Goal: Task Accomplishment & Management: Manage account settings

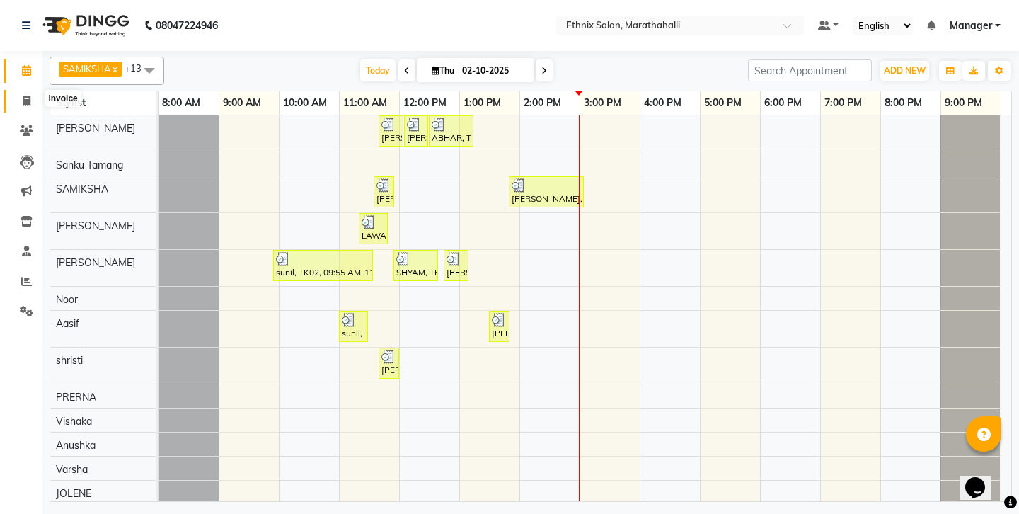
click at [26, 93] on span at bounding box center [26, 101] width 25 height 16
select select "service"
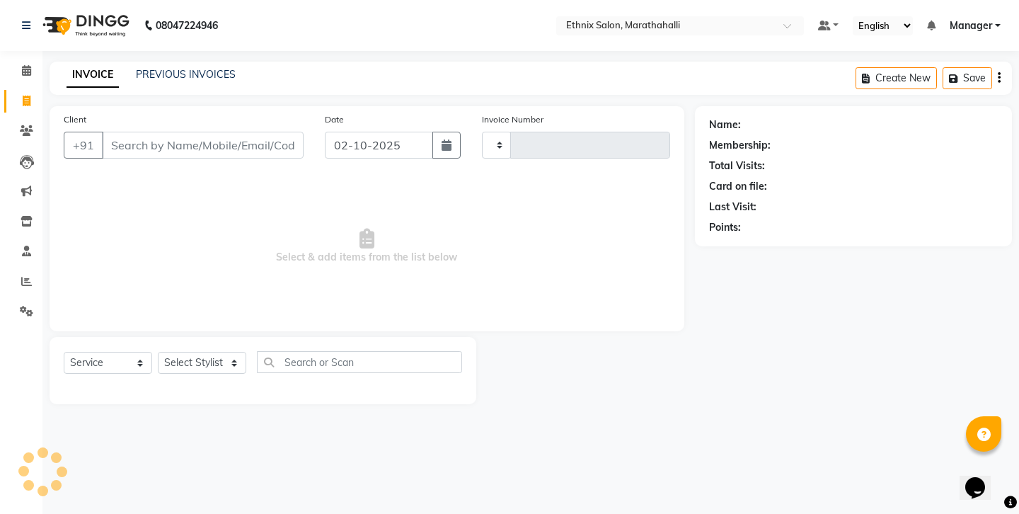
type input "7453"
select select "4783"
click at [159, 69] on link "PREVIOUS INVOICES" at bounding box center [186, 74] width 100 height 13
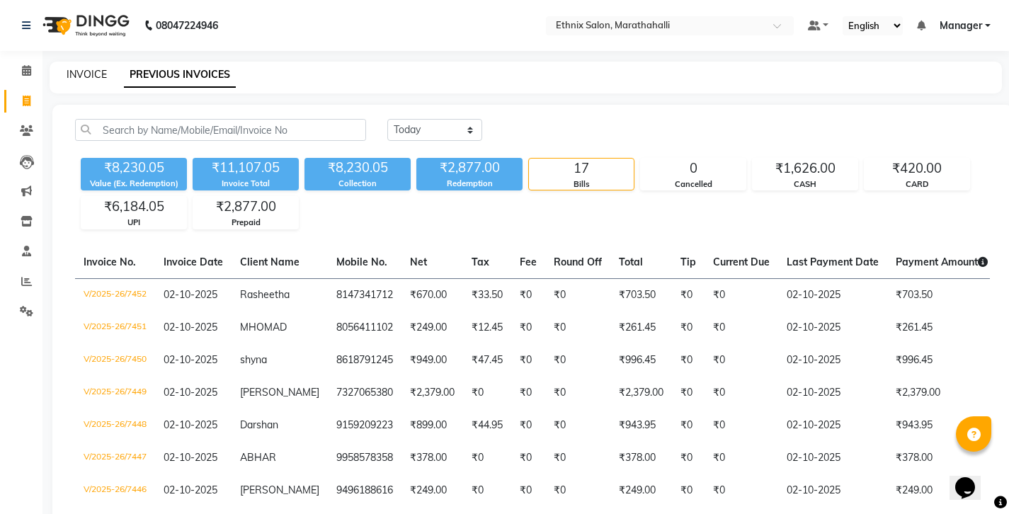
click at [71, 69] on link "INVOICE" at bounding box center [87, 74] width 40 height 13
select select "4783"
select select "service"
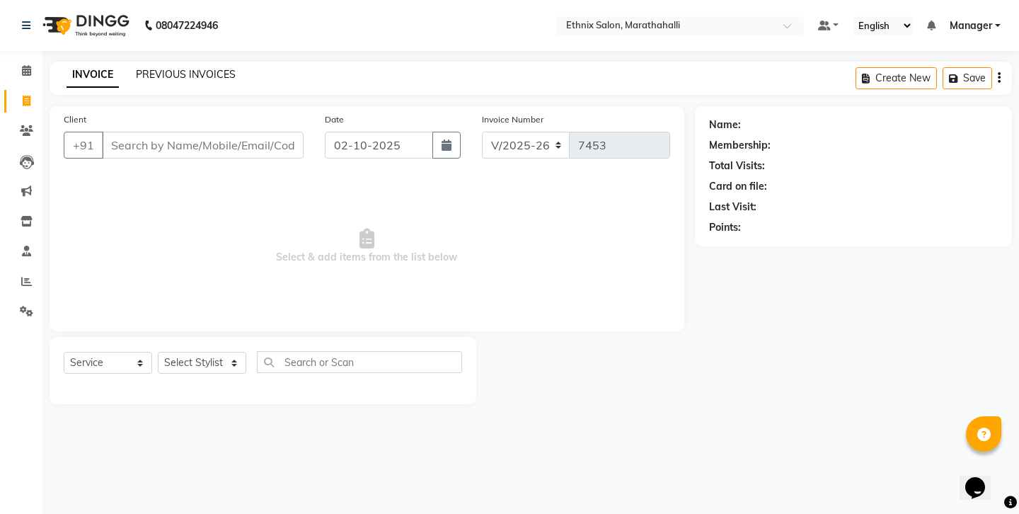
click at [149, 68] on link "PREVIOUS INVOICES" at bounding box center [186, 74] width 100 height 13
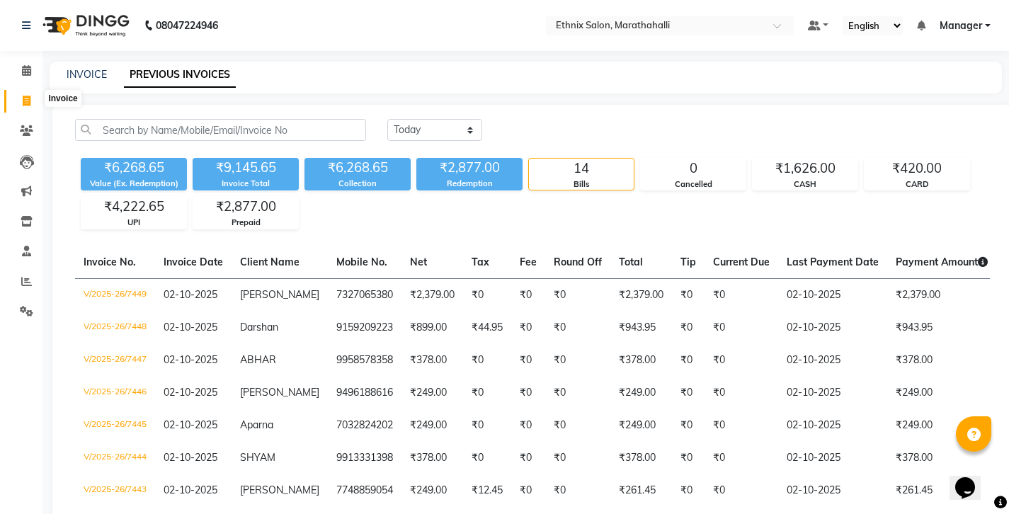
click at [28, 96] on icon at bounding box center [27, 101] width 8 height 11
select select "4783"
select select "service"
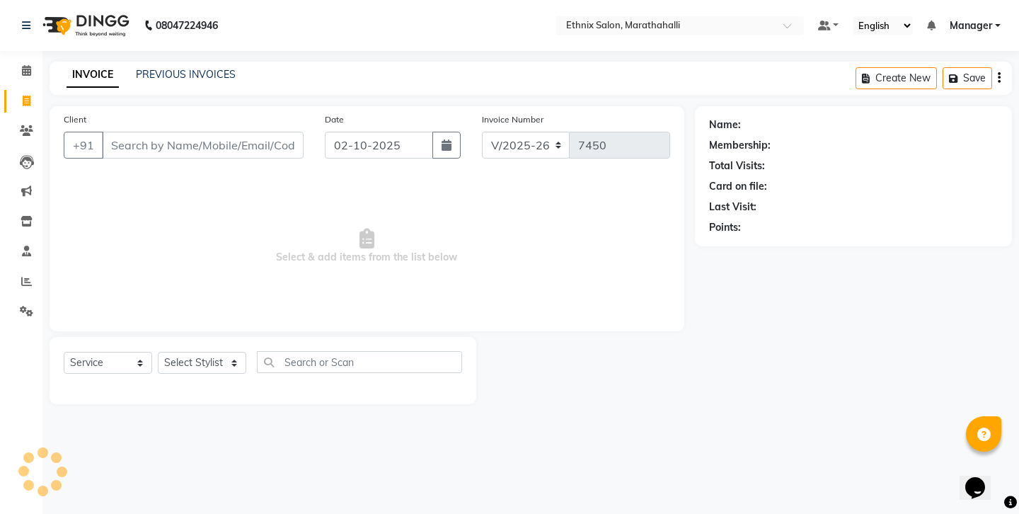
click at [183, 132] on input "Client" at bounding box center [203, 145] width 202 height 27
select select "87499"
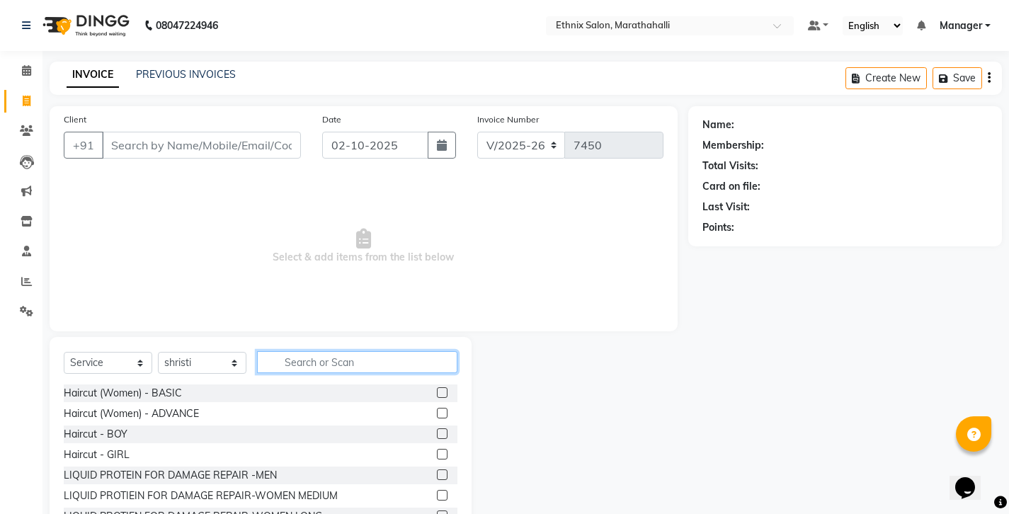
click at [317, 351] on input "text" at bounding box center [357, 362] width 200 height 22
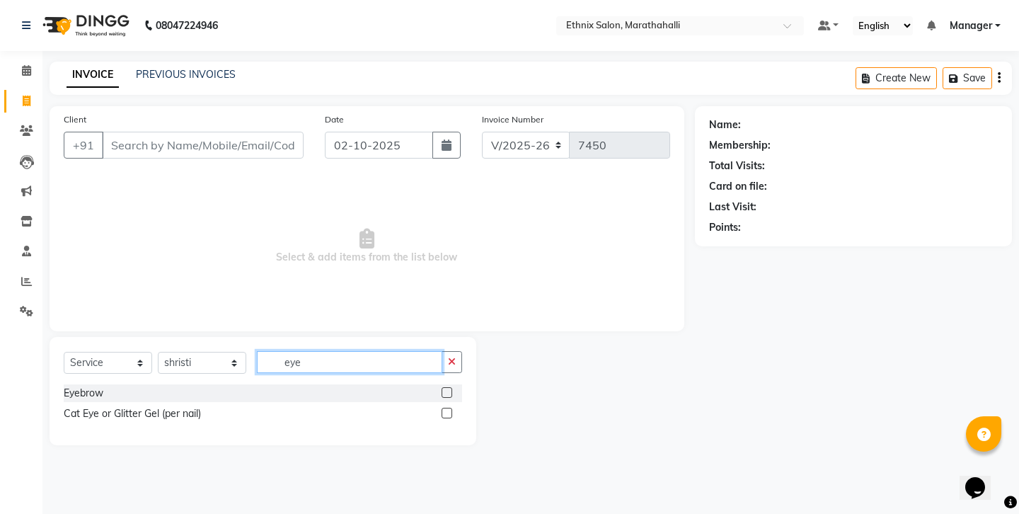
type input "eye"
click at [452, 387] on label at bounding box center [447, 392] width 11 height 11
click at [451, 389] on input "checkbox" at bounding box center [446, 393] width 9 height 9
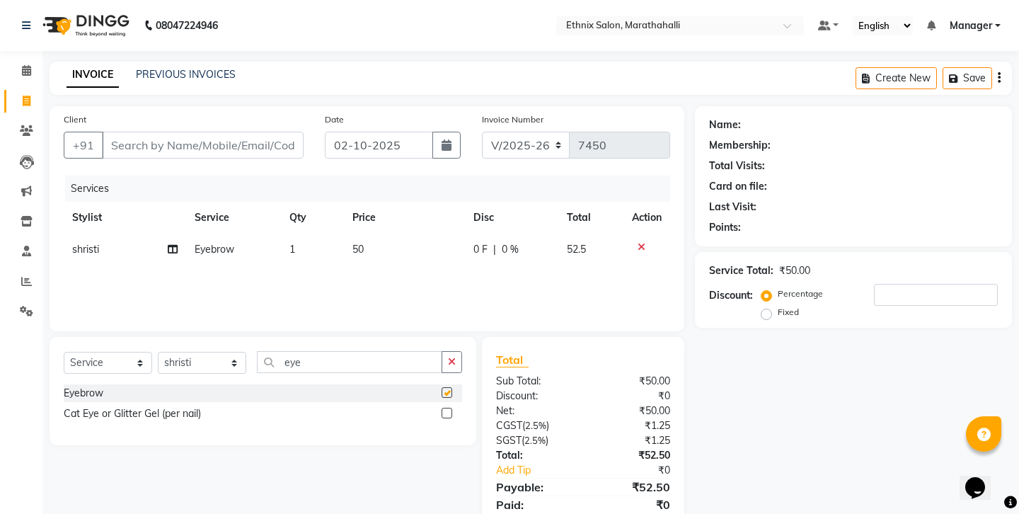
checkbox input "false"
click at [461, 351] on button "button" at bounding box center [452, 362] width 21 height 22
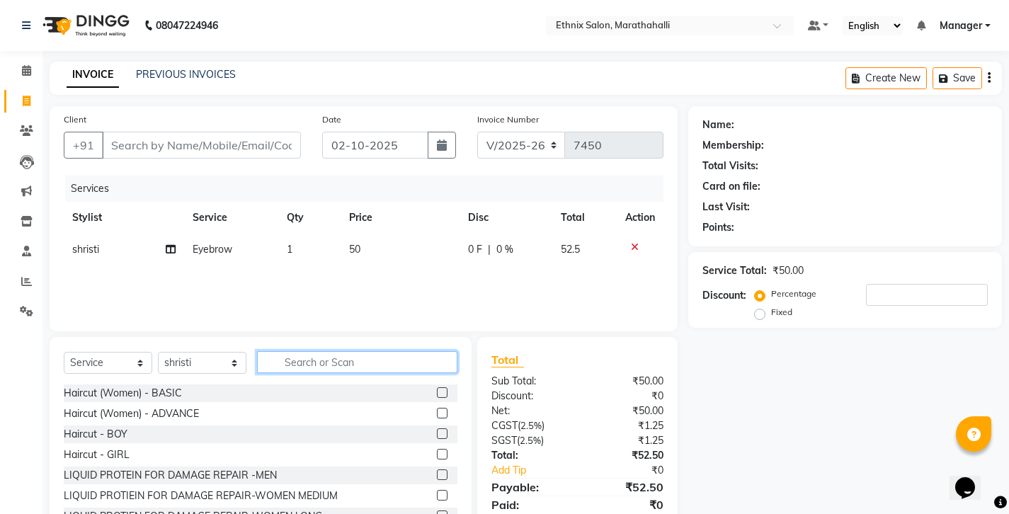
click at [272, 351] on input "text" at bounding box center [357, 362] width 200 height 22
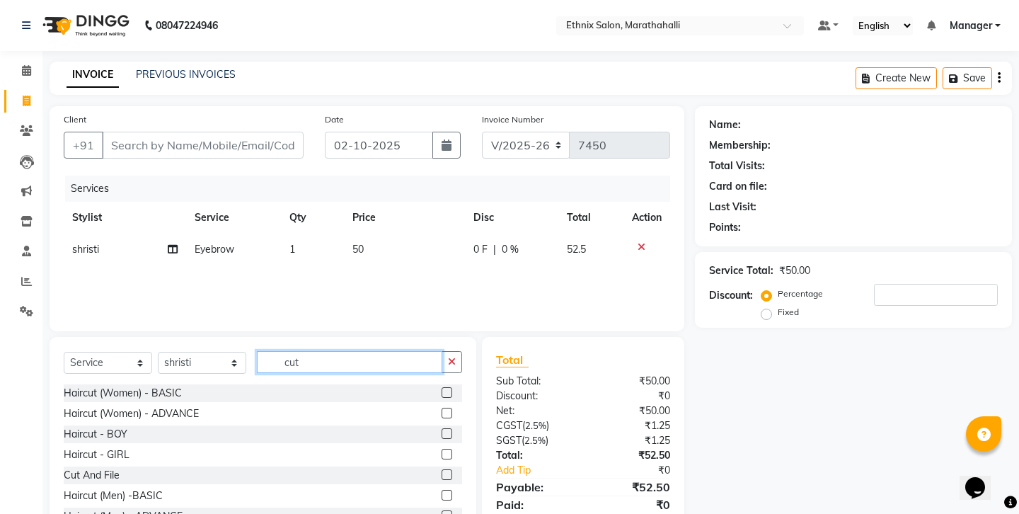
type input "cut"
click at [452, 408] on label at bounding box center [447, 413] width 11 height 11
click at [451, 409] on input "checkbox" at bounding box center [446, 413] width 9 height 9
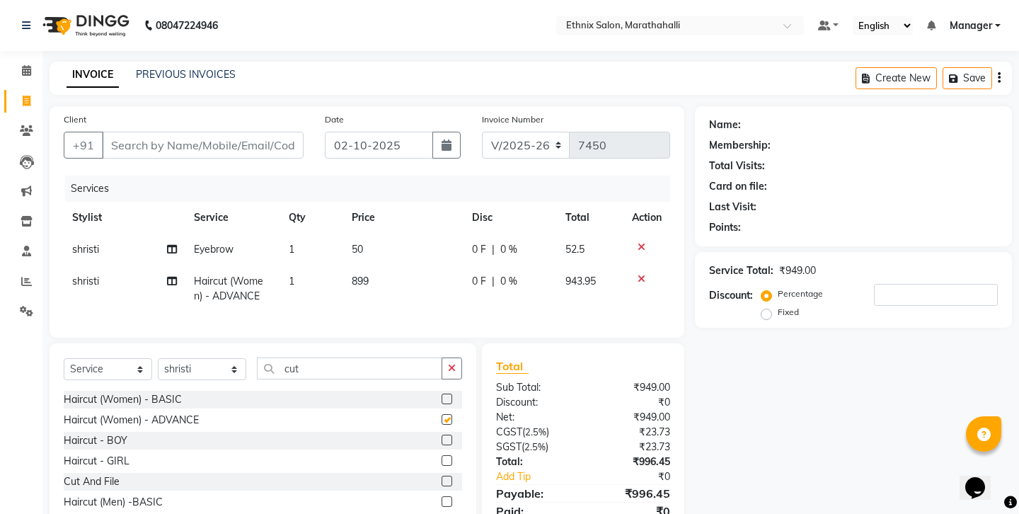
checkbox input "false"
click at [119, 132] on input "Client" at bounding box center [203, 145] width 202 height 27
type input "8"
type input "0"
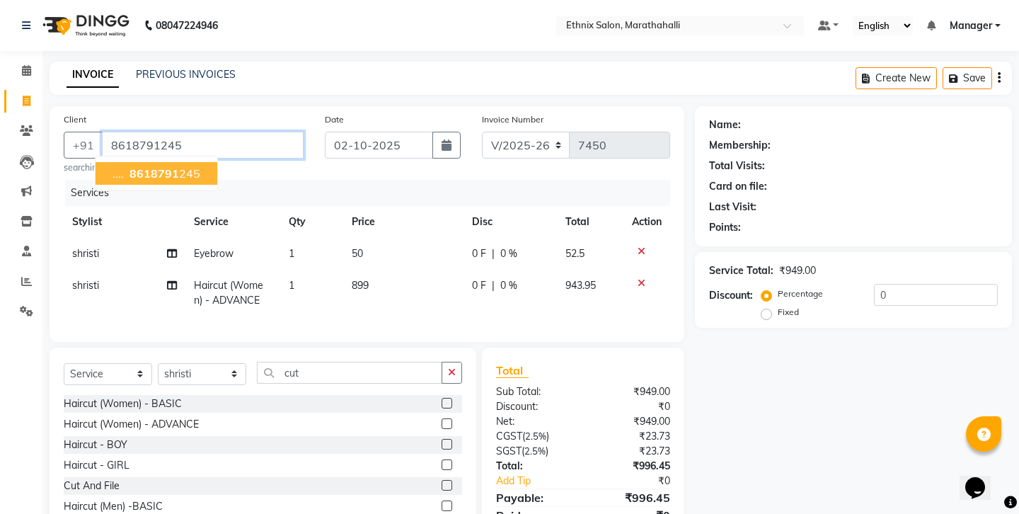
type input "8618791245"
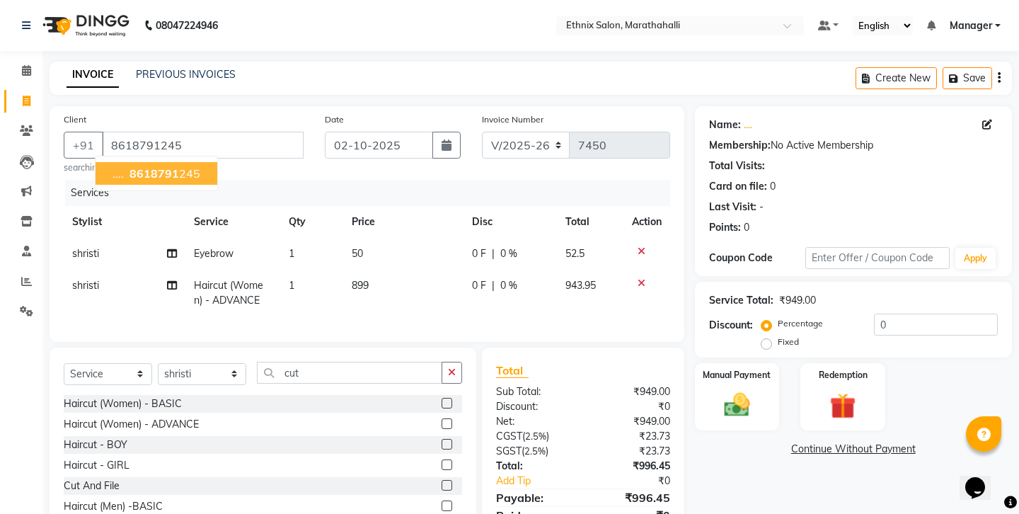
click at [147, 166] on span "8618791" at bounding box center [155, 173] width 50 height 14
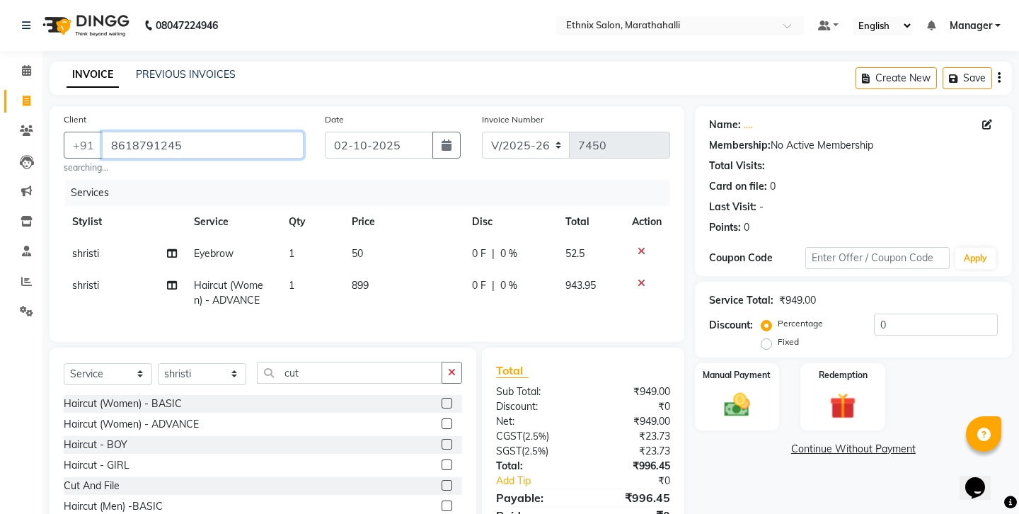
click at [240, 132] on input "8618791245" at bounding box center [203, 145] width 202 height 27
click at [744, 117] on link "...." at bounding box center [748, 124] width 8 height 15
click at [219, 132] on input "8618791245" at bounding box center [203, 145] width 202 height 27
click at [992, 120] on icon at bounding box center [987, 125] width 10 height 10
select select "female"
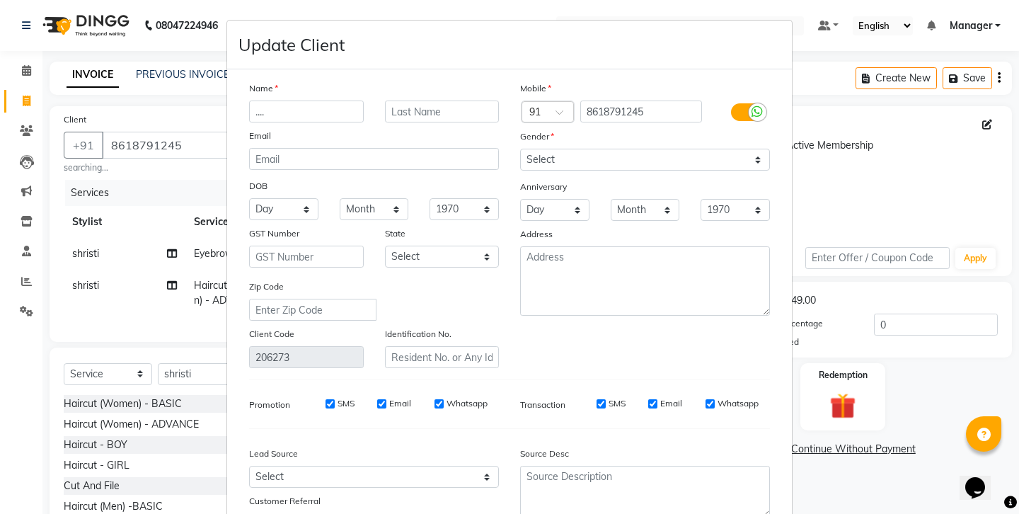
drag, startPoint x: 280, startPoint y: 92, endPoint x: 205, endPoint y: 87, distance: 74.5
click at [205, 87] on ngb-modal-window "Update Client Name .... Email DOB Day 01 02 03 04 05 06 07 08 09 10 11 12 13 14…" at bounding box center [509, 257] width 1019 height 514
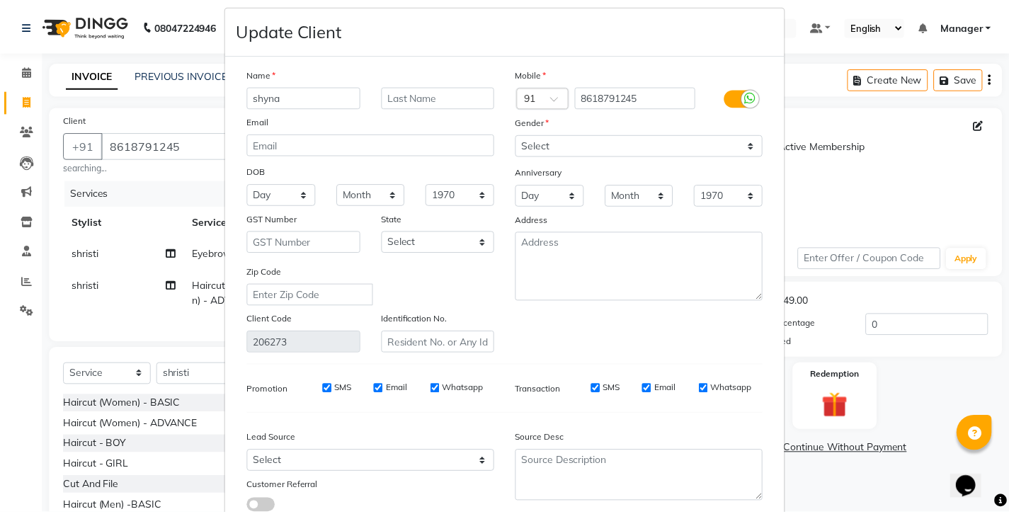
scroll to position [18, 0]
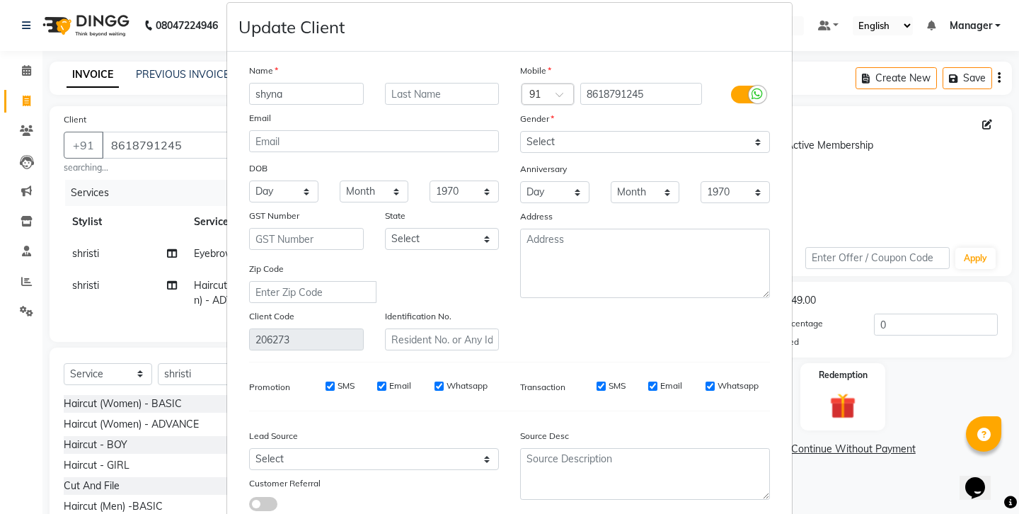
type input "shyna"
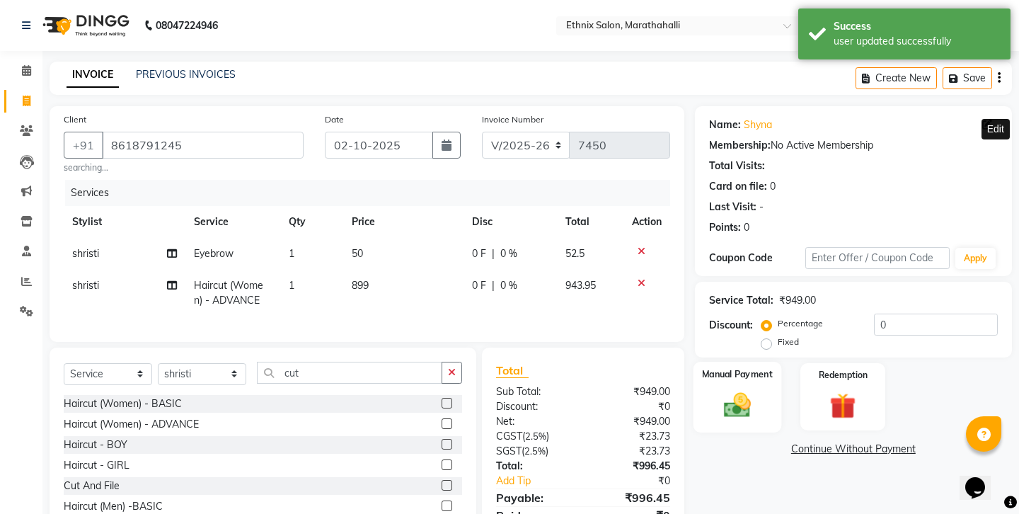
click at [731, 389] on img at bounding box center [737, 404] width 44 height 31
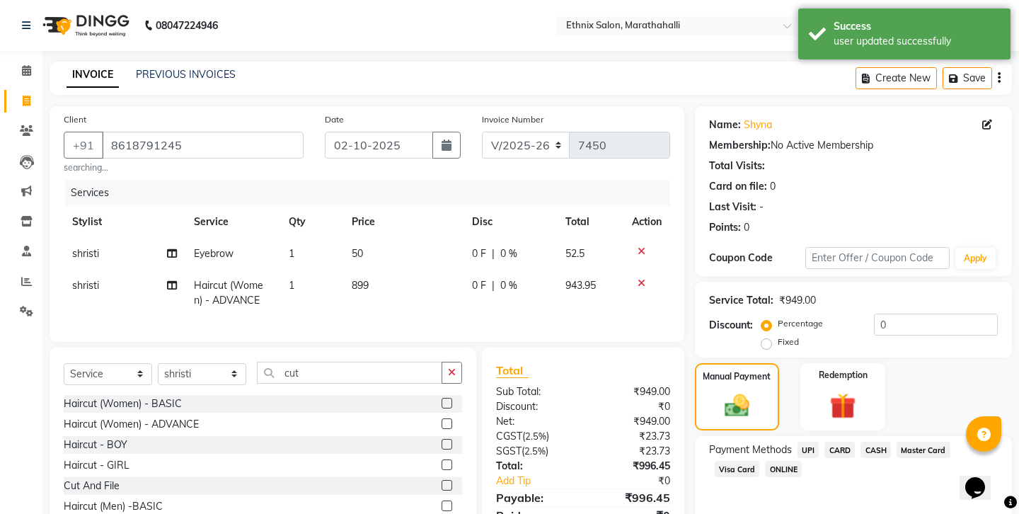
click at [798, 442] on span "UPI" at bounding box center [809, 450] width 22 height 16
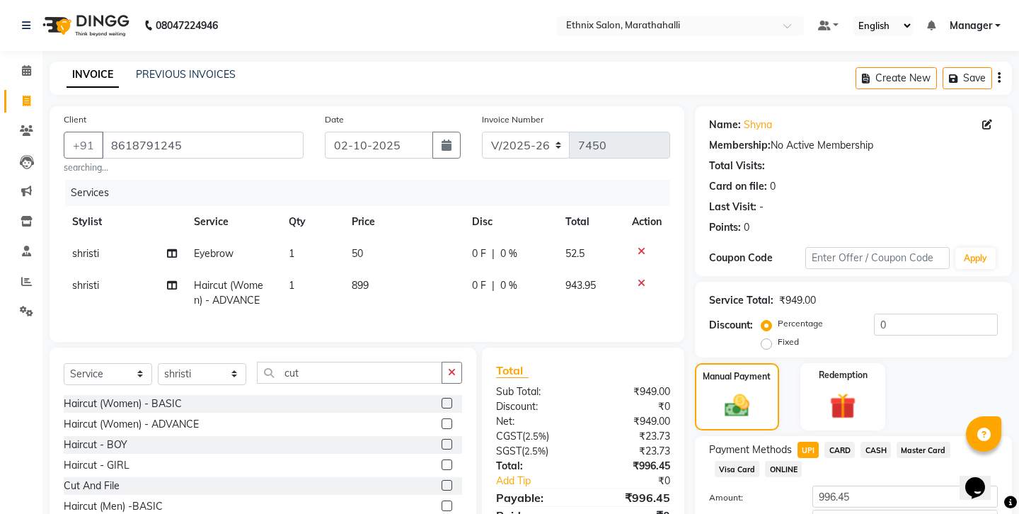
click at [78, 279] on span "shristi" at bounding box center [85, 285] width 27 height 13
select select "87499"
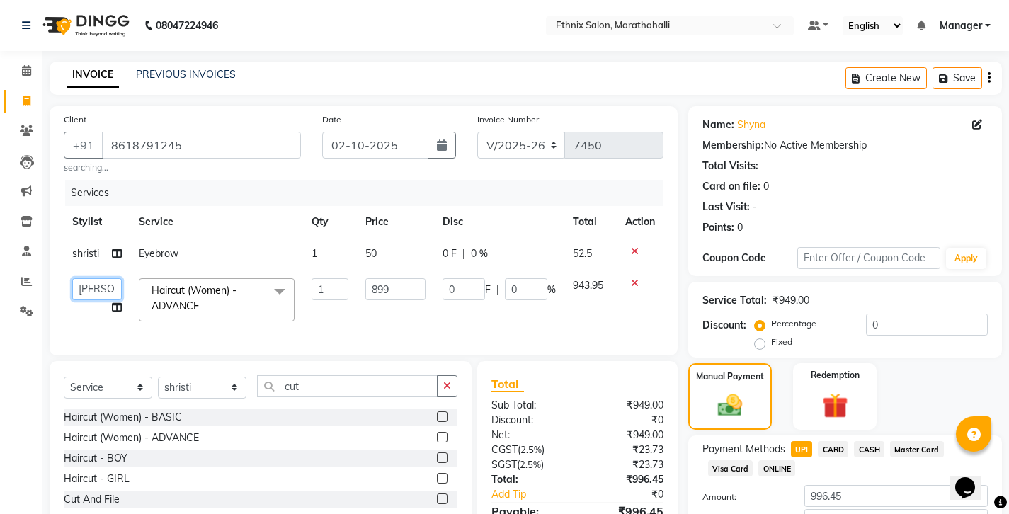
select select "93537"
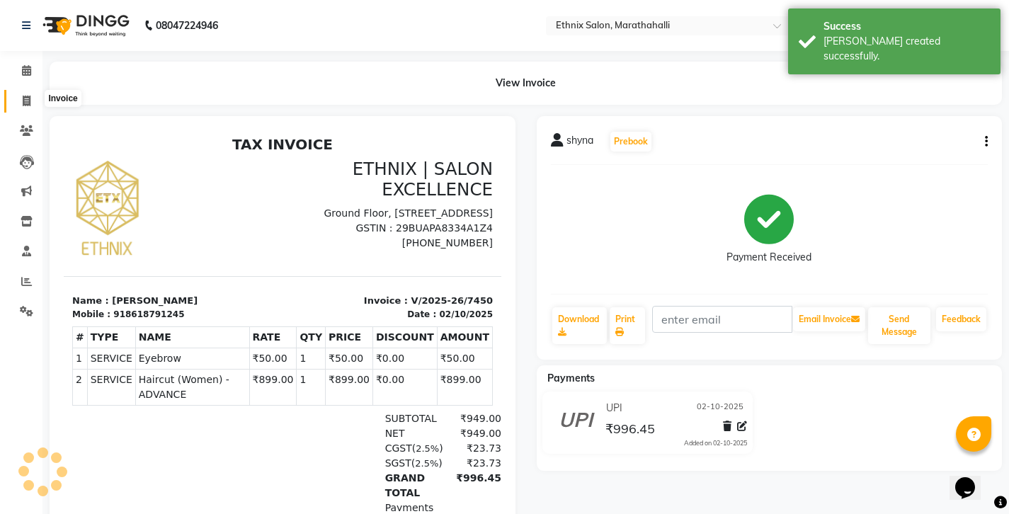
click at [26, 96] on icon at bounding box center [27, 101] width 8 height 11
select select "service"
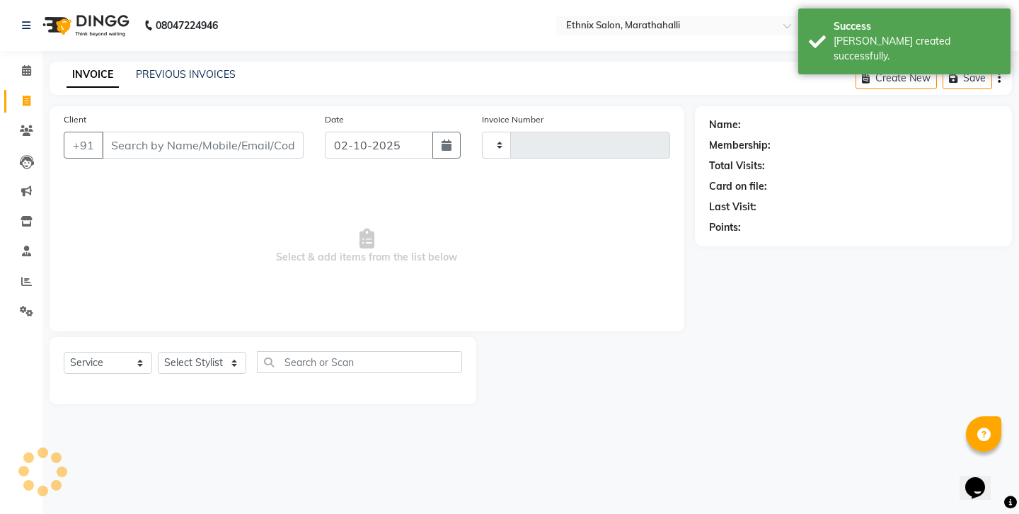
type input "7451"
select select "4783"
click at [207, 132] on input "Client" at bounding box center [203, 145] width 202 height 27
type input "8"
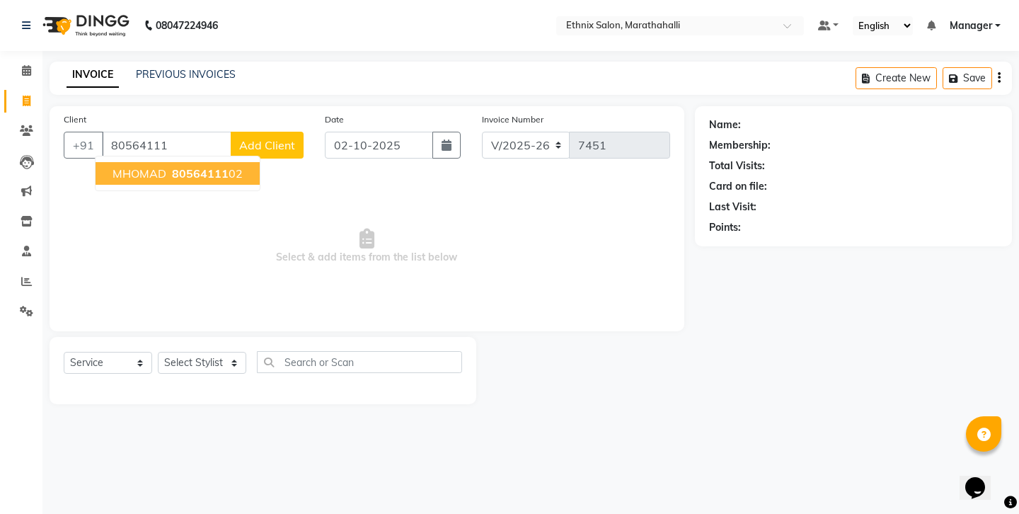
click at [178, 166] on span "80564111" at bounding box center [200, 173] width 57 height 14
type input "8056411102"
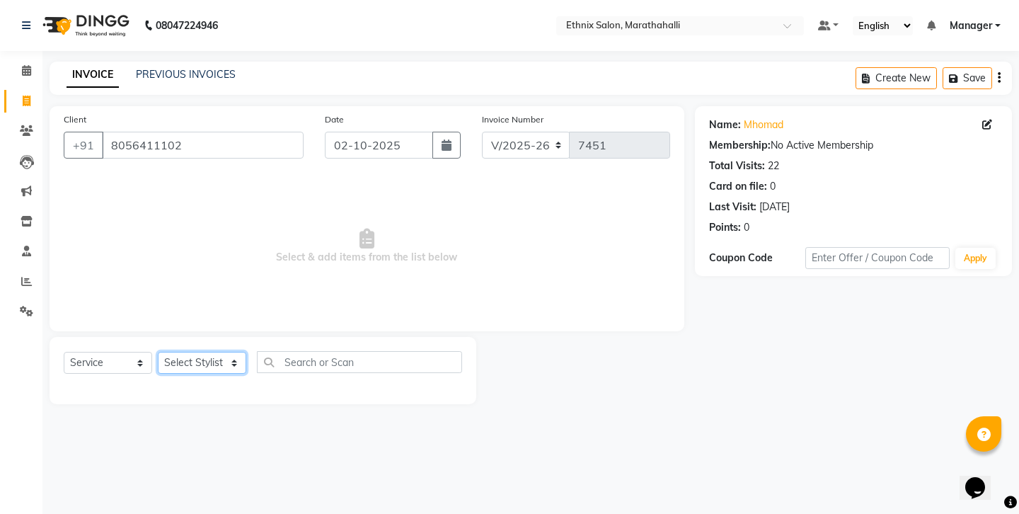
select select "28905"
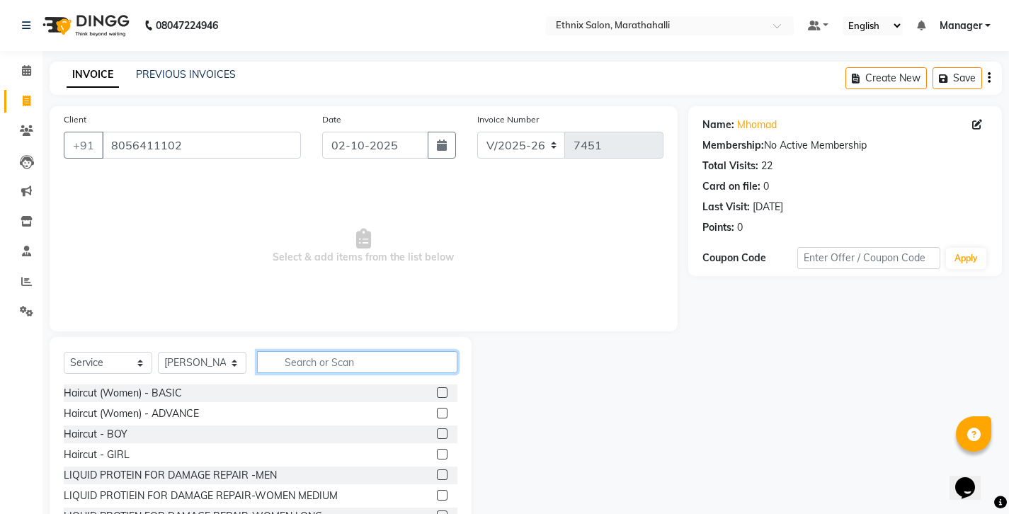
click at [315, 351] on input "text" at bounding box center [357, 362] width 200 height 22
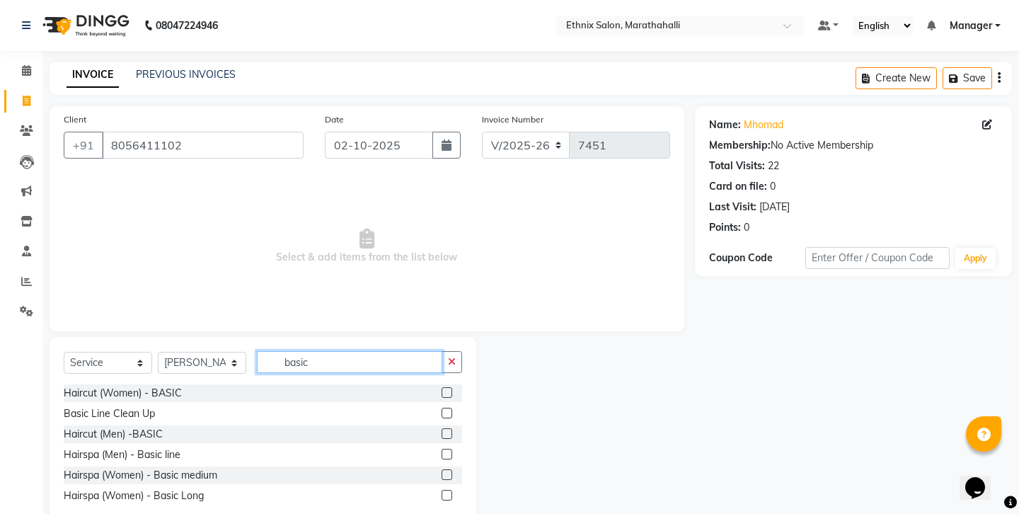
type input "basic"
click at [450, 428] on label at bounding box center [447, 433] width 11 height 11
click at [450, 430] on input "checkbox" at bounding box center [446, 434] width 9 height 9
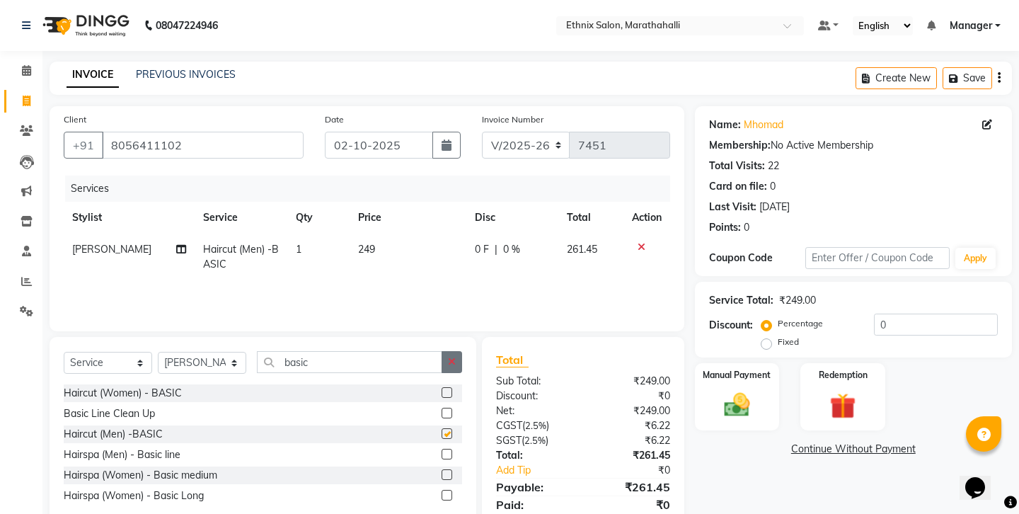
checkbox input "false"
click at [762, 362] on div "Manual Payment" at bounding box center [737, 397] width 88 height 70
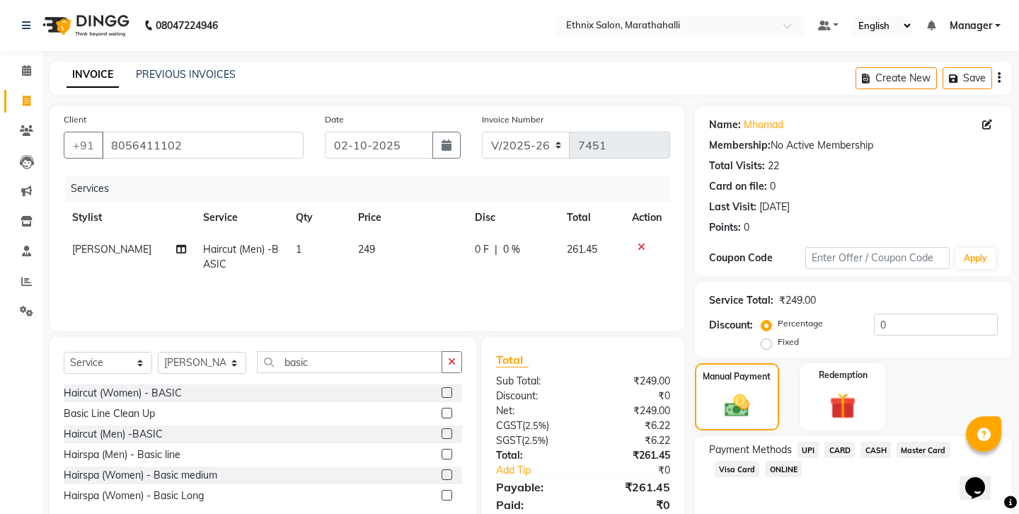
click at [798, 442] on span "UPI" at bounding box center [809, 450] width 22 height 16
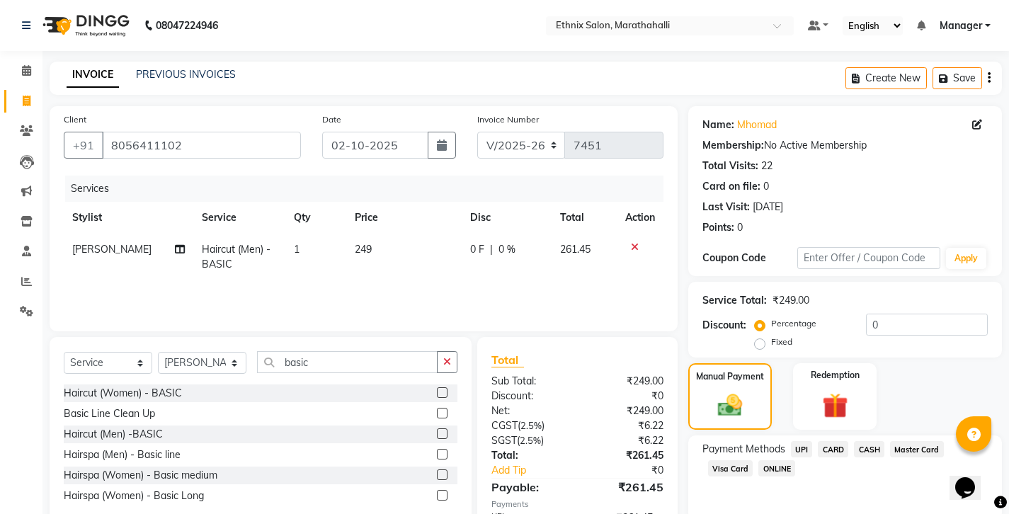
scroll to position [47, 0]
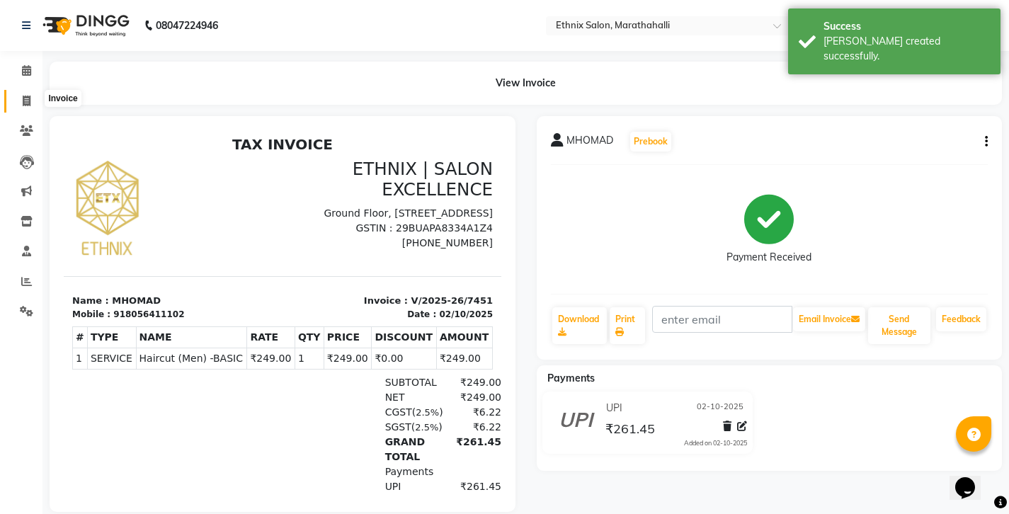
click at [16, 93] on span at bounding box center [26, 101] width 25 height 16
select select "4783"
select select "service"
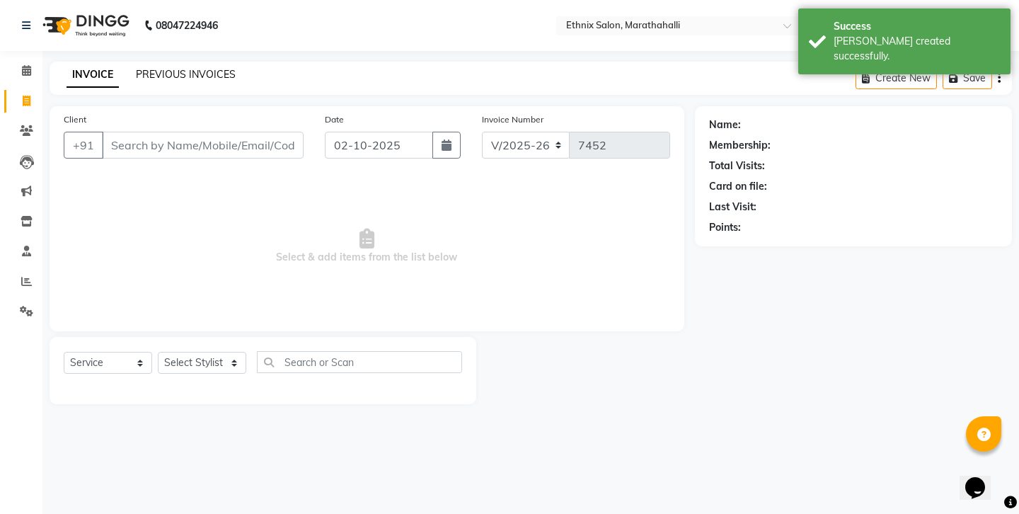
click at [163, 68] on link "PREVIOUS INVOICES" at bounding box center [186, 74] width 100 height 13
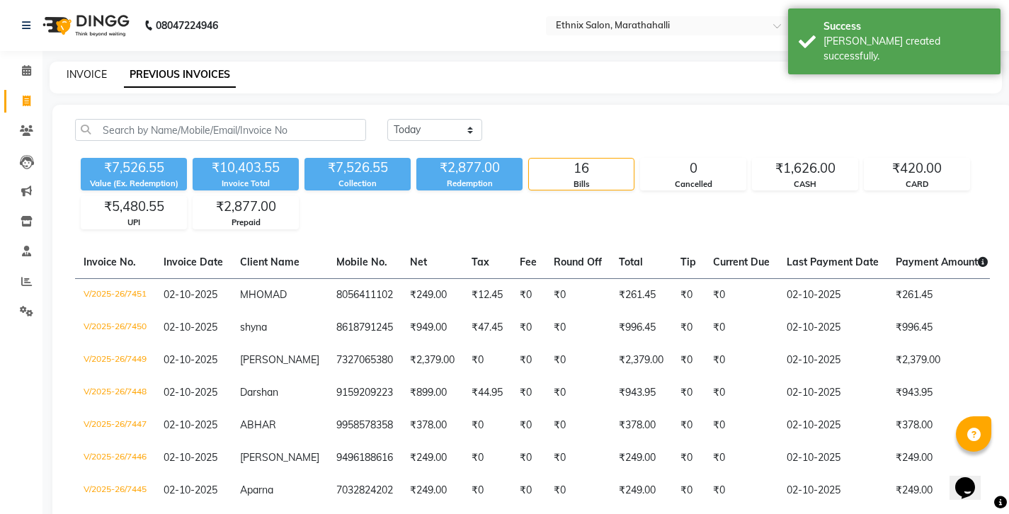
click at [70, 72] on link "INVOICE" at bounding box center [87, 74] width 40 height 13
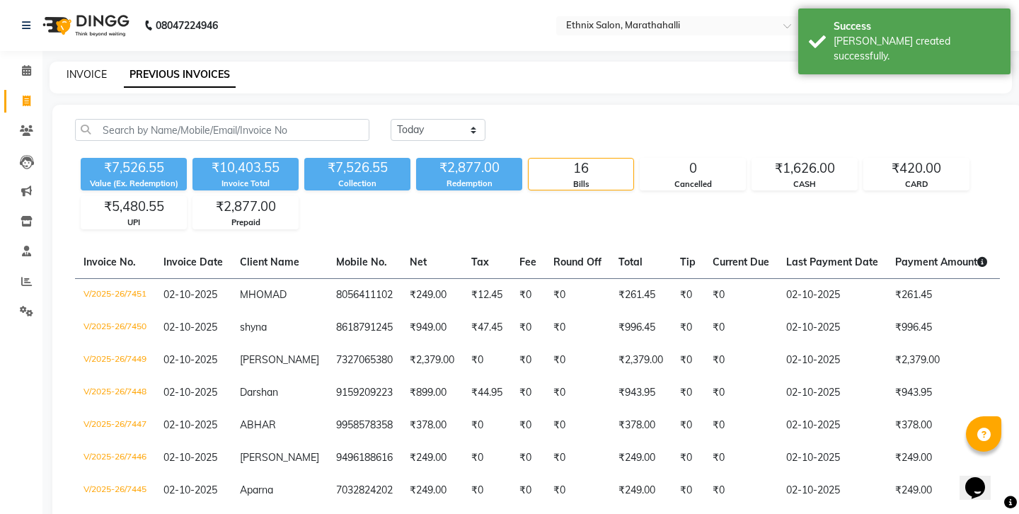
select select "4783"
select select "service"
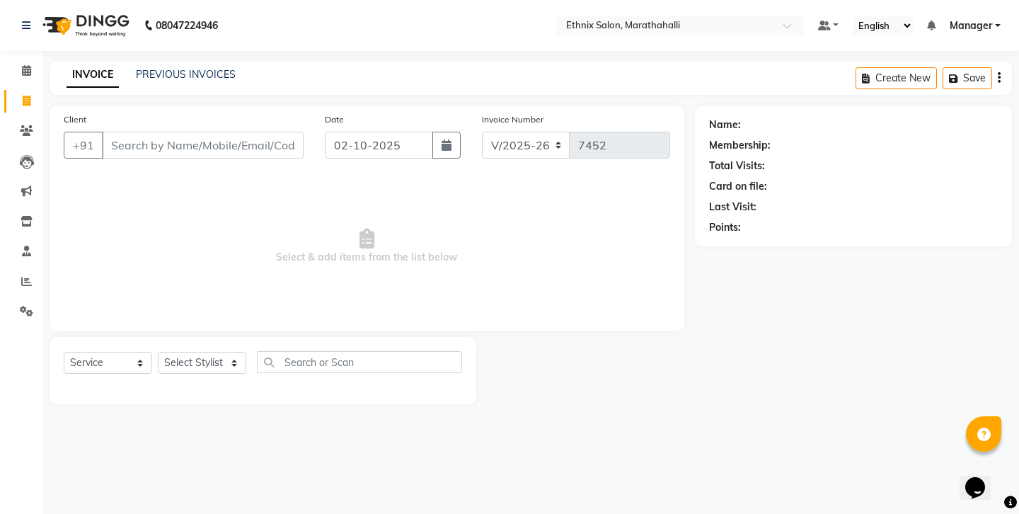
drag, startPoint x: 155, startPoint y: 137, endPoint x: 202, endPoint y: 300, distance: 170.2
click at [155, 141] on input "Client" at bounding box center [203, 145] width 202 height 27
select select "93048"
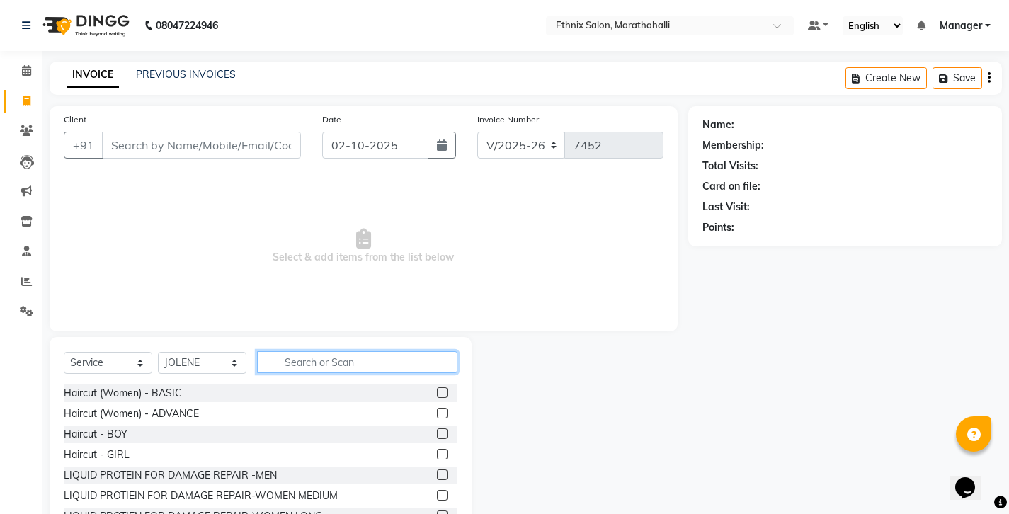
click at [298, 351] on input "text" at bounding box center [357, 362] width 200 height 22
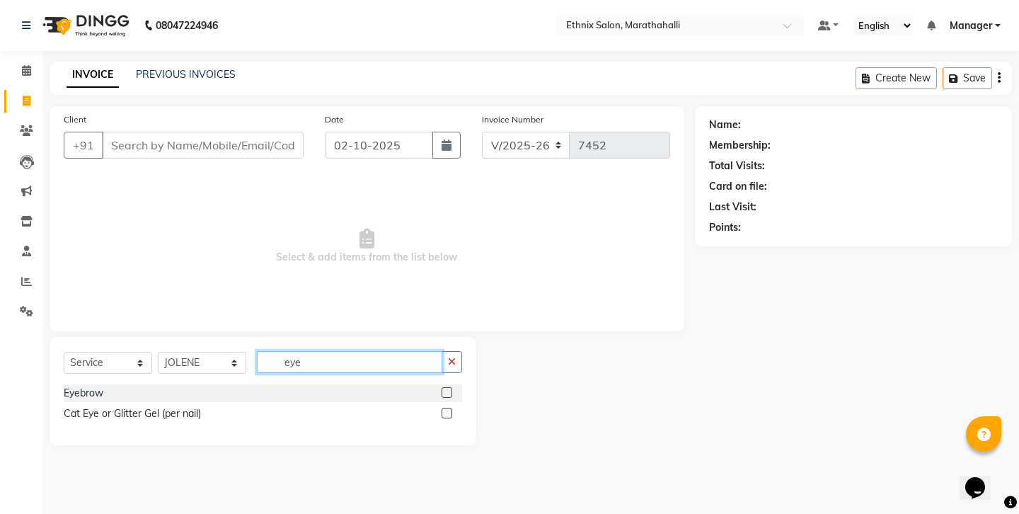
type input "eye"
click at [449, 387] on label at bounding box center [447, 392] width 11 height 11
click at [449, 389] on input "checkbox" at bounding box center [446, 393] width 9 height 9
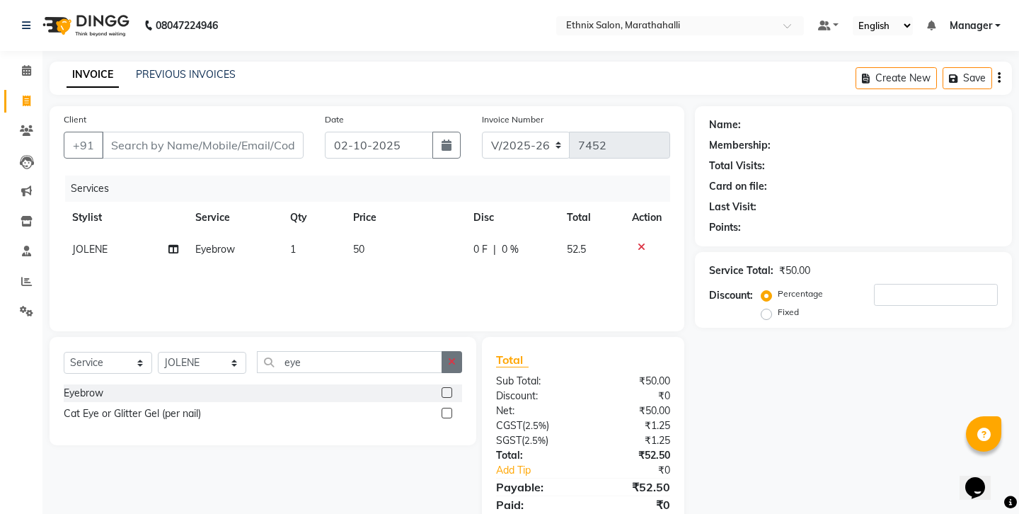
checkbox input "false"
click at [456, 357] on icon "button" at bounding box center [452, 362] width 8 height 10
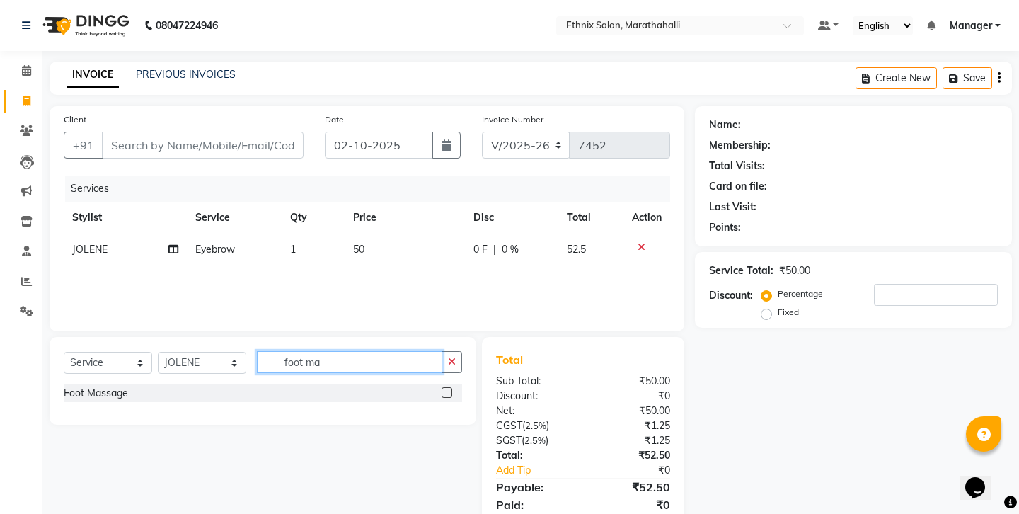
type input "foot ma"
click at [452, 387] on label at bounding box center [447, 392] width 11 height 11
click at [451, 389] on input "checkbox" at bounding box center [446, 393] width 9 height 9
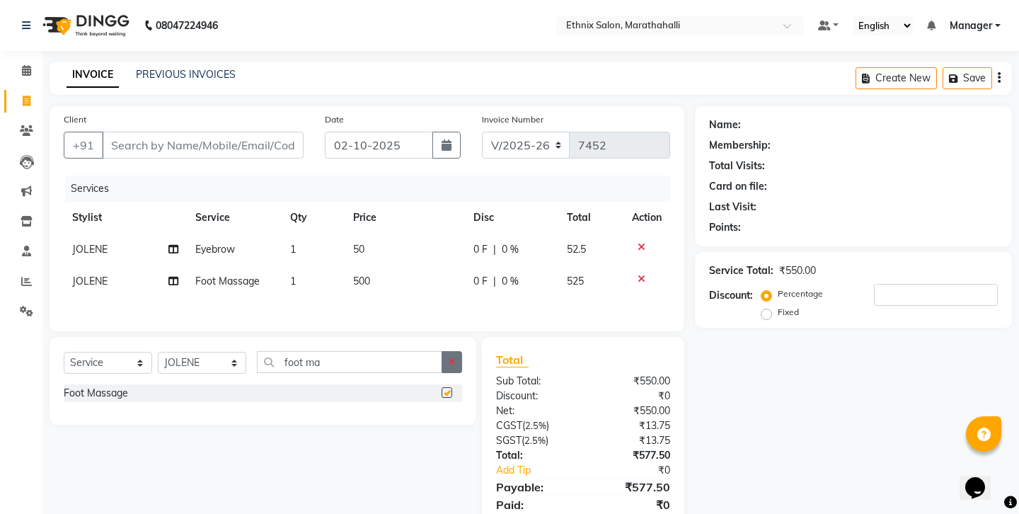
checkbox input "false"
click at [457, 351] on button "button" at bounding box center [452, 362] width 21 height 22
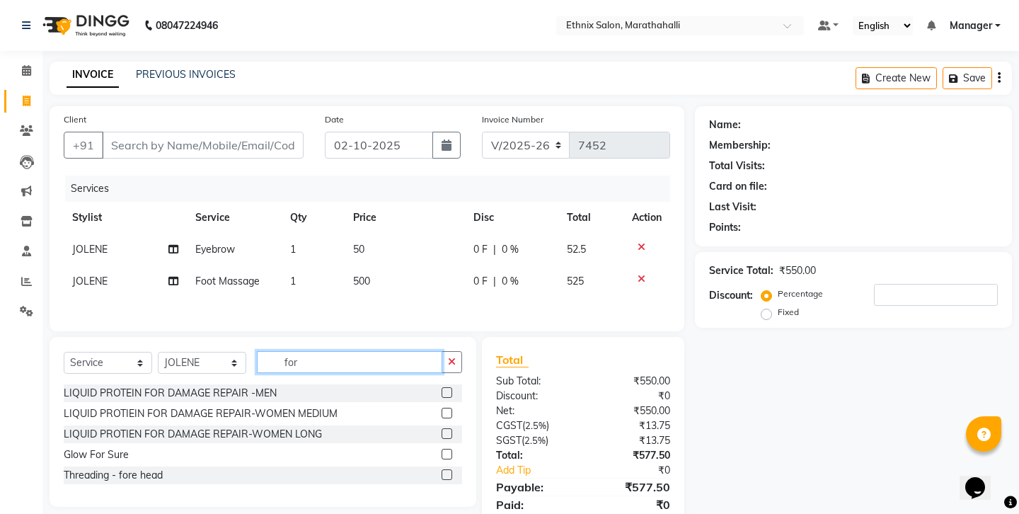
type input "for"
click at [452, 469] on label at bounding box center [447, 474] width 11 height 11
click at [451, 471] on input "checkbox" at bounding box center [446, 475] width 9 height 9
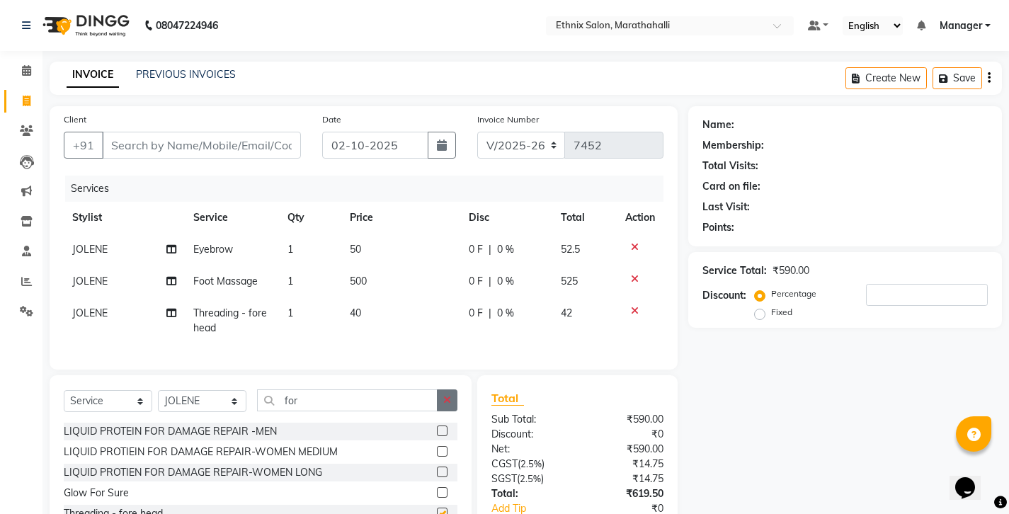
checkbox input "false"
click at [452, 389] on button "button" at bounding box center [447, 400] width 21 height 22
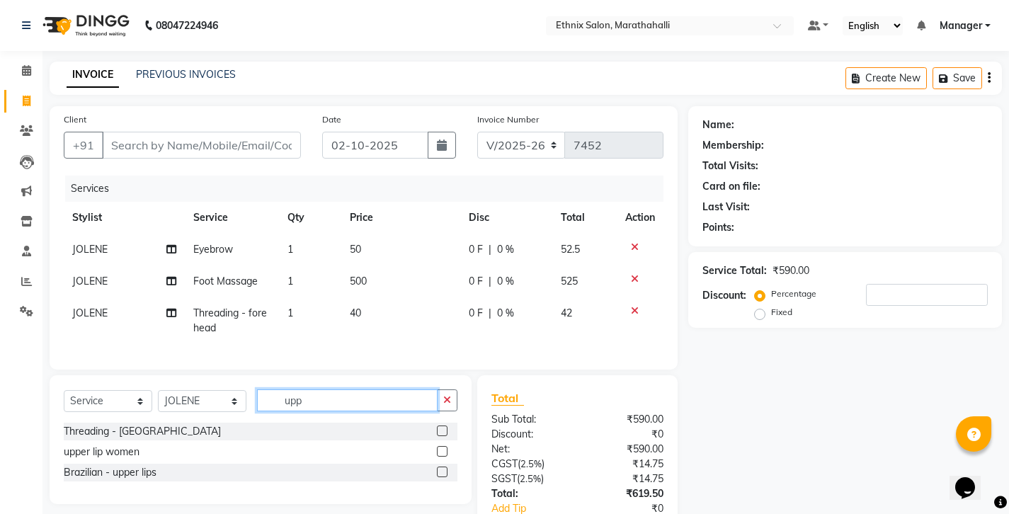
type input "upp"
click at [447, 466] on label at bounding box center [442, 471] width 11 height 11
click at [446, 468] on input "checkbox" at bounding box center [441, 472] width 9 height 9
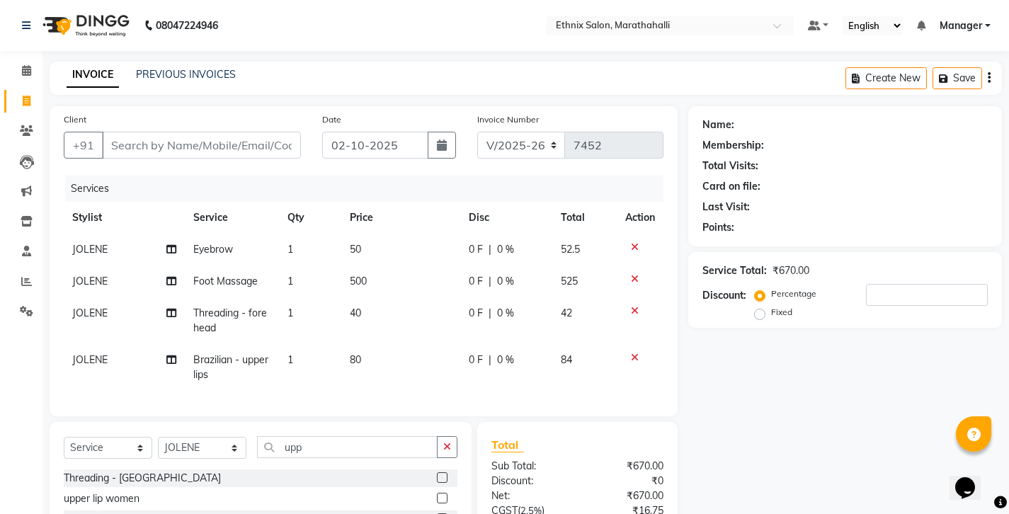
checkbox input "false"
click at [134, 132] on input "Client" at bounding box center [201, 145] width 199 height 27
type input "8"
type input "0"
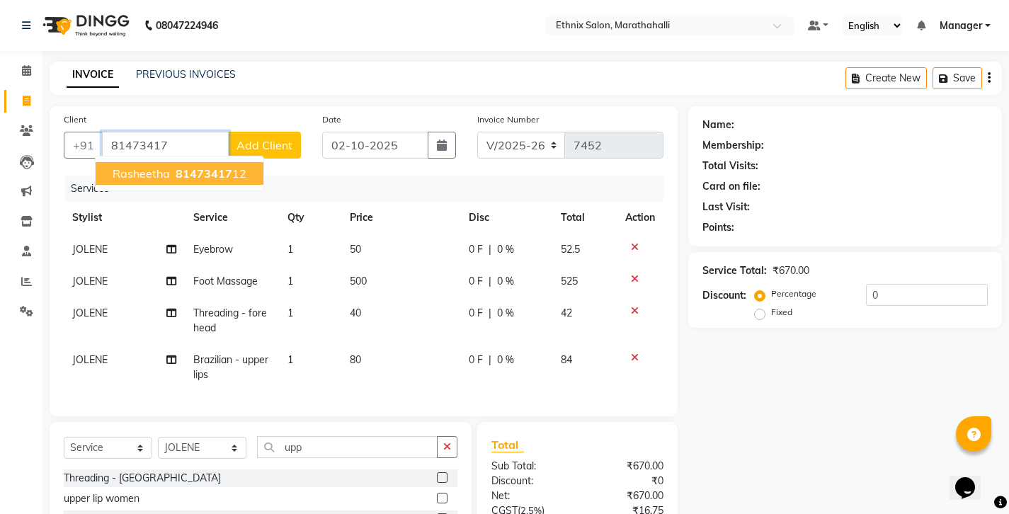
click at [173, 166] on ngb-highlight "81473417 12" at bounding box center [210, 173] width 74 height 14
type input "8147341712"
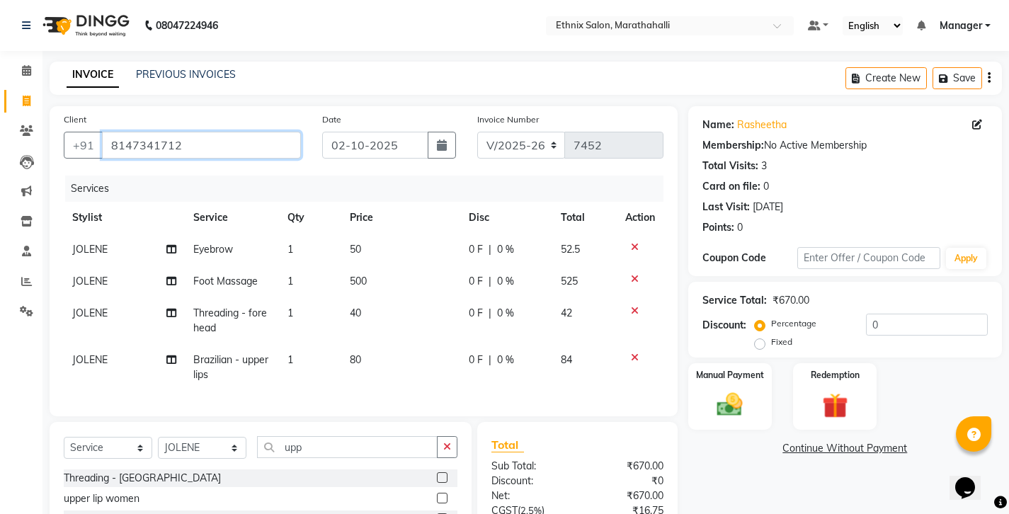
click at [115, 132] on input "8147341712" at bounding box center [201, 145] width 199 height 27
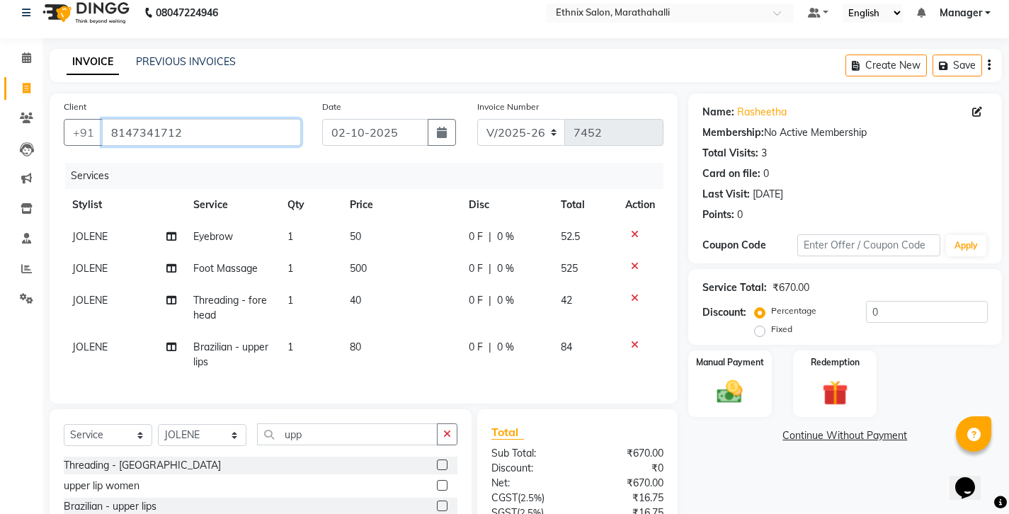
scroll to position [33, 0]
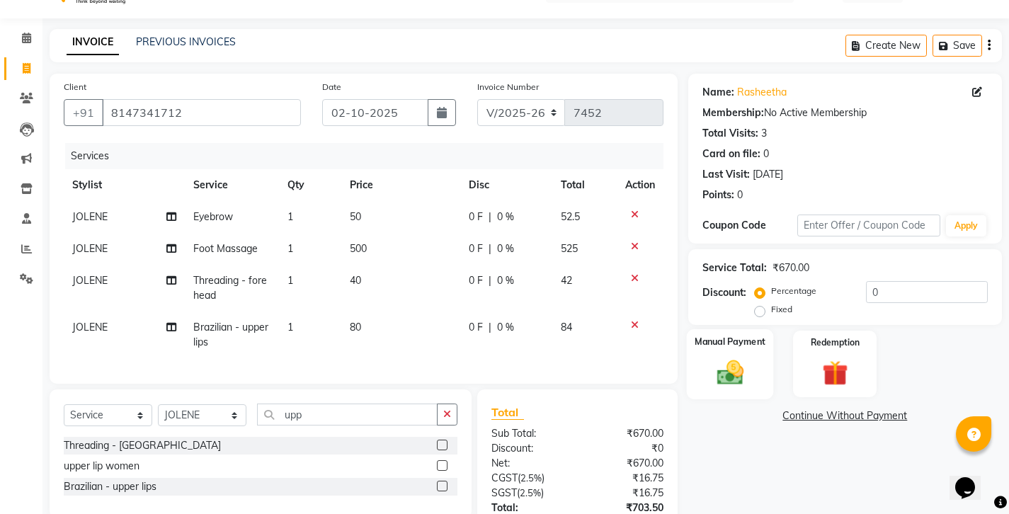
click at [712, 357] on img at bounding box center [729, 372] width 43 height 30
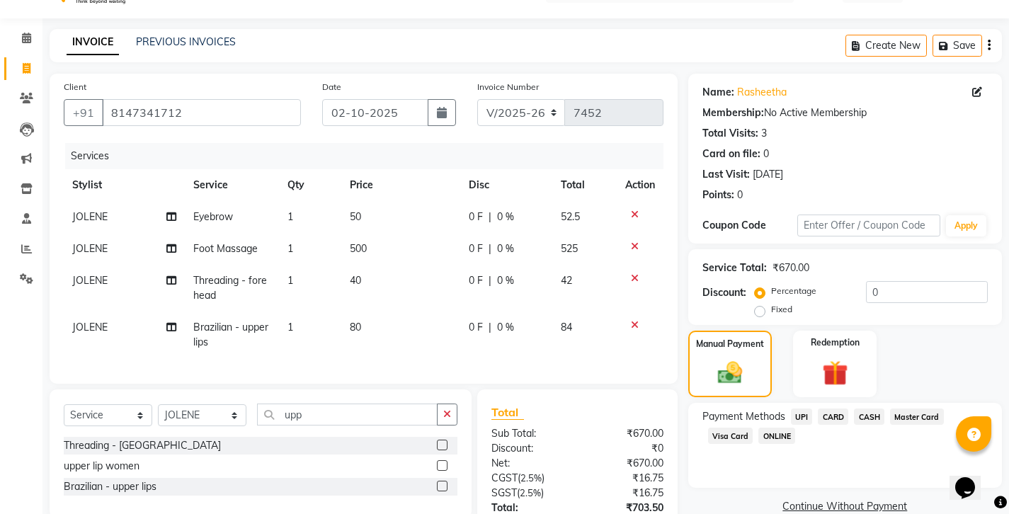
click at [791, 408] on span "UPI" at bounding box center [802, 416] width 22 height 16
click at [841, 500] on button "Add Payment" at bounding box center [895, 511] width 183 height 22
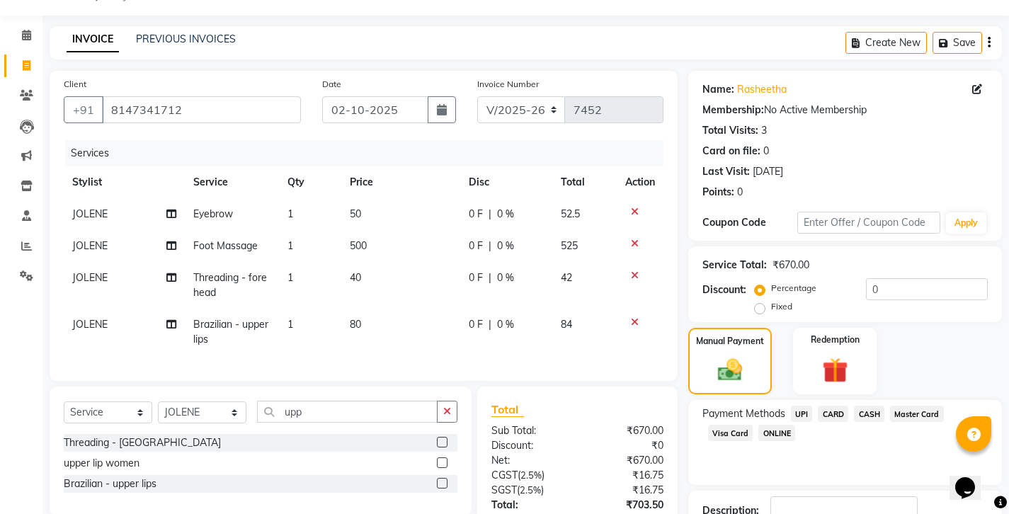
scroll to position [56, 0]
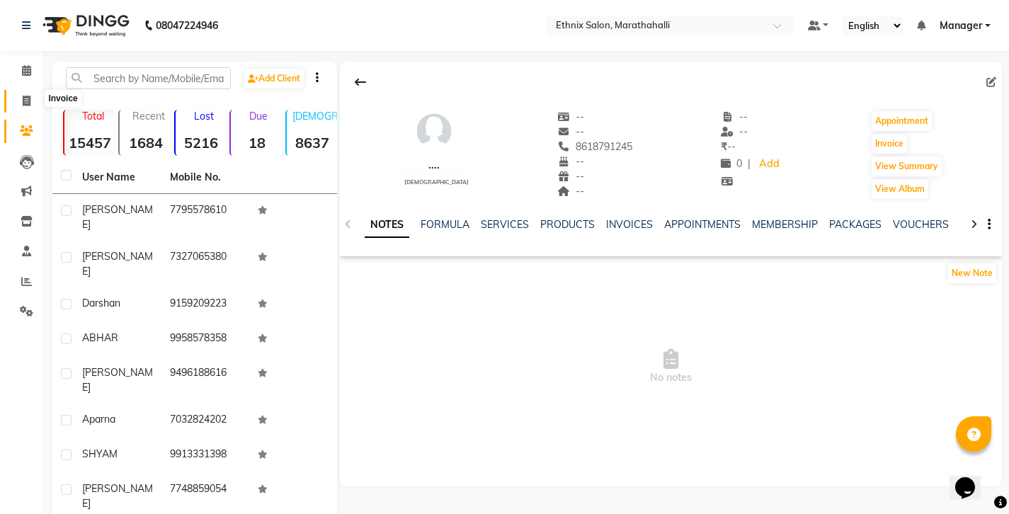
click at [28, 96] on icon at bounding box center [27, 101] width 8 height 11
select select "4783"
select select "service"
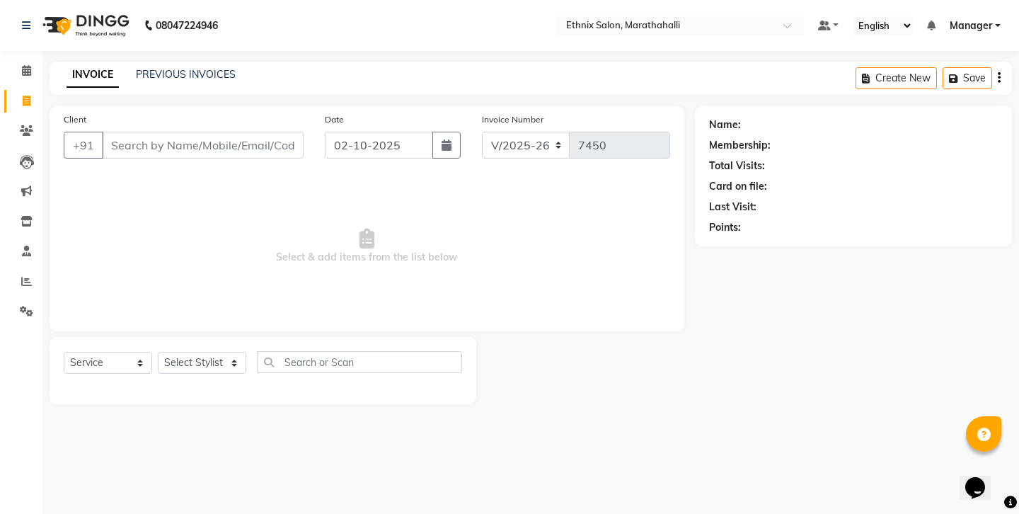
click at [156, 67] on div "PREVIOUS INVOICES" at bounding box center [186, 74] width 100 height 15
click at [154, 68] on link "PREVIOUS INVOICES" at bounding box center [186, 74] width 100 height 13
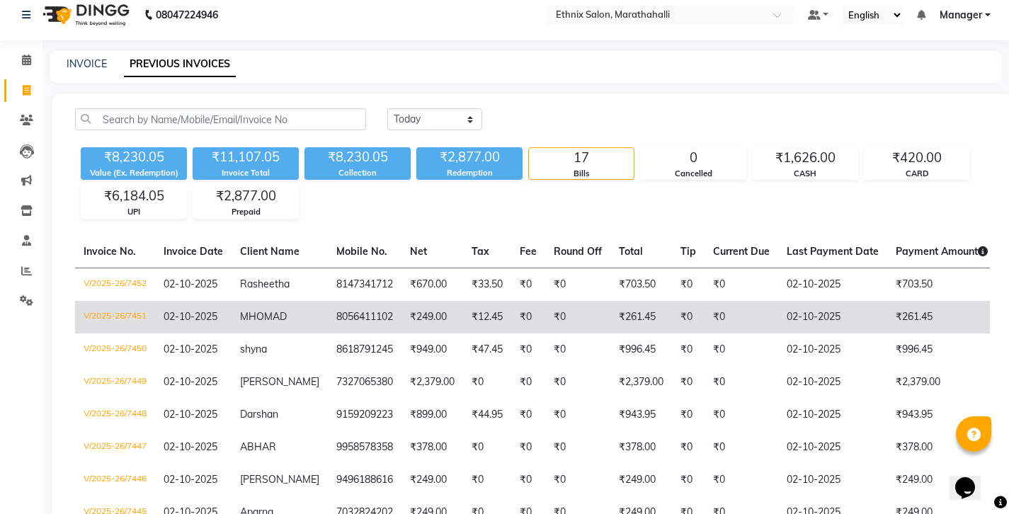
scroll to position [21, 0]
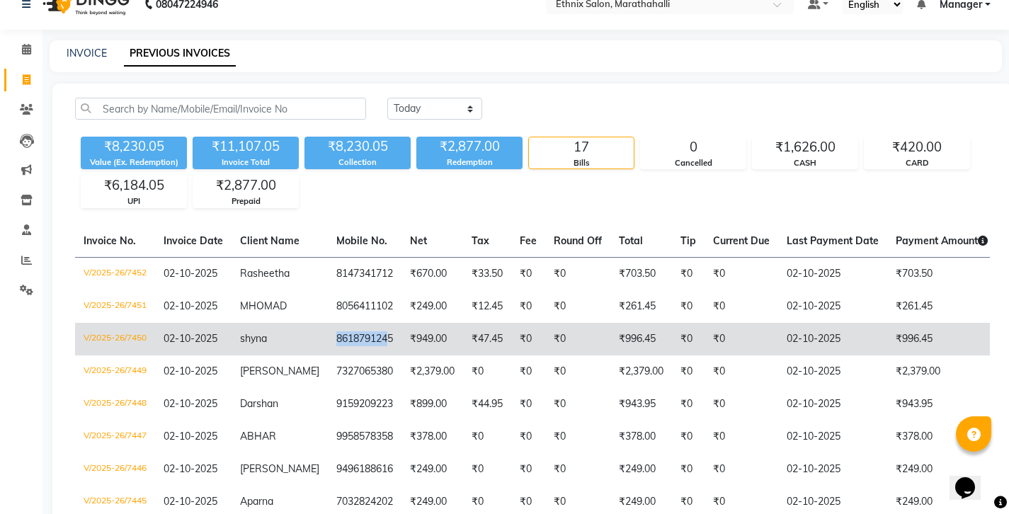
copy td "861879124"
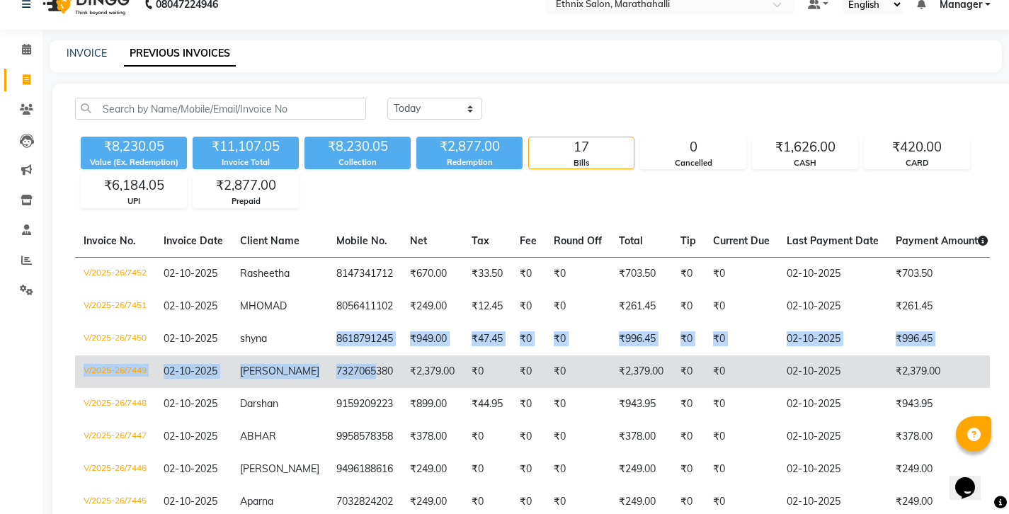
drag, startPoint x: 269, startPoint y: 281, endPoint x: 306, endPoint y: 307, distance: 45.7
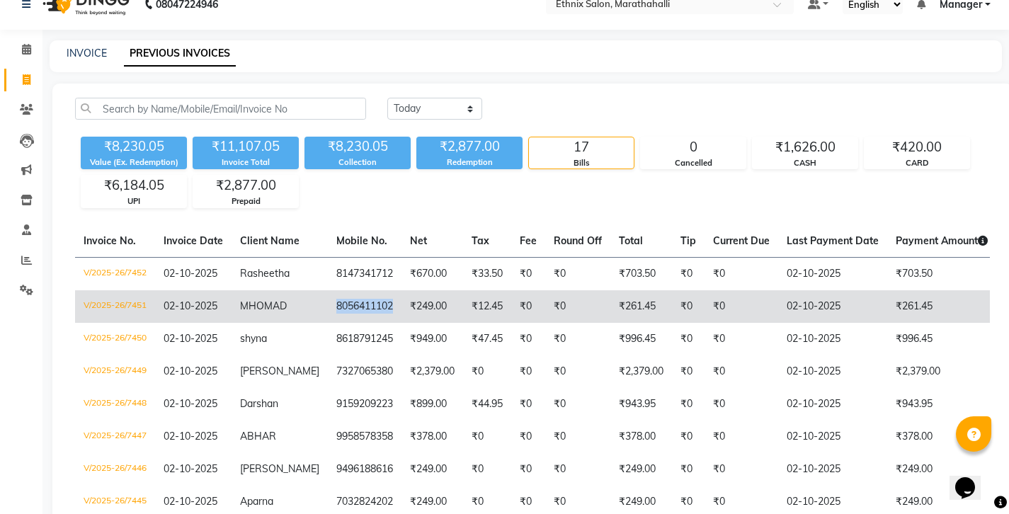
copy td "8056411102"
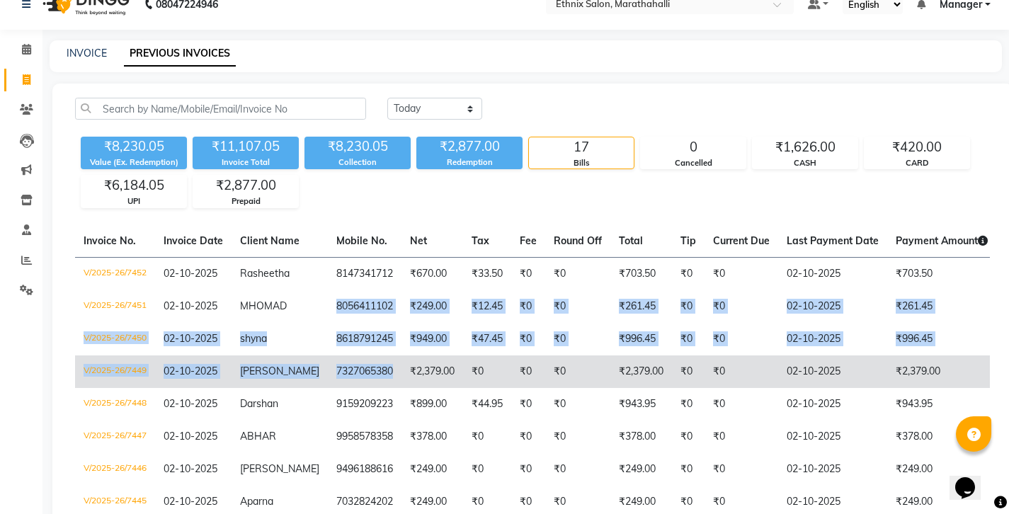
drag, startPoint x: 285, startPoint y: 256, endPoint x: 314, endPoint y: 331, distance: 81.1
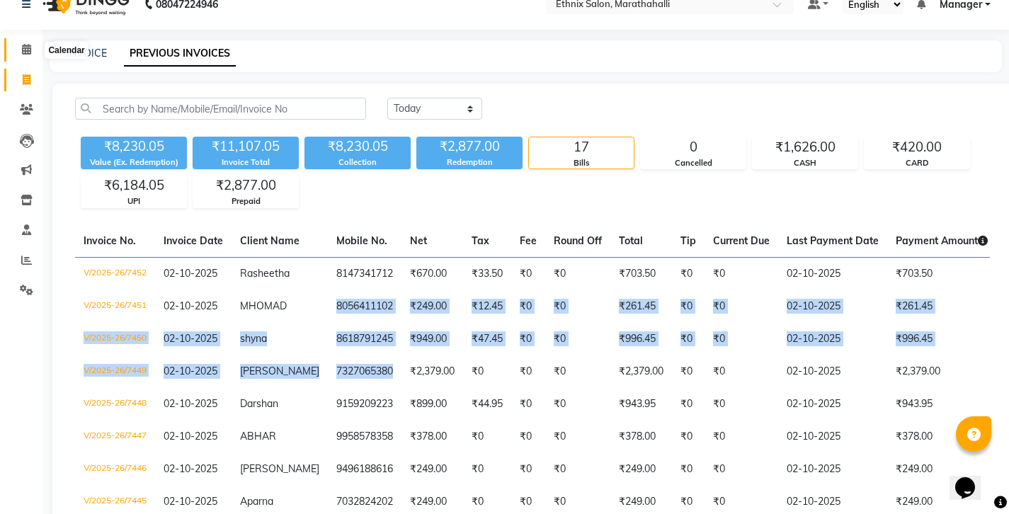
click at [21, 44] on span at bounding box center [26, 50] width 25 height 16
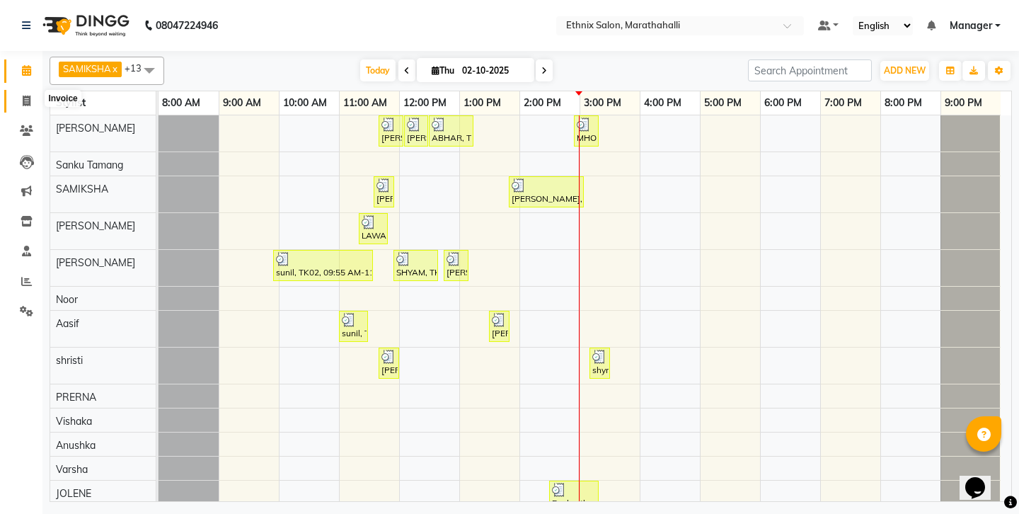
click at [24, 97] on icon at bounding box center [27, 101] width 8 height 11
select select "4783"
select select "service"
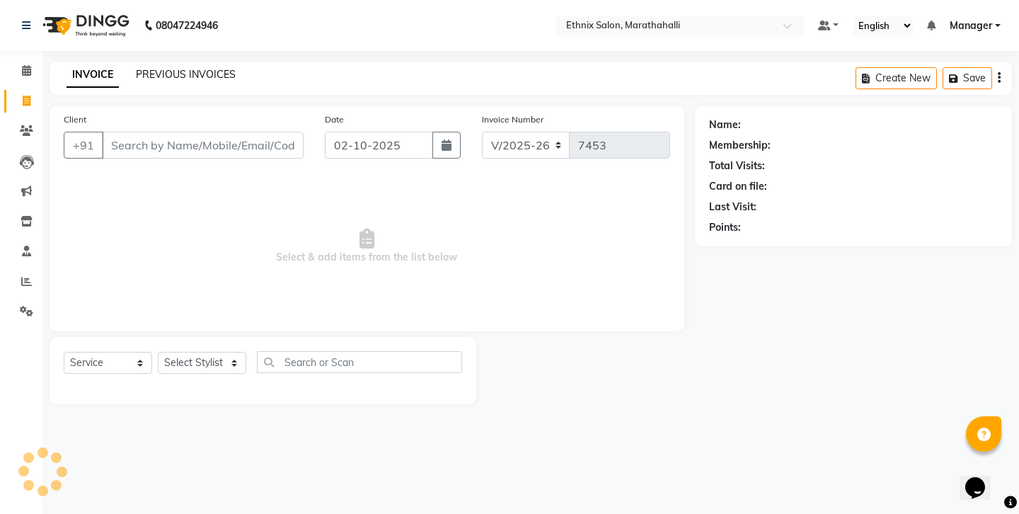
click at [179, 71] on link "PREVIOUS INVOICES" at bounding box center [186, 74] width 100 height 13
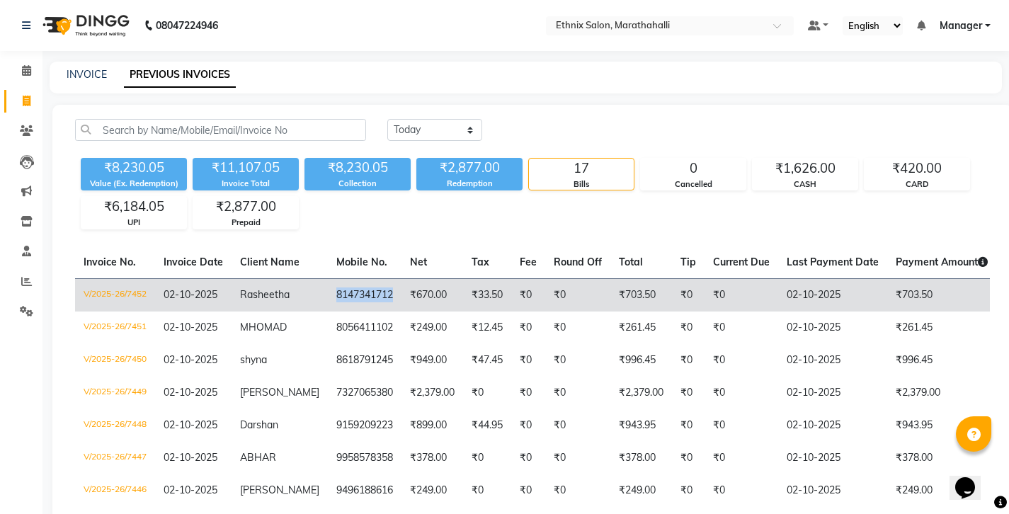
copy td "8147341712"
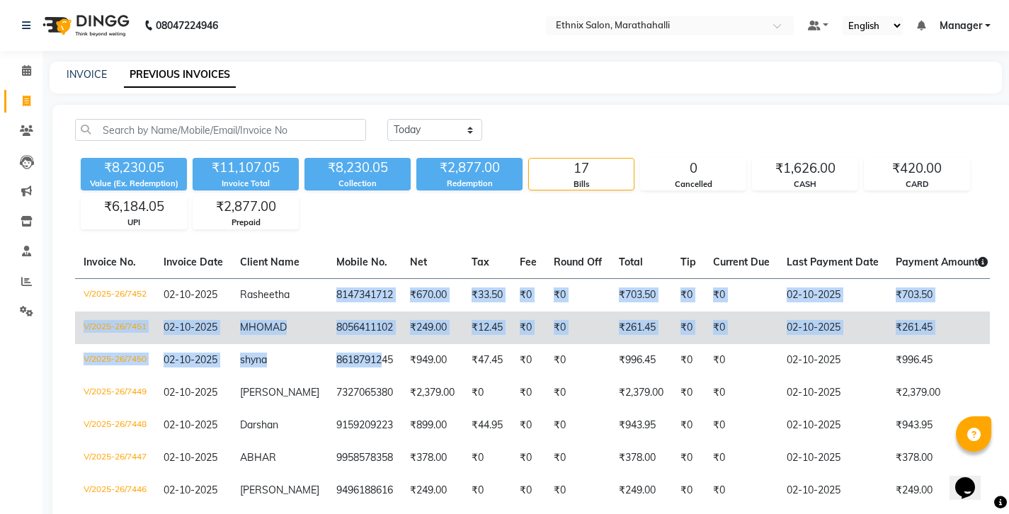
drag, startPoint x: 270, startPoint y: 248, endPoint x: 305, endPoint y: 293, distance: 57.5
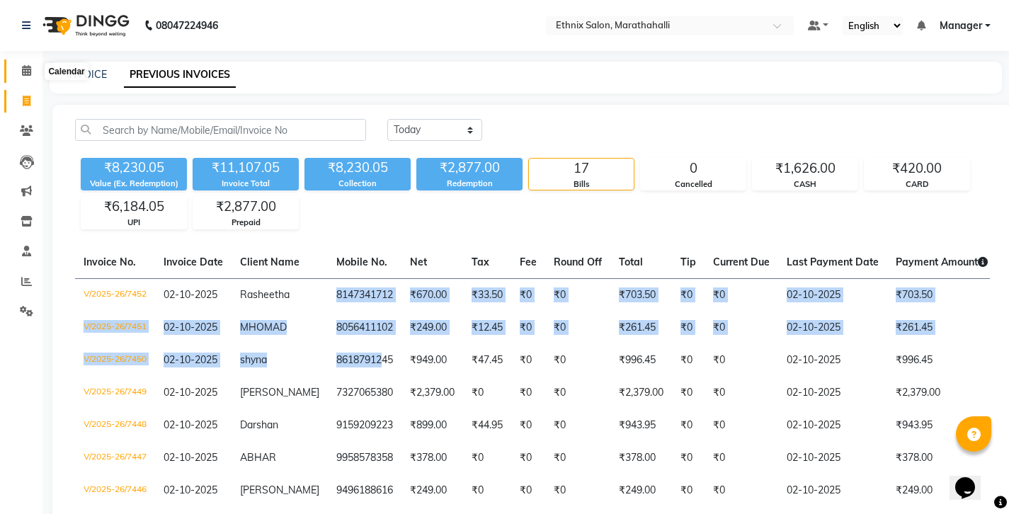
click at [25, 67] on icon at bounding box center [26, 70] width 9 height 11
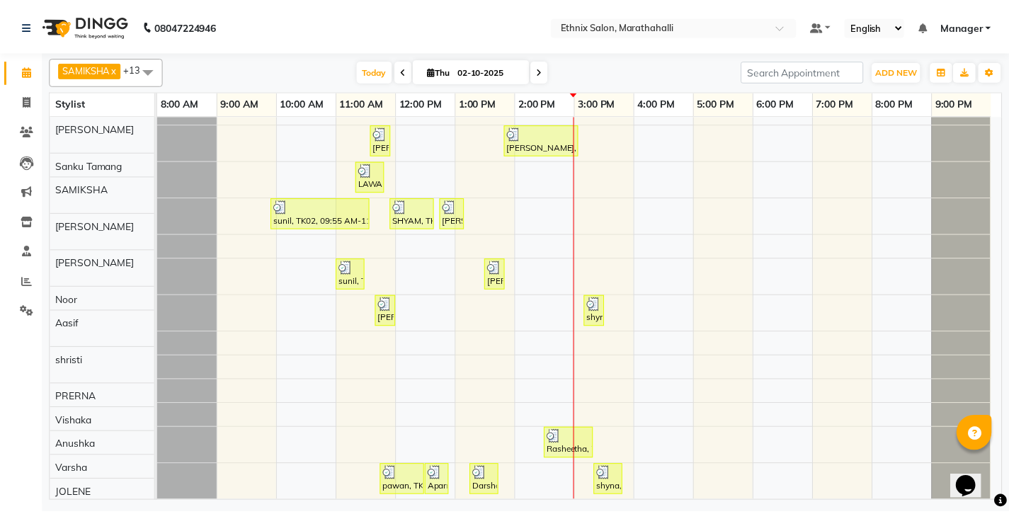
scroll to position [53, 0]
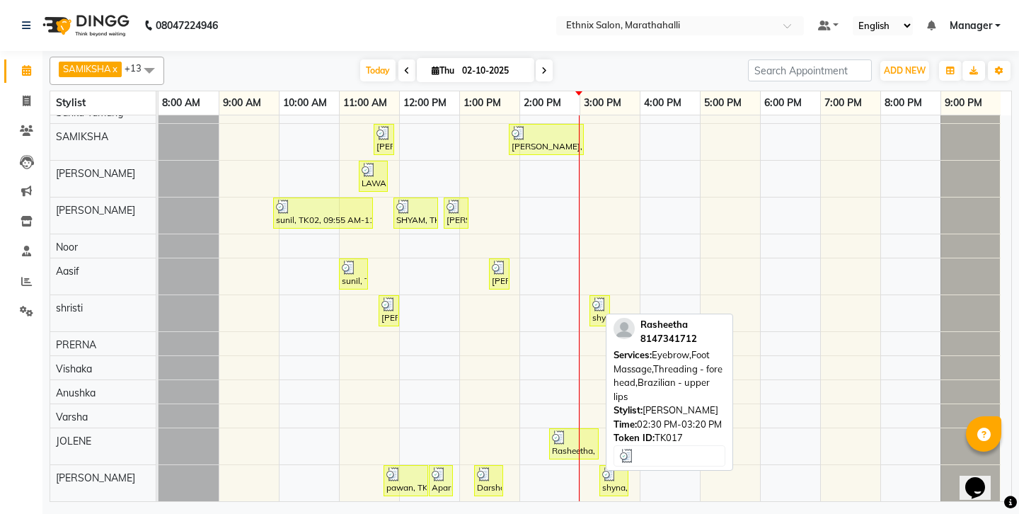
click at [578, 434] on div at bounding box center [574, 437] width 44 height 14
select select "3"
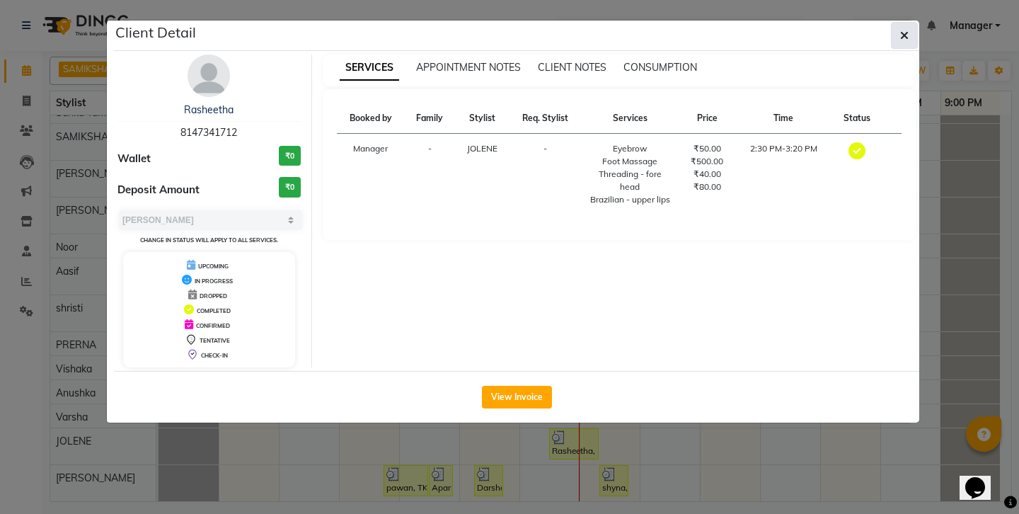
click at [910, 24] on button "button" at bounding box center [904, 35] width 27 height 27
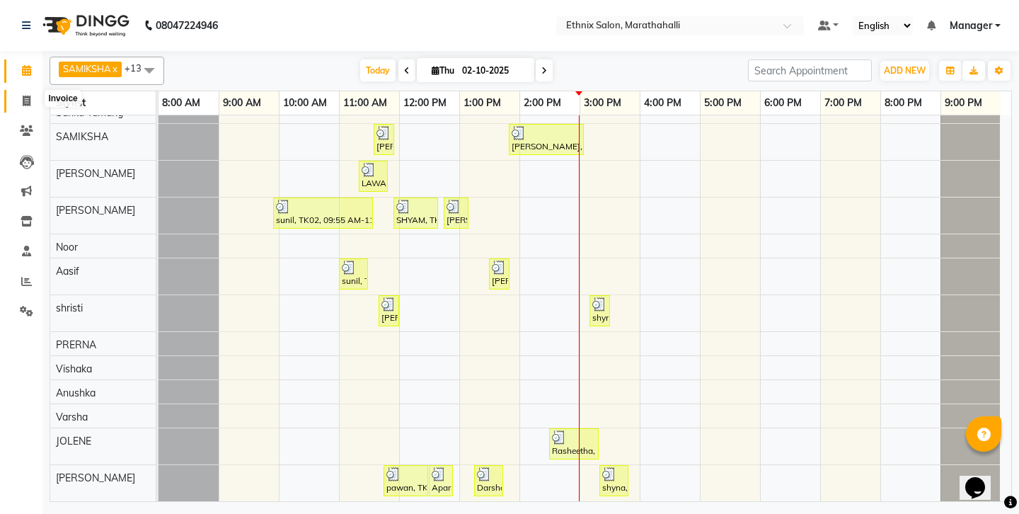
click at [30, 100] on icon at bounding box center [27, 101] width 8 height 11
select select "4783"
select select "service"
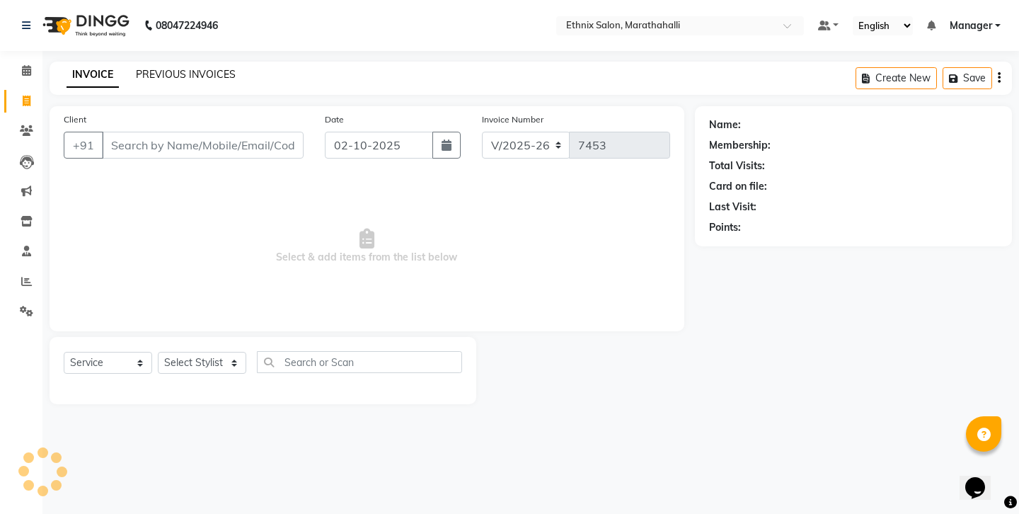
click at [177, 74] on link "PREVIOUS INVOICES" at bounding box center [186, 74] width 100 height 13
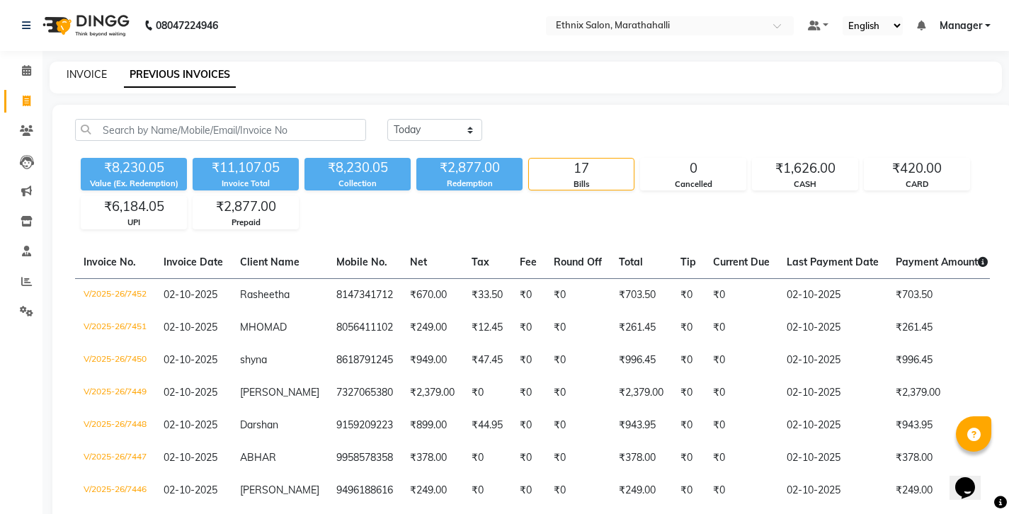
click at [93, 70] on link "INVOICE" at bounding box center [87, 74] width 40 height 13
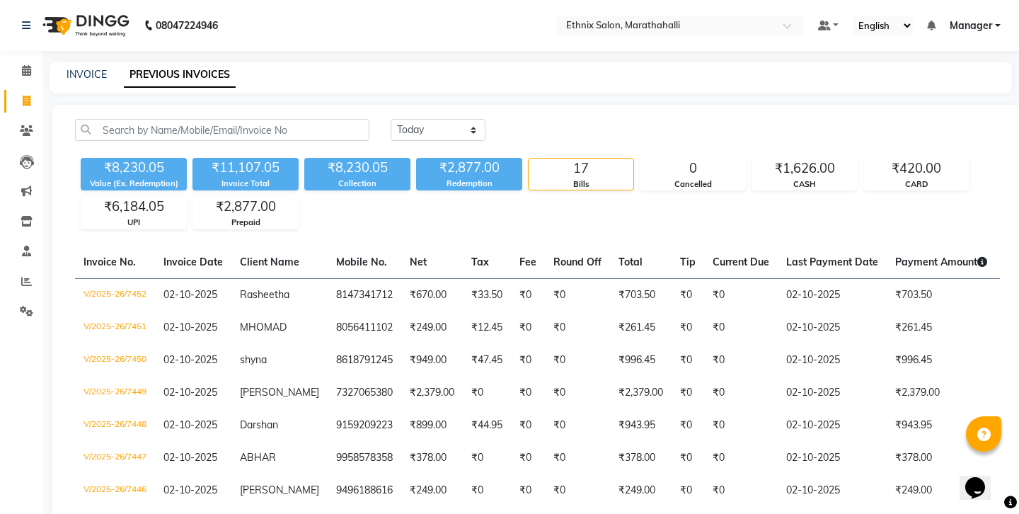
select select "4783"
select select "service"
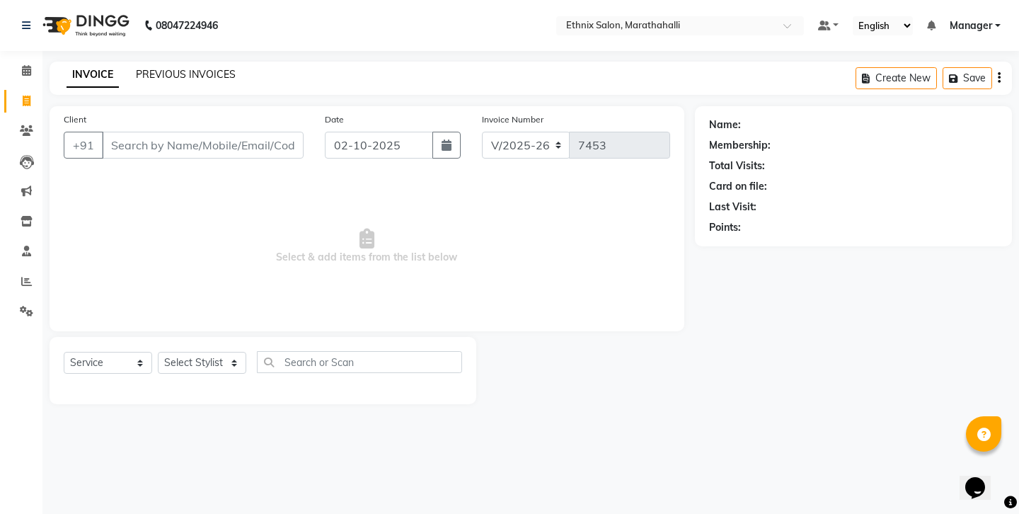
click at [145, 69] on link "PREVIOUS INVOICES" at bounding box center [186, 74] width 100 height 13
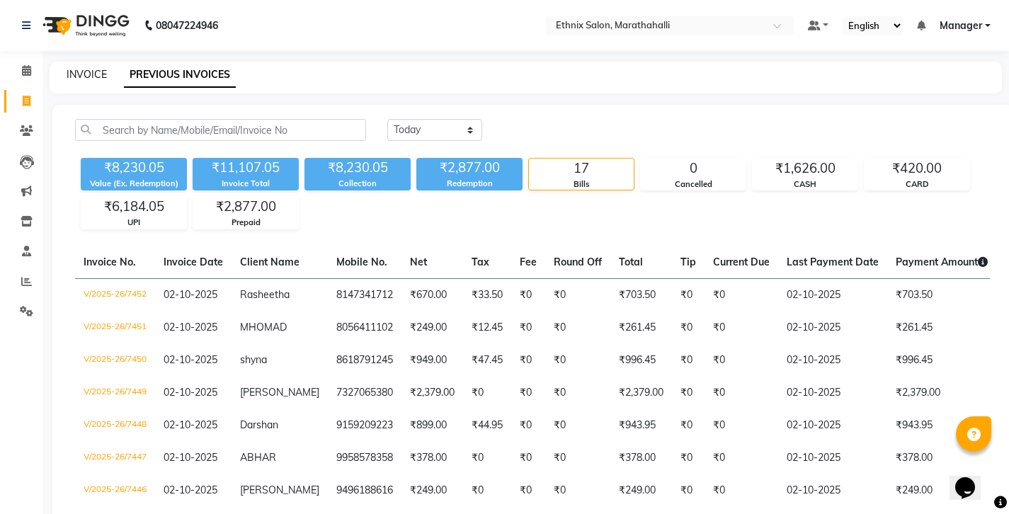
click at [71, 72] on link "INVOICE" at bounding box center [87, 74] width 40 height 13
select select "service"
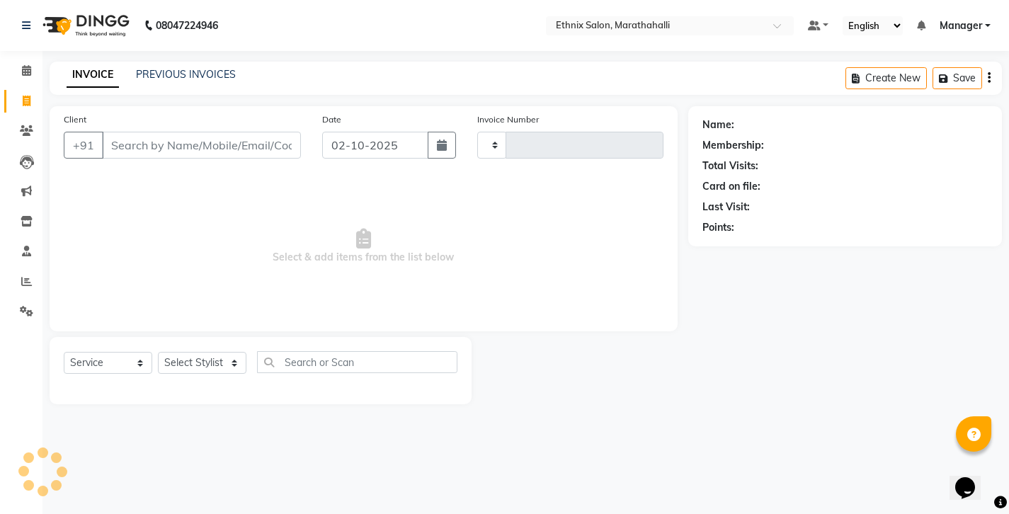
type input "7453"
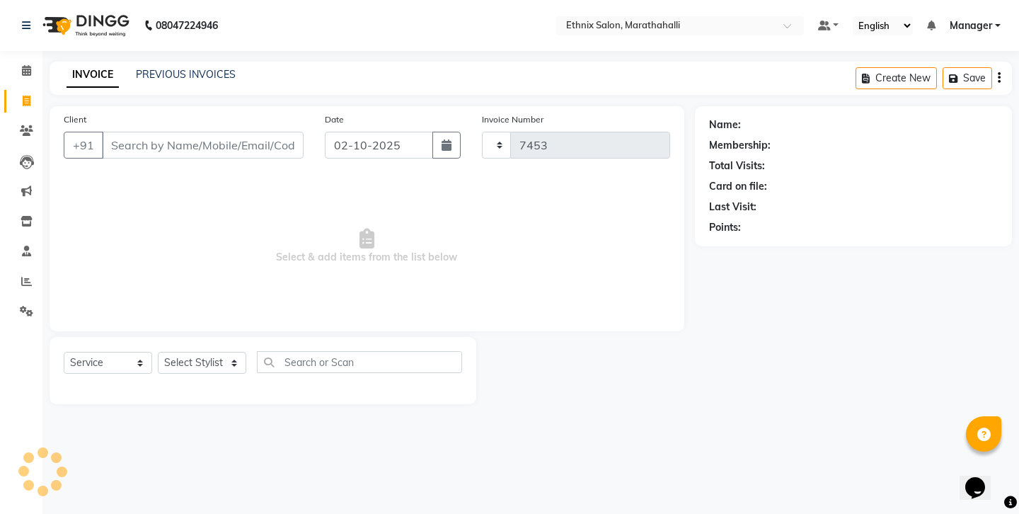
select select "4783"
click at [147, 132] on input "Client" at bounding box center [203, 145] width 202 height 27
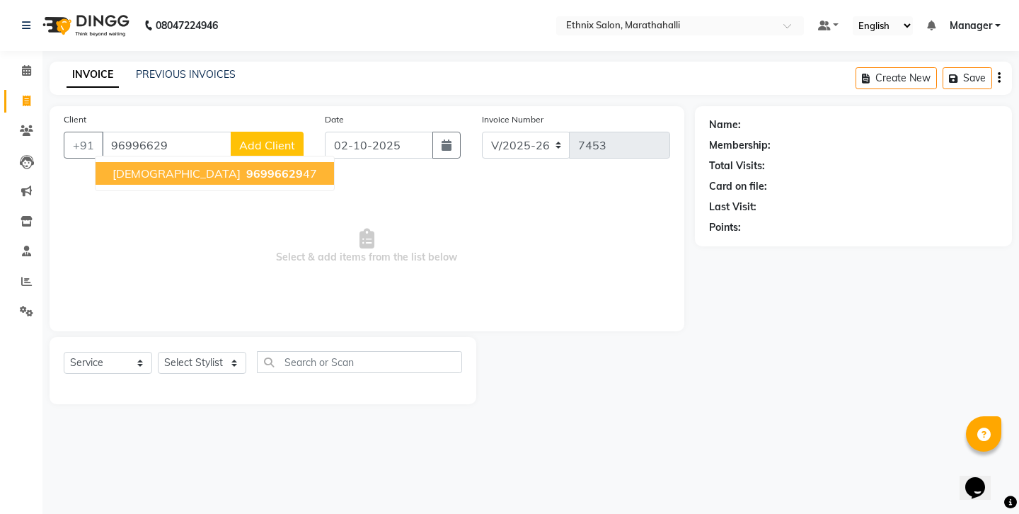
click at [243, 166] on ngb-highlight "96996629 47" at bounding box center [280, 173] width 74 height 14
type input "9699662947"
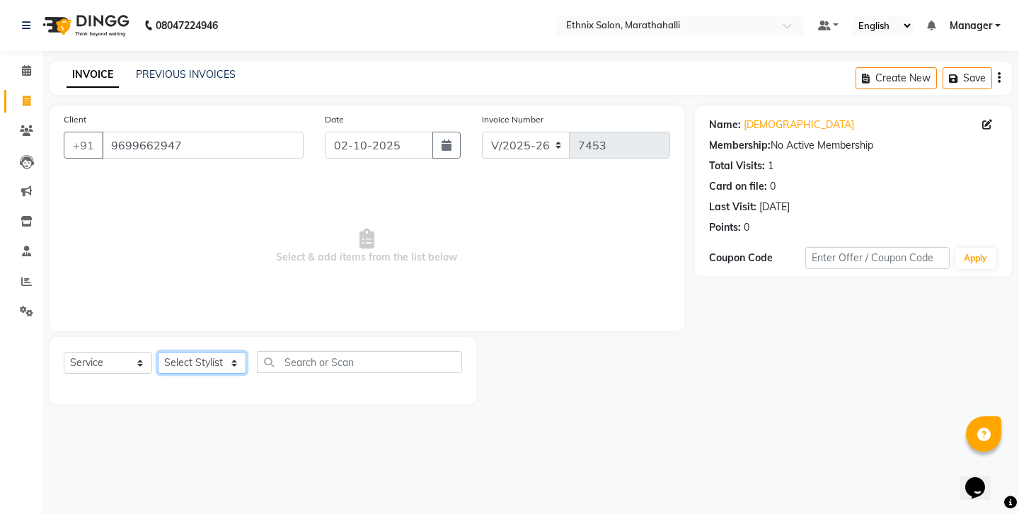
click at [207, 352] on select "Select Stylist Aasif Abhishek Ali Salmani Aman Amoi anju Anushka ARTHI DEEPIKA …" at bounding box center [202, 363] width 88 height 22
select select "67270"
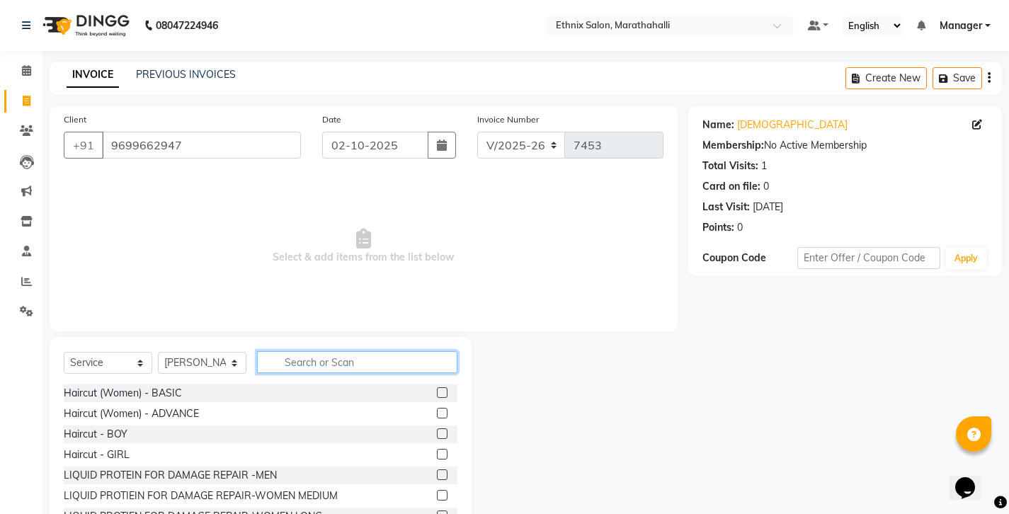
click at [292, 351] on input "text" at bounding box center [357, 362] width 200 height 22
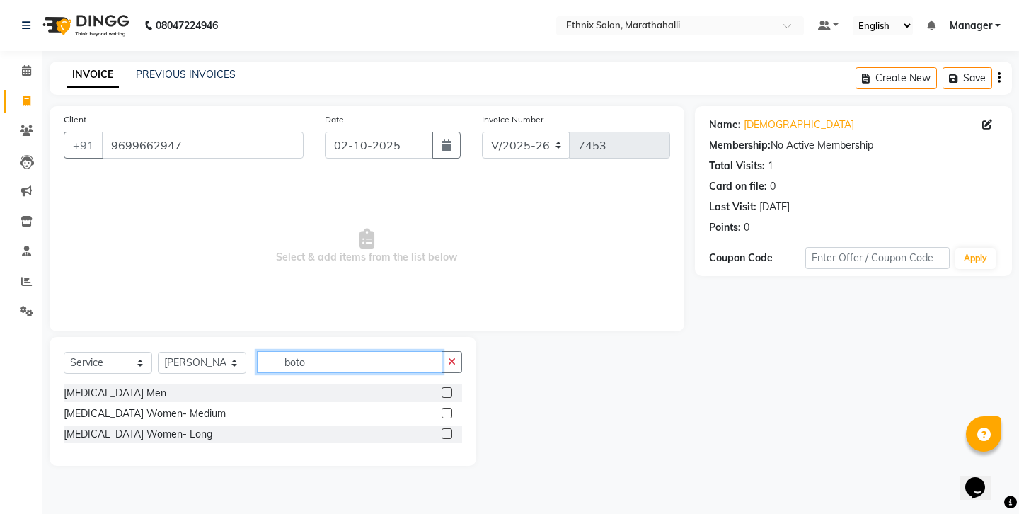
type input "boto"
click at [452, 387] on label at bounding box center [447, 392] width 11 height 11
click at [451, 389] on input "checkbox" at bounding box center [446, 393] width 9 height 9
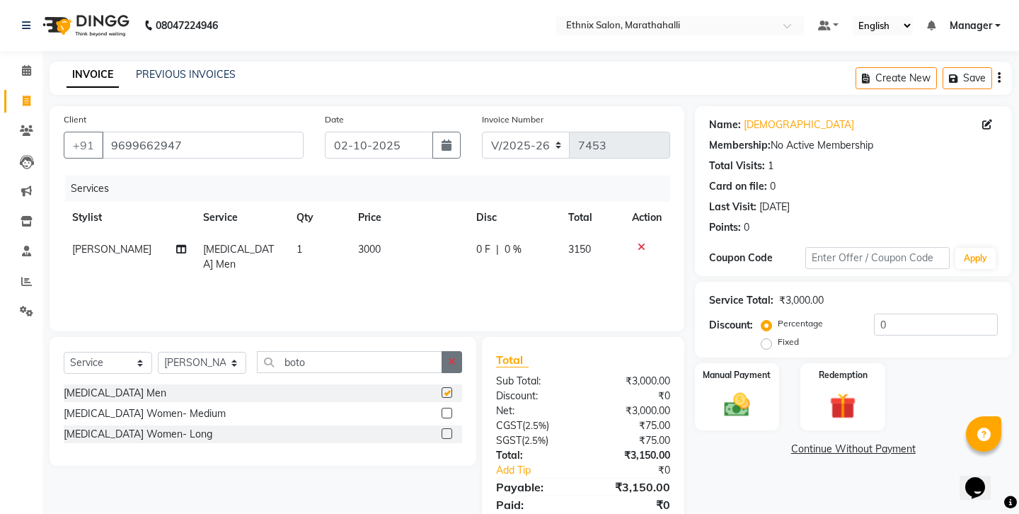
checkbox input "false"
click at [449, 351] on button "button" at bounding box center [452, 362] width 21 height 22
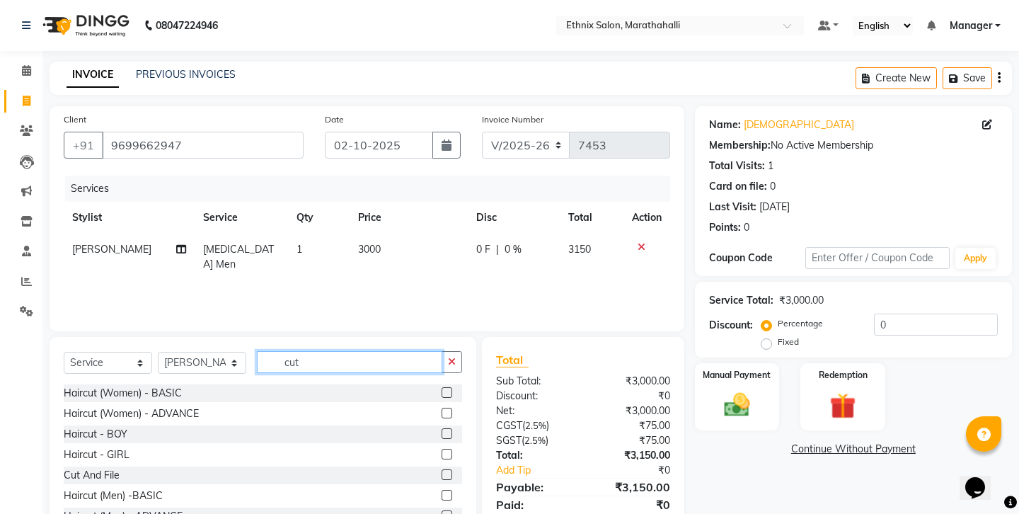
type input "cut"
click at [452, 490] on label at bounding box center [447, 495] width 11 height 11
click at [451, 491] on input "checkbox" at bounding box center [446, 495] width 9 height 9
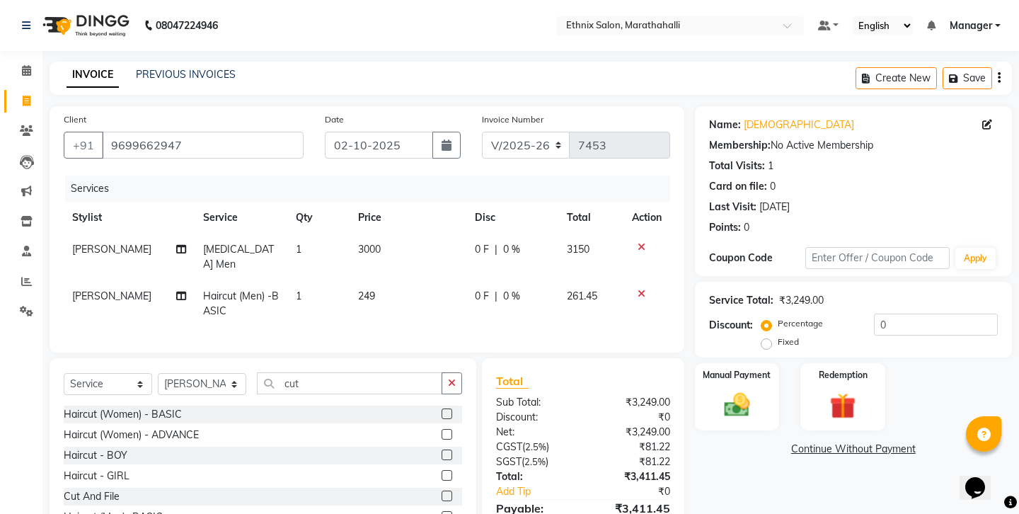
checkbox input "false"
click at [458, 372] on button "button" at bounding box center [452, 383] width 21 height 22
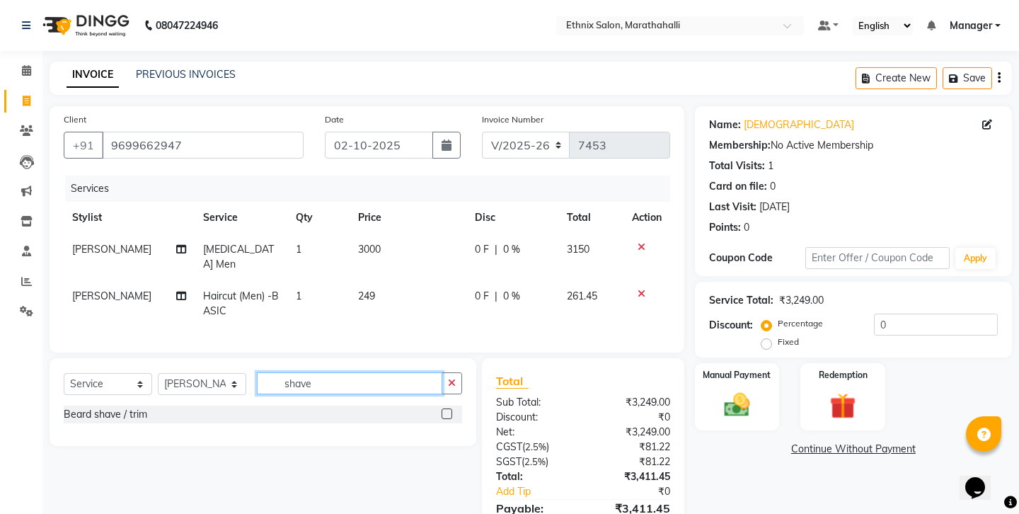
type input "shave"
drag, startPoint x: 458, startPoint y: 329, endPoint x: 452, endPoint y: 361, distance: 32.3
click at [452, 408] on label at bounding box center [447, 413] width 11 height 11
click at [451, 410] on input "checkbox" at bounding box center [446, 414] width 9 height 9
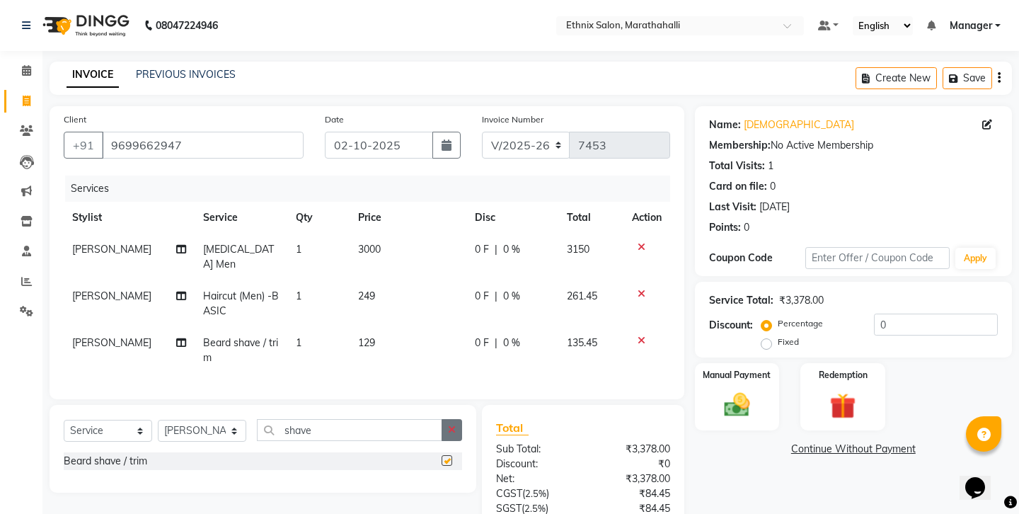
checkbox input "false"
click at [457, 419] on button "button" at bounding box center [452, 430] width 21 height 22
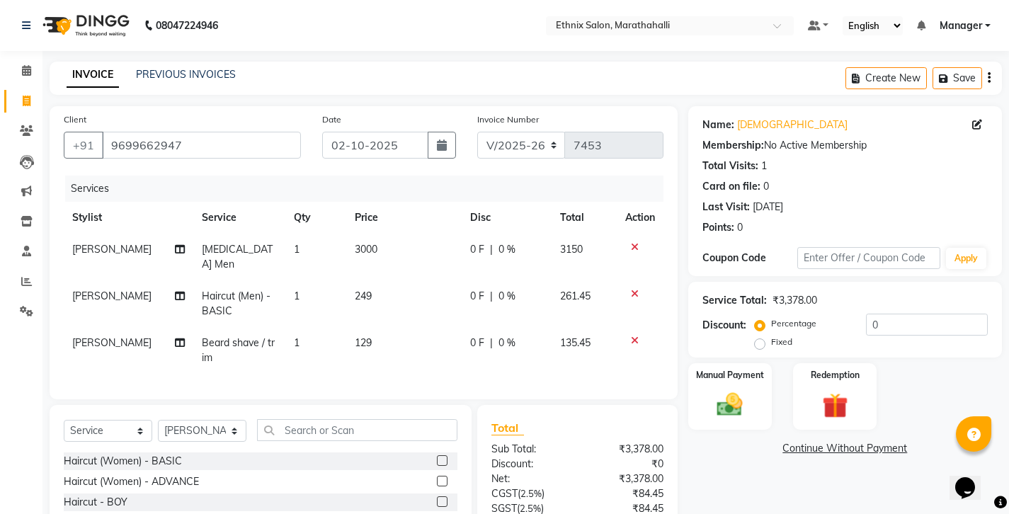
click at [990, 78] on icon "button" at bounding box center [988, 78] width 3 height 1
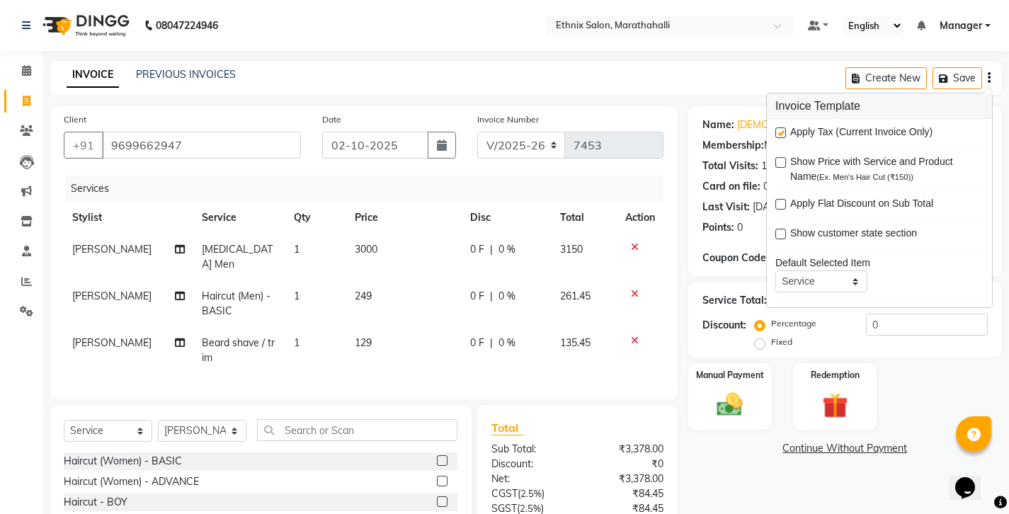
click at [775, 127] on label at bounding box center [780, 132] width 11 height 11
click at [775, 129] on input "checkbox" at bounding box center [779, 133] width 9 height 9
checkbox input "false"
click at [742, 416] on div "Name: Vaibhav Membership: No Active Membership Total Visits: 1 Card on file: 0 …" at bounding box center [850, 359] width 324 height 507
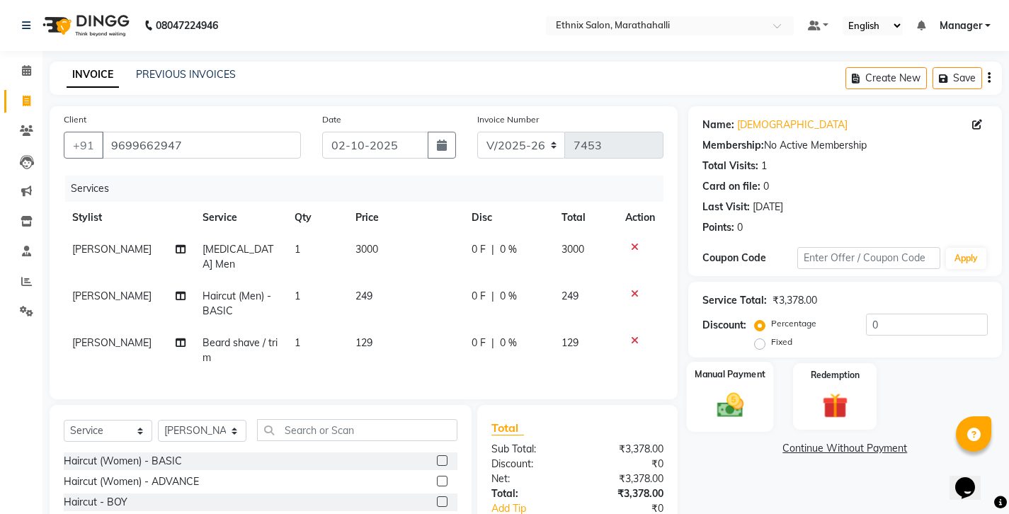
click at [743, 389] on img at bounding box center [729, 404] width 43 height 30
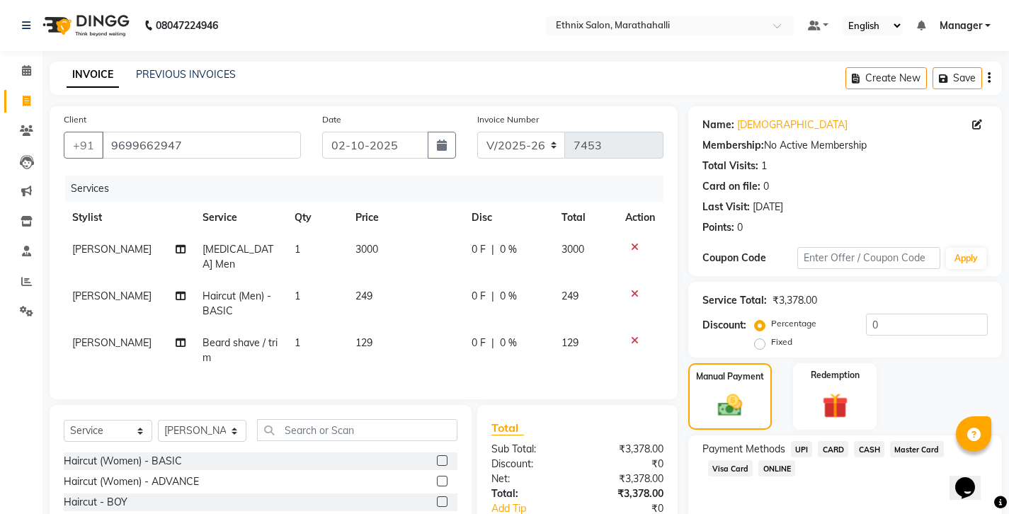
click at [854, 441] on span "CASH" at bounding box center [869, 449] width 30 height 16
click at [128, 132] on input "9699662947" at bounding box center [201, 145] width 199 height 27
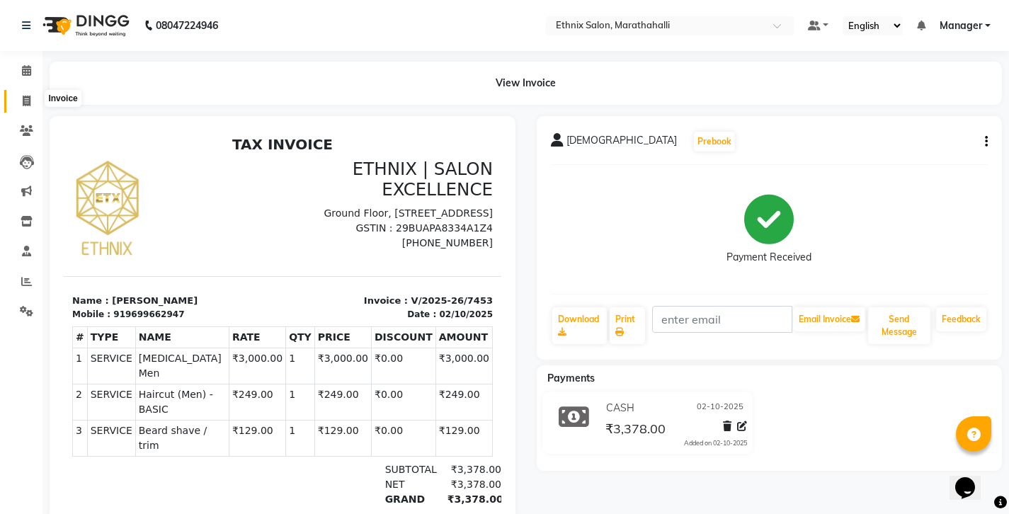
click at [29, 96] on icon at bounding box center [27, 101] width 8 height 11
select select "4783"
select select "service"
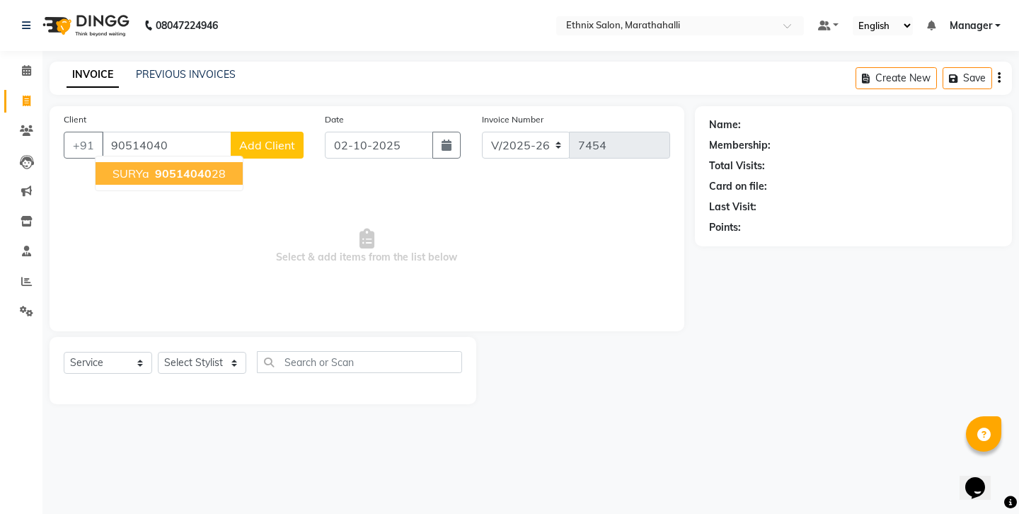
click at [135, 166] on span "SURYa" at bounding box center [131, 173] width 37 height 14
type input "9051404028"
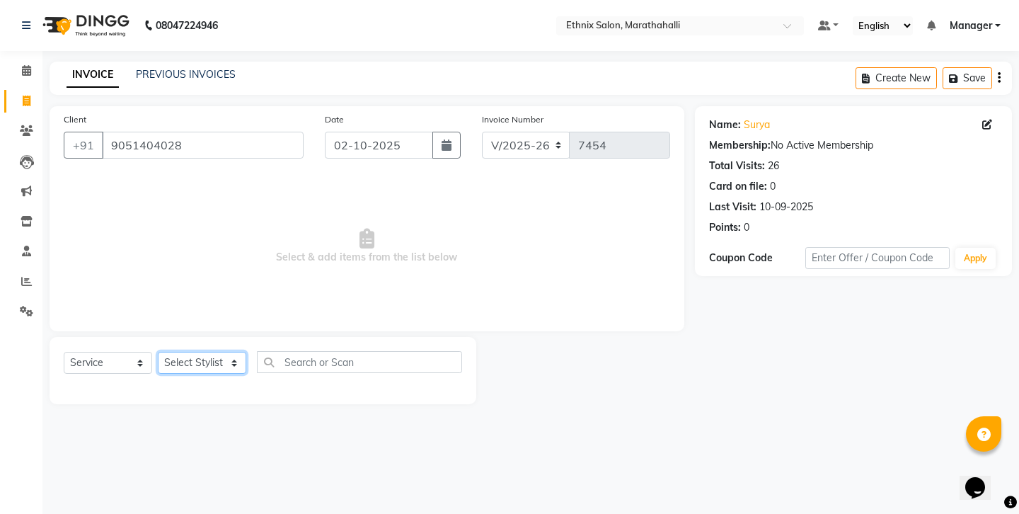
select select "28905"
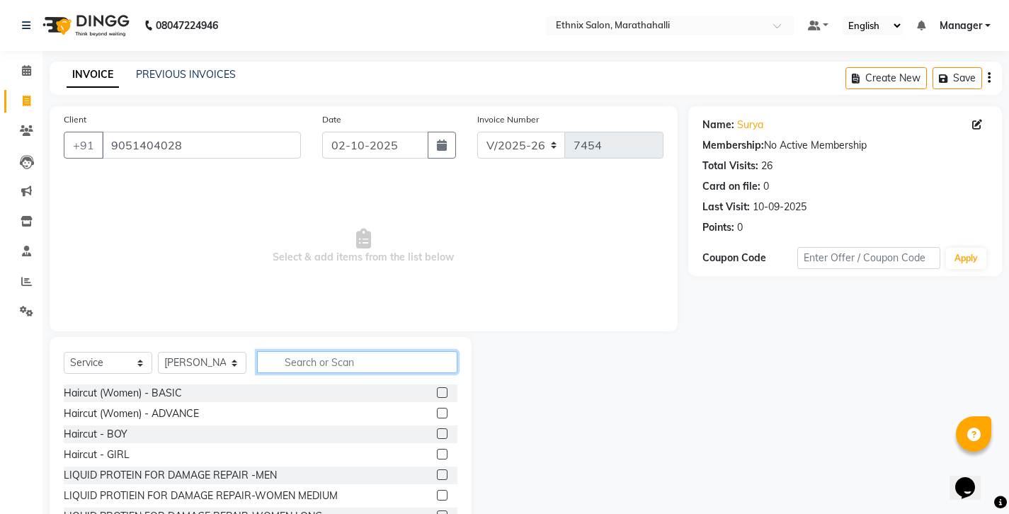
click at [314, 351] on input "text" at bounding box center [357, 362] width 200 height 22
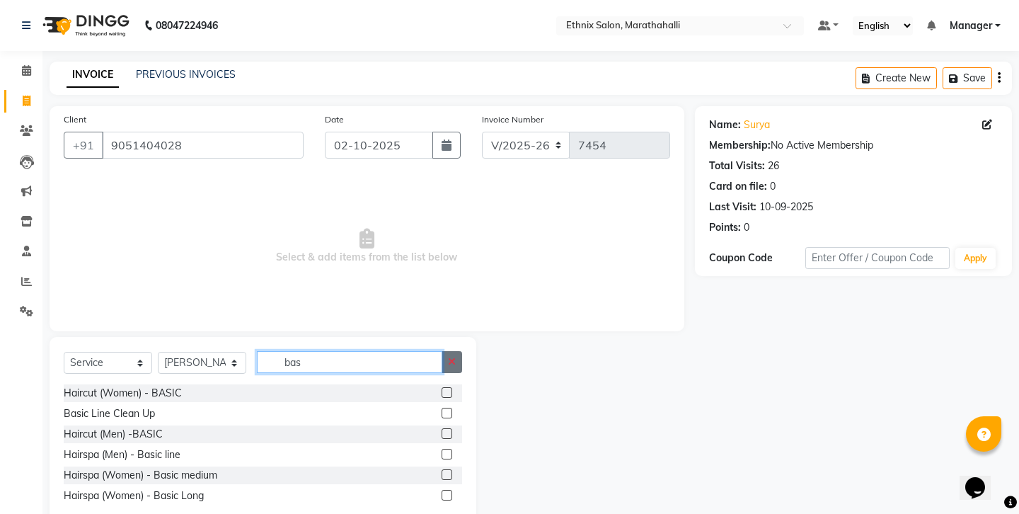
type input "bas"
click at [449, 351] on button "button" at bounding box center [452, 362] width 21 height 22
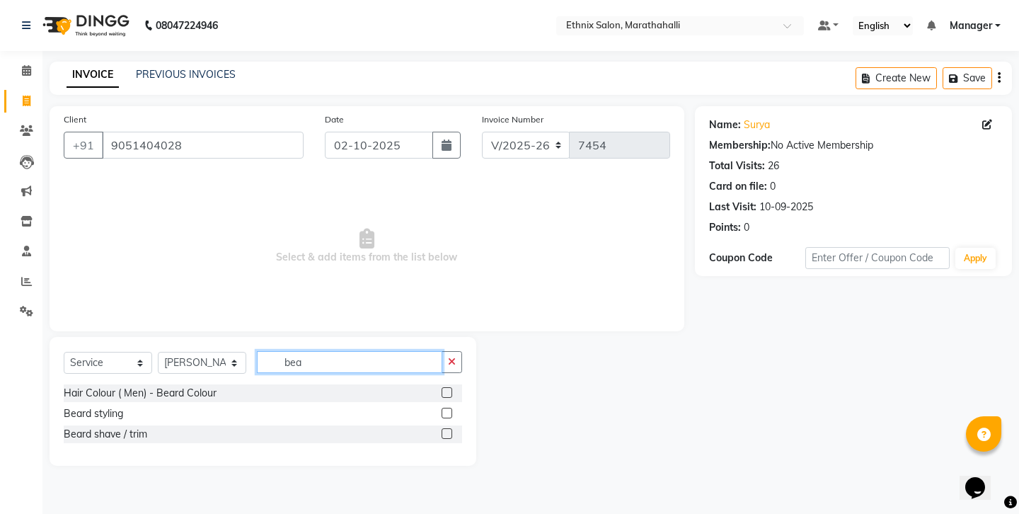
type input "bea"
click at [450, 428] on label at bounding box center [447, 433] width 11 height 11
click at [450, 430] on input "checkbox" at bounding box center [446, 434] width 9 height 9
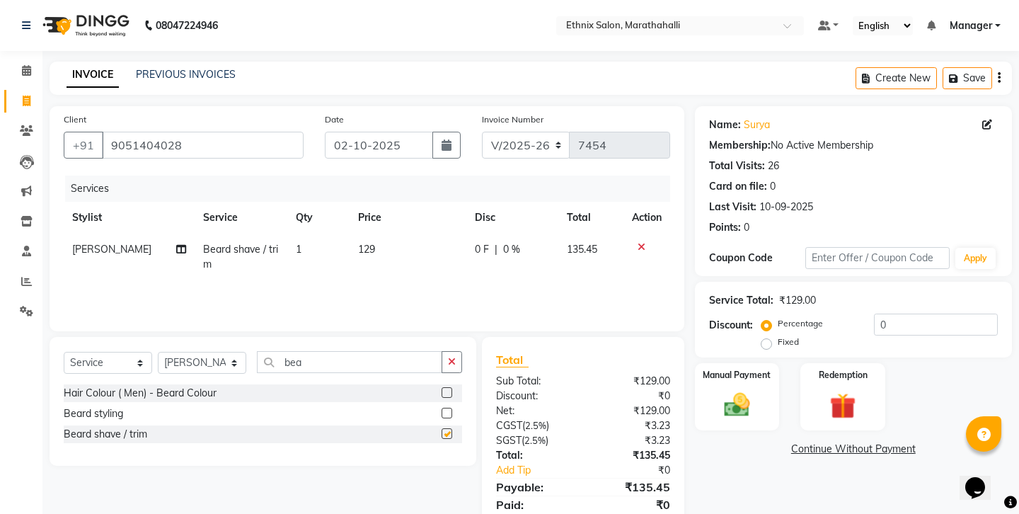
checkbox input "false"
click at [116, 132] on input "9051404028" at bounding box center [203, 145] width 202 height 27
click at [763, 362] on div "Manual Payment" at bounding box center [737, 397] width 88 height 70
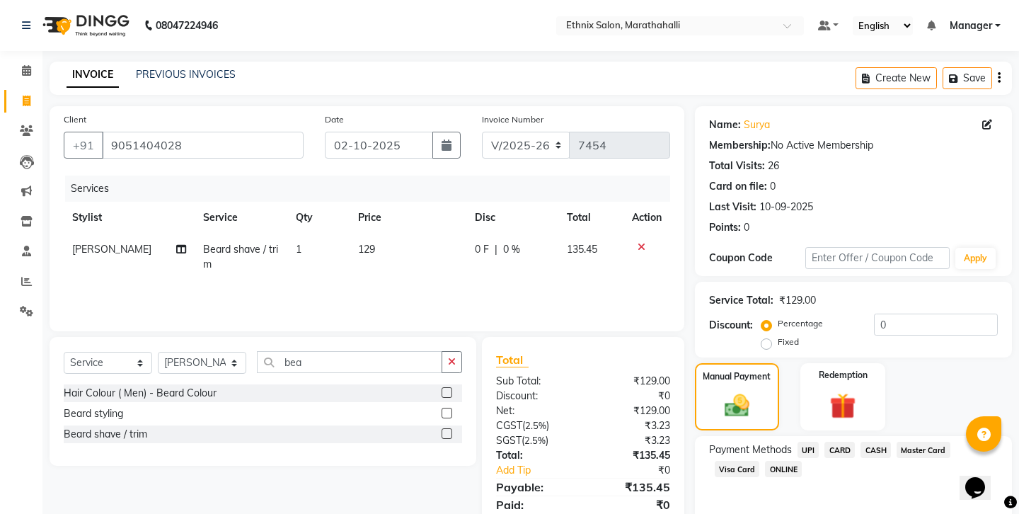
click at [798, 442] on span "UPI" at bounding box center [809, 450] width 22 height 16
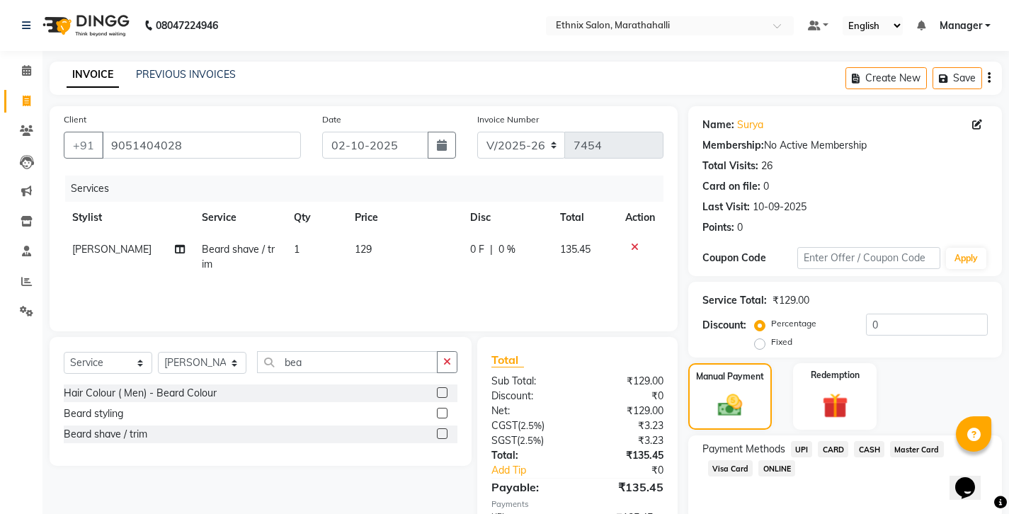
scroll to position [47, 0]
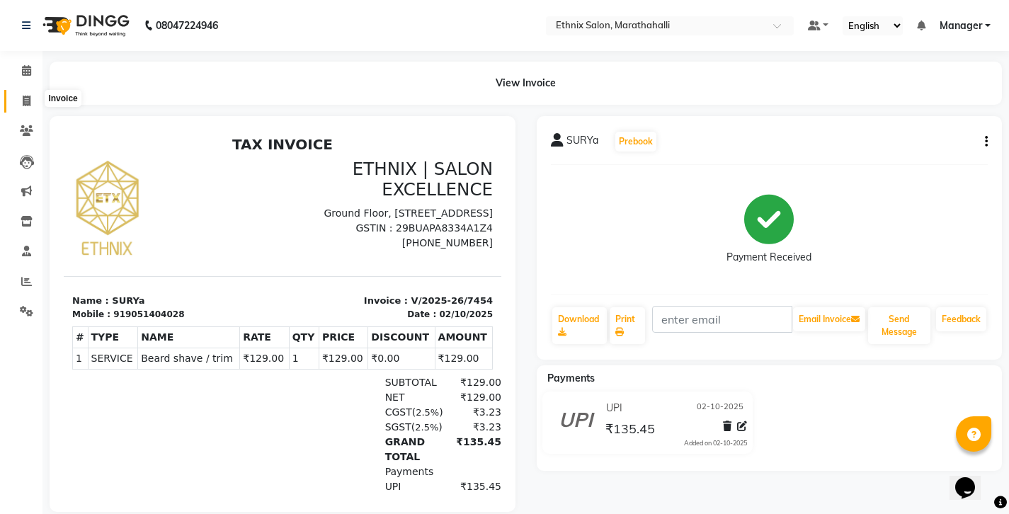
click at [23, 96] on icon at bounding box center [27, 101] width 8 height 11
select select "4783"
select select "service"
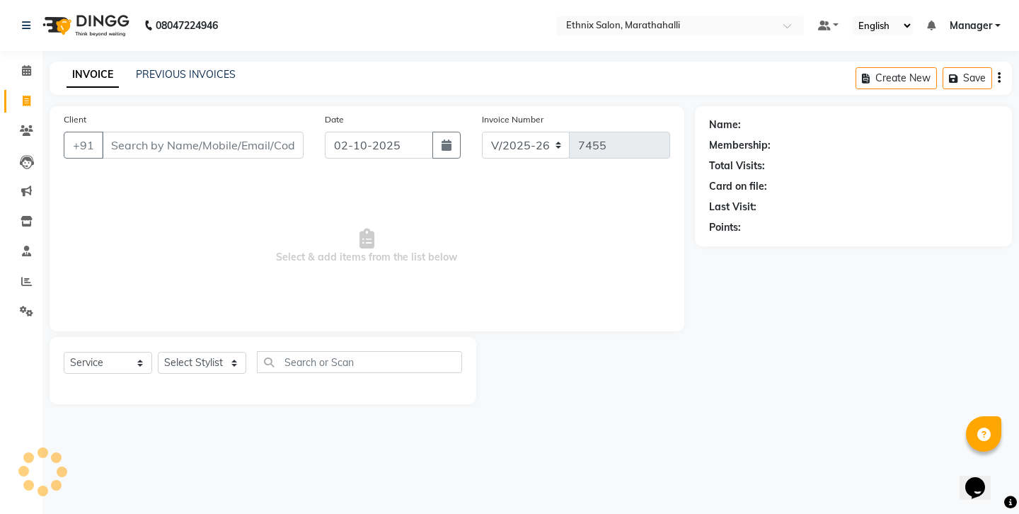
click at [190, 138] on input "Client" at bounding box center [203, 145] width 202 height 27
select select "57548"
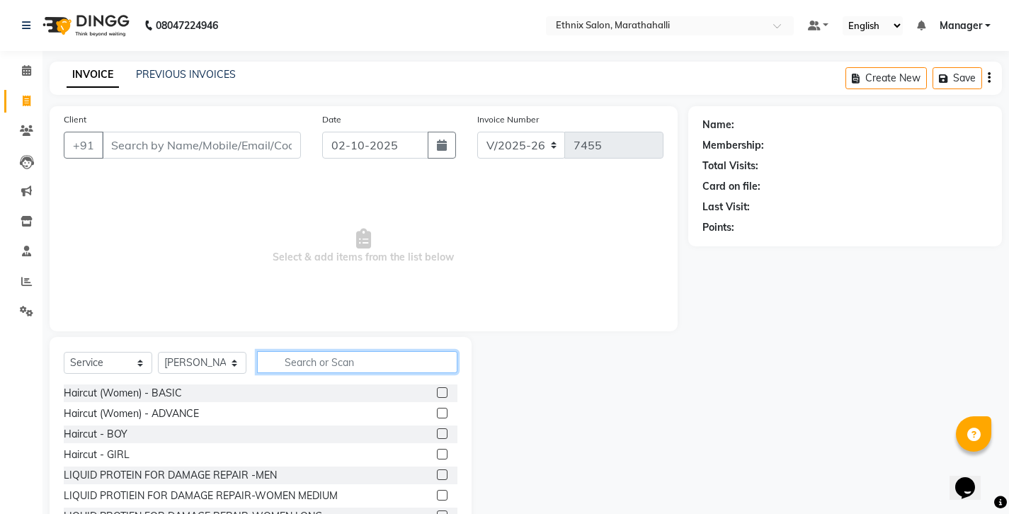
click at [330, 351] on input "text" at bounding box center [357, 362] width 200 height 22
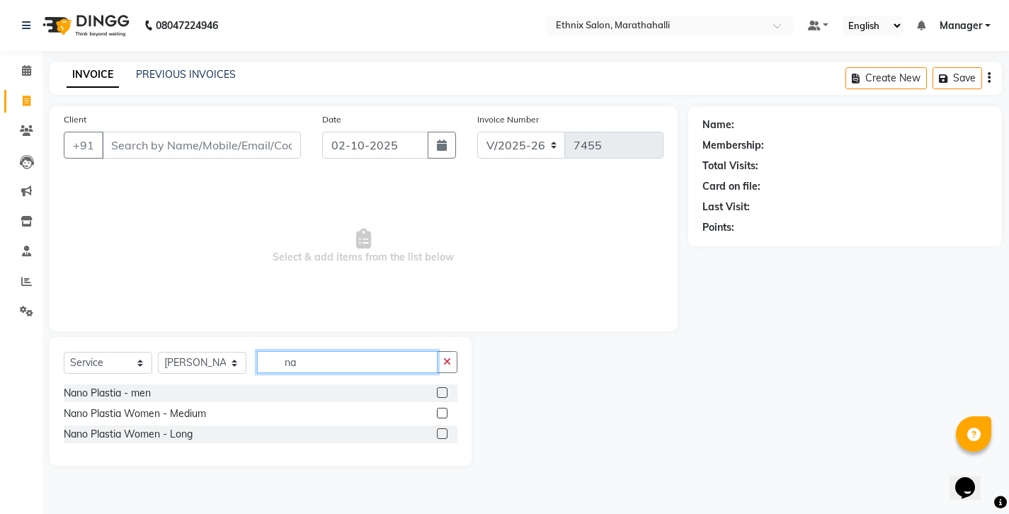
type input "n"
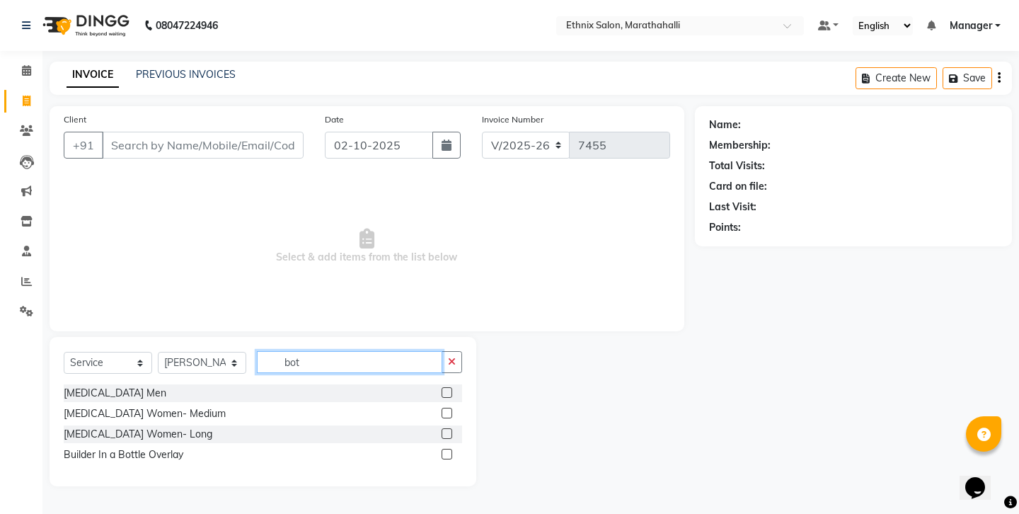
type input "bot"
click at [451, 408] on label at bounding box center [447, 413] width 11 height 11
click at [451, 409] on input "checkbox" at bounding box center [446, 413] width 9 height 9
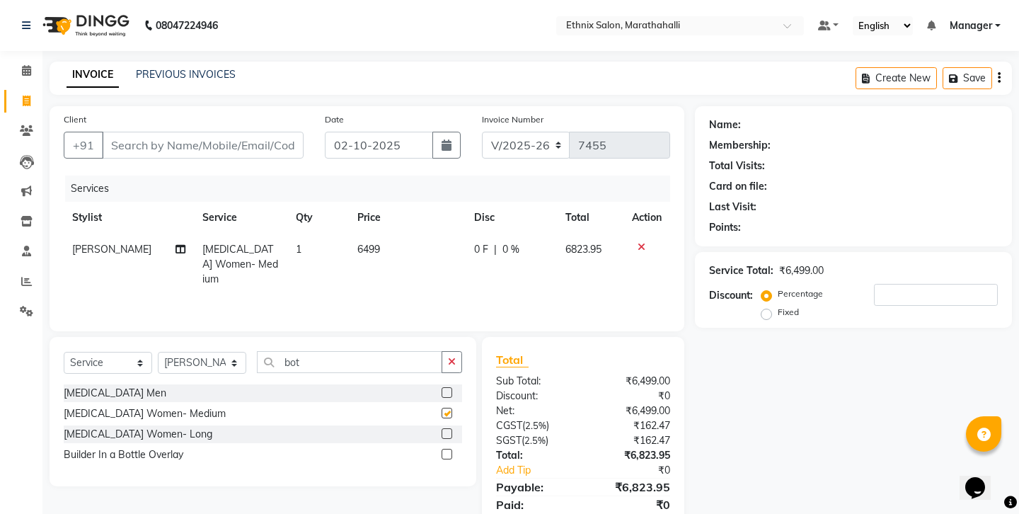
checkbox input "false"
click at [360, 243] on span "6499" at bounding box center [368, 249] width 23 height 13
select select "57548"
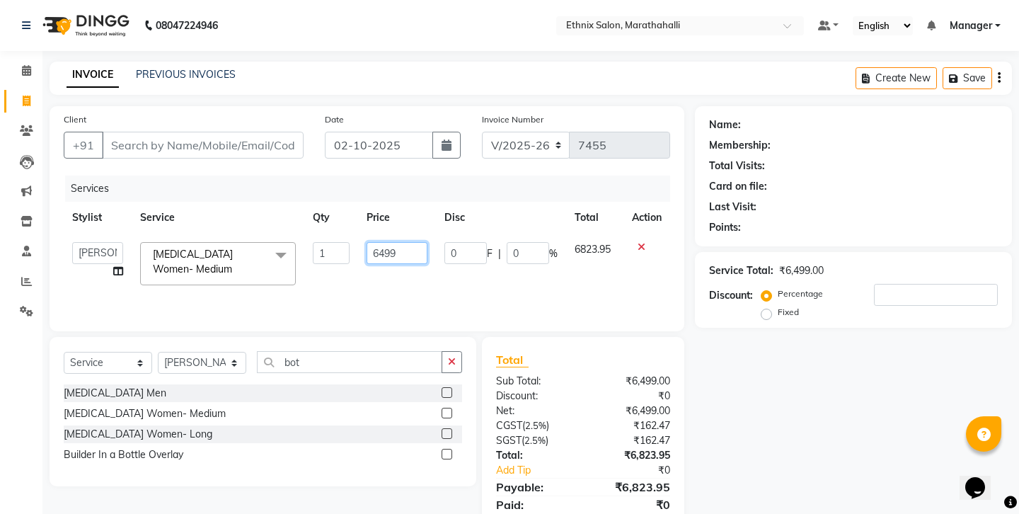
drag, startPoint x: 435, startPoint y: 220, endPoint x: 321, endPoint y: 216, distance: 114.7
click at [321, 234] on tr "Aasif Abhishek Ali Salmani Aman Amoi anju Anushka ARTHI DEEPIKA DOLMO Faem GEET…" at bounding box center [367, 264] width 607 height 60
type input "5000"
click at [362, 268] on div "Services Stylist Service Qty Price Disc Total Action Aasif Abhishek Ali Salmani…" at bounding box center [367, 247] width 607 height 142
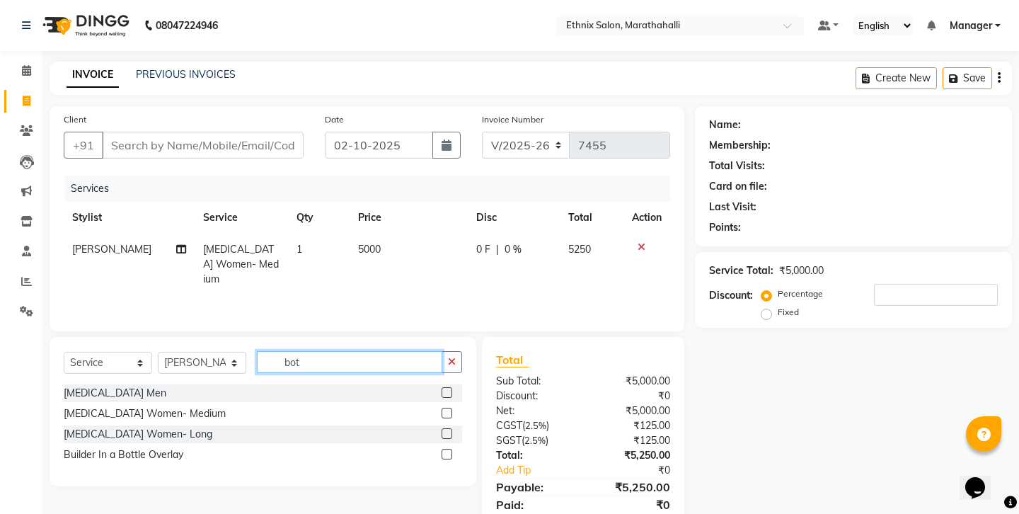
drag, startPoint x: 299, startPoint y: 338, endPoint x: 228, endPoint y: 332, distance: 71.1
click at [228, 351] on div "Select Service Product Membership Package Voucher Prepaid Gift Card Select Styl…" at bounding box center [263, 367] width 398 height 33
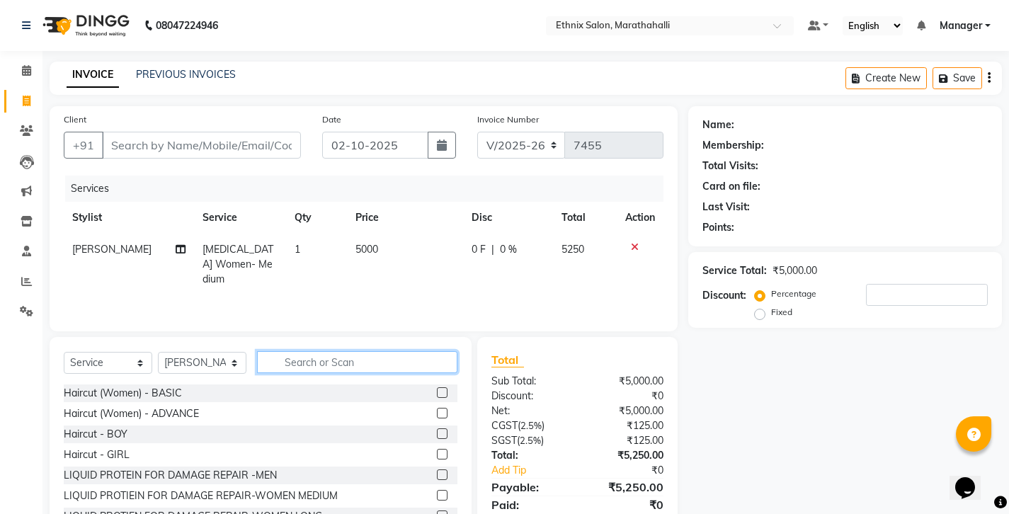
click at [276, 351] on input "text" at bounding box center [357, 362] width 200 height 22
select select "product"
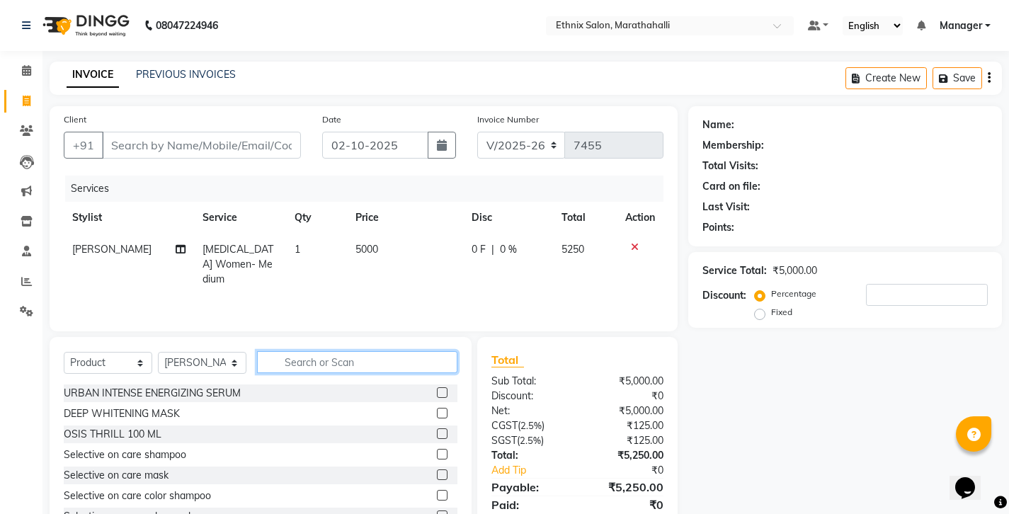
click at [333, 351] on input "text" at bounding box center [357, 362] width 200 height 22
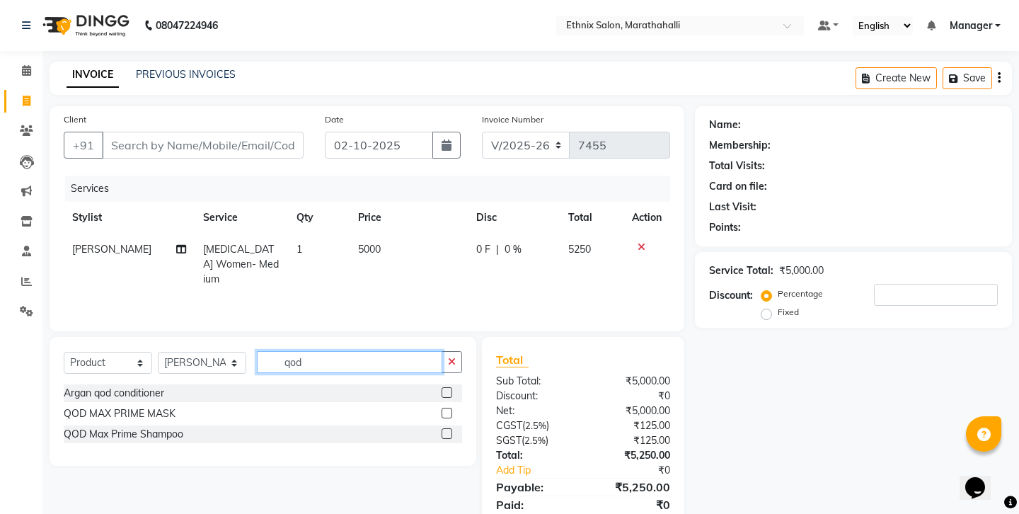
type input "qod"
click at [449, 408] on label at bounding box center [447, 413] width 11 height 11
click at [449, 409] on input "checkbox" at bounding box center [446, 413] width 9 height 9
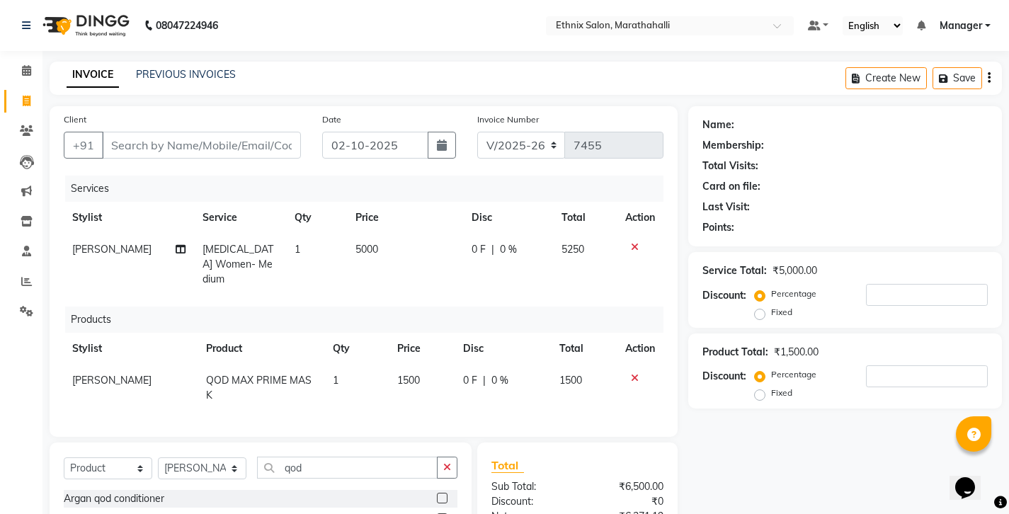
checkbox input "false"
click at [990, 78] on icon "button" at bounding box center [988, 78] width 3 height 1
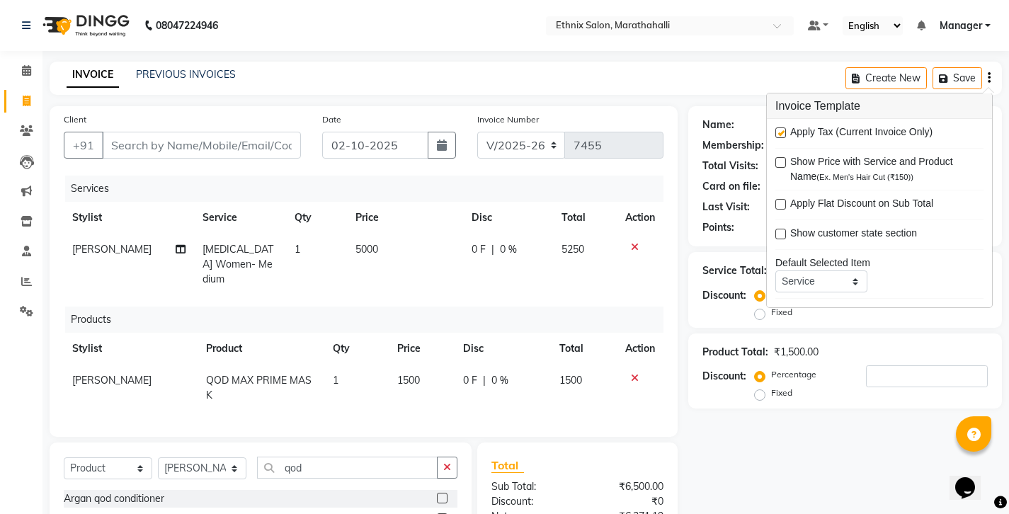
click at [784, 125] on div "Apply Tax (Current Invoice Only)" at bounding box center [879, 134] width 208 height 18
click at [783, 127] on label at bounding box center [780, 132] width 11 height 11
click at [783, 129] on input "checkbox" at bounding box center [779, 133] width 9 height 9
checkbox input "false"
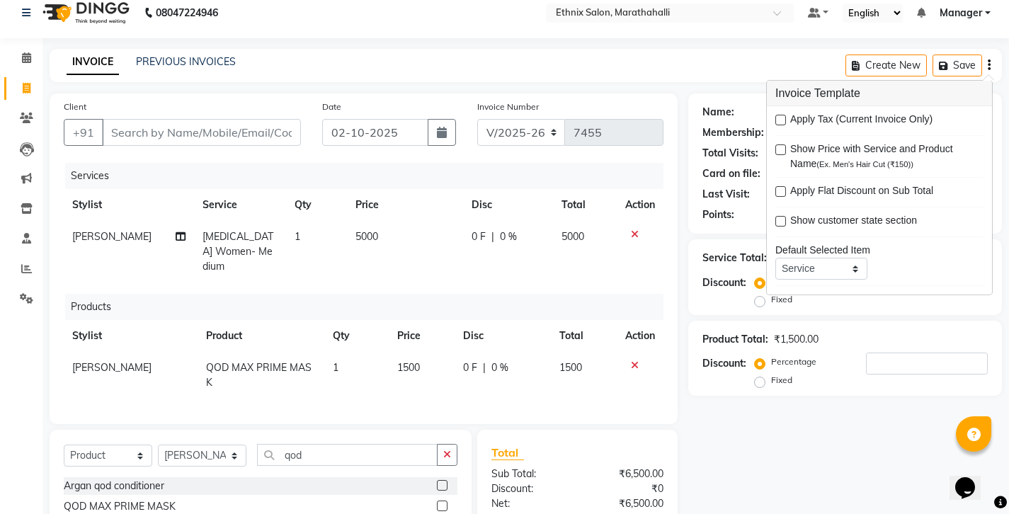
click at [754, 371] on div "Name: Membership: Total Visits: Card on file: Last Visit: Points: Service Total…" at bounding box center [850, 350] width 324 height 515
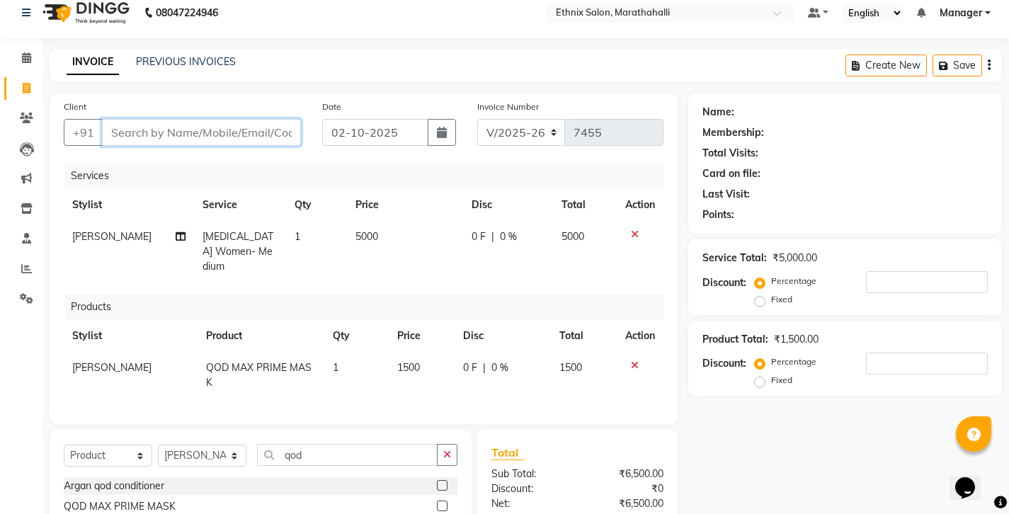
click at [177, 125] on input "Client" at bounding box center [201, 132] width 199 height 27
click at [990, 65] on icon "button" at bounding box center [988, 65] width 3 height 1
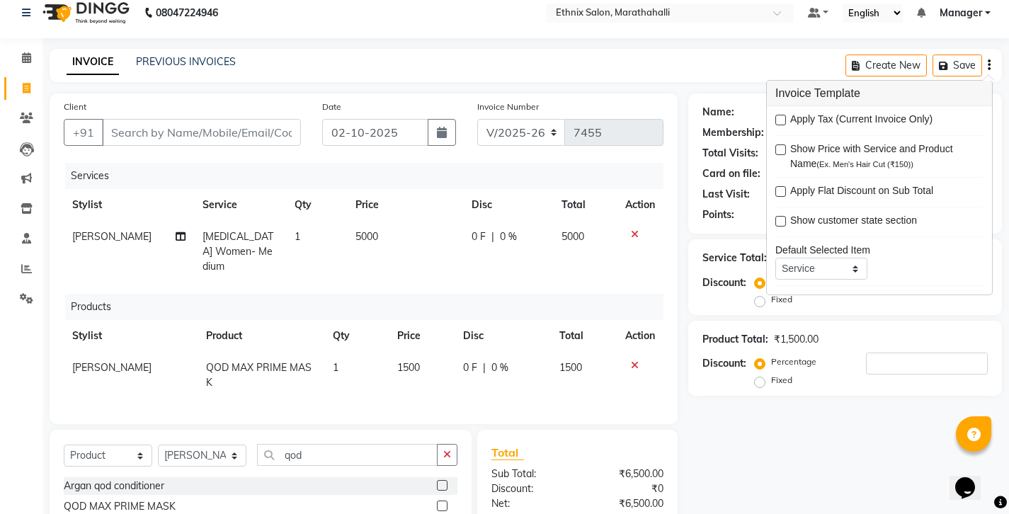
click at [779, 116] on label at bounding box center [780, 120] width 11 height 11
click at [779, 116] on input "checkbox" at bounding box center [779, 120] width 9 height 9
checkbox input "true"
click at [221, 119] on input "Client" at bounding box center [201, 132] width 199 height 27
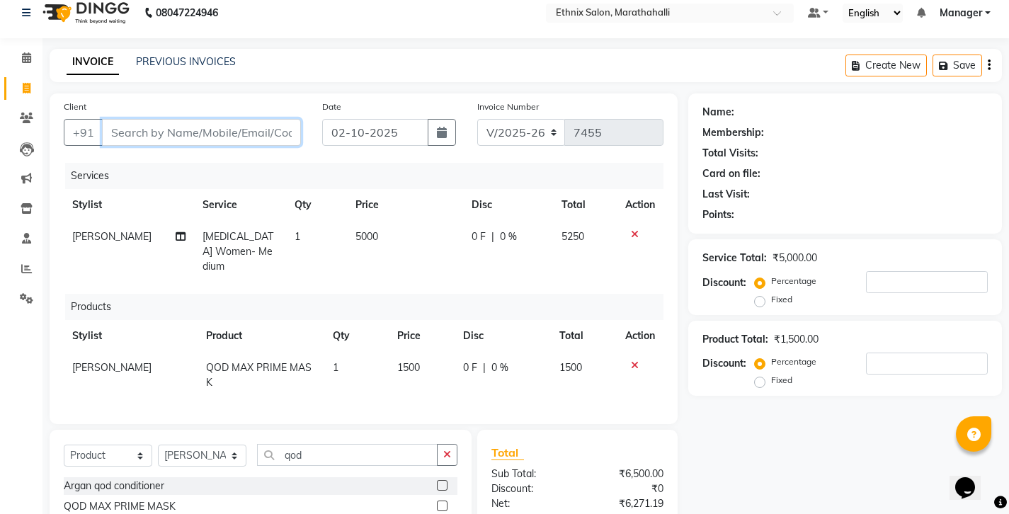
type input "9"
type input "0"
type input "9330351480"
click at [273, 119] on button "Add Client" at bounding box center [264, 132] width 73 height 27
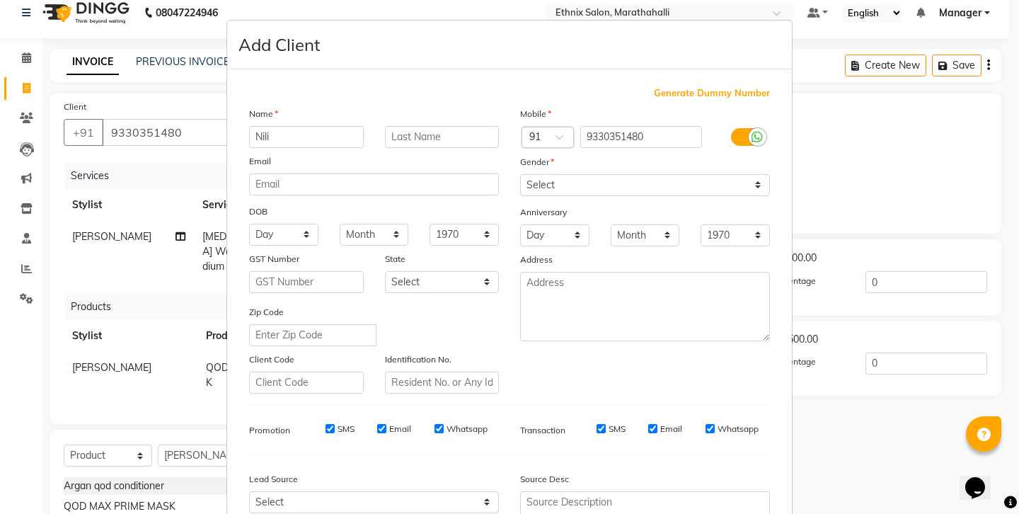
type input "Nili"
select select "female"
select select
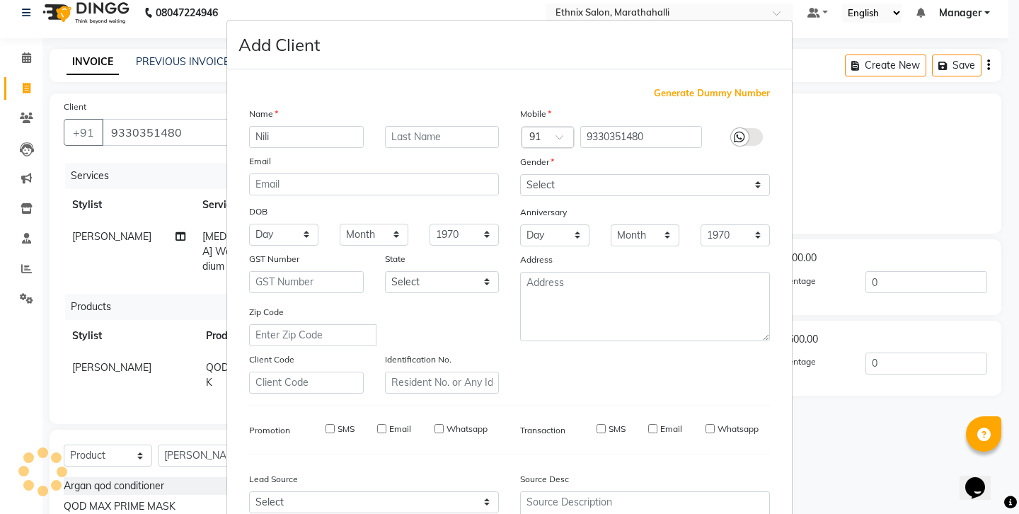
select select
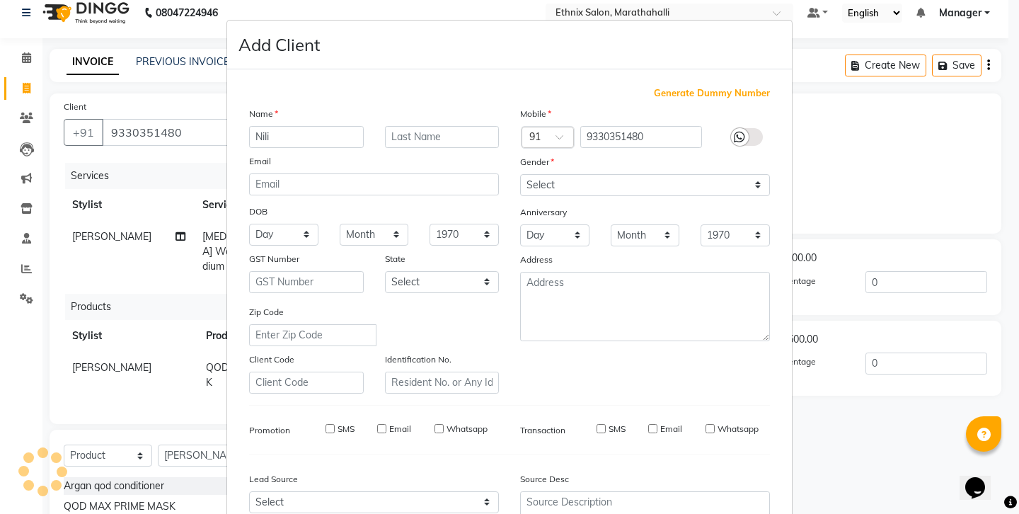
select select
checkbox input "false"
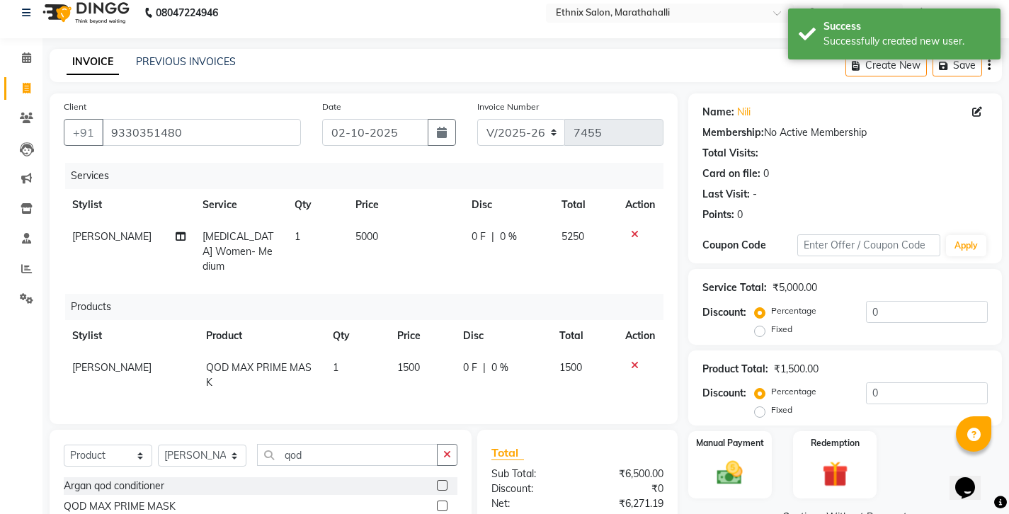
click at [411, 361] on span "1500" at bounding box center [408, 367] width 23 height 13
select select "57548"
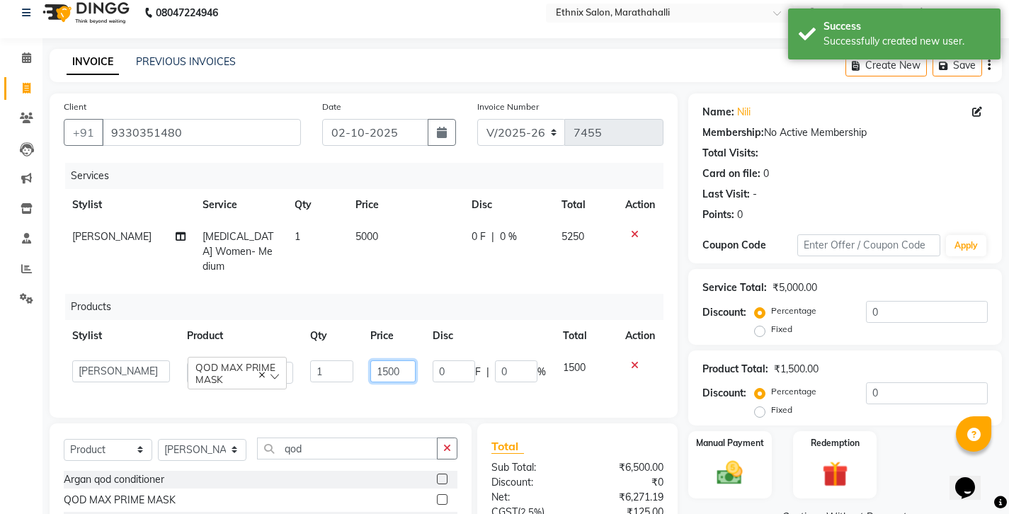
drag, startPoint x: 425, startPoint y: 301, endPoint x: 323, endPoint y: 294, distance: 102.9
click at [323, 352] on tr "Aasif Abhishek Ali Salmani Aman Amoi anju Anushka ARTHI DEEPIKA DOLMO Faem GEET…" at bounding box center [363, 372] width 599 height 40
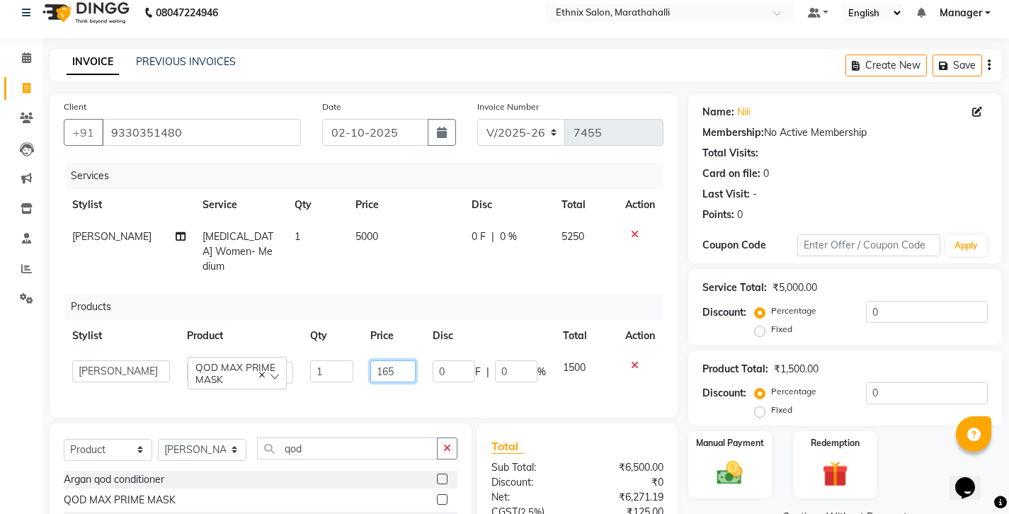
type input "1650"
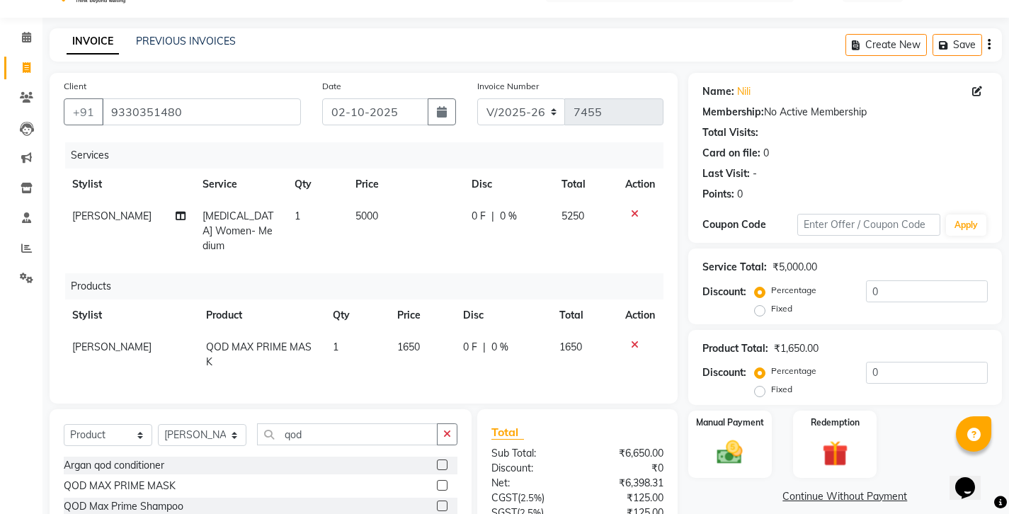
scroll to position [0, 0]
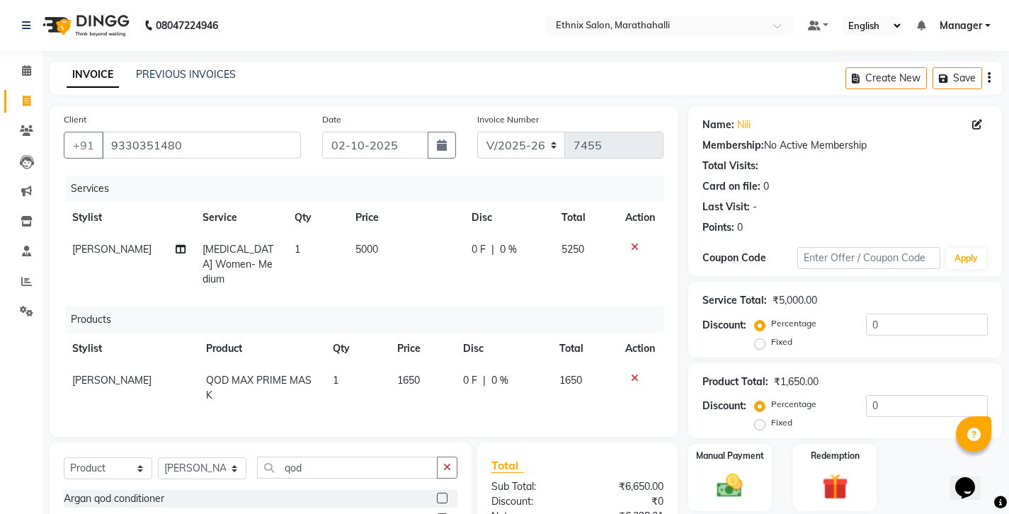
click at [989, 78] on icon "button" at bounding box center [988, 78] width 3 height 1
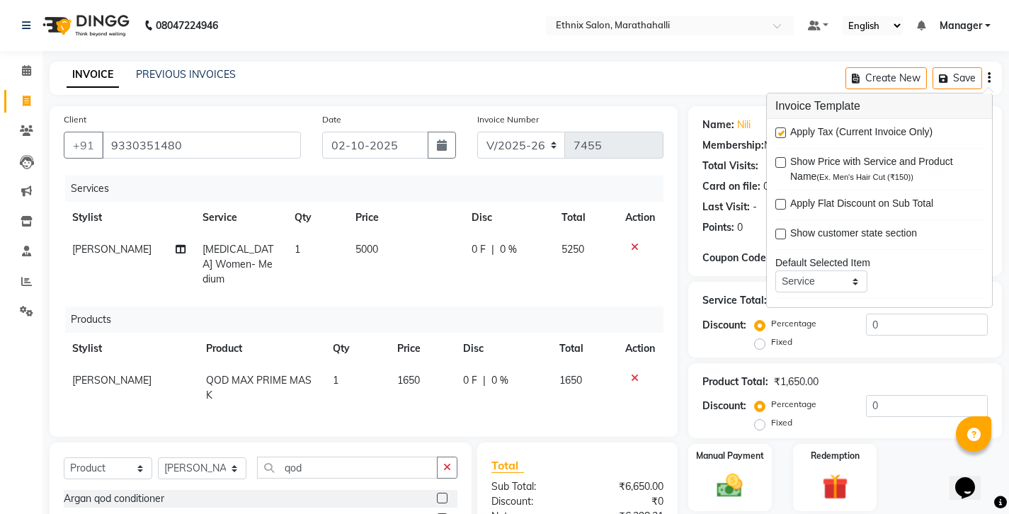
click at [780, 127] on label at bounding box center [780, 132] width 11 height 11
click at [780, 129] on input "checkbox" at bounding box center [779, 133] width 9 height 9
checkbox input "false"
click at [738, 449] on div "Name: Nili Membership: No Active Membership Total Visits: Card on file: 0 Last …" at bounding box center [850, 363] width 324 height 515
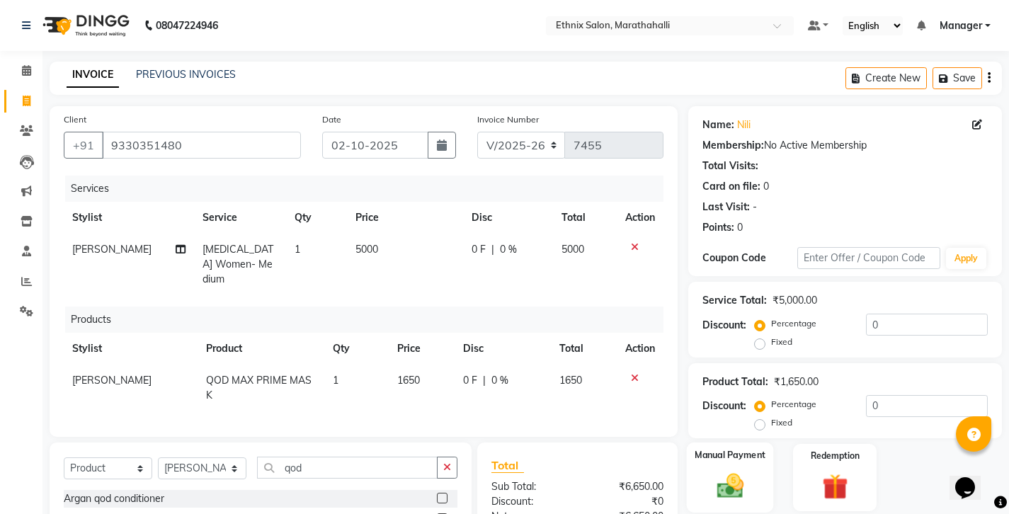
click at [737, 471] on img at bounding box center [729, 486] width 43 height 30
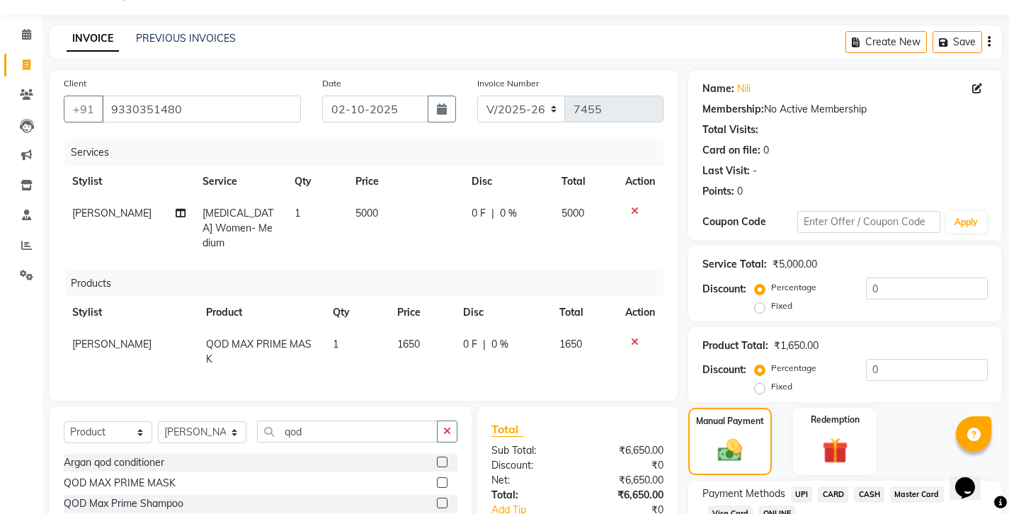
click at [854, 486] on span "CASH" at bounding box center [869, 494] width 30 height 16
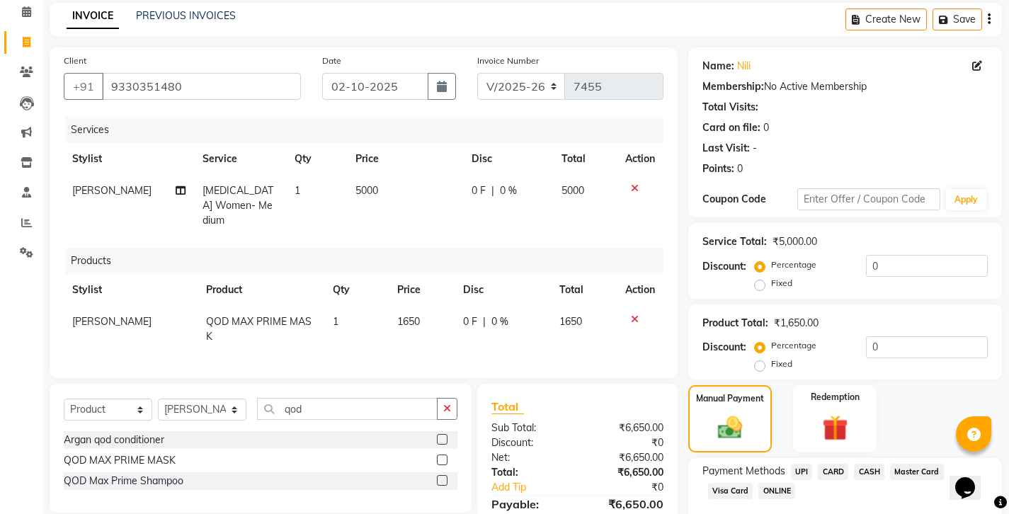
scroll to position [101, 0]
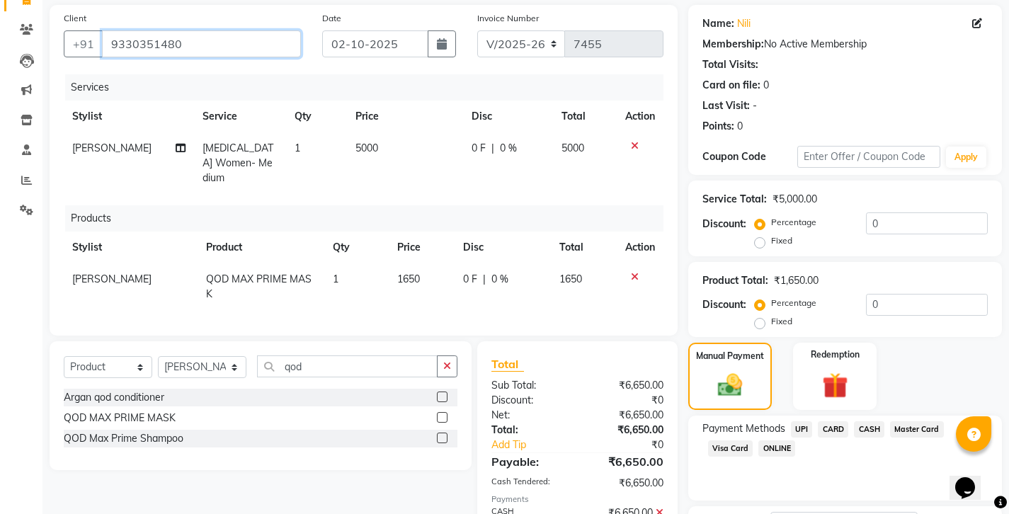
click at [130, 33] on input "9330351480" at bounding box center [201, 43] width 199 height 27
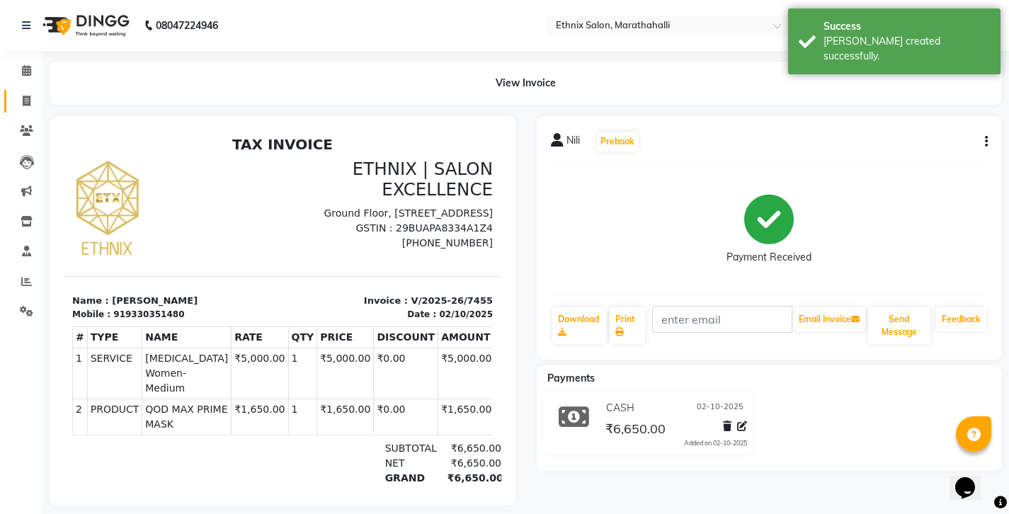
click at [23, 103] on link "Invoice" at bounding box center [21, 101] width 34 height 23
select select "4783"
select select "service"
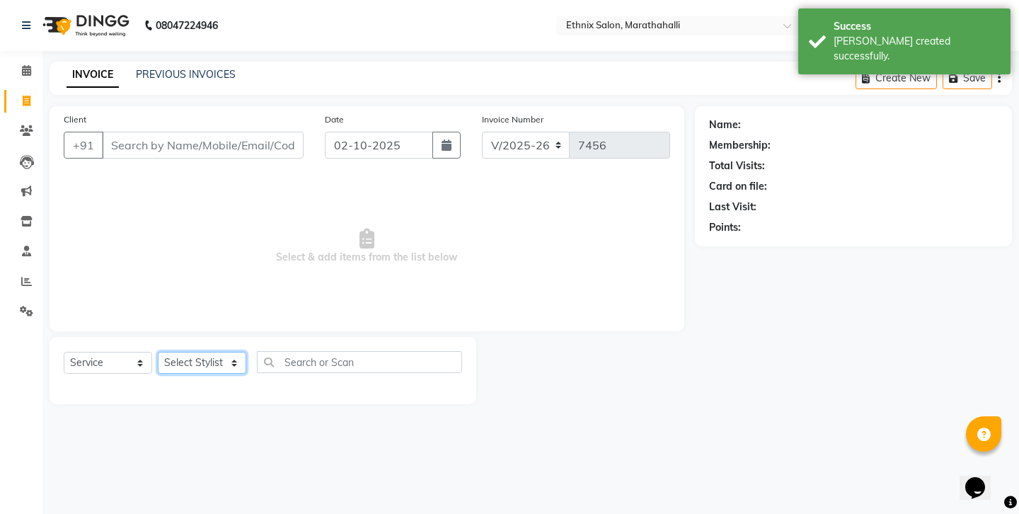
select select "86569"
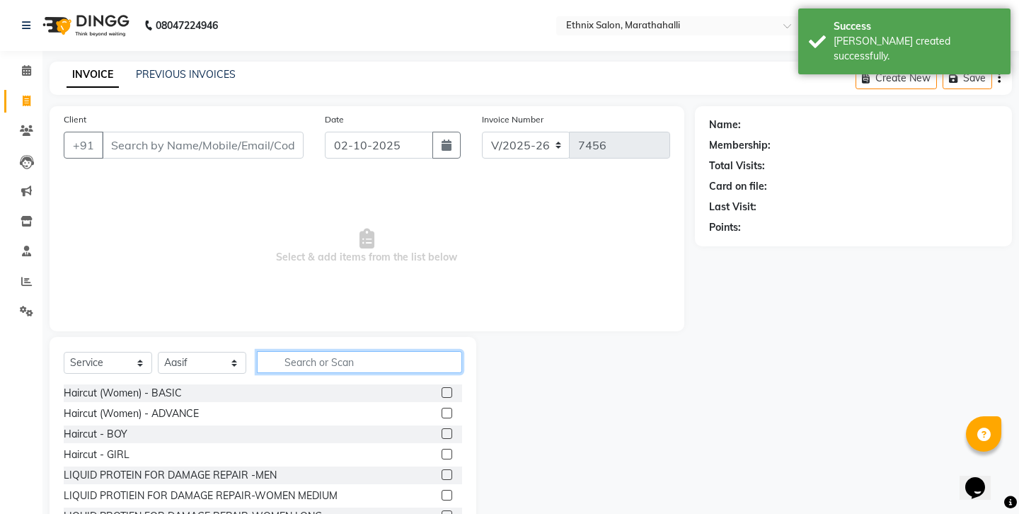
click at [294, 351] on input "text" at bounding box center [359, 362] width 205 height 22
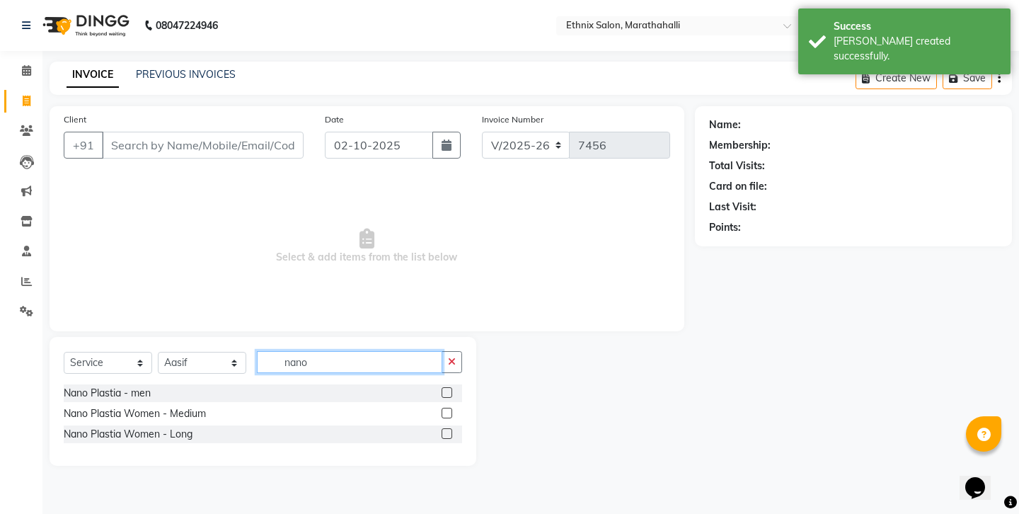
type input "nano"
click at [452, 408] on label at bounding box center [447, 413] width 11 height 11
click at [451, 409] on input "checkbox" at bounding box center [446, 413] width 9 height 9
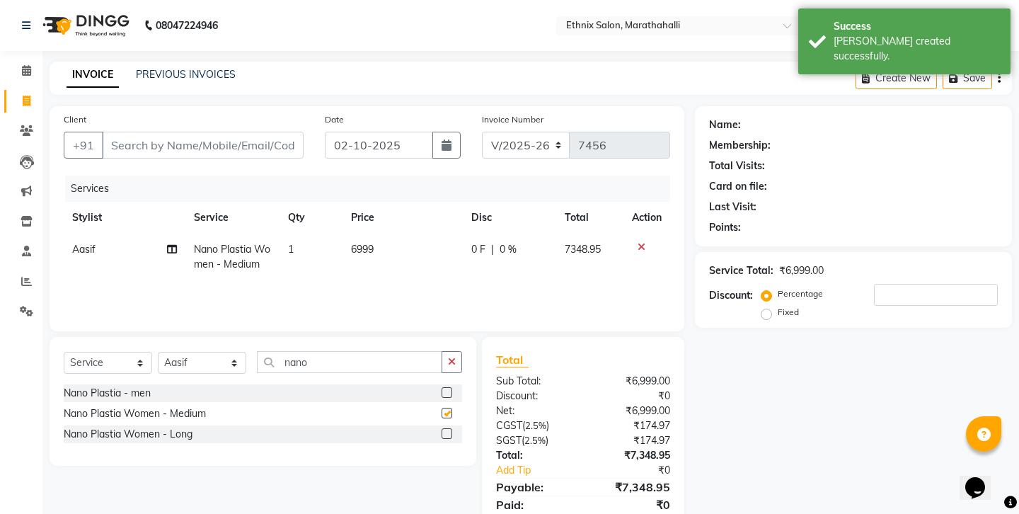
checkbox input "false"
click at [361, 243] on span "6999" at bounding box center [362, 249] width 23 height 13
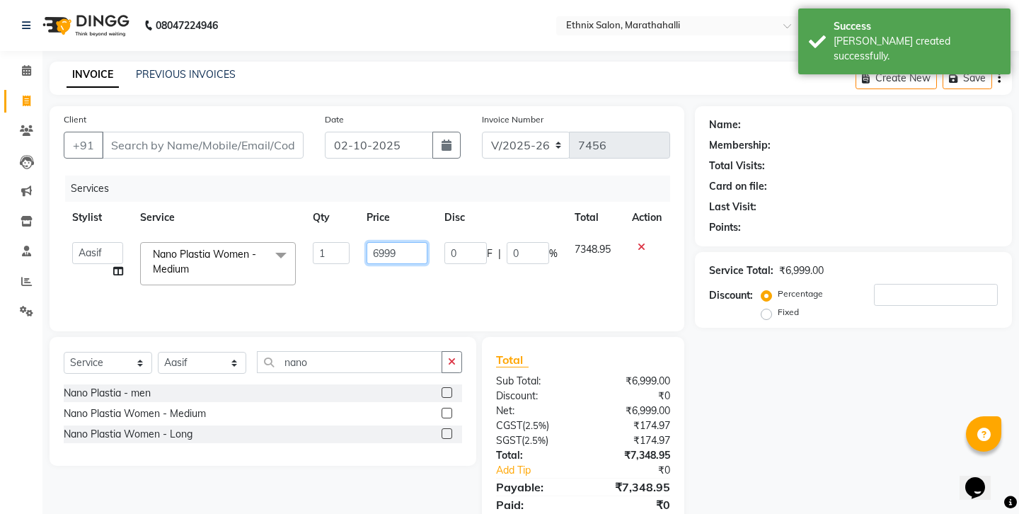
drag, startPoint x: 413, startPoint y: 219, endPoint x: 309, endPoint y: 214, distance: 103.5
click at [309, 234] on tr "Aasif Abhishek Ali Salmani Aman Amoi anju Anushka ARTHI DEEPIKA DOLMO Faem GEET…" at bounding box center [367, 264] width 607 height 60
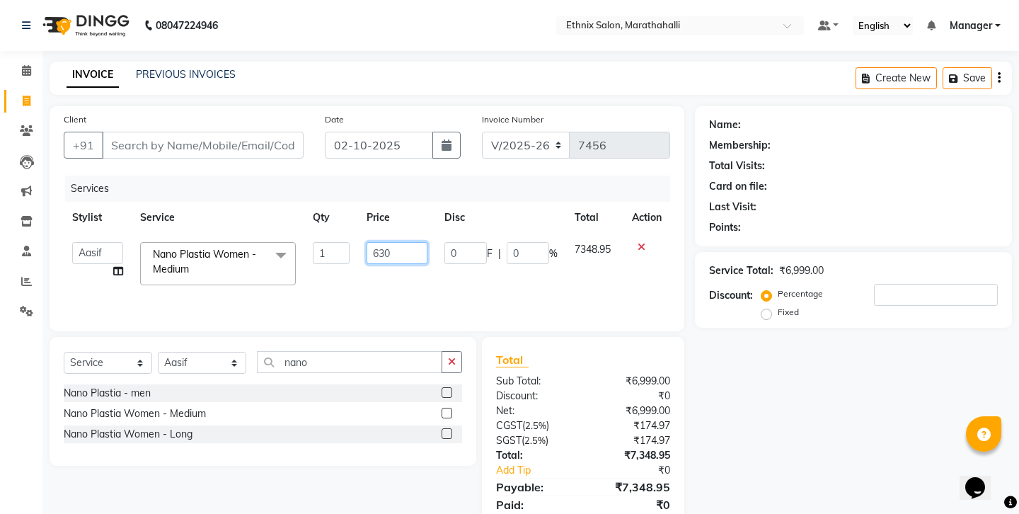
type input "6300"
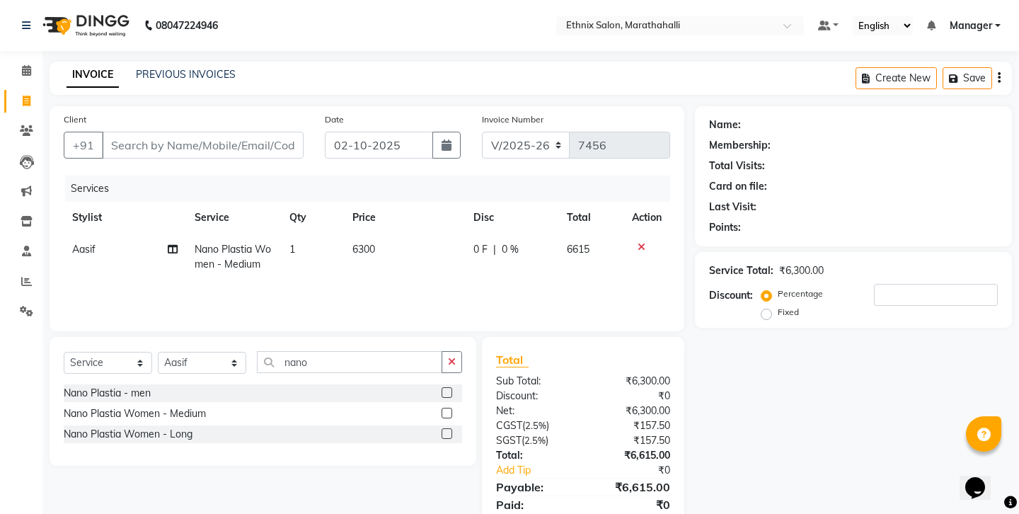
click at [399, 263] on div "Services Stylist Service Qty Price Disc Total Action Aasif Nano Plastia Women -…" at bounding box center [367, 247] width 607 height 142
click at [216, 132] on input "Client" at bounding box center [203, 145] width 202 height 27
click at [645, 242] on icon at bounding box center [642, 247] width 8 height 10
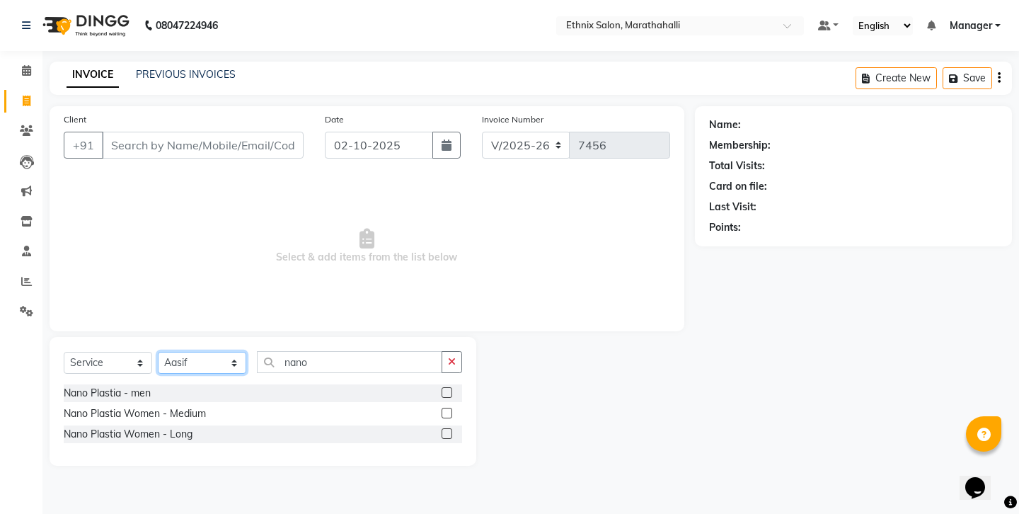
select select "51337"
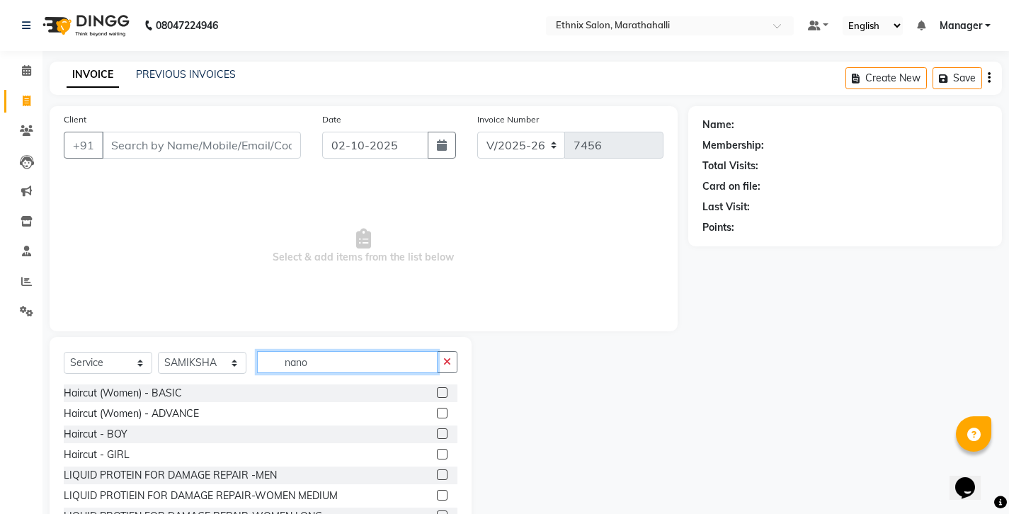
drag, startPoint x: 306, startPoint y: 332, endPoint x: 244, endPoint y: 331, distance: 62.3
click at [244, 351] on div "Select Service Product Membership Package Voucher Prepaid Gift Card Select Styl…" at bounding box center [261, 367] width 394 height 33
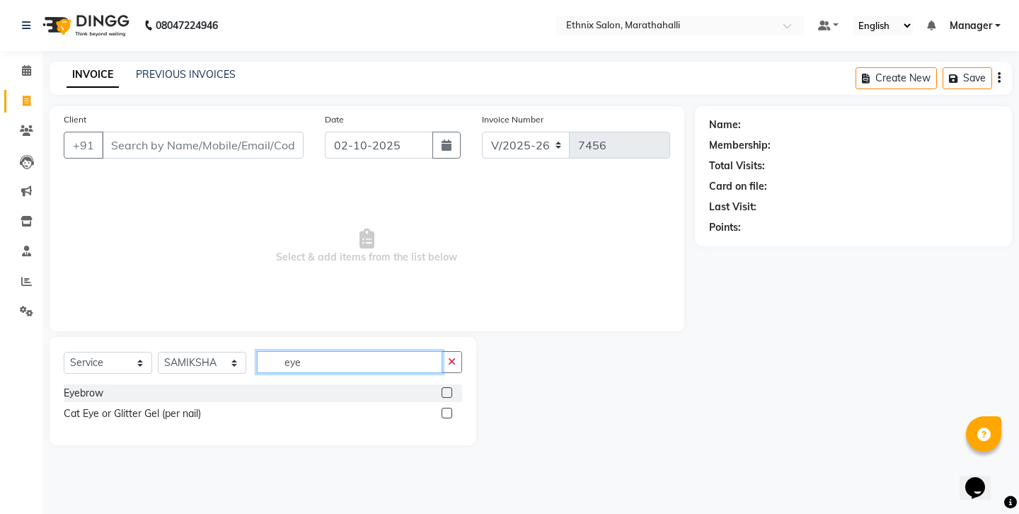
type input "eye"
click at [452, 387] on label at bounding box center [447, 392] width 11 height 11
click at [451, 389] on input "checkbox" at bounding box center [446, 393] width 9 height 9
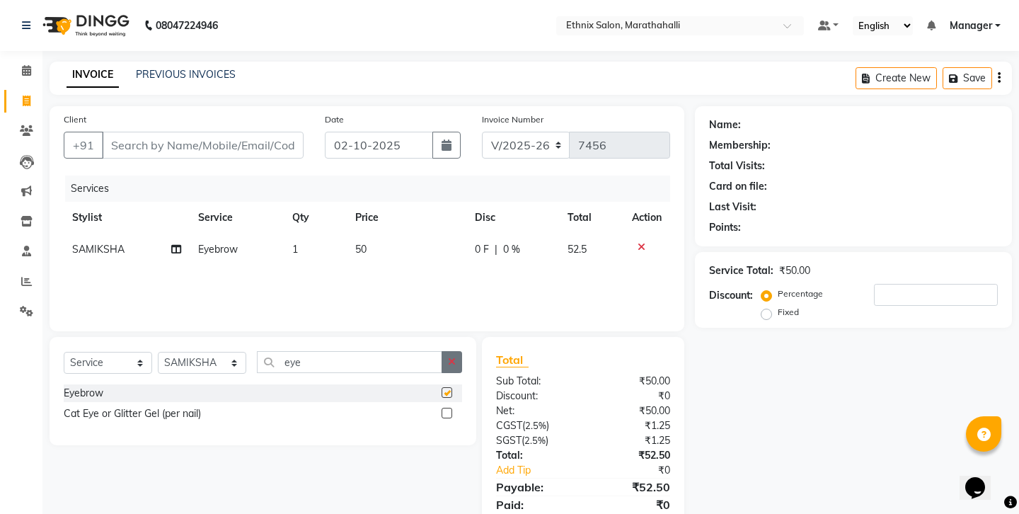
checkbox input "false"
drag, startPoint x: 454, startPoint y: 336, endPoint x: 334, endPoint y: 336, distance: 120.3
click at [453, 357] on icon "button" at bounding box center [452, 362] width 8 height 10
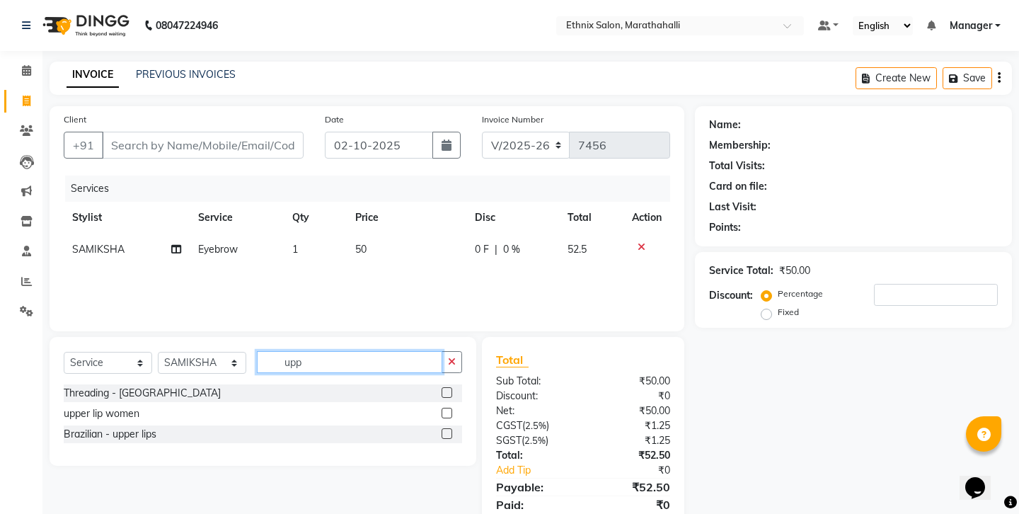
type input "upp"
click at [447, 387] on label at bounding box center [447, 392] width 11 height 11
click at [447, 389] on input "checkbox" at bounding box center [446, 393] width 9 height 9
checkbox input "true"
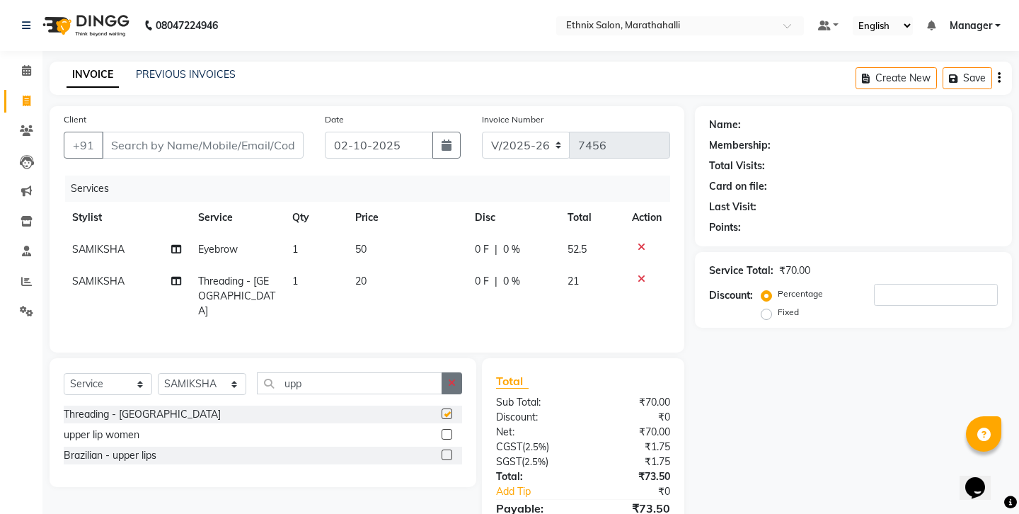
click at [456, 378] on icon "button" at bounding box center [452, 383] width 8 height 10
type input "Lowe"
drag, startPoint x: 312, startPoint y: 326, endPoint x: 456, endPoint y: 361, distance: 147.8
click at [452, 408] on label at bounding box center [447, 413] width 11 height 11
click at [451, 410] on input "checkbox" at bounding box center [446, 414] width 9 height 9
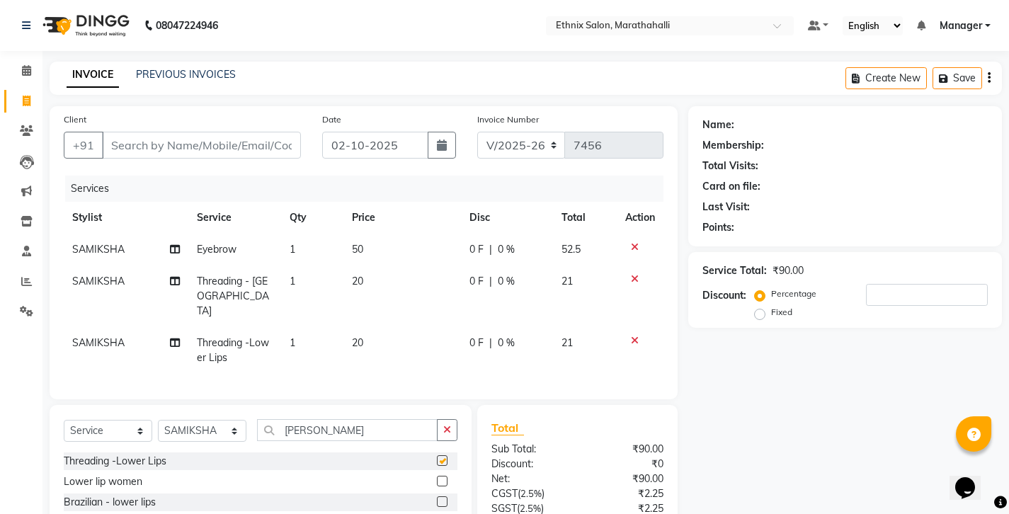
checkbox input "false"
click at [184, 132] on input "Client" at bounding box center [201, 145] width 199 height 27
click at [176, 135] on input "Client" at bounding box center [201, 145] width 199 height 27
type input "7"
type input "0"
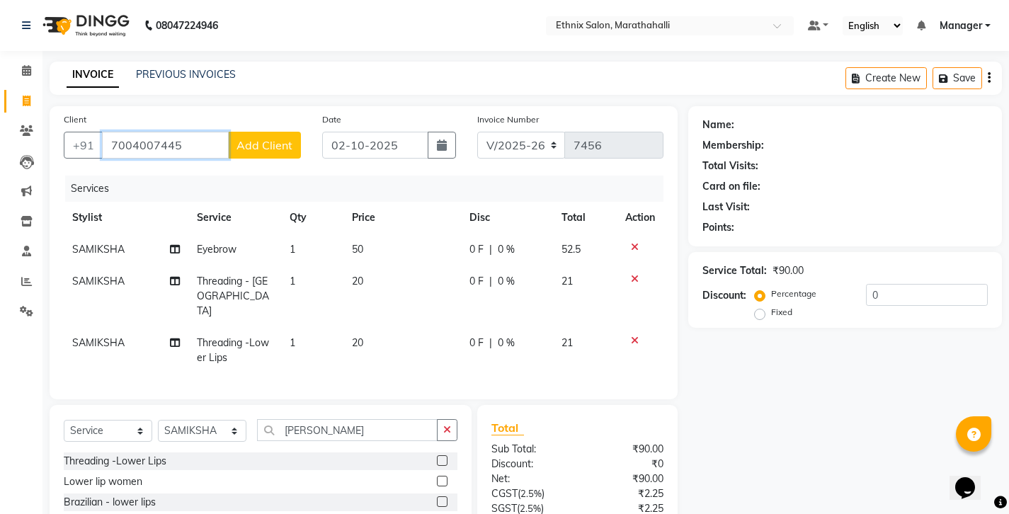
type input "7004007445"
click at [270, 138] on span "Add Client" at bounding box center [264, 145] width 56 height 14
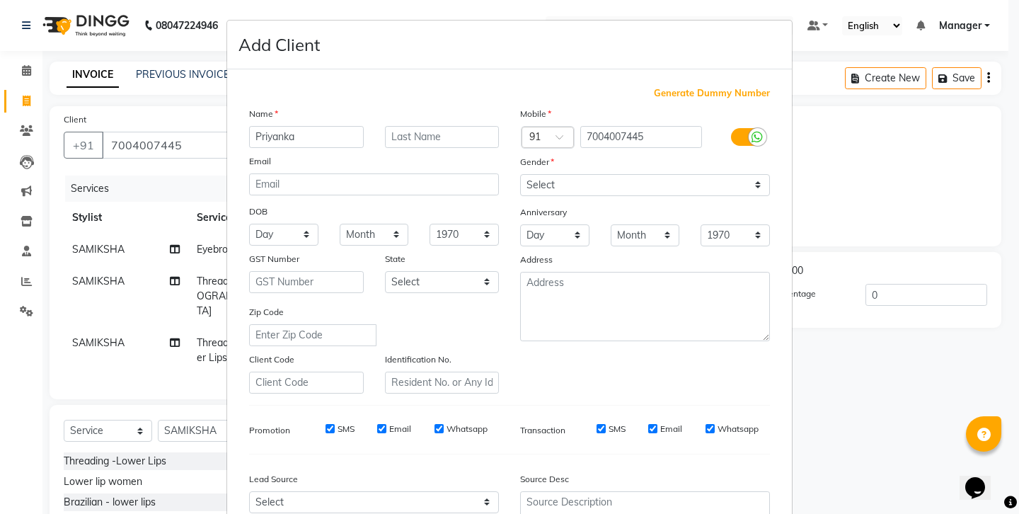
type input "Priyanka"
select select "female"
select select
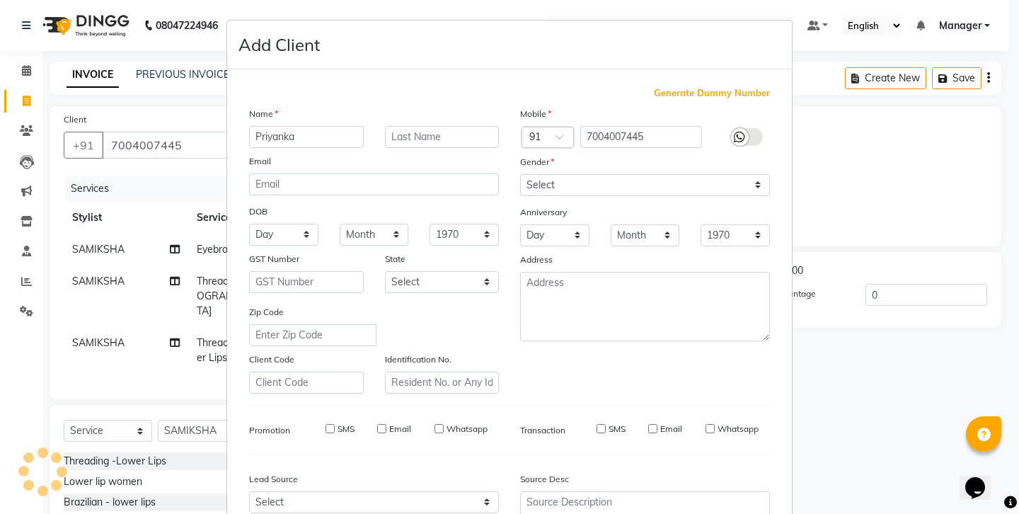
select select
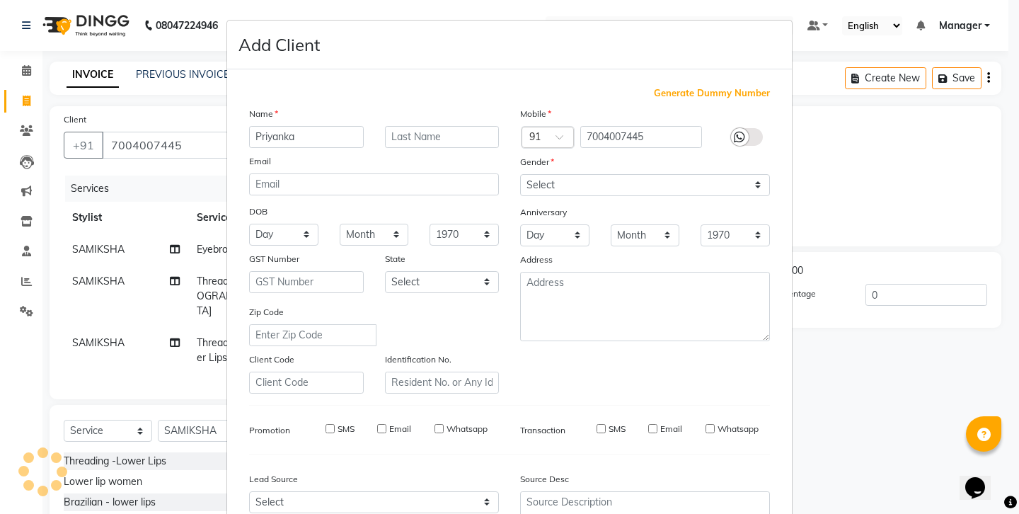
checkbox input "false"
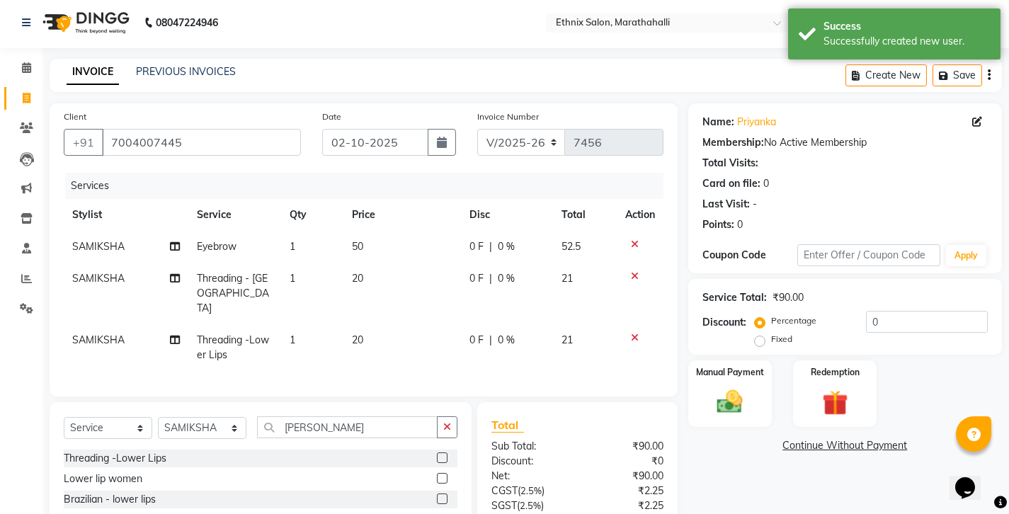
scroll to position [18, 0]
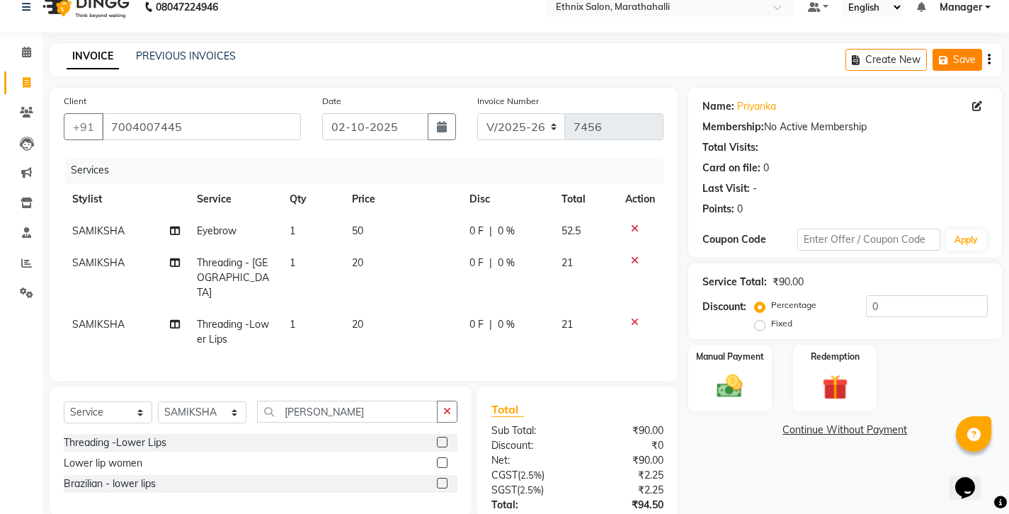
click at [964, 52] on button "Save" at bounding box center [957, 60] width 50 height 22
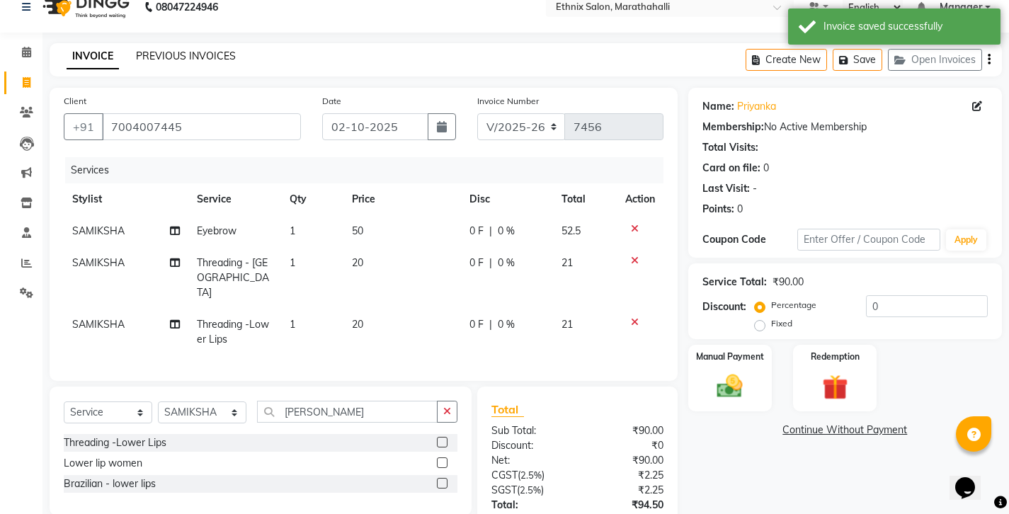
click at [147, 53] on link "PREVIOUS INVOICES" at bounding box center [186, 56] width 100 height 13
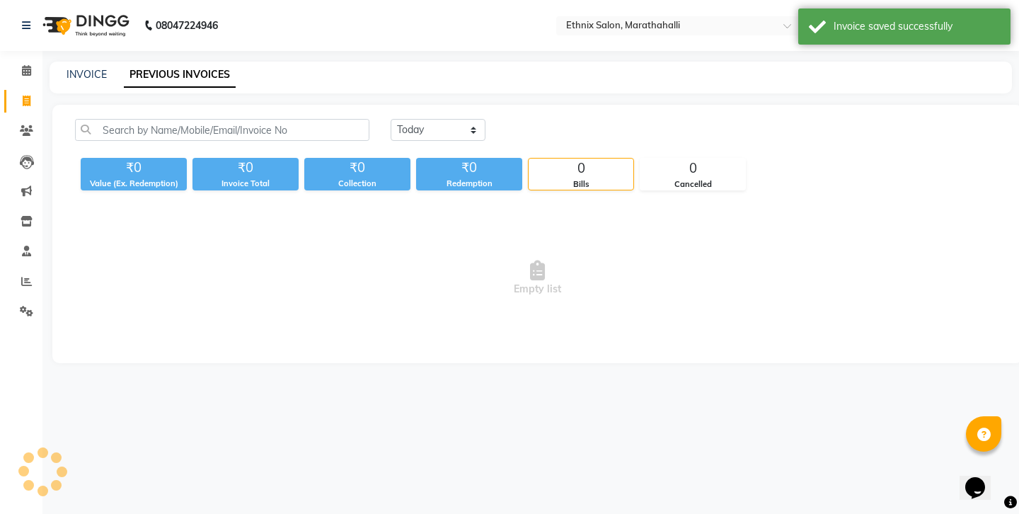
click at [73, 62] on div "INVOICE PREVIOUS INVOICES" at bounding box center [531, 78] width 963 height 32
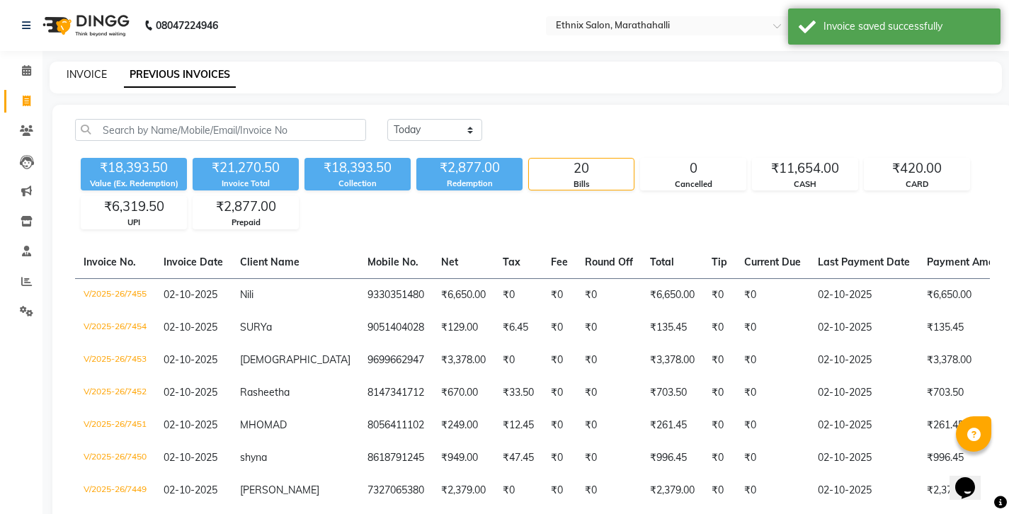
click at [91, 74] on link "INVOICE" at bounding box center [87, 74] width 40 height 13
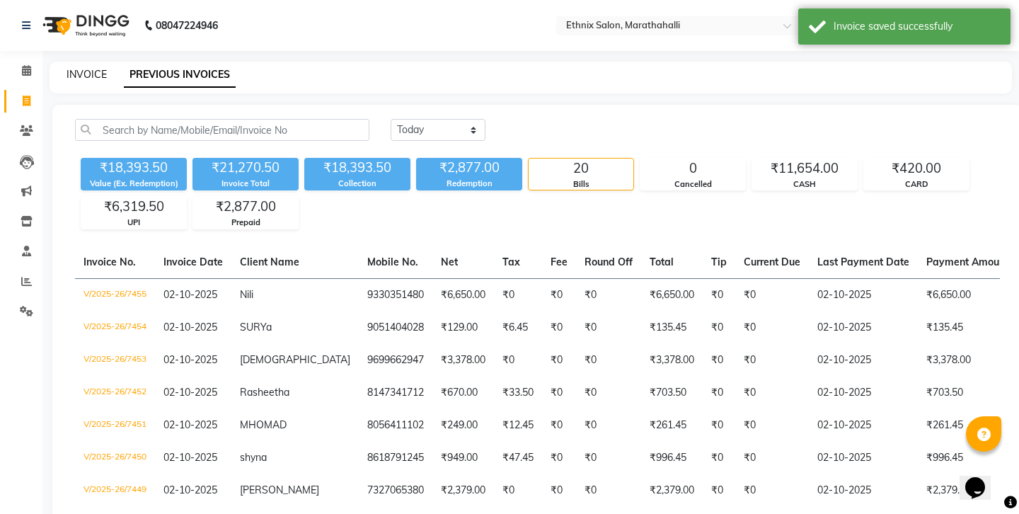
select select "4783"
select select "service"
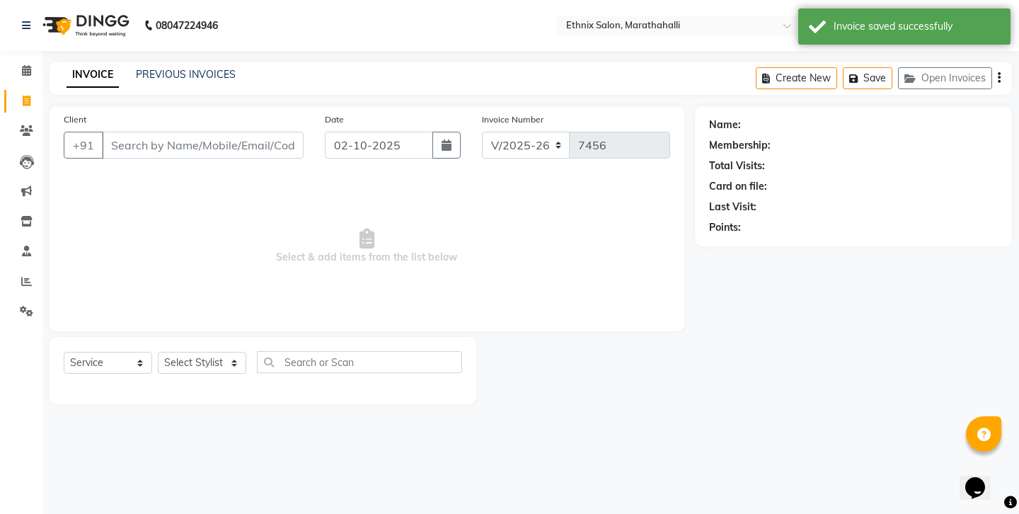
click at [132, 132] on input "Client" at bounding box center [203, 145] width 202 height 27
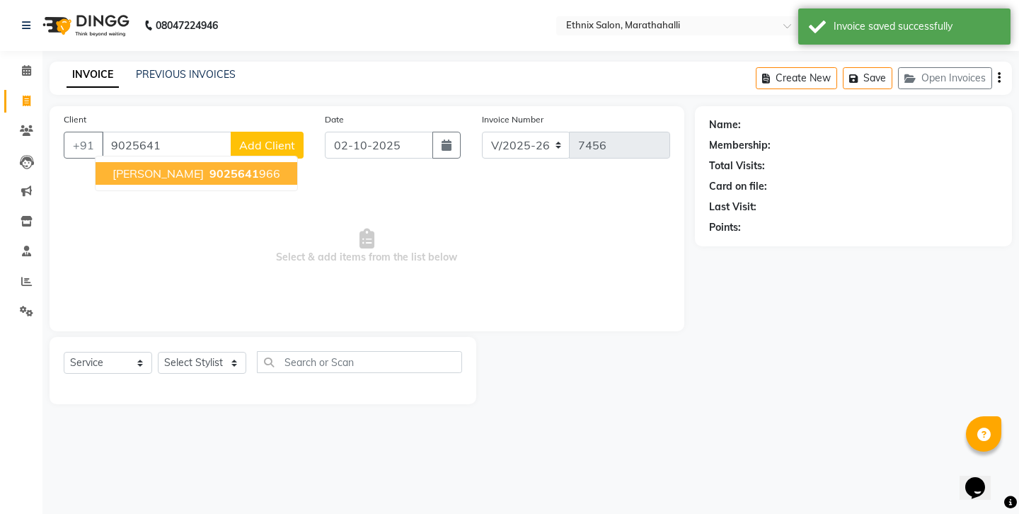
click at [209, 166] on span "9025641" at bounding box center [234, 173] width 50 height 14
type input "9025641966"
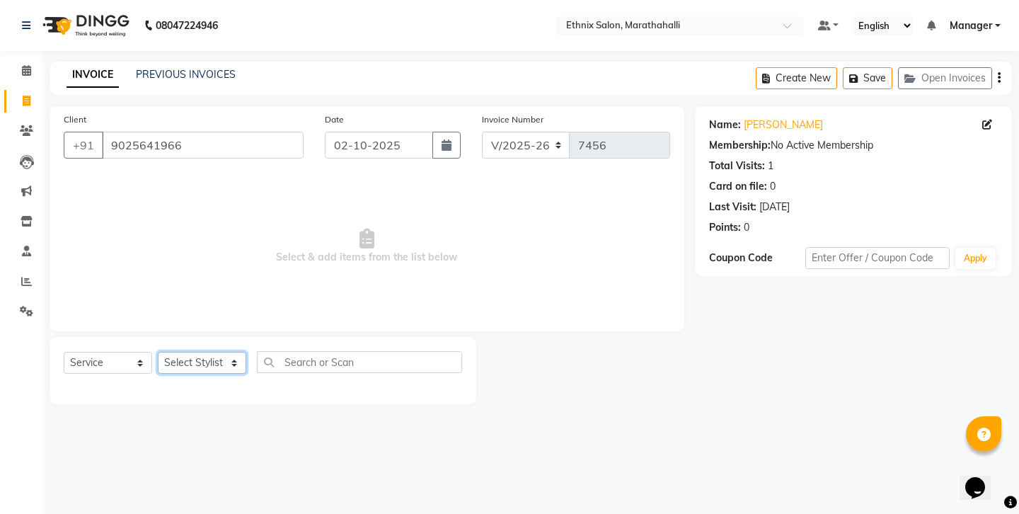
select select "86569"
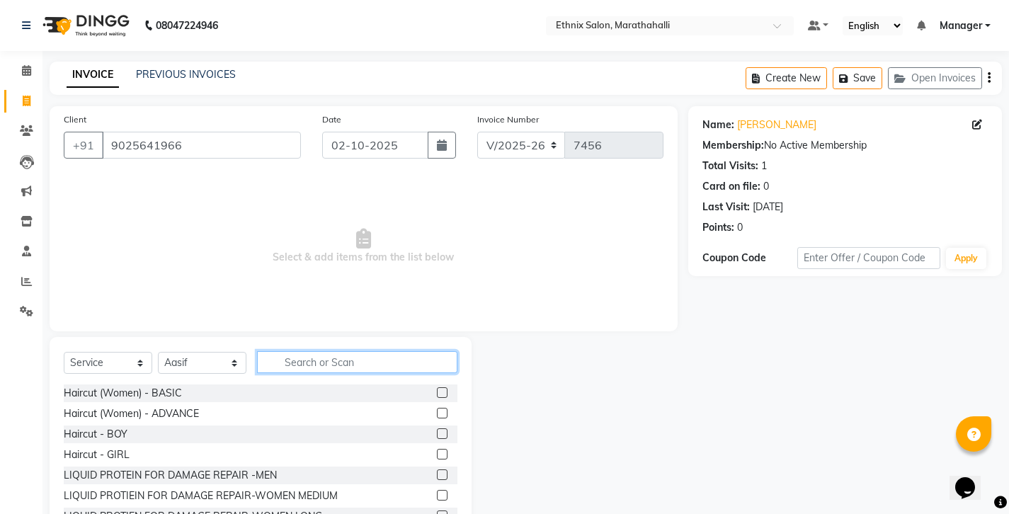
click at [321, 351] on input "text" at bounding box center [357, 362] width 200 height 22
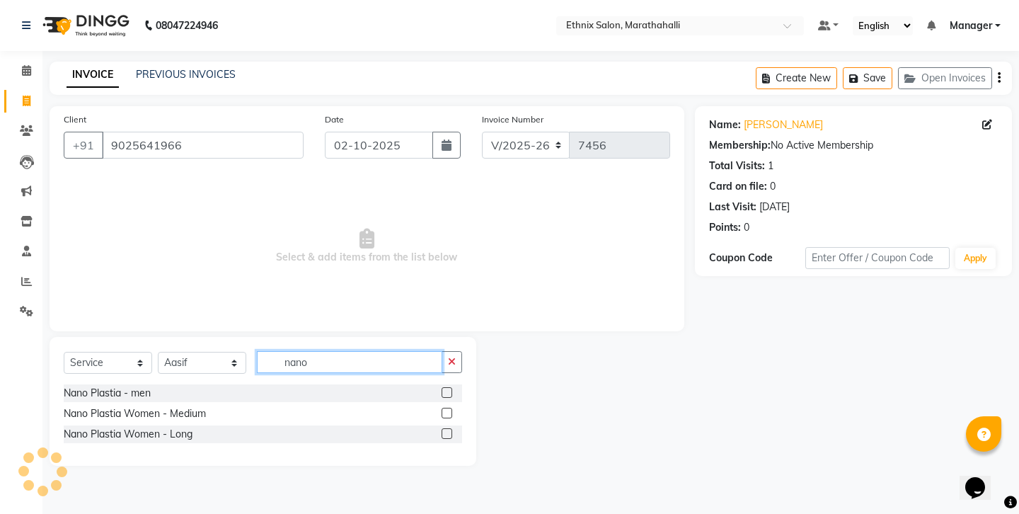
type input "nano"
click at [449, 408] on label at bounding box center [447, 413] width 11 height 11
click at [449, 409] on input "checkbox" at bounding box center [446, 413] width 9 height 9
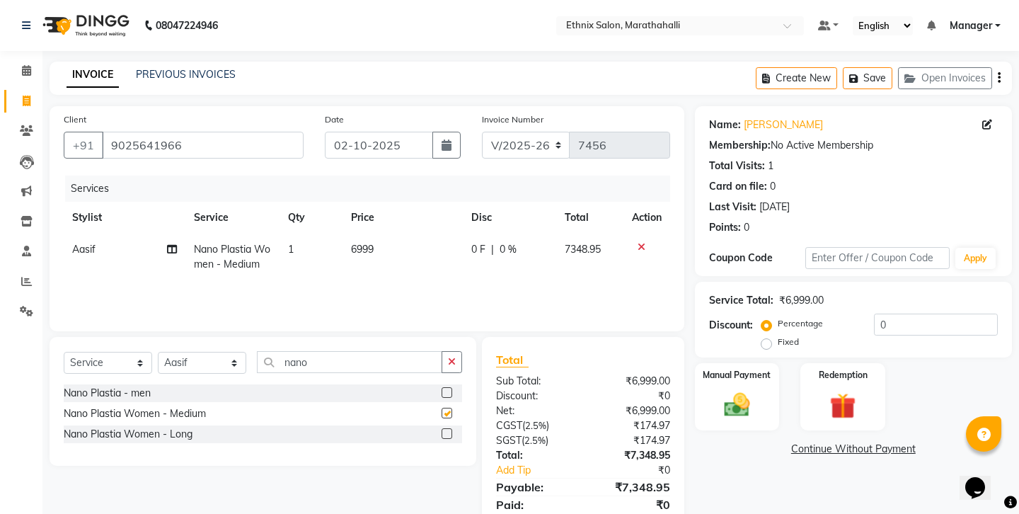
checkbox input "false"
click at [370, 243] on span "6999" at bounding box center [362, 249] width 23 height 13
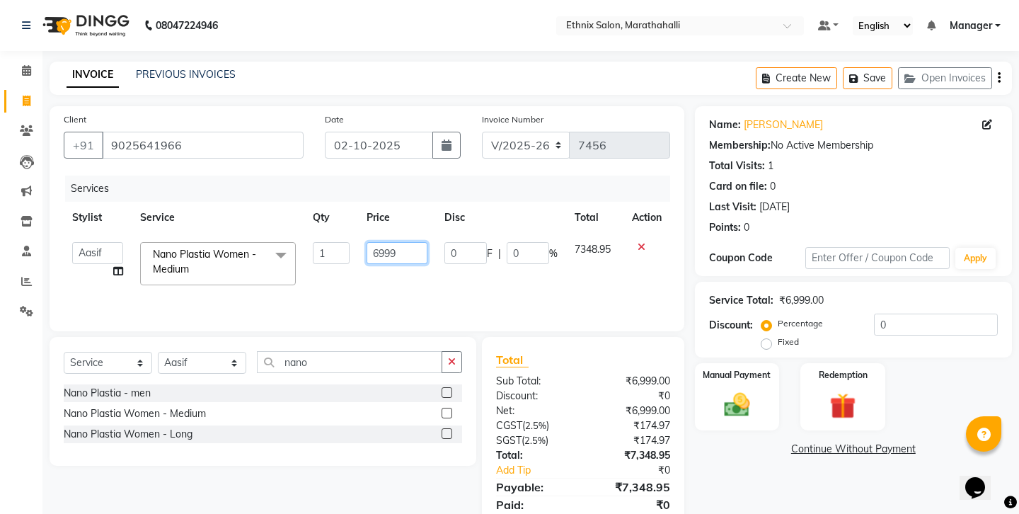
drag, startPoint x: 410, startPoint y: 219, endPoint x: 330, endPoint y: 214, distance: 80.1
click at [330, 234] on tr "Aasif Abhishek Ali Salmani Aman Amoi anju Anushka ARTHI DEEPIKA DOLMO Faem GEET…" at bounding box center [367, 264] width 607 height 60
type input "6300"
click at [531, 257] on div "Services Stylist Service Qty Price Disc Total Action Aasif Abhishek Ali Salmani…" at bounding box center [367, 247] width 607 height 142
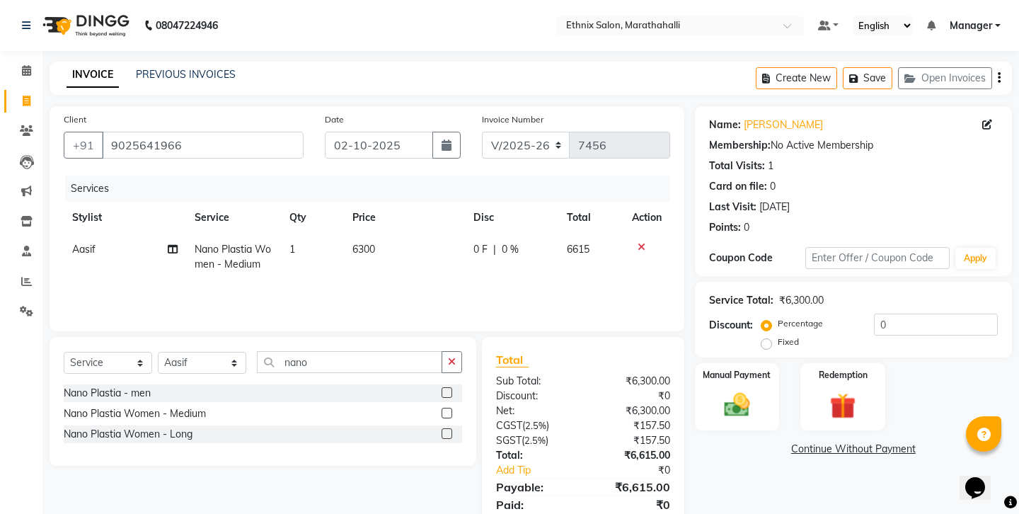
click at [1001, 78] on icon "button" at bounding box center [999, 78] width 3 height 1
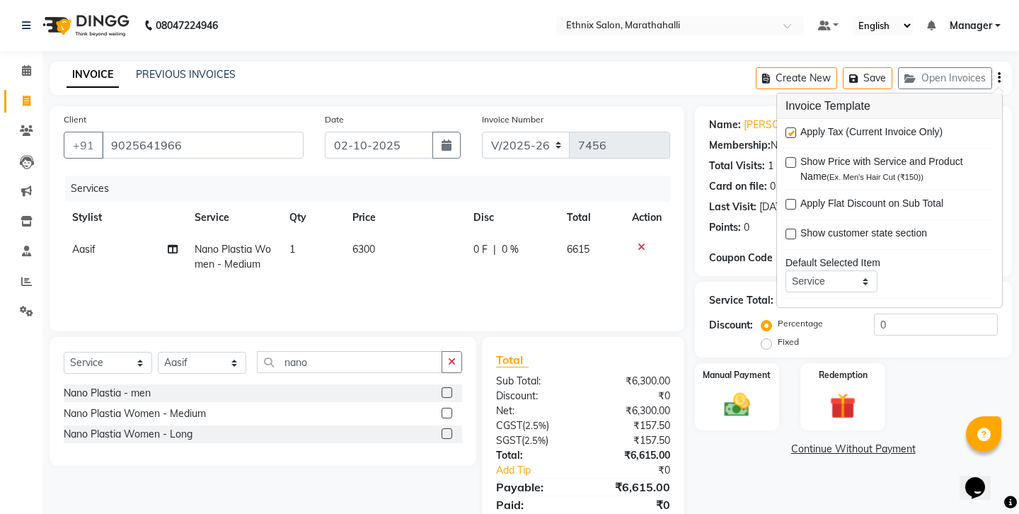
click at [791, 128] on label at bounding box center [791, 132] width 11 height 11
click at [791, 129] on input "checkbox" at bounding box center [790, 133] width 9 height 9
checkbox input "false"
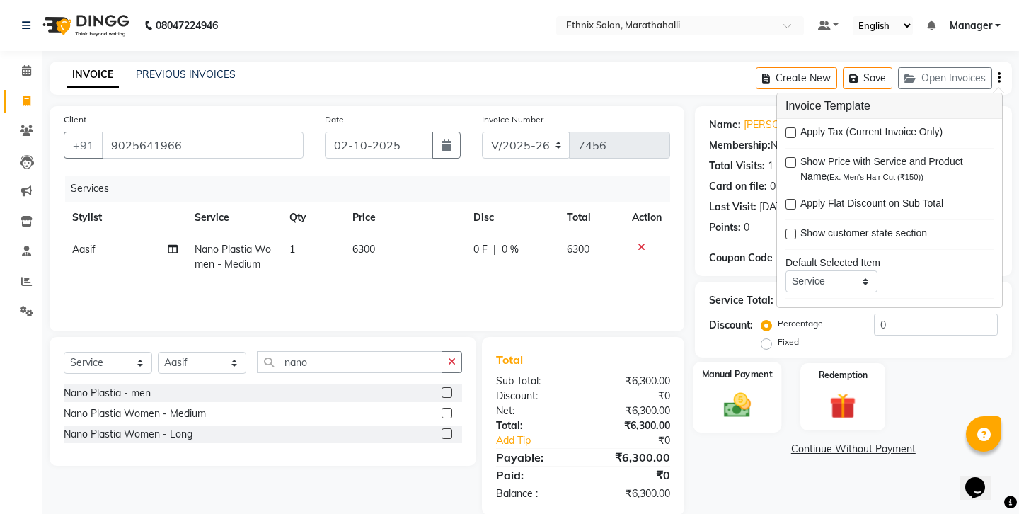
click at [750, 389] on img at bounding box center [737, 404] width 44 height 31
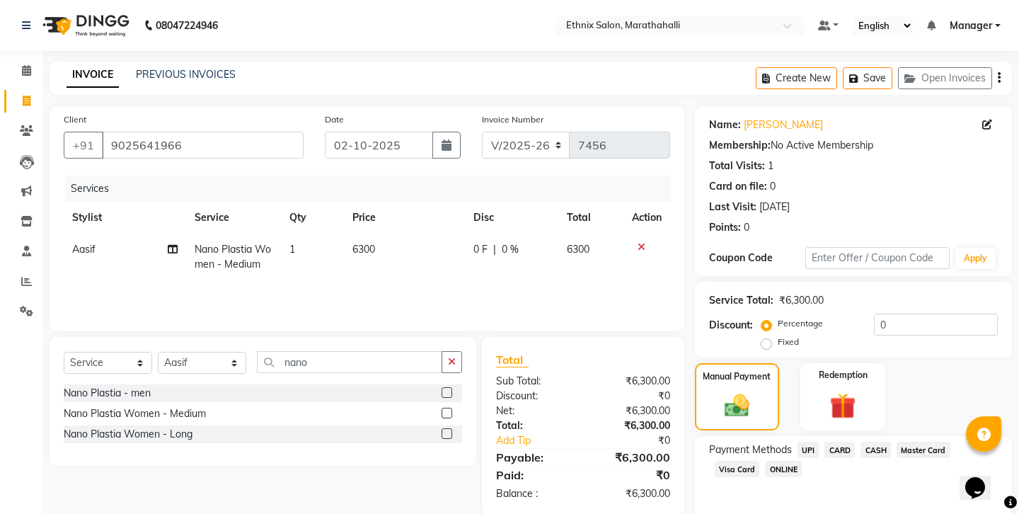
click at [861, 442] on span "CASH" at bounding box center [876, 450] width 30 height 16
drag, startPoint x: 845, startPoint y: 405, endPoint x: 758, endPoint y: 394, distance: 87.8
click at [758, 486] on div "Amount: 6300" at bounding box center [854, 498] width 310 height 24
type input "5000"
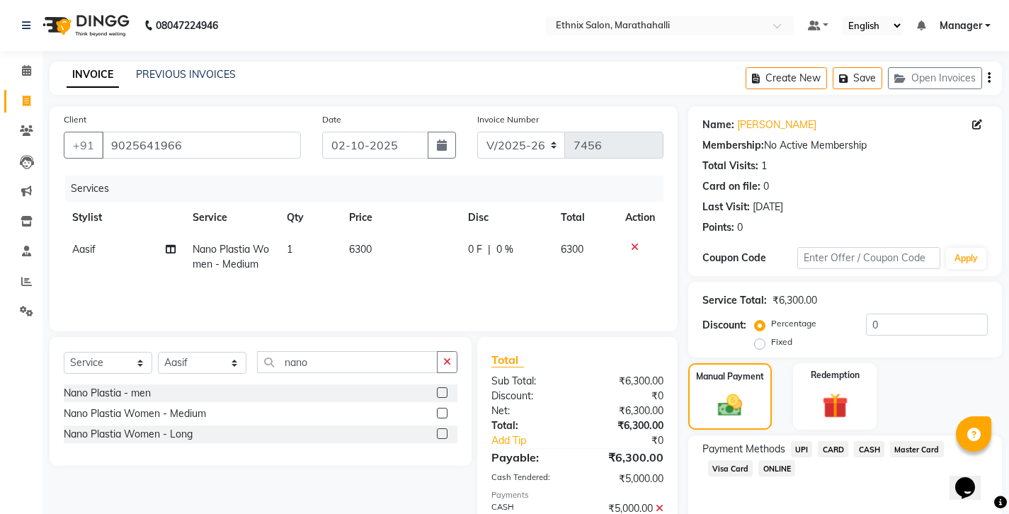
click at [791, 441] on span "UPI" at bounding box center [802, 449] width 22 height 16
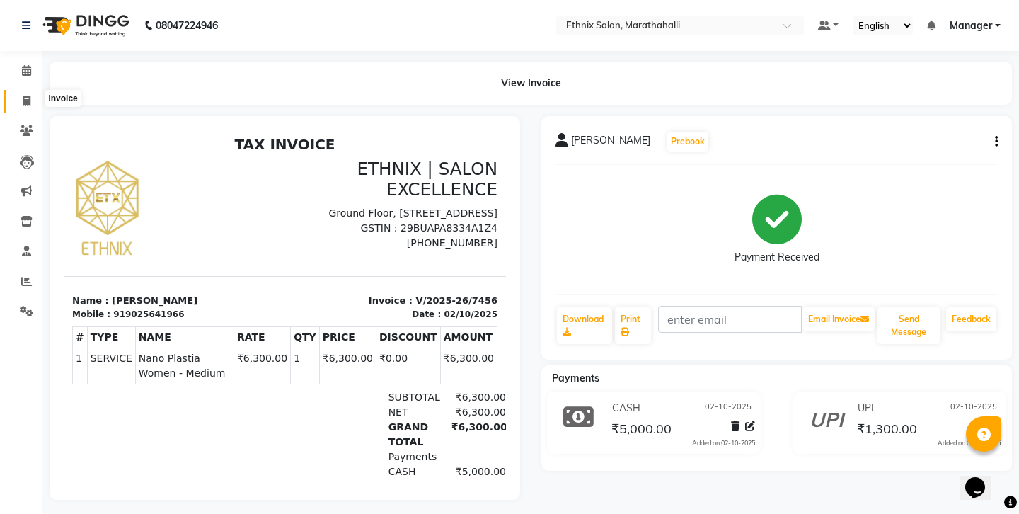
click at [32, 93] on span at bounding box center [26, 101] width 25 height 16
select select "4783"
select select "service"
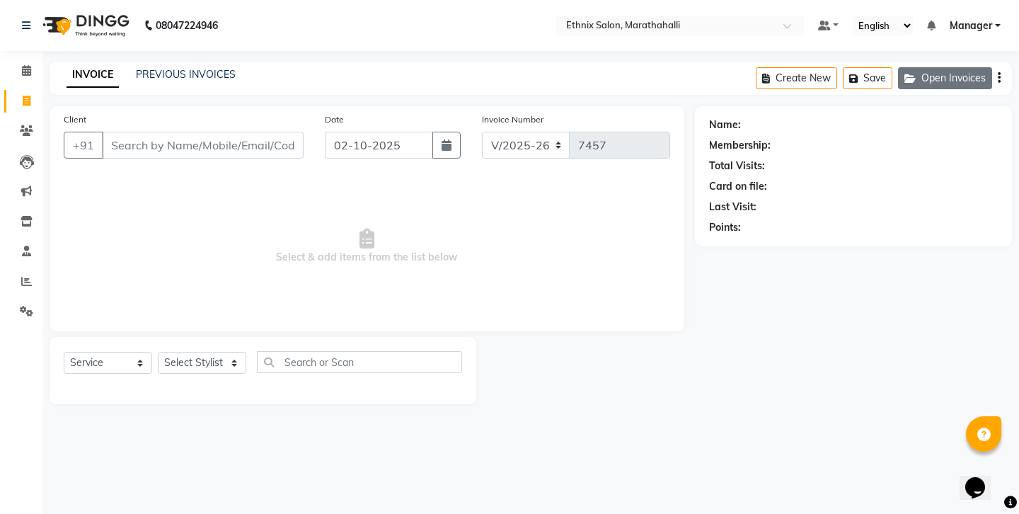
click at [925, 68] on button "Open Invoices" at bounding box center [945, 78] width 94 height 22
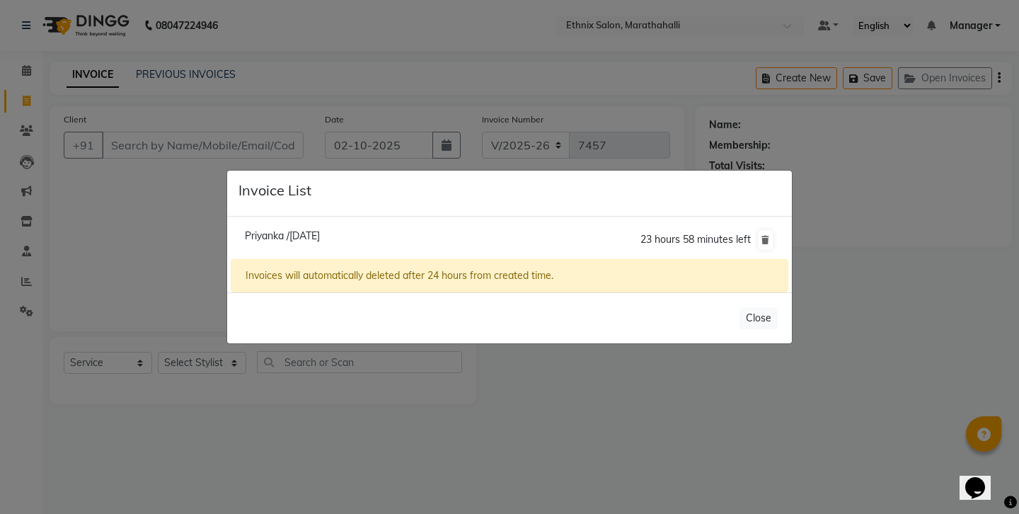
click at [316, 239] on span "Priyanka /02 October 2025" at bounding box center [282, 235] width 75 height 13
type input "7004007445"
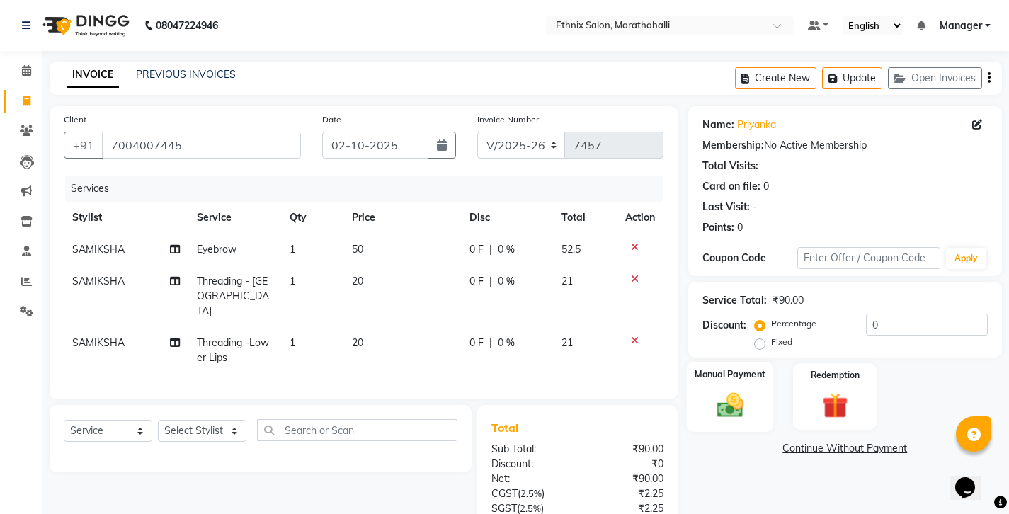
click at [744, 362] on div "Manual Payment" at bounding box center [729, 397] width 87 height 70
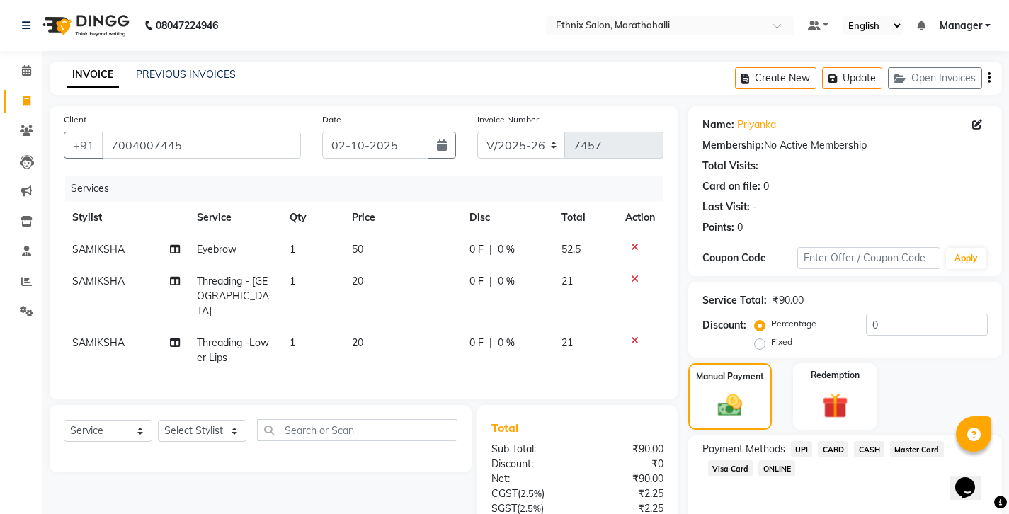
click at [791, 441] on span "UPI" at bounding box center [802, 449] width 22 height 16
click at [125, 132] on input "7004007445" at bounding box center [201, 145] width 199 height 27
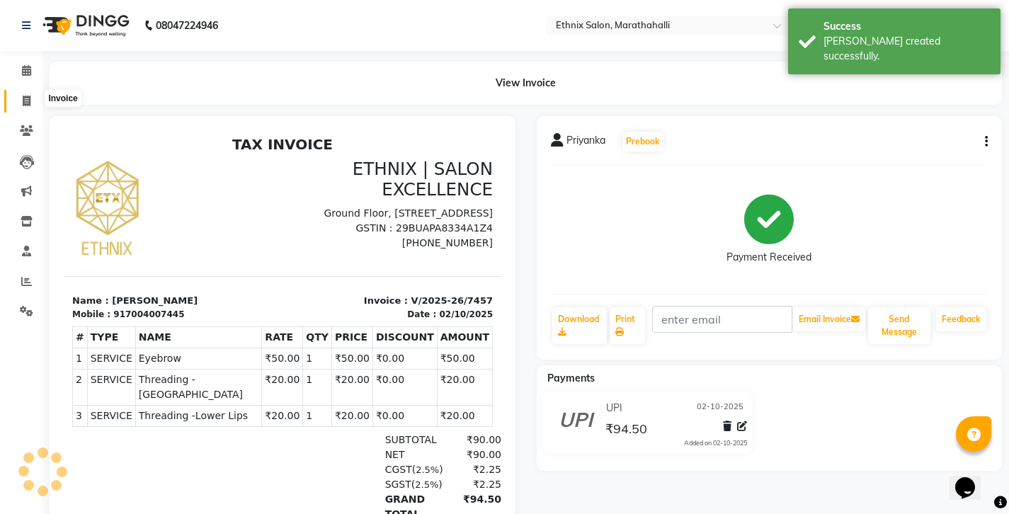
click at [33, 102] on span at bounding box center [26, 101] width 25 height 16
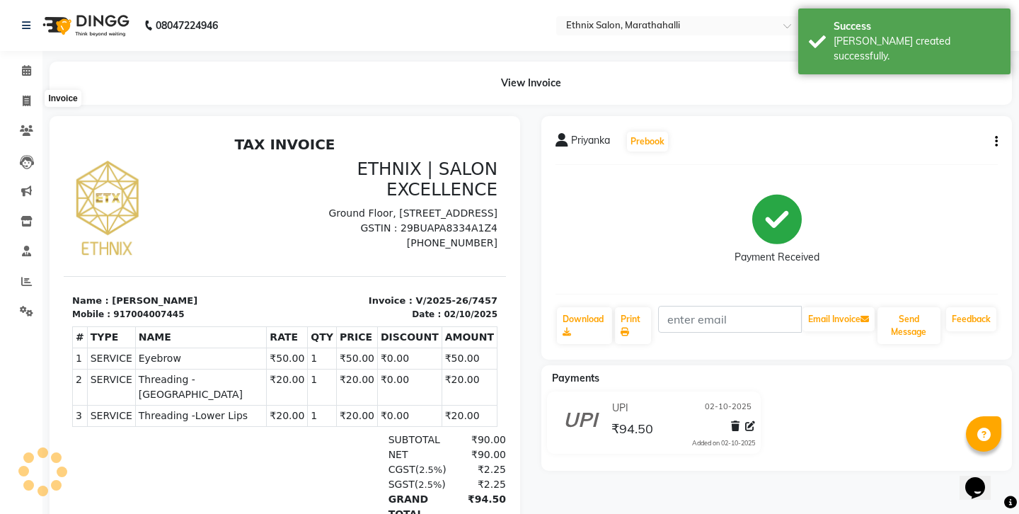
select select "4783"
select select "service"
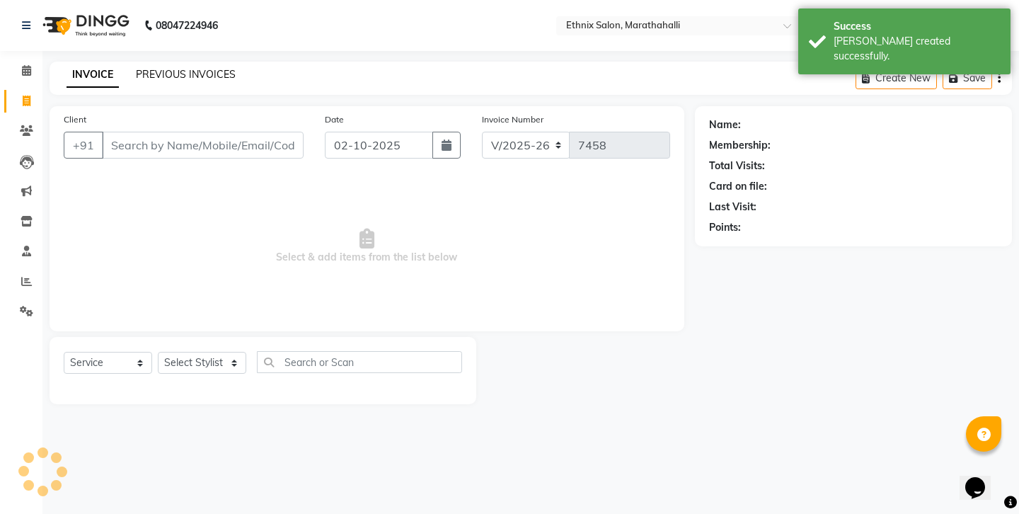
click at [143, 71] on link "PREVIOUS INVOICES" at bounding box center [186, 74] width 100 height 13
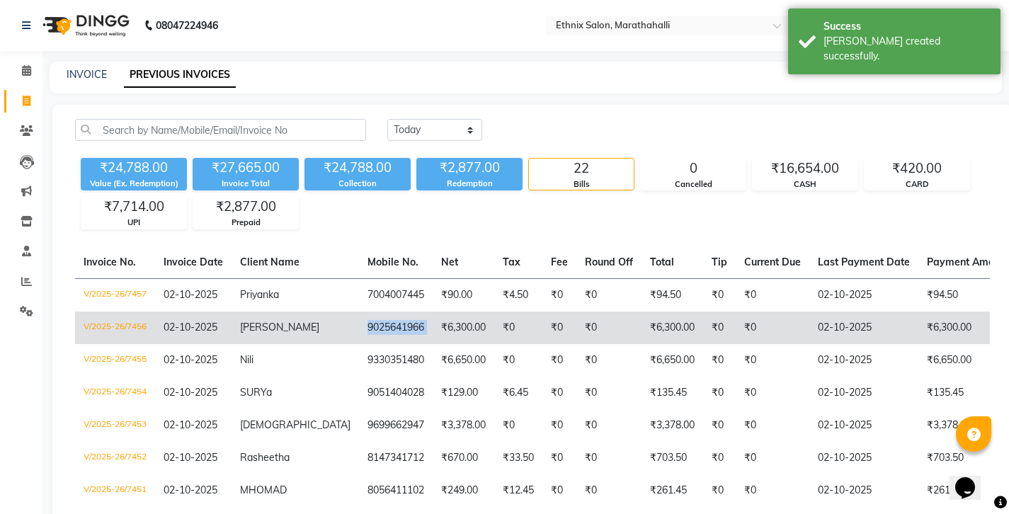
copy td "9025641966"
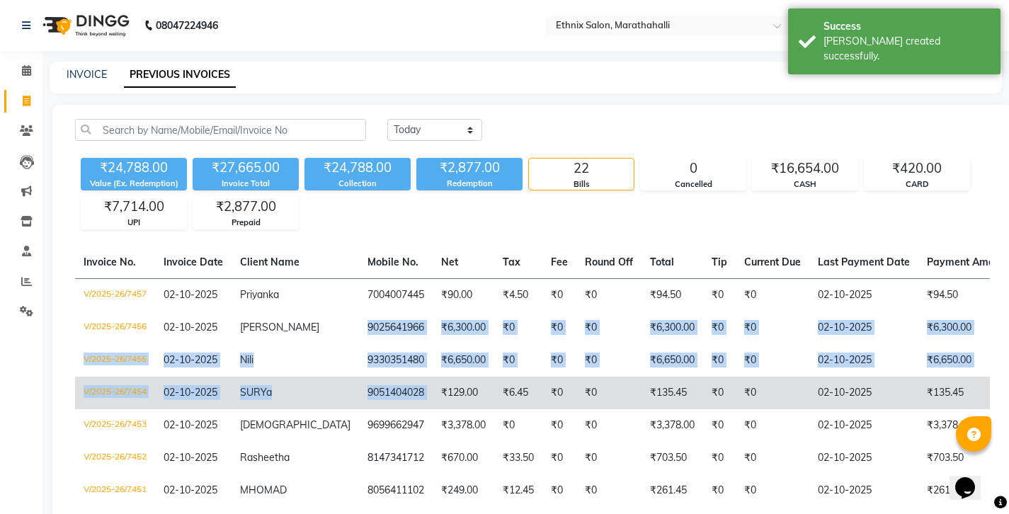
drag, startPoint x: 269, startPoint y: 282, endPoint x: 330, endPoint y: 322, distance: 73.0
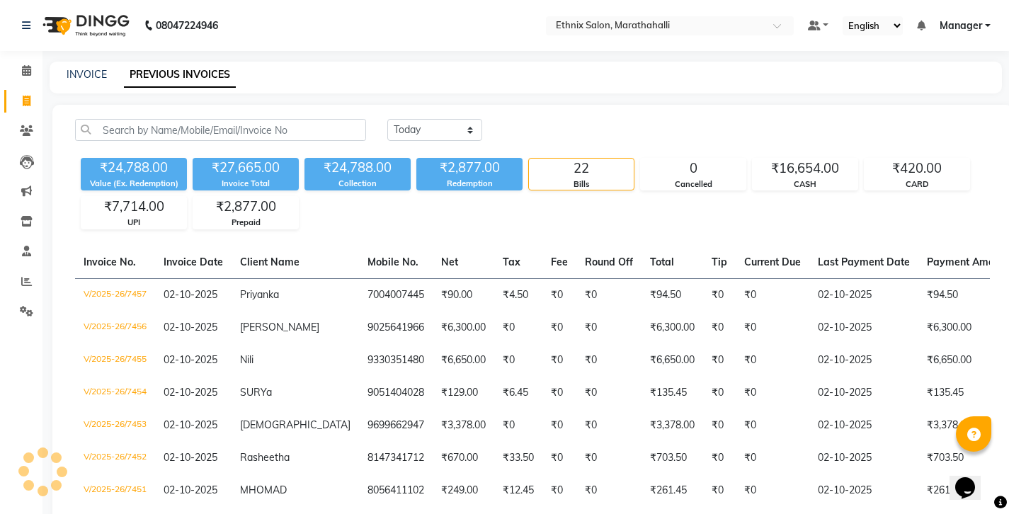
click at [381, 193] on div "₹24,788.00 Value (Ex. Redemption) ₹27,665.00 Invoice Total ₹24,788.00 Collectio…" at bounding box center [532, 190] width 914 height 77
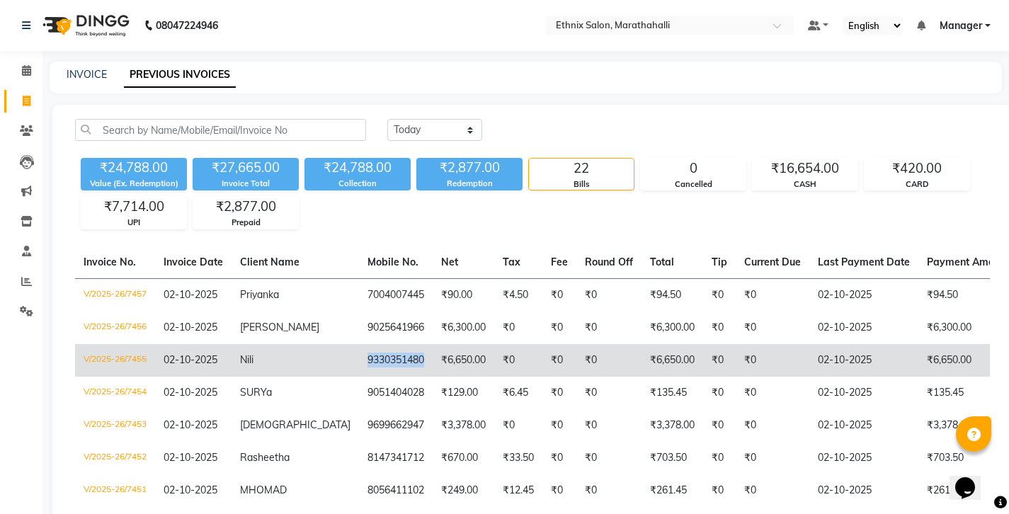
copy td "9330351480"
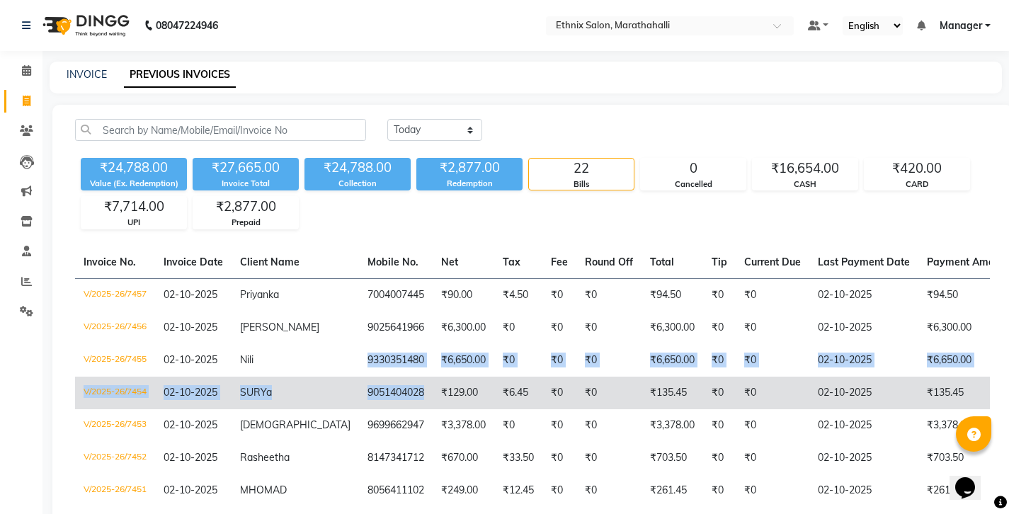
drag, startPoint x: 271, startPoint y: 301, endPoint x: 325, endPoint y: 341, distance: 67.2
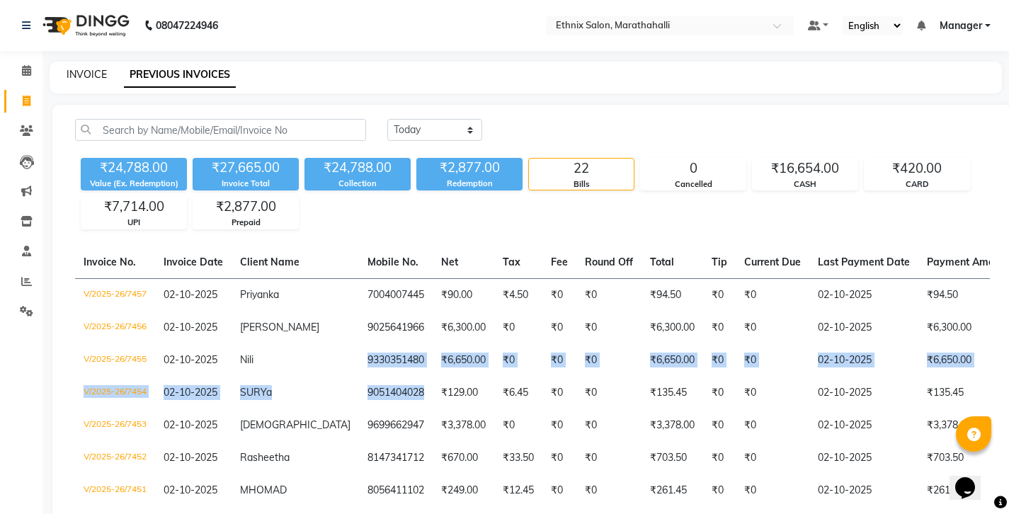
click at [84, 69] on link "INVOICE" at bounding box center [87, 74] width 40 height 13
select select "service"
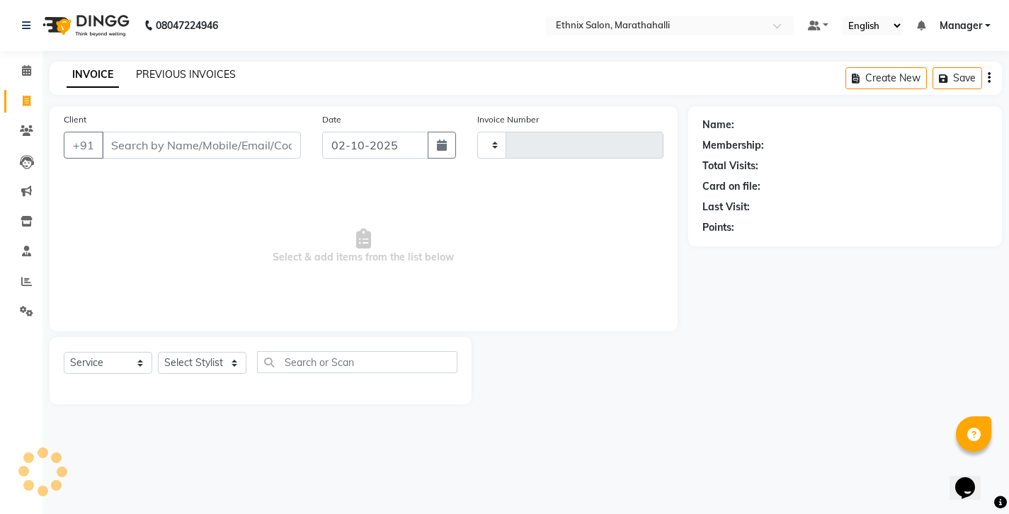
type input "7458"
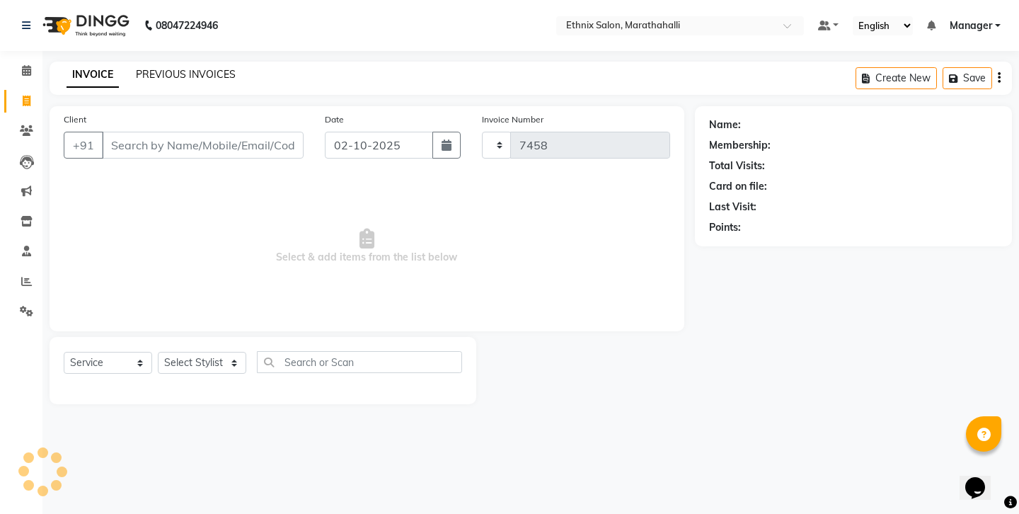
select select "4783"
click at [156, 72] on link "PREVIOUS INVOICES" at bounding box center [186, 74] width 100 height 13
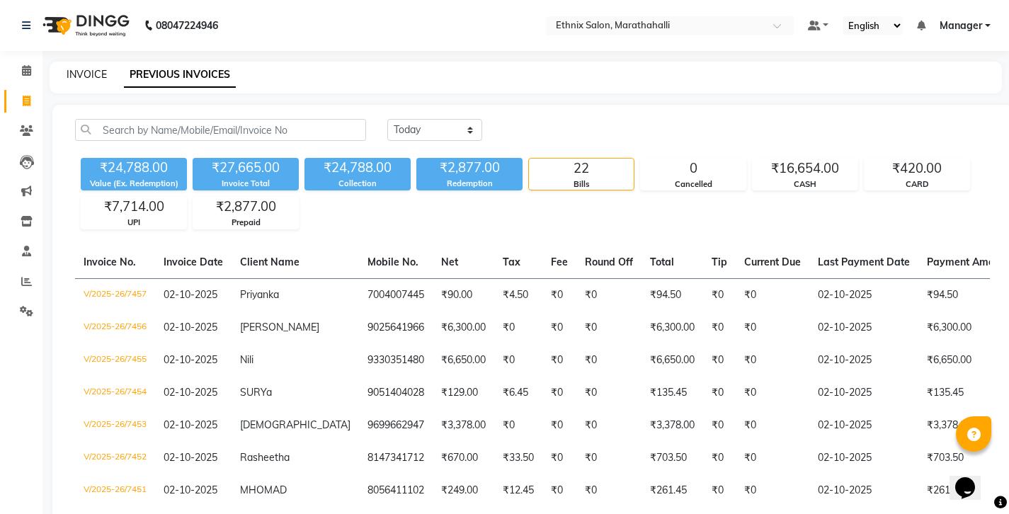
click at [79, 69] on link "INVOICE" at bounding box center [87, 74] width 40 height 13
select select "4783"
select select "service"
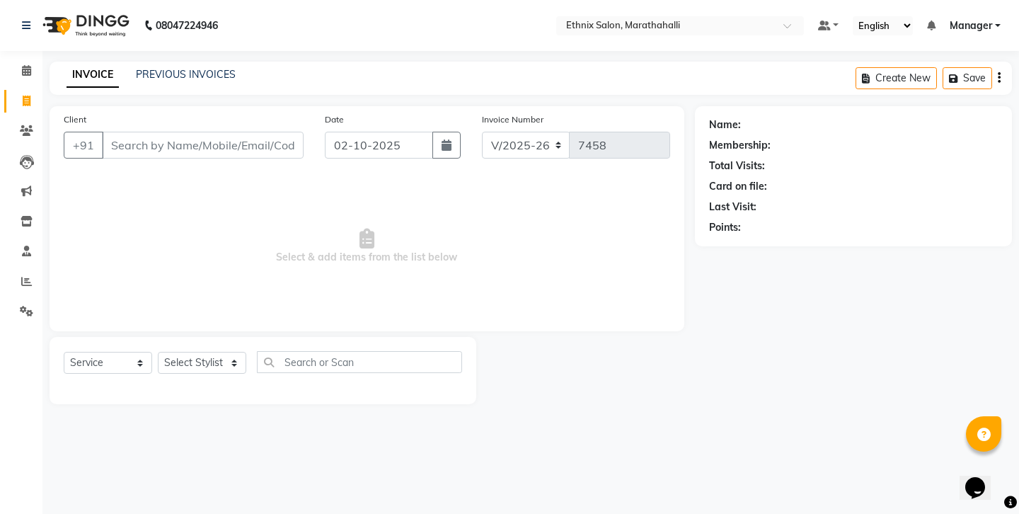
click at [166, 132] on input "Client" at bounding box center [203, 145] width 202 height 27
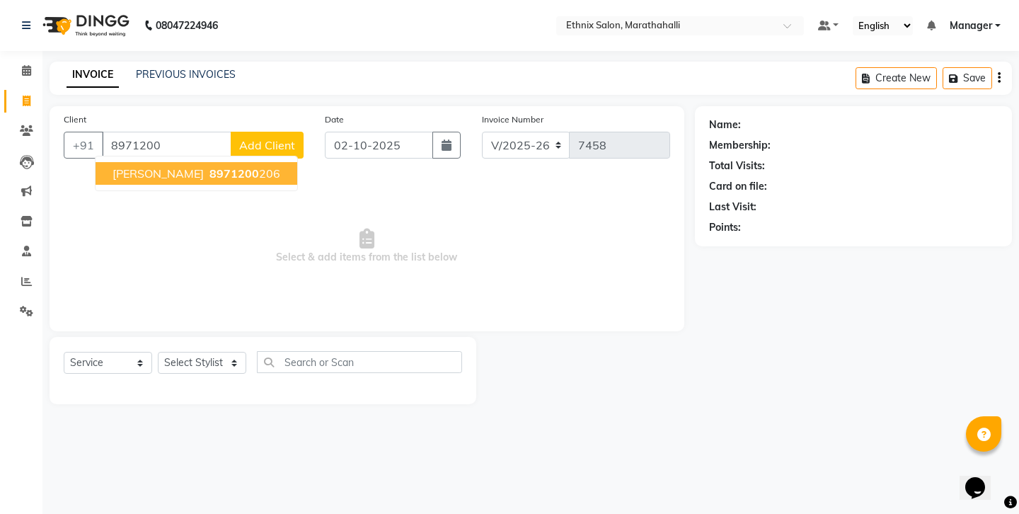
click at [209, 166] on span "8971200" at bounding box center [234, 173] width 50 height 14
type input "8971200206"
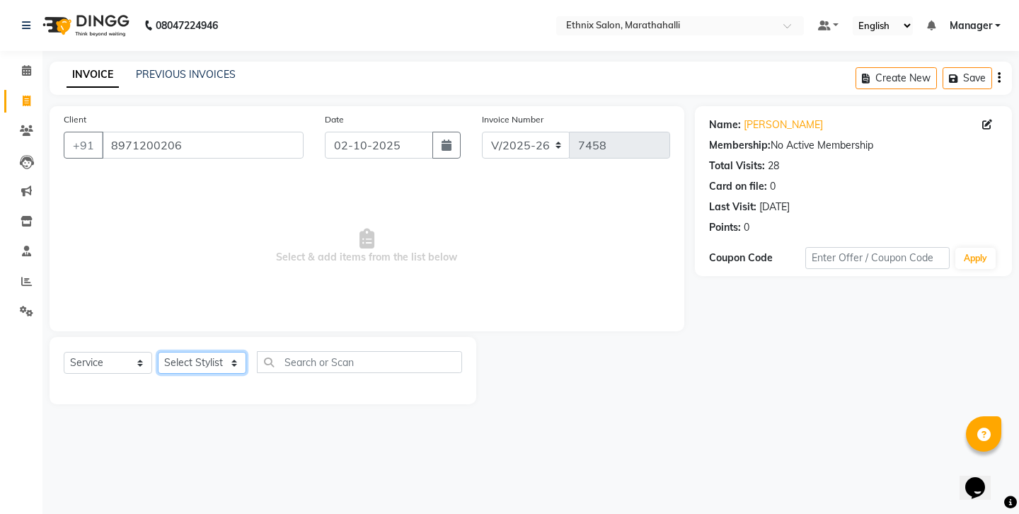
select select "93537"
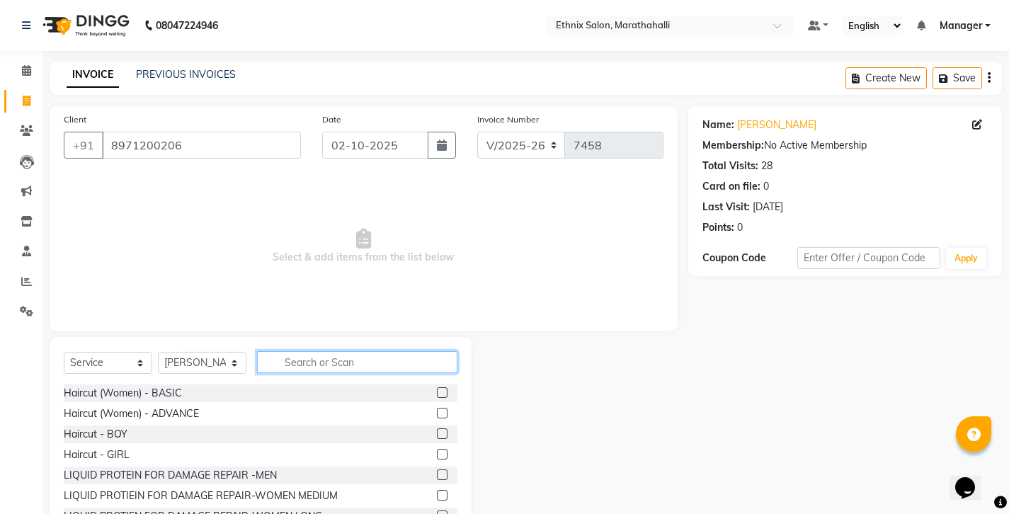
click at [321, 351] on input "text" at bounding box center [357, 362] width 200 height 22
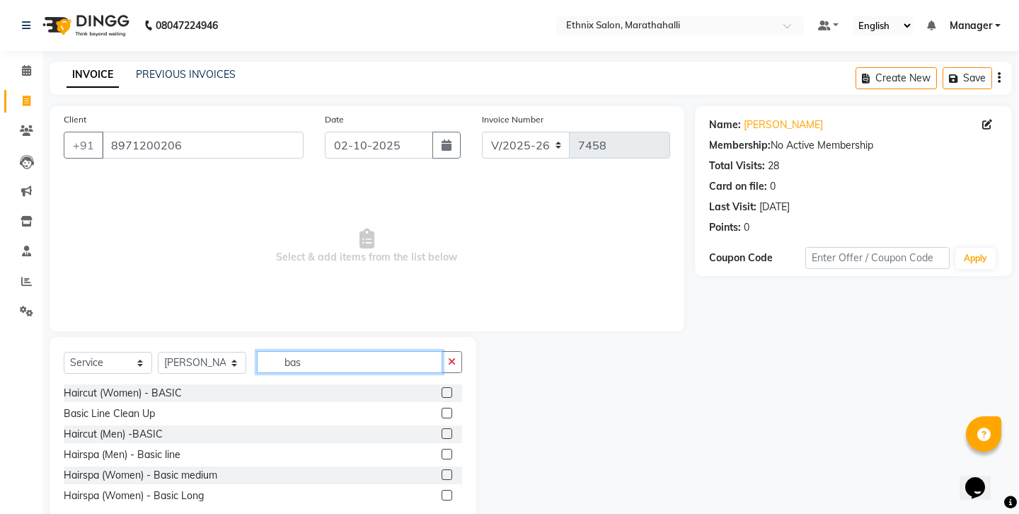
type input "bas"
click at [452, 428] on label at bounding box center [447, 433] width 11 height 11
click at [451, 430] on input "checkbox" at bounding box center [446, 434] width 9 height 9
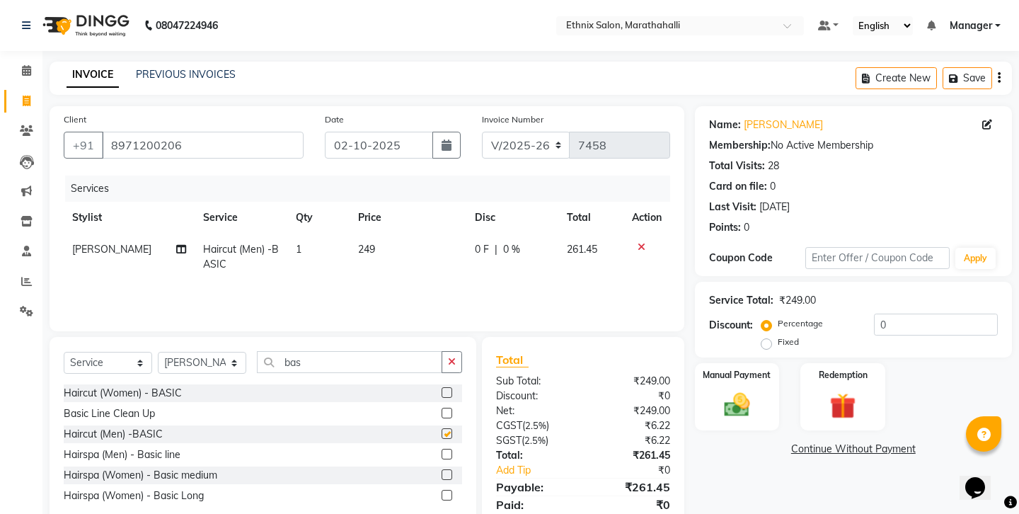
checkbox input "false"
click at [1001, 78] on icon "button" at bounding box center [999, 78] width 3 height 1
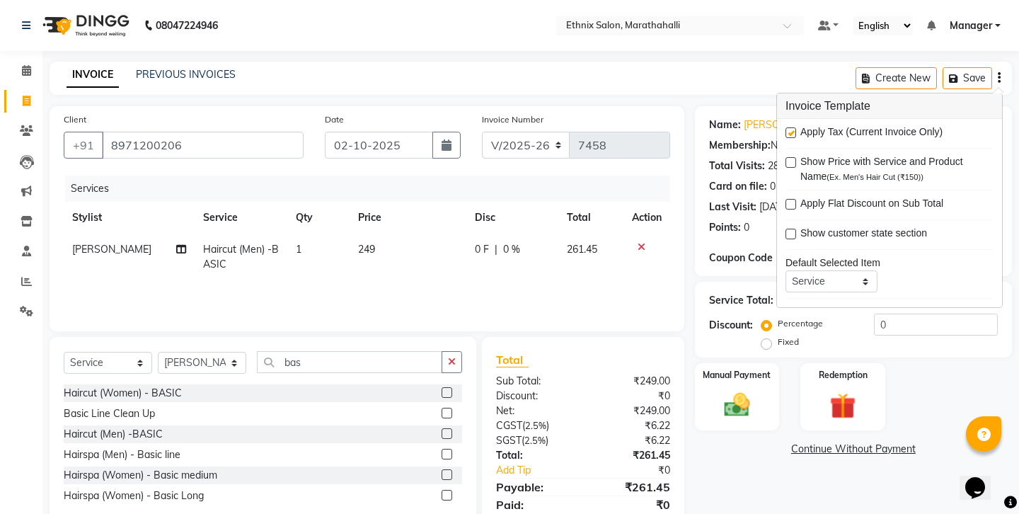
click at [791, 127] on label at bounding box center [791, 132] width 11 height 11
click at [791, 129] on input "checkbox" at bounding box center [790, 133] width 9 height 9
checkbox input "false"
drag, startPoint x: 750, startPoint y: 398, endPoint x: 750, endPoint y: 384, distance: 14.2
click at [749, 396] on div "Name: Vamsi Membership: No Active Membership Total Visits: 28 Card on file: 0 L…" at bounding box center [859, 316] width 328 height 421
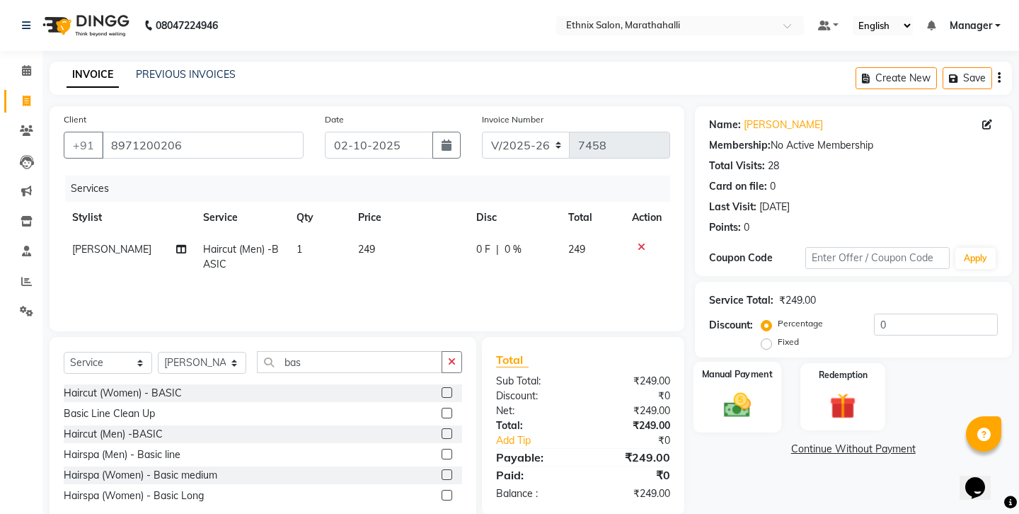
click at [734, 389] on img at bounding box center [737, 404] width 44 height 31
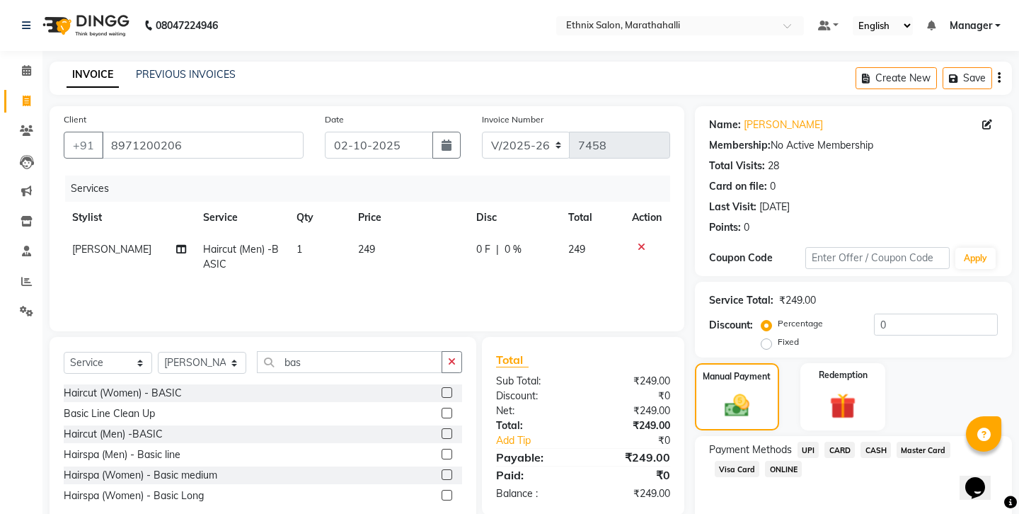
click at [861, 442] on span "CASH" at bounding box center [876, 450] width 30 height 16
click at [125, 134] on input "8971200206" at bounding box center [203, 145] width 202 height 27
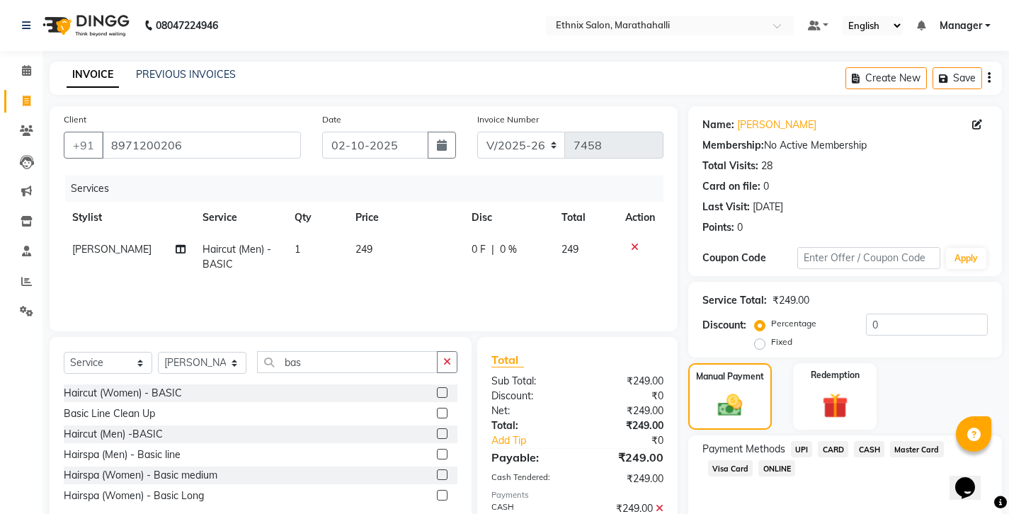
scroll to position [47, 0]
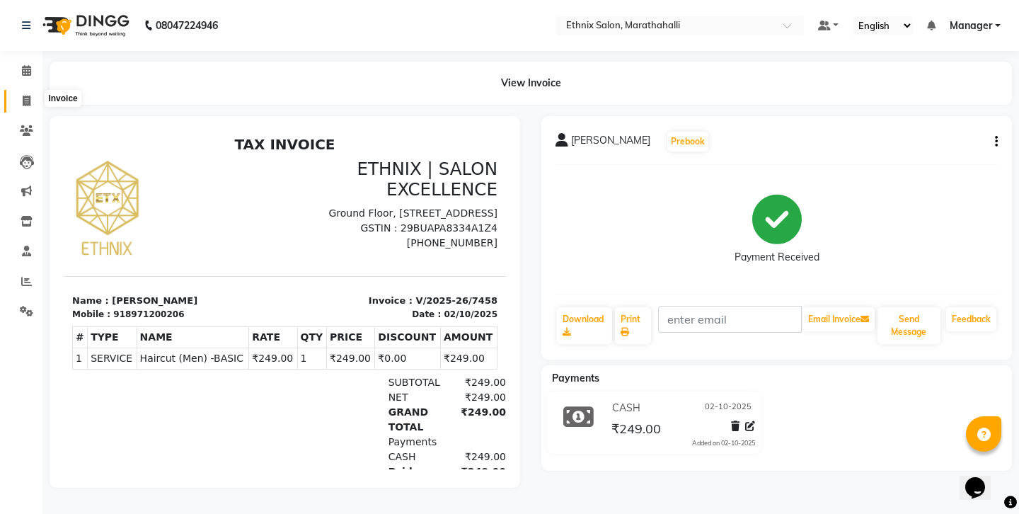
click at [26, 96] on icon at bounding box center [27, 101] width 8 height 11
select select "4783"
select select "service"
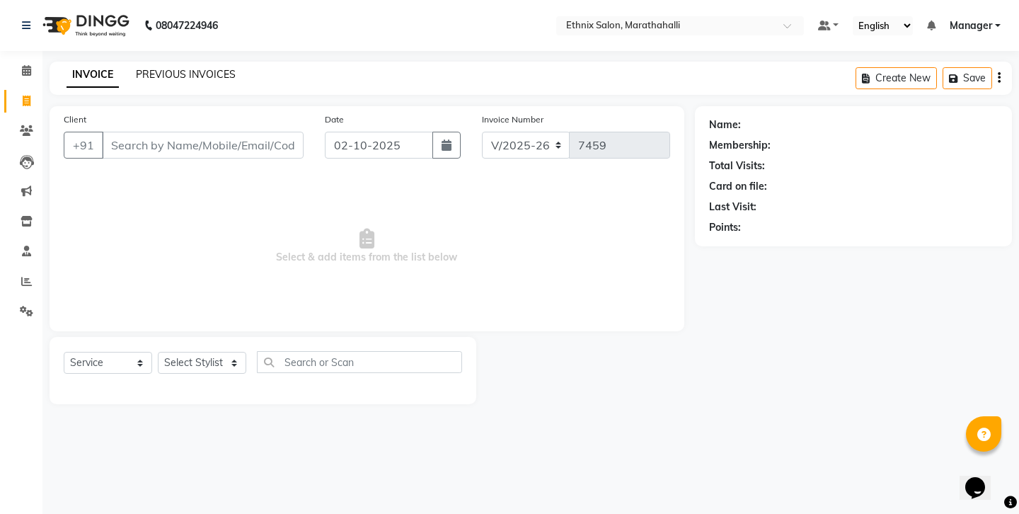
click at [144, 68] on link "PREVIOUS INVOICES" at bounding box center [186, 74] width 100 height 13
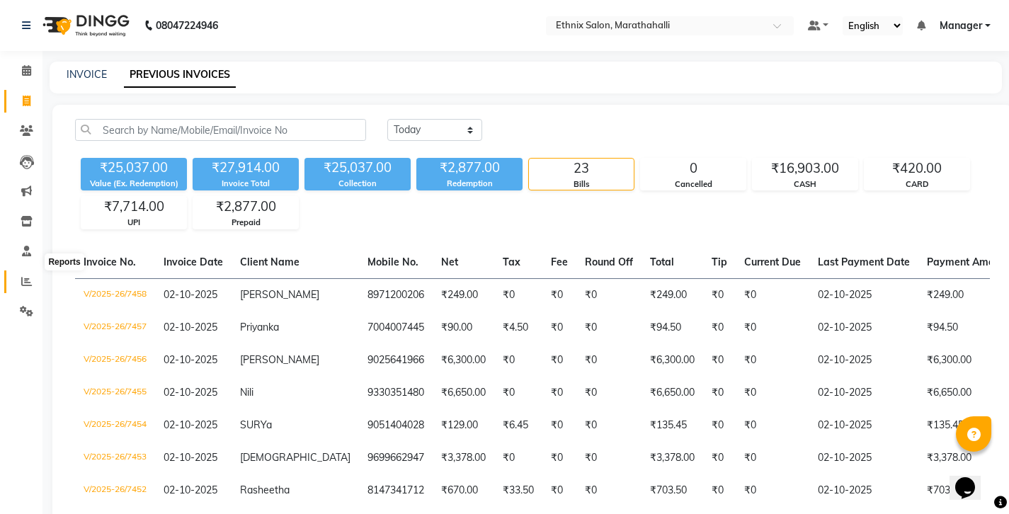
click at [25, 276] on icon at bounding box center [26, 281] width 11 height 11
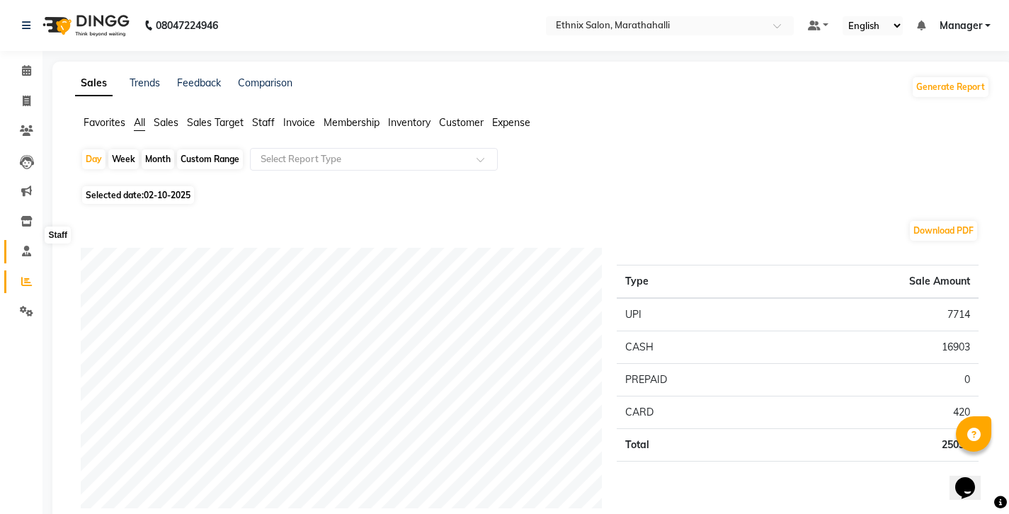
click at [29, 246] on icon at bounding box center [26, 251] width 9 height 11
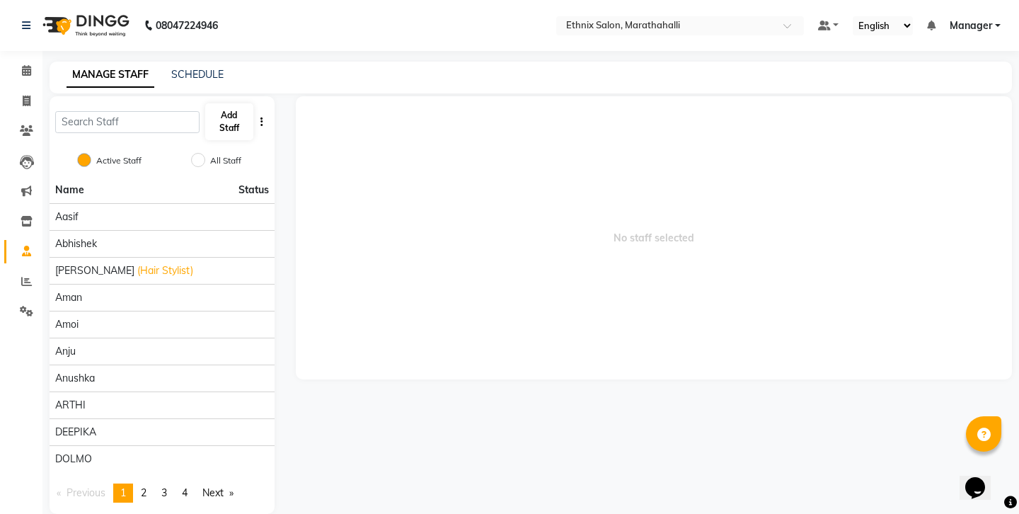
click at [242, 103] on button "Add Staff" at bounding box center [229, 121] width 48 height 37
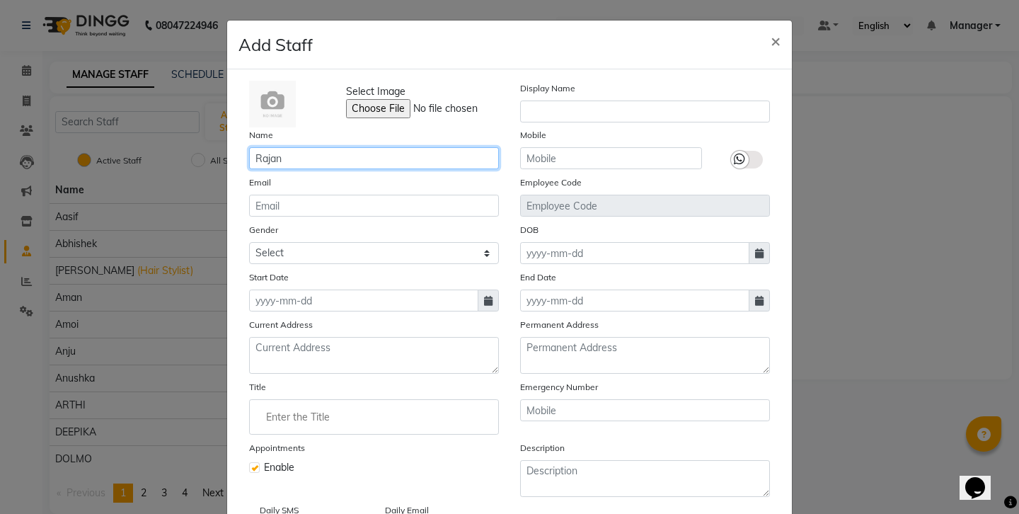
type input "Rajan"
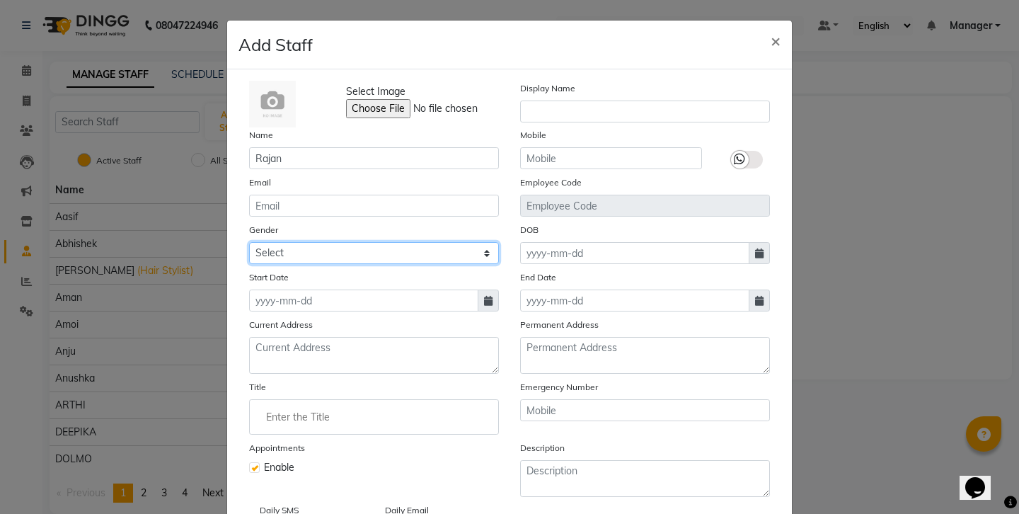
select select "male"
click at [478, 289] on span at bounding box center [488, 300] width 21 height 22
select select "10"
select select "2025"
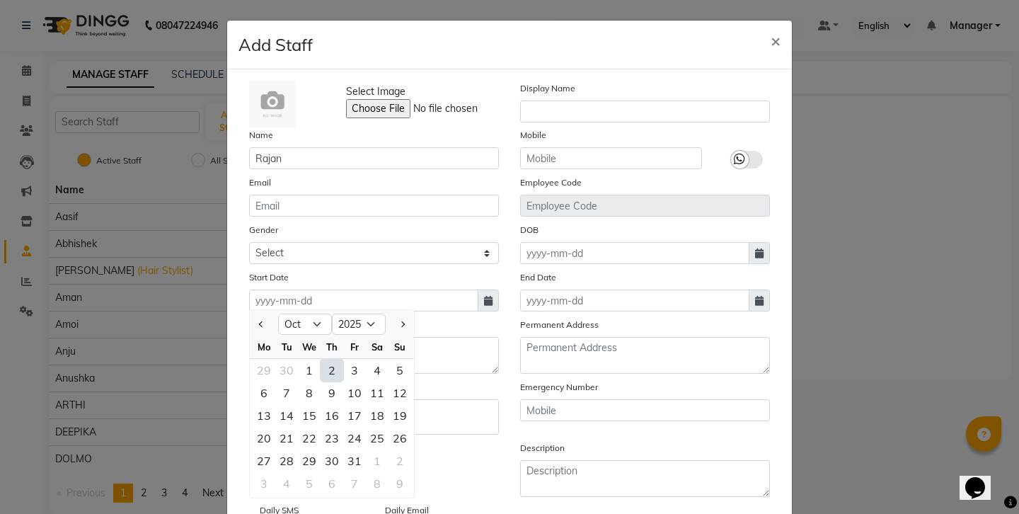
click at [321, 359] on div "2" at bounding box center [332, 370] width 23 height 23
type input "02-10-2025"
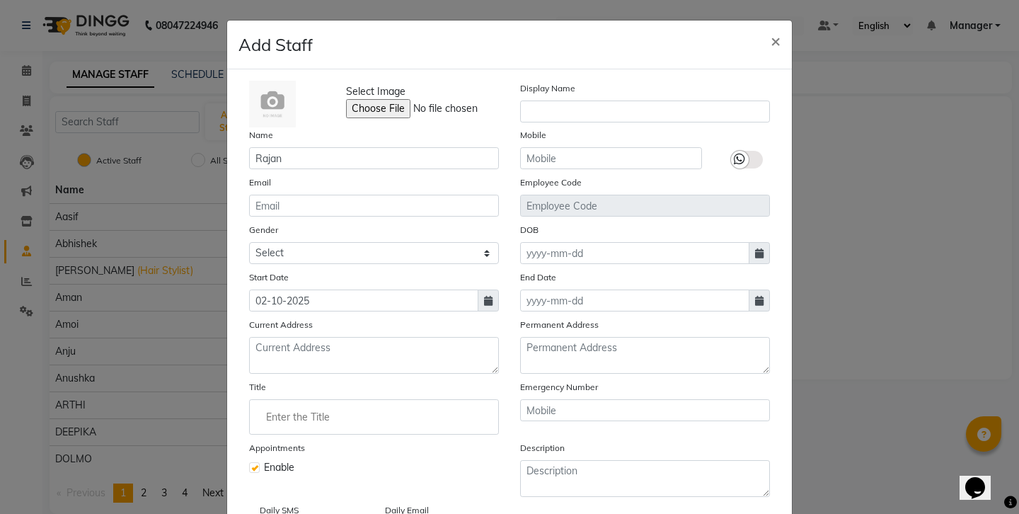
select select
checkbox input "false"
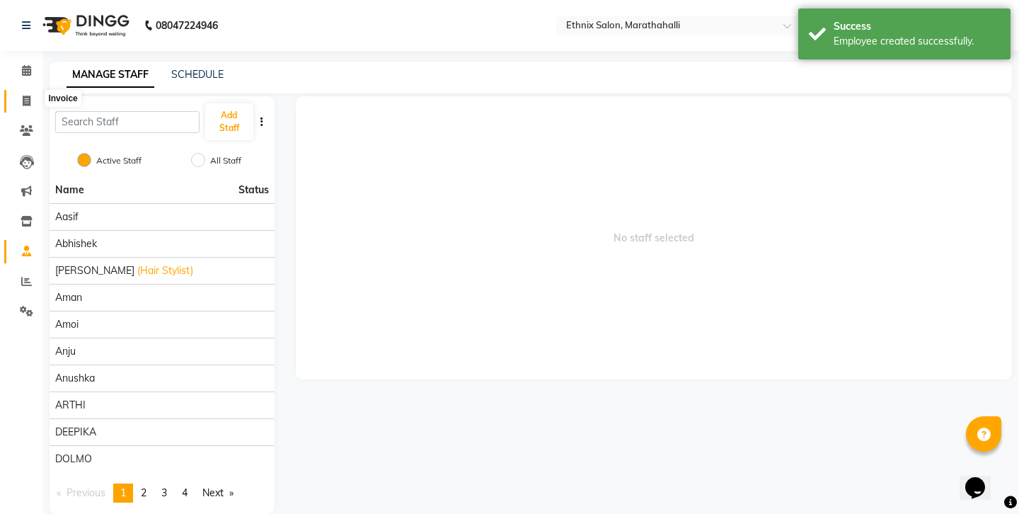
click at [22, 95] on span at bounding box center [26, 101] width 25 height 16
select select "4783"
select select "service"
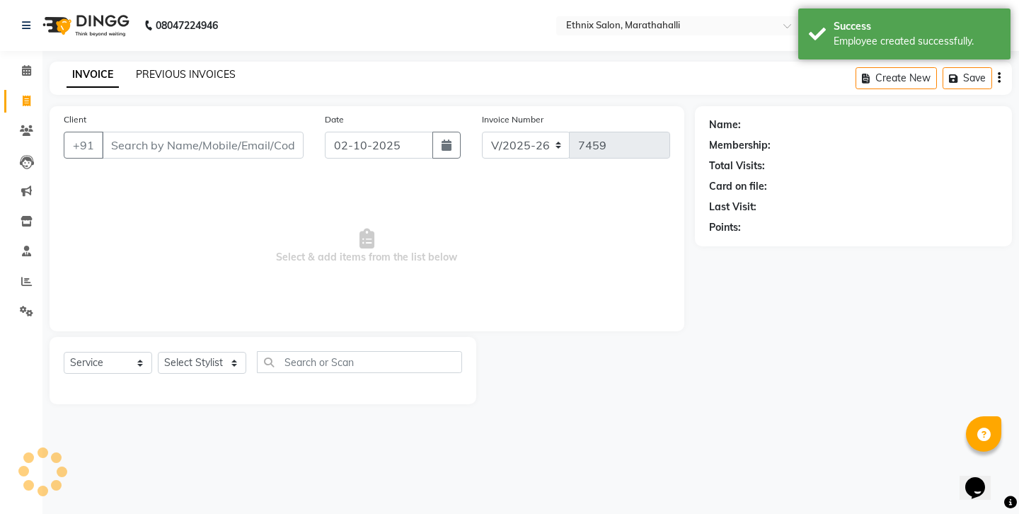
click at [147, 70] on link "PREVIOUS INVOICES" at bounding box center [186, 74] width 100 height 13
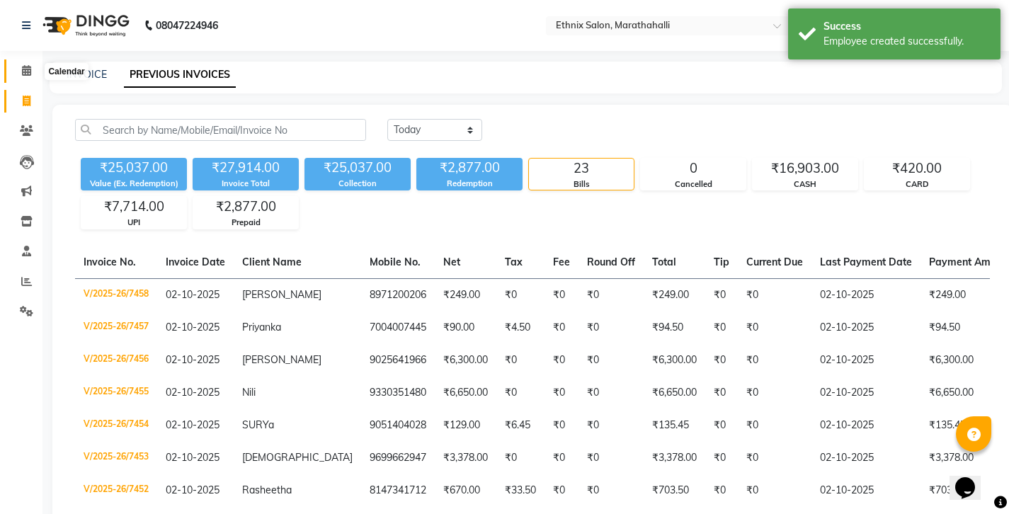
click at [25, 69] on icon at bounding box center [26, 70] width 9 height 11
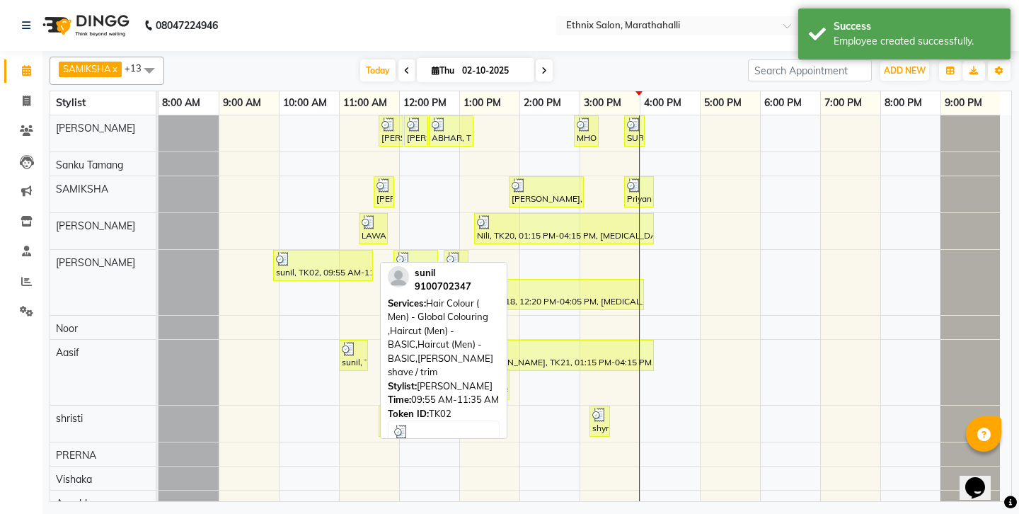
scroll to position [111, 0]
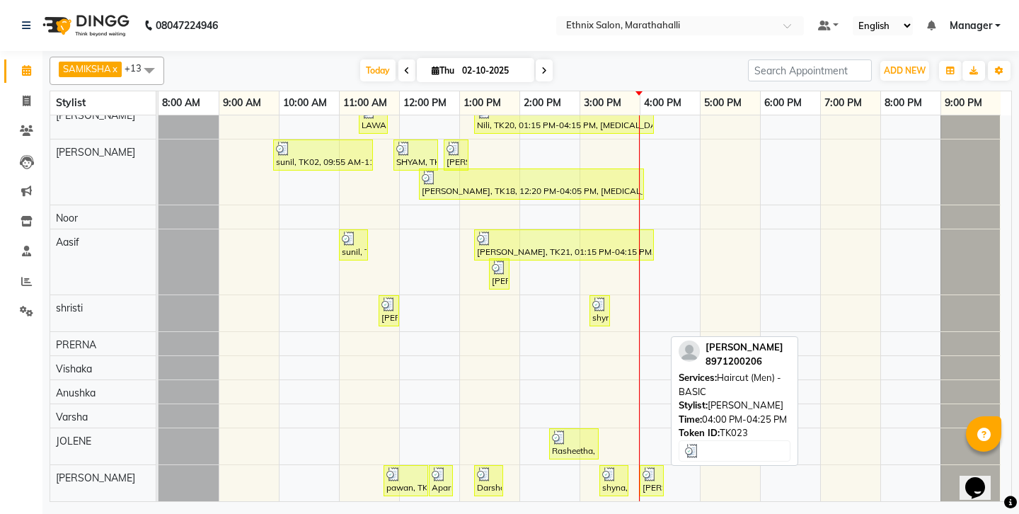
click at [653, 481] on div "vamsi, TK23, 04:00 PM-04:25 PM, Haircut (Men) -BASIC" at bounding box center [651, 480] width 21 height 27
select select "3"
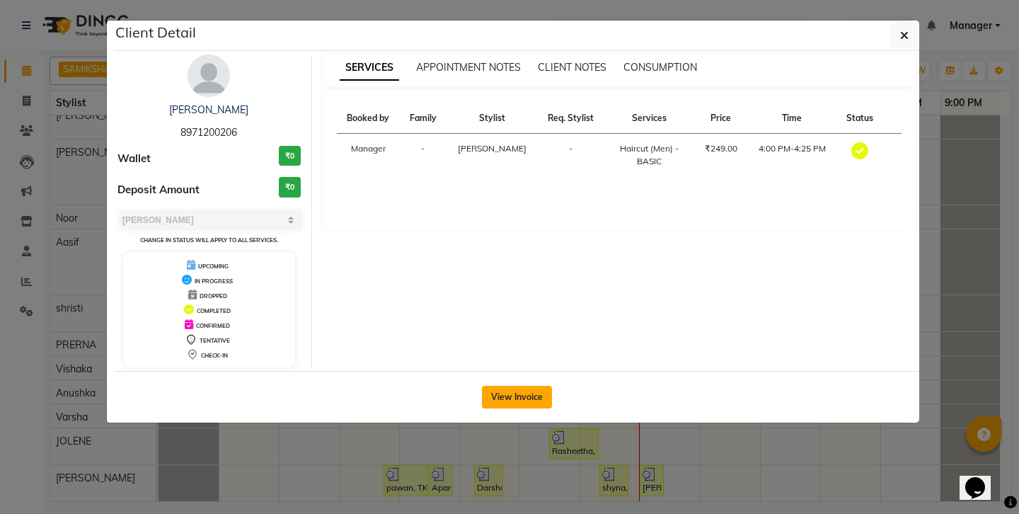
click at [498, 386] on button "View Invoice" at bounding box center [517, 397] width 70 height 23
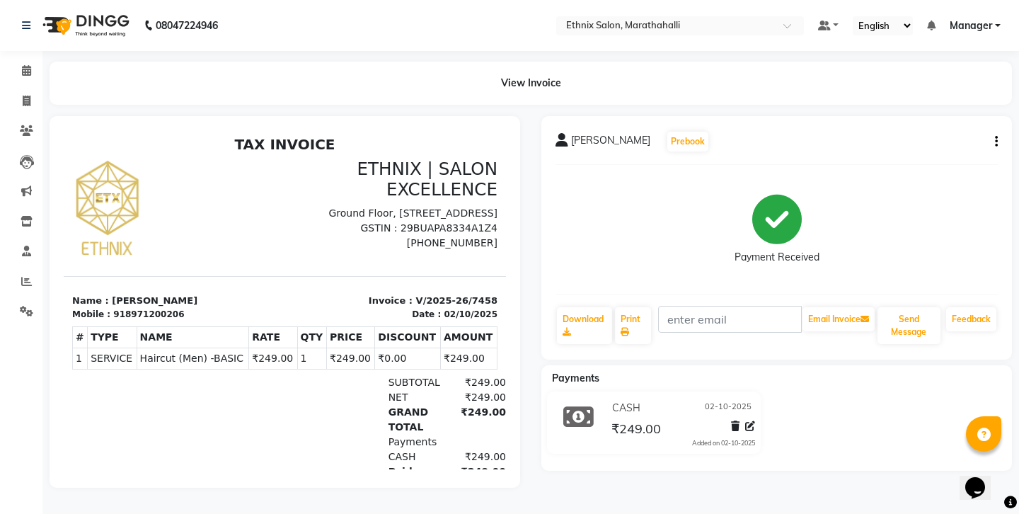
click at [998, 142] on icon "button" at bounding box center [996, 142] width 3 height 1
click at [947, 136] on div "Edit Invoice" at bounding box center [929, 142] width 97 height 18
select select "service"
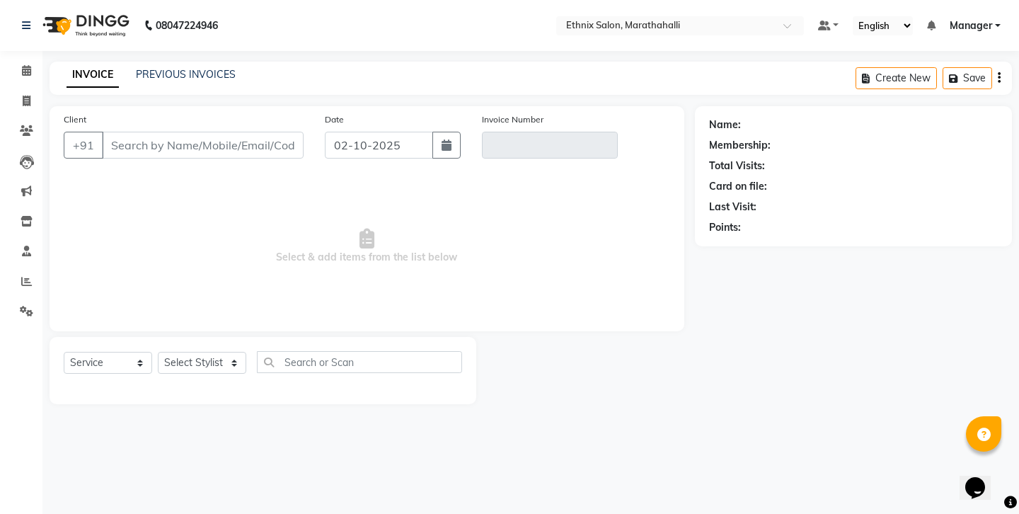
type input "8971200206"
type input "V/2025-26/7458"
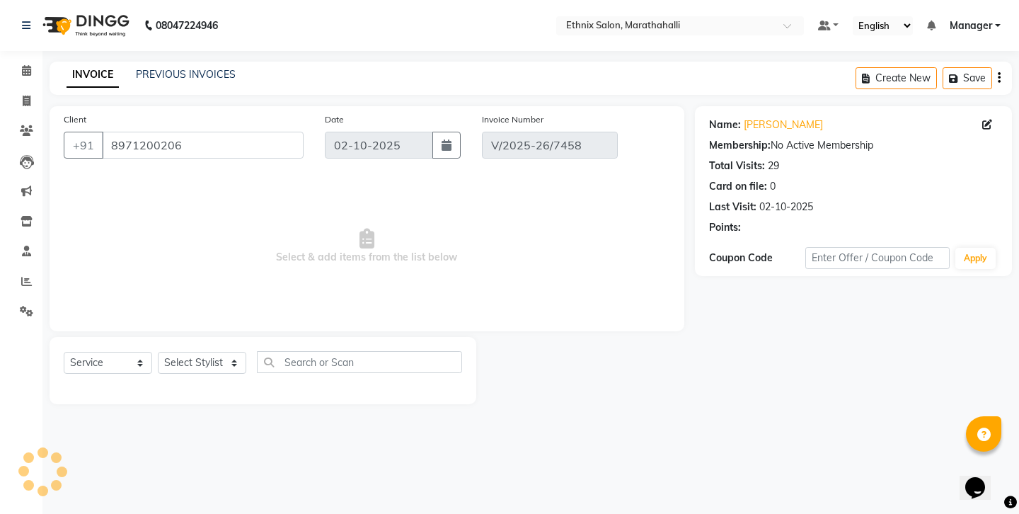
select select "select"
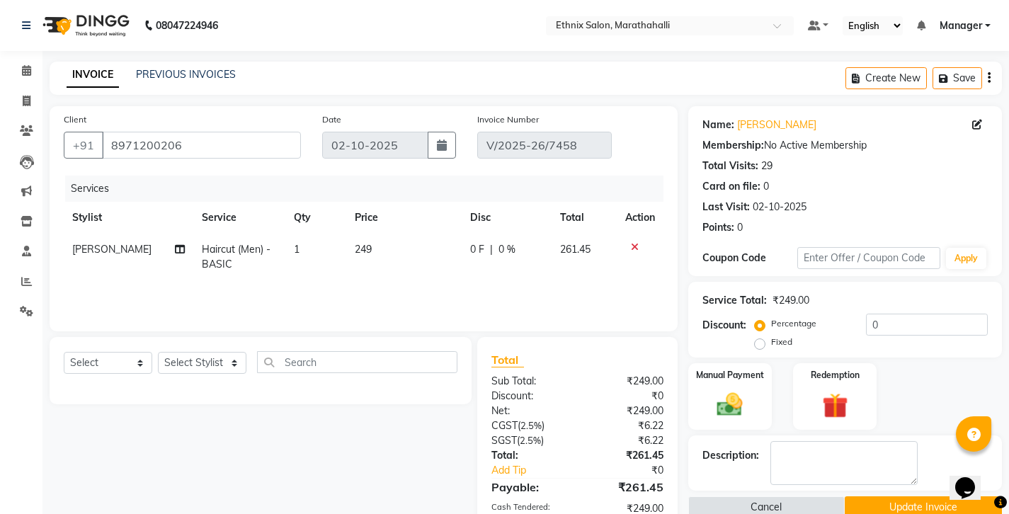
click at [86, 243] on span "[PERSON_NAME]" at bounding box center [111, 249] width 79 height 13
select select "93537"
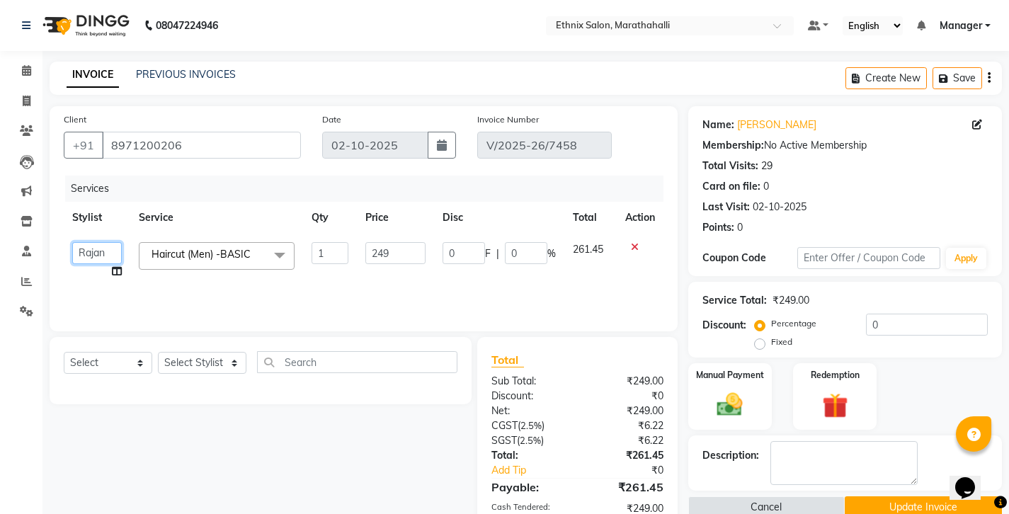
select select "93568"
click at [989, 74] on div "Create New Save" at bounding box center [923, 78] width 156 height 33
click at [989, 78] on icon "button" at bounding box center [988, 78] width 3 height 1
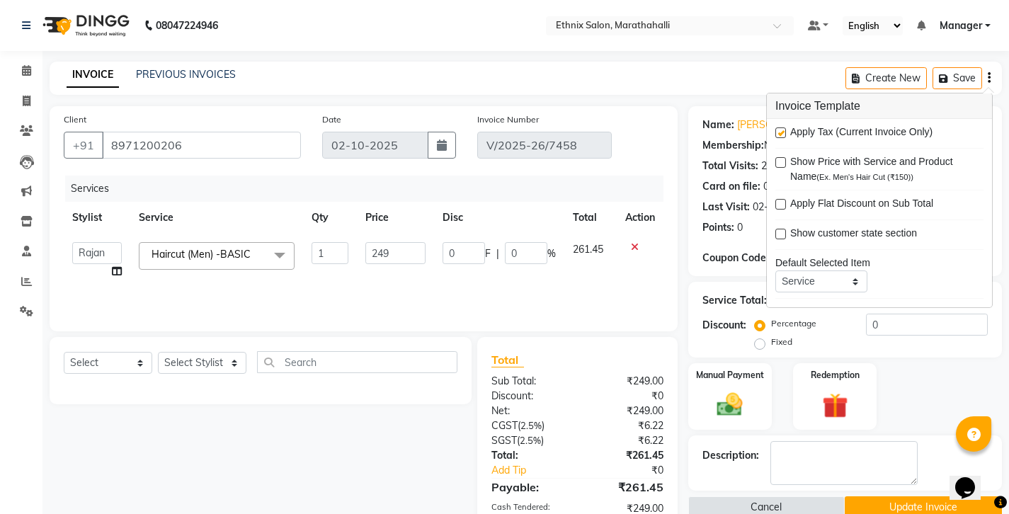
drag, startPoint x: 778, startPoint y: 127, endPoint x: 793, endPoint y: 171, distance: 46.3
click at [777, 127] on label at bounding box center [780, 132] width 11 height 11
click at [777, 129] on input "checkbox" at bounding box center [779, 133] width 9 height 9
checkbox input "false"
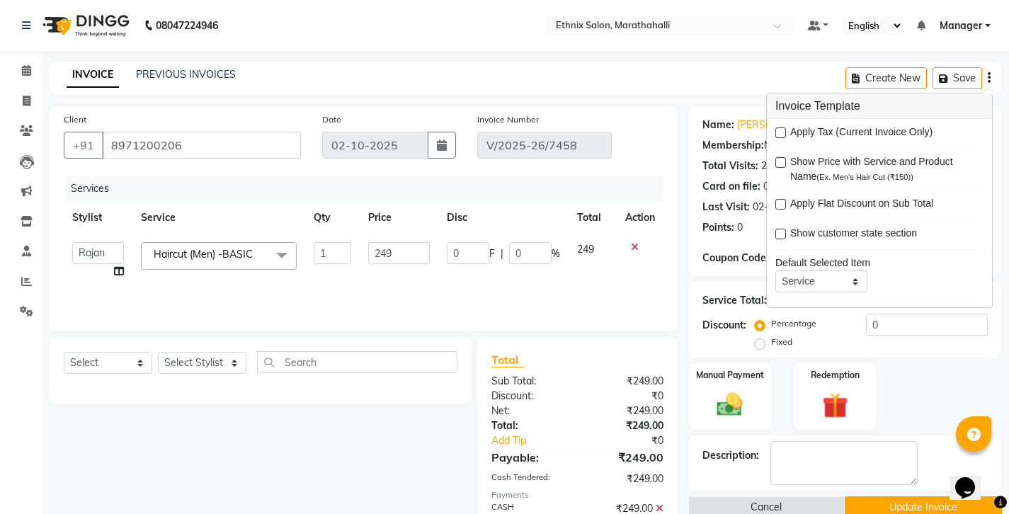
click at [877, 496] on button "Update Invoice" at bounding box center [922, 507] width 157 height 22
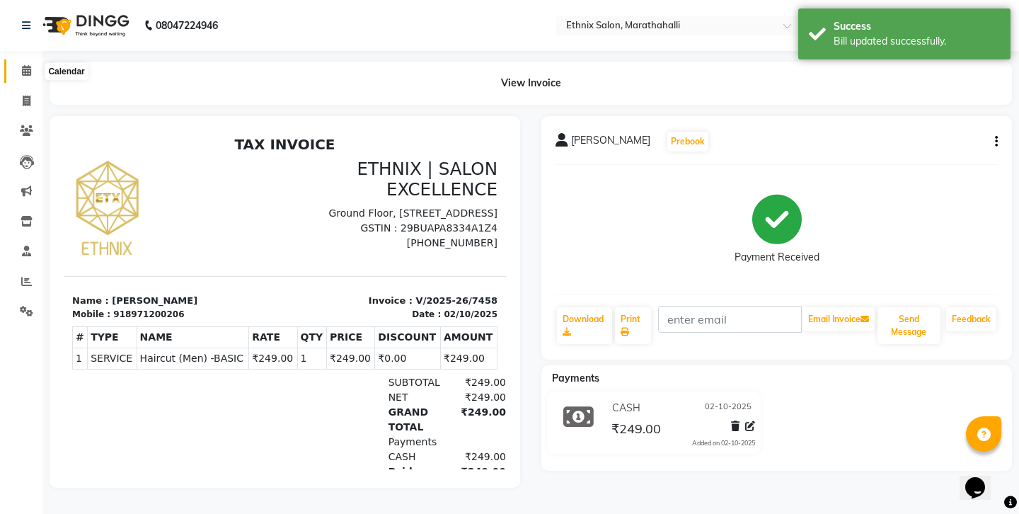
click at [24, 70] on icon at bounding box center [26, 70] width 9 height 11
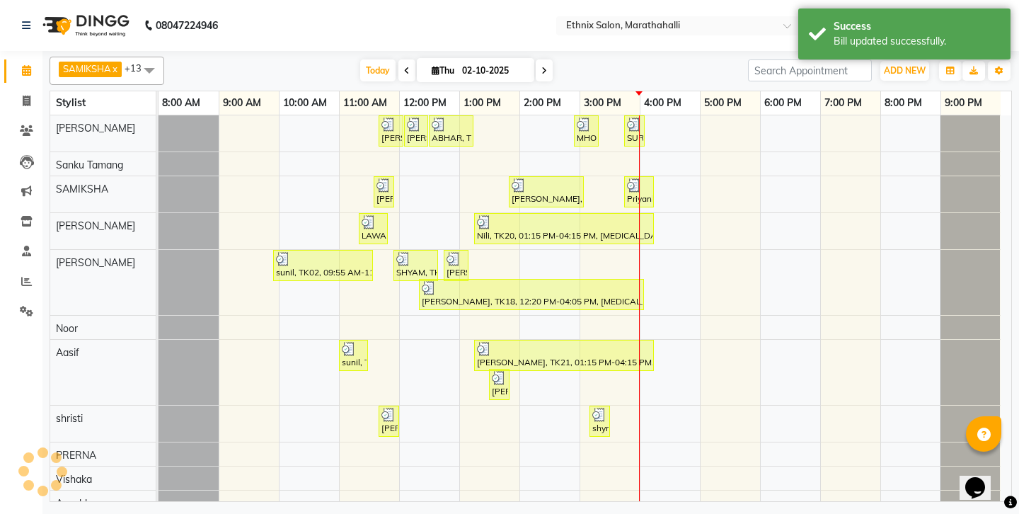
scroll to position [111, 0]
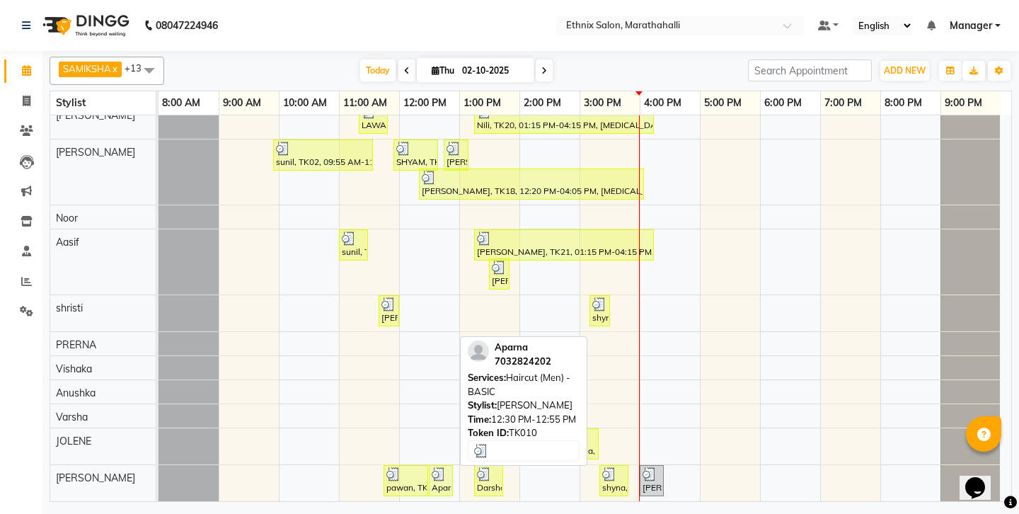
click at [443, 473] on img at bounding box center [439, 474] width 14 height 14
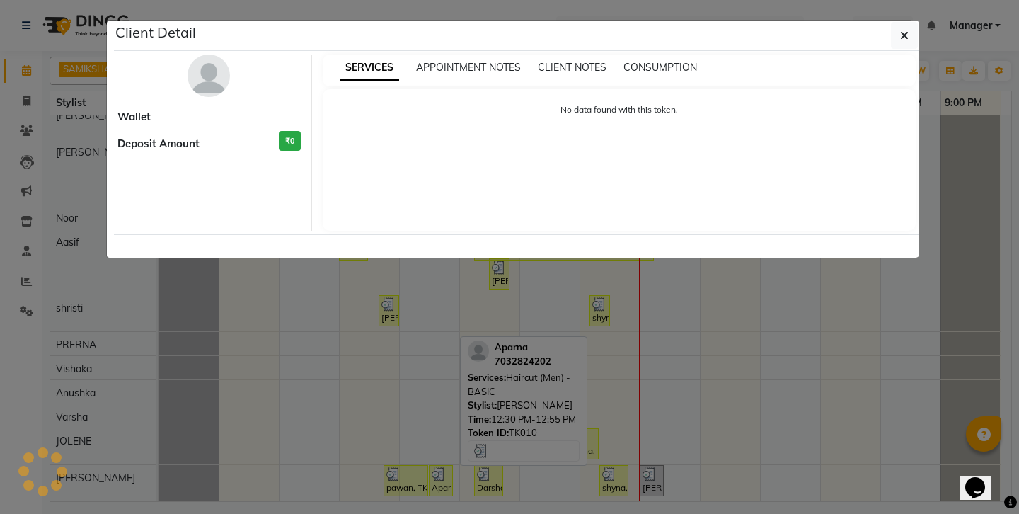
select select "3"
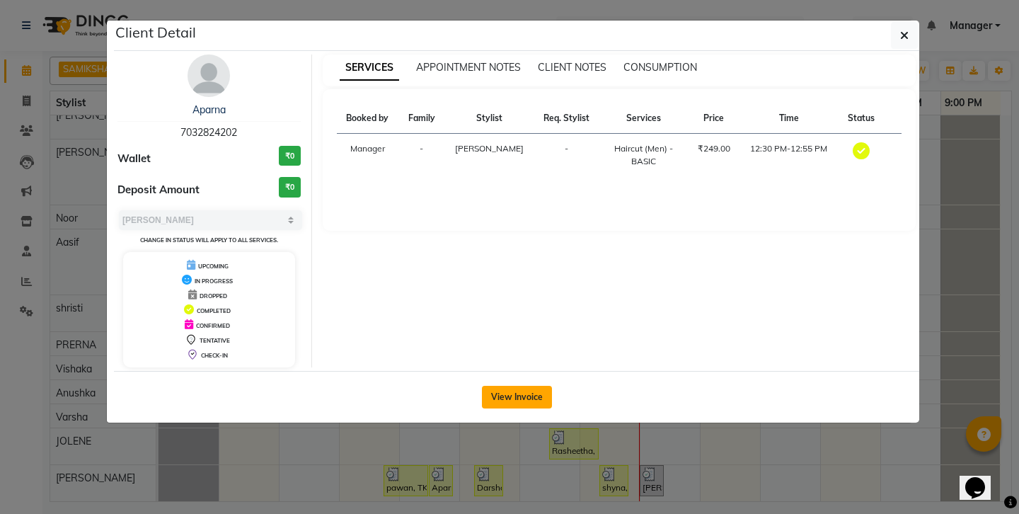
click at [519, 386] on button "View Invoice" at bounding box center [517, 397] width 70 height 23
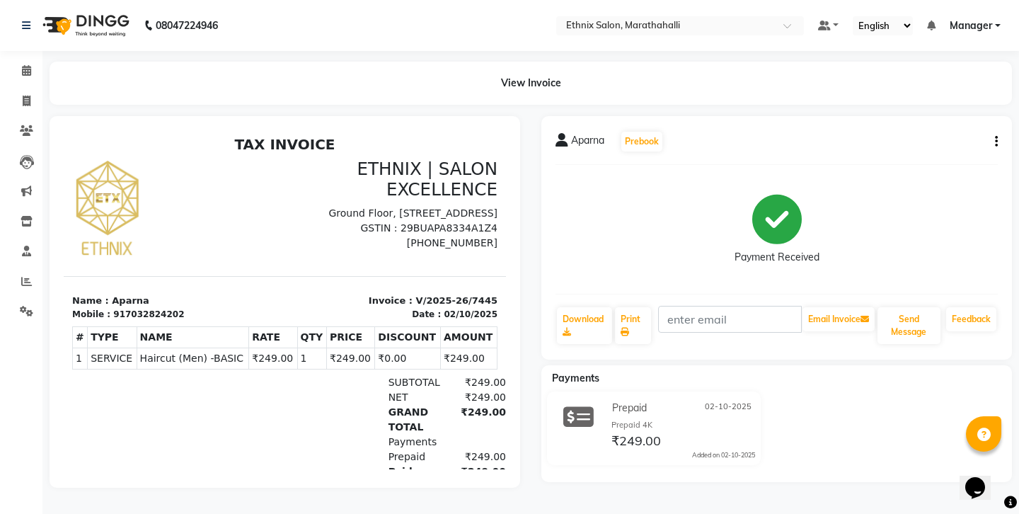
click at [997, 142] on icon "button" at bounding box center [996, 142] width 3 height 1
click at [903, 134] on div "Edit Invoice" at bounding box center [929, 142] width 97 height 18
select select "service"
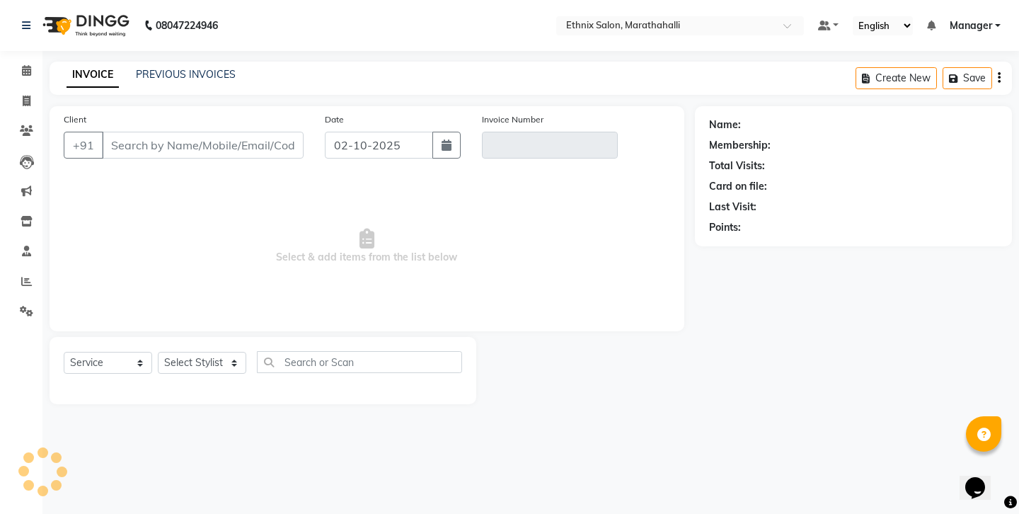
type input "7032824202"
type input "V/2025-26/7445"
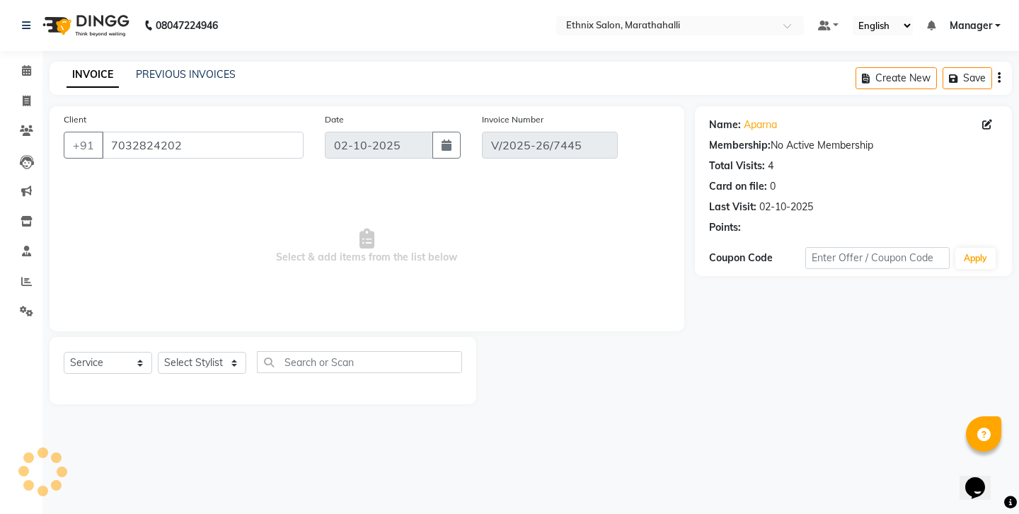
select select "select"
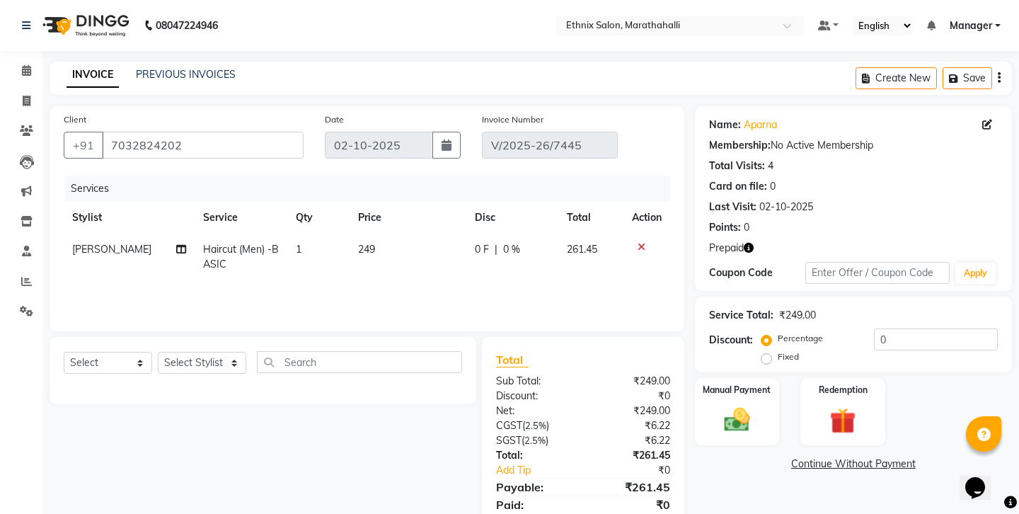
click at [76, 243] on span "[PERSON_NAME]" at bounding box center [111, 249] width 79 height 13
select select "93537"
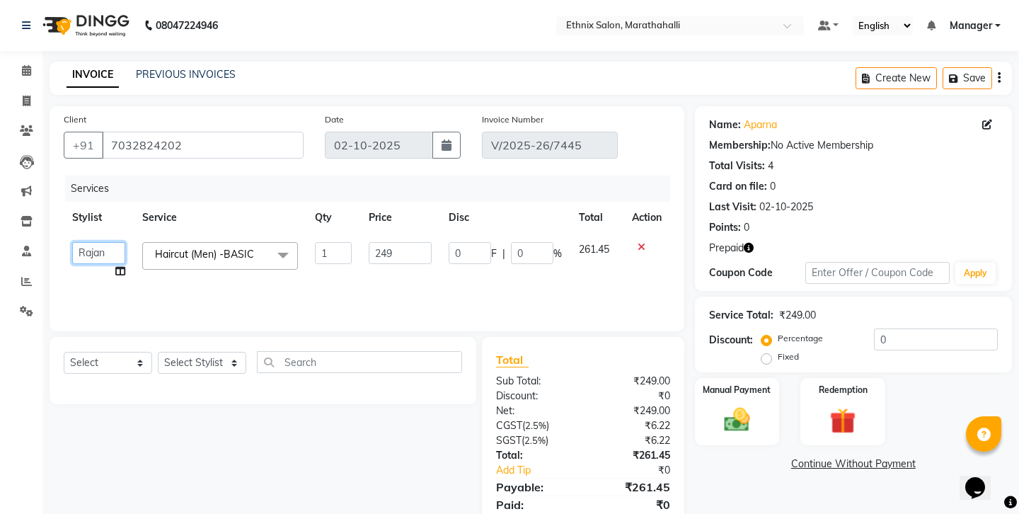
select select "93568"
click at [848, 404] on img at bounding box center [843, 420] width 44 height 33
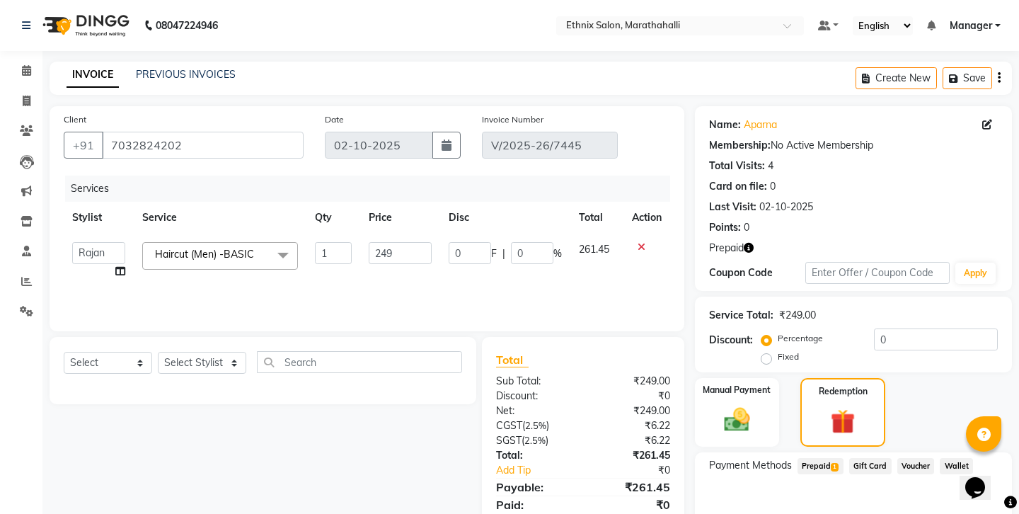
click at [810, 458] on span "Prepaid 1" at bounding box center [821, 466] width 46 height 16
click at [959, 511] on button "Add" at bounding box center [964, 523] width 52 height 24
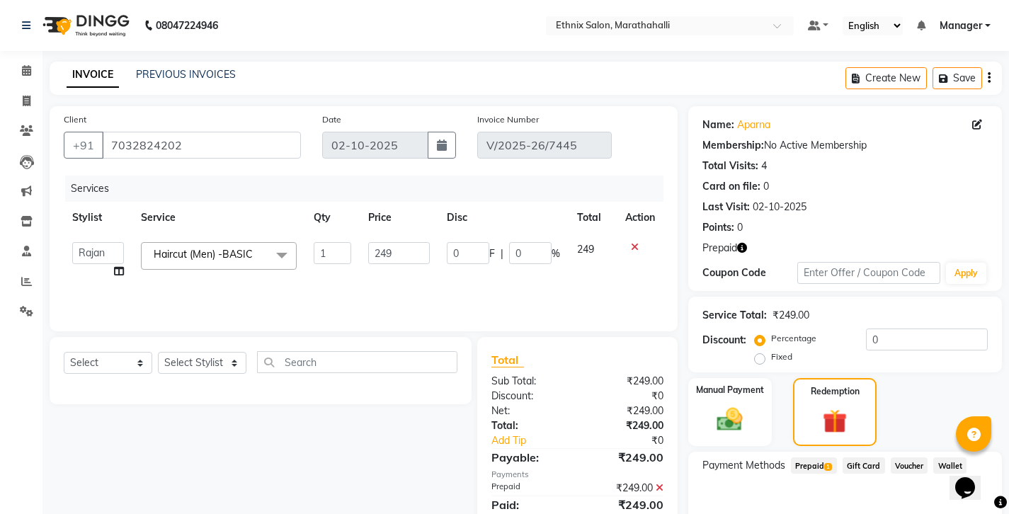
scroll to position [44, 0]
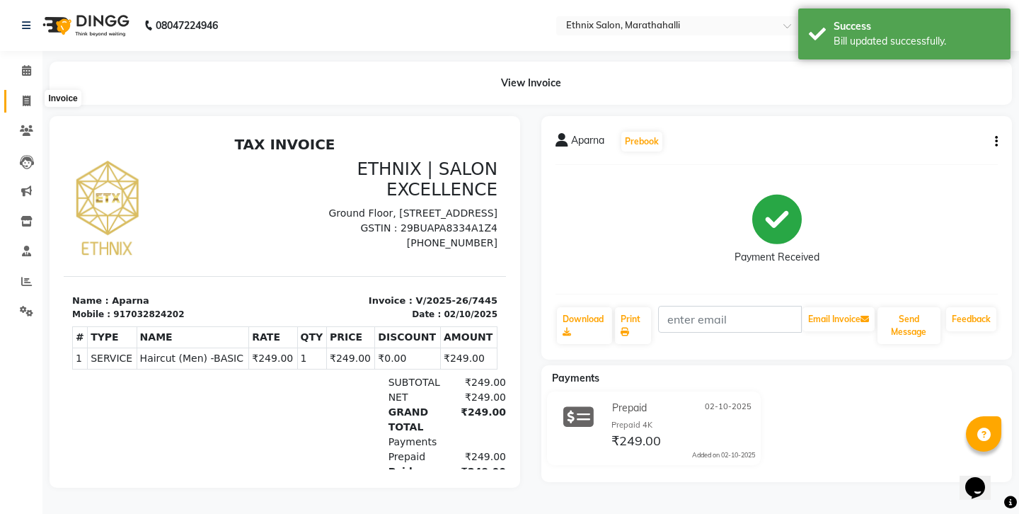
click at [23, 96] on icon at bounding box center [27, 101] width 8 height 11
select select "4783"
select select "service"
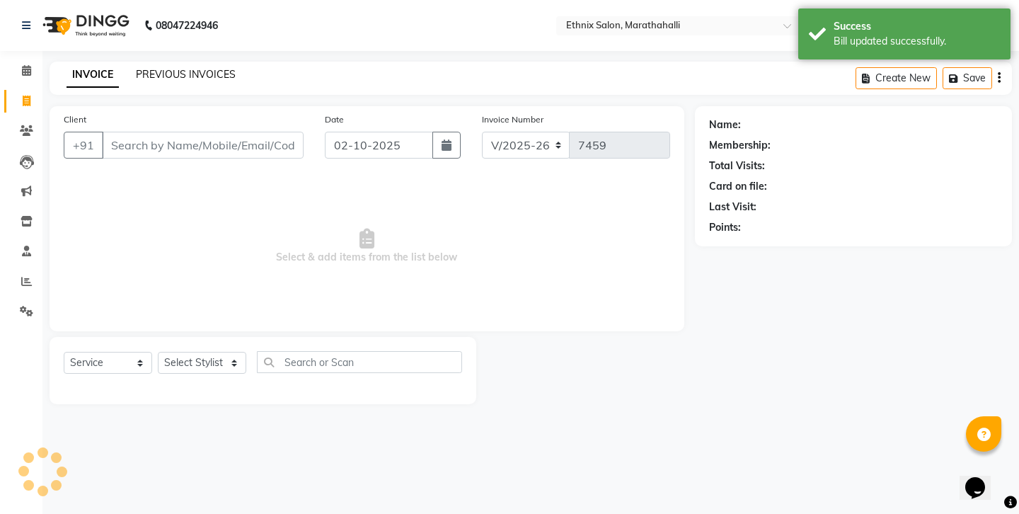
click at [178, 74] on link "PREVIOUS INVOICES" at bounding box center [186, 74] width 100 height 13
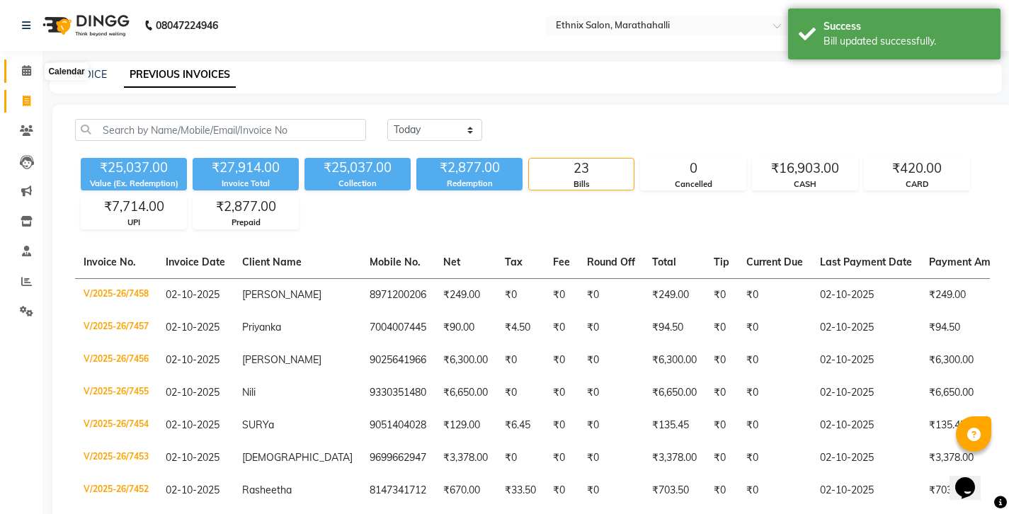
click at [19, 68] on span at bounding box center [26, 71] width 25 height 16
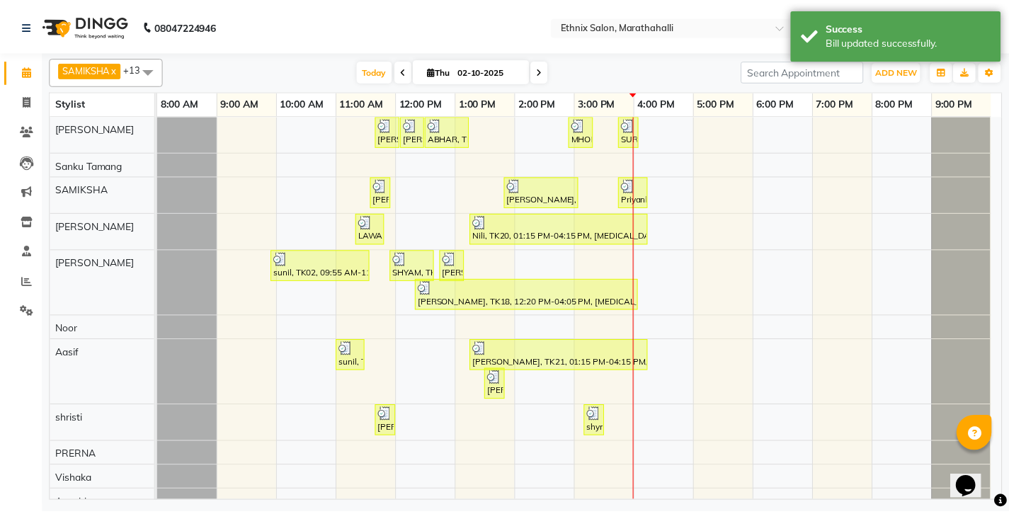
scroll to position [111, 0]
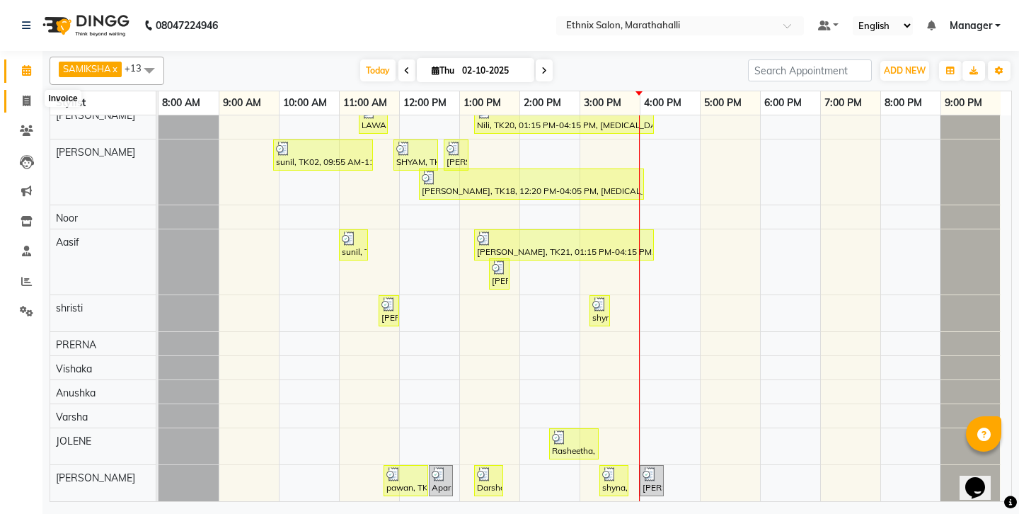
click at [23, 98] on icon at bounding box center [27, 101] width 8 height 11
select select "service"
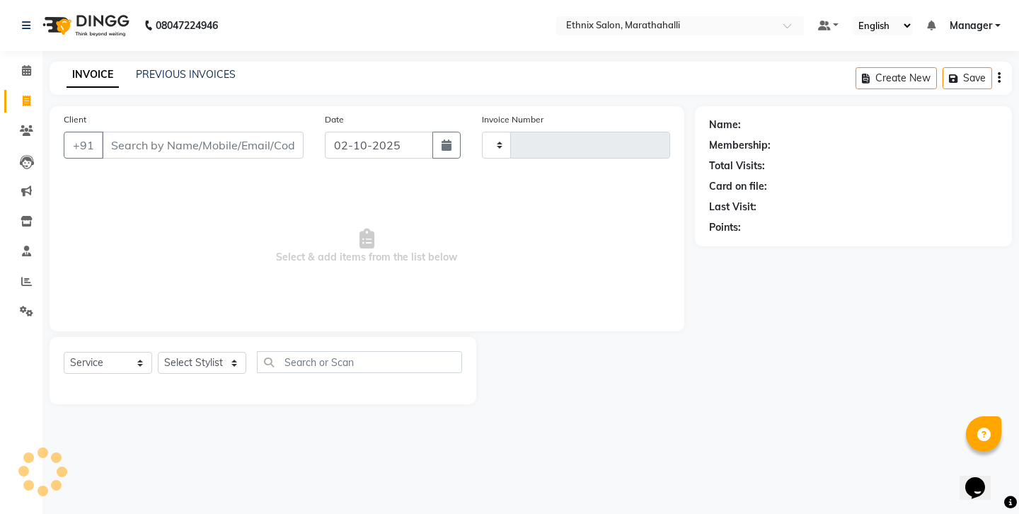
type input "7459"
select select "4783"
click at [163, 74] on link "PREVIOUS INVOICES" at bounding box center [186, 74] width 100 height 13
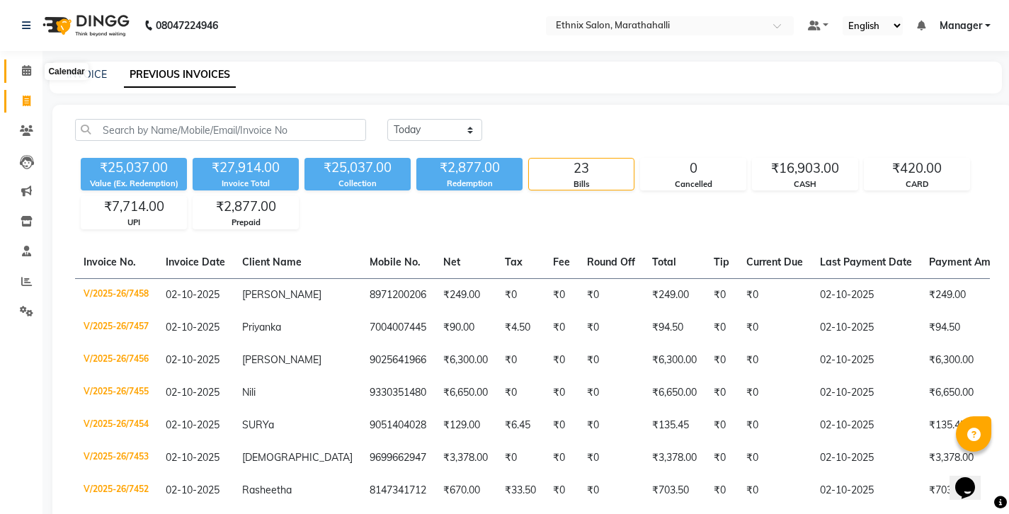
click at [19, 70] on span at bounding box center [26, 71] width 25 height 16
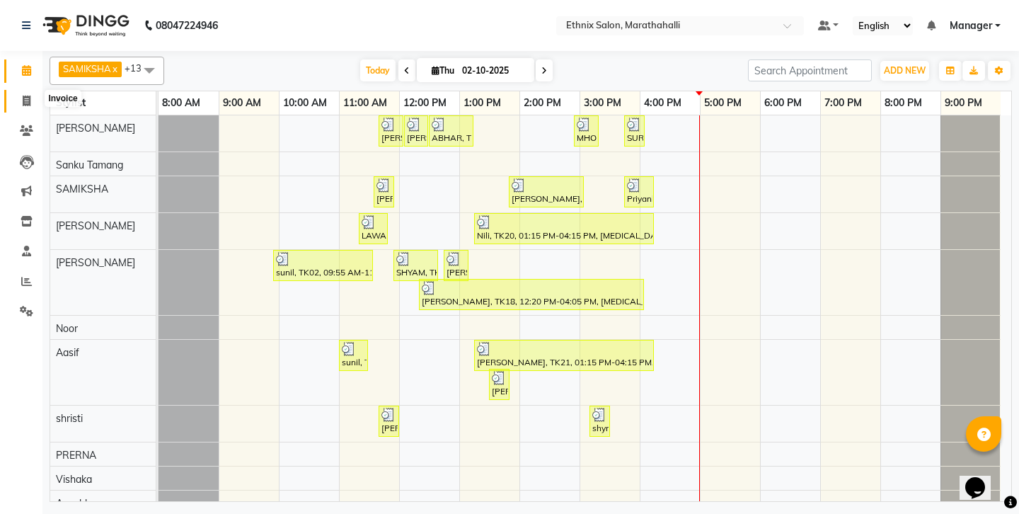
click at [24, 100] on icon at bounding box center [27, 101] width 8 height 11
select select "4783"
select select "service"
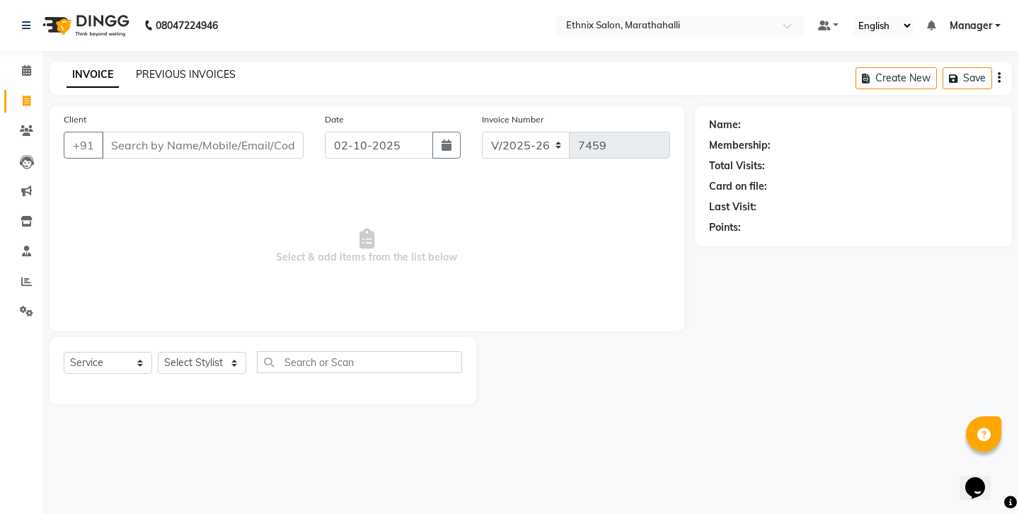
click at [172, 71] on link "PREVIOUS INVOICES" at bounding box center [186, 74] width 100 height 13
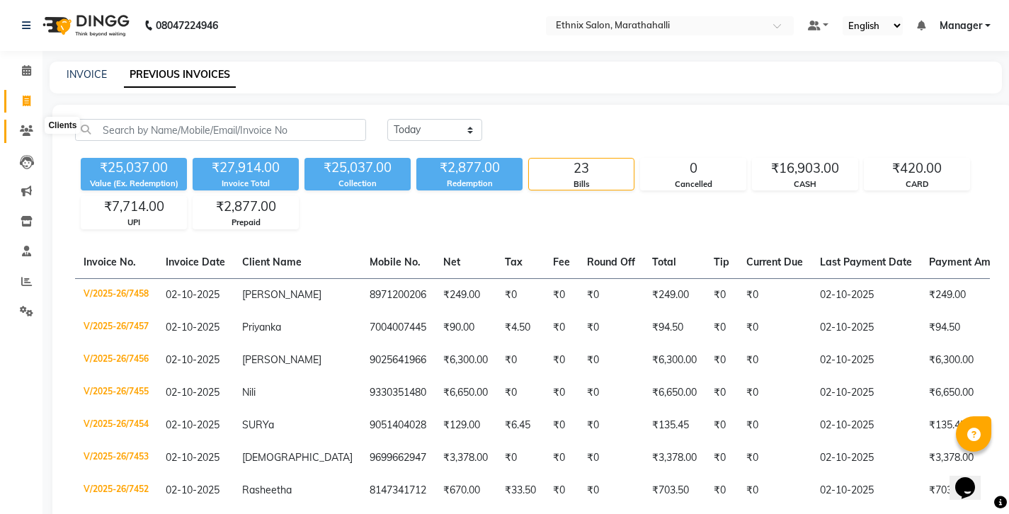
click at [33, 123] on span at bounding box center [26, 131] width 25 height 16
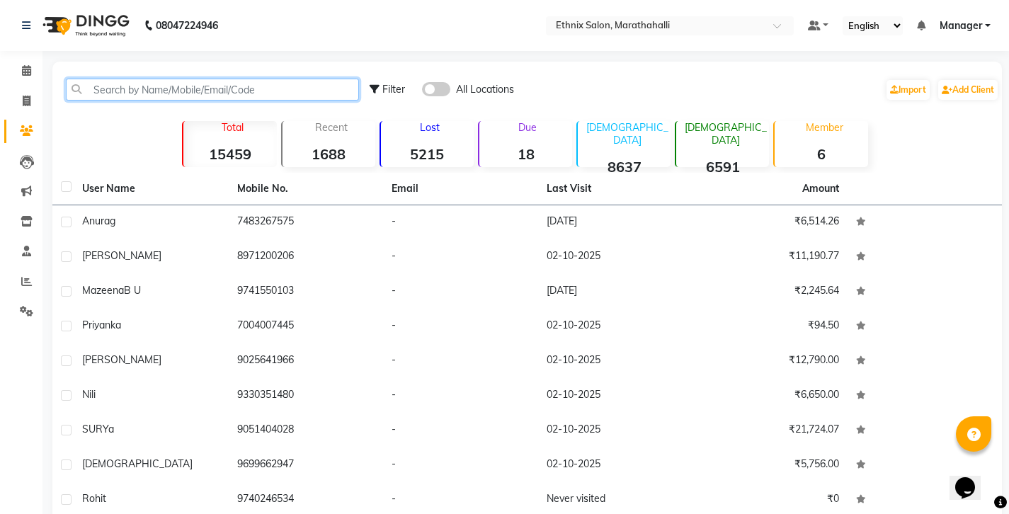
click at [158, 86] on input "text" at bounding box center [212, 90] width 293 height 22
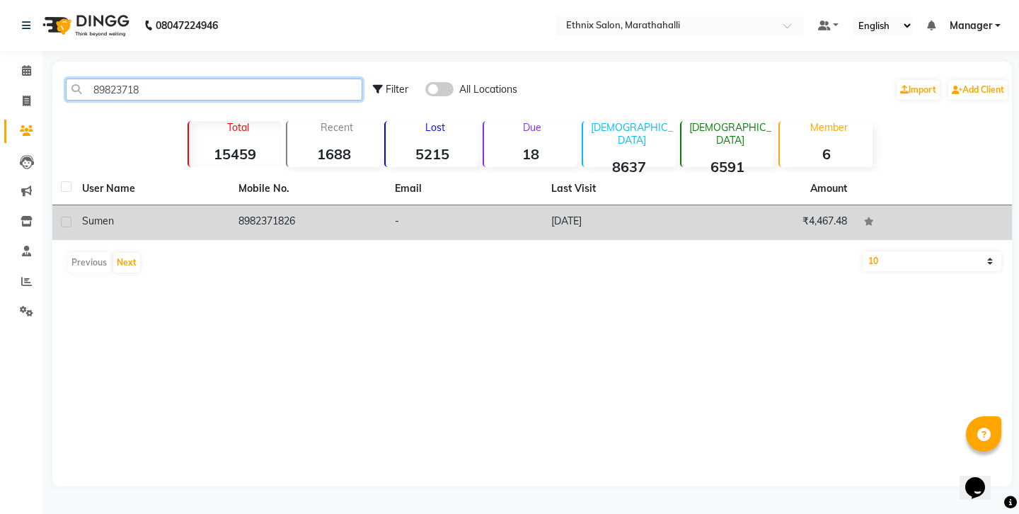
type input "89823718"
click at [248, 205] on td "8982371826" at bounding box center [308, 222] width 156 height 35
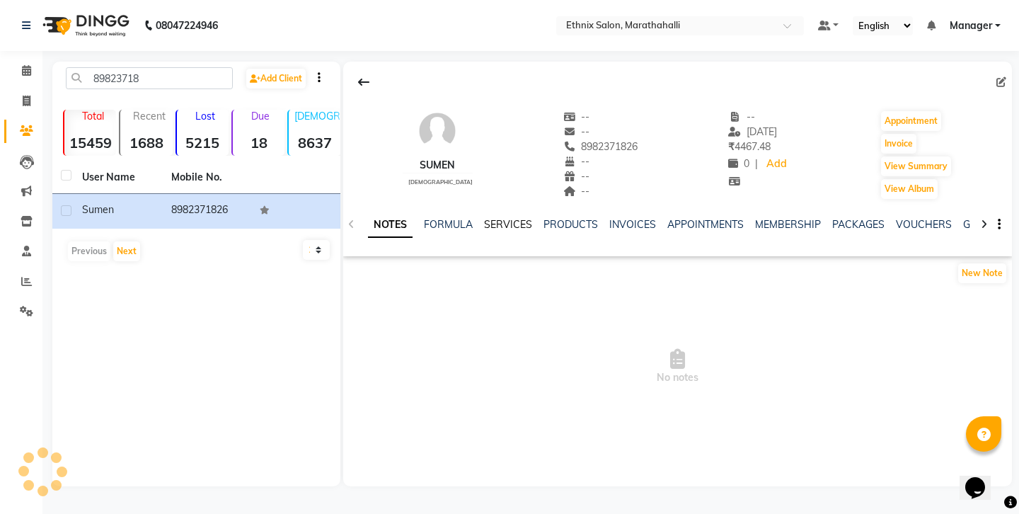
click at [494, 218] on link "SERVICES" at bounding box center [508, 224] width 48 height 13
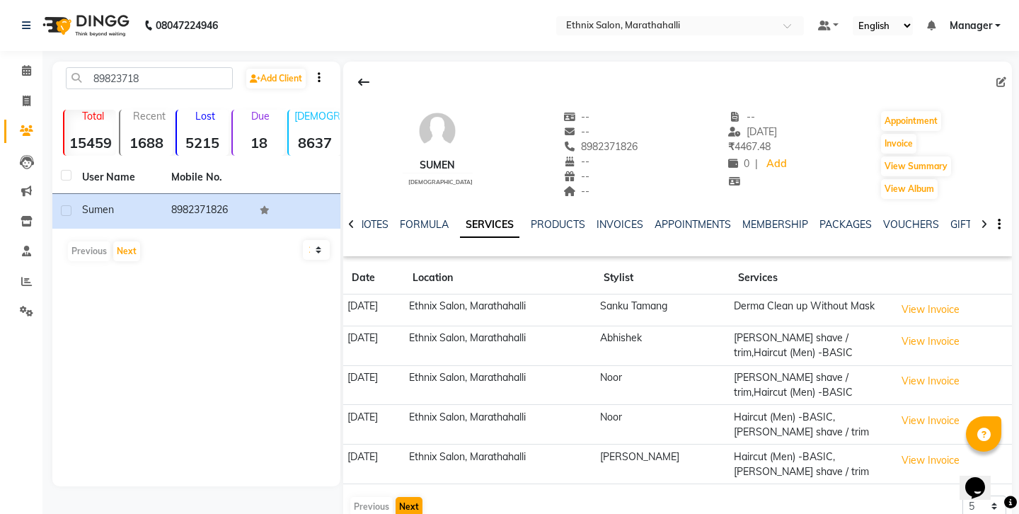
click at [406, 497] on button "Next" at bounding box center [409, 507] width 27 height 20
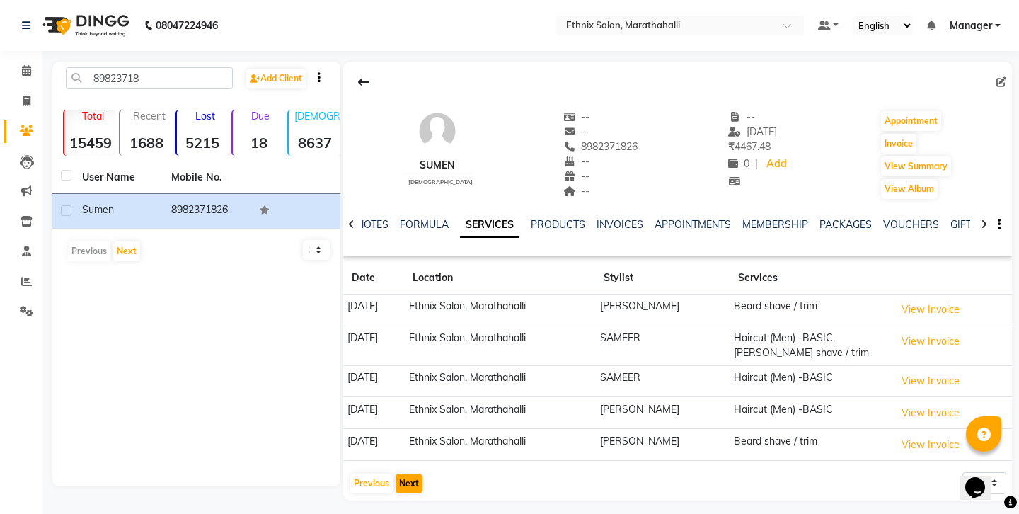
click at [406, 473] on button "Next" at bounding box center [409, 483] width 27 height 20
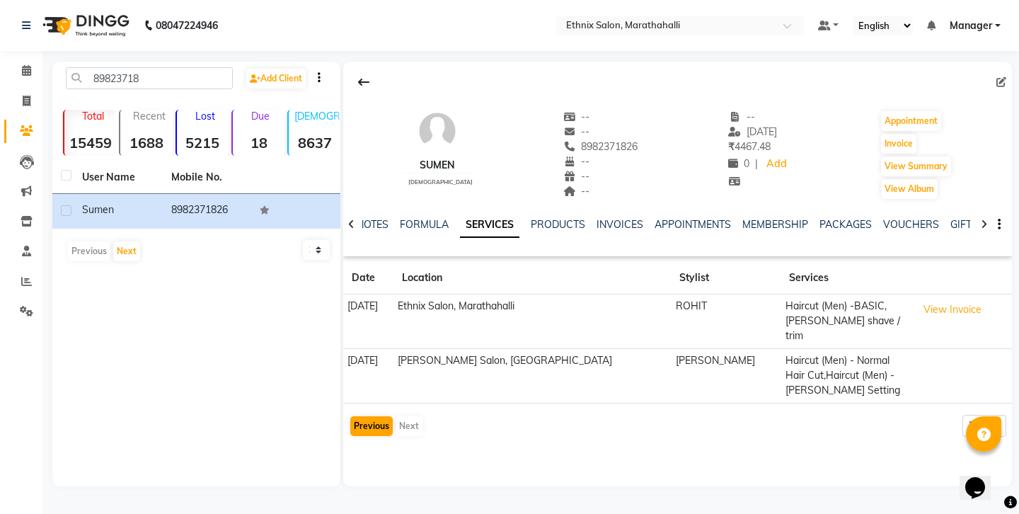
click at [372, 416] on button "Previous" at bounding box center [371, 426] width 42 height 20
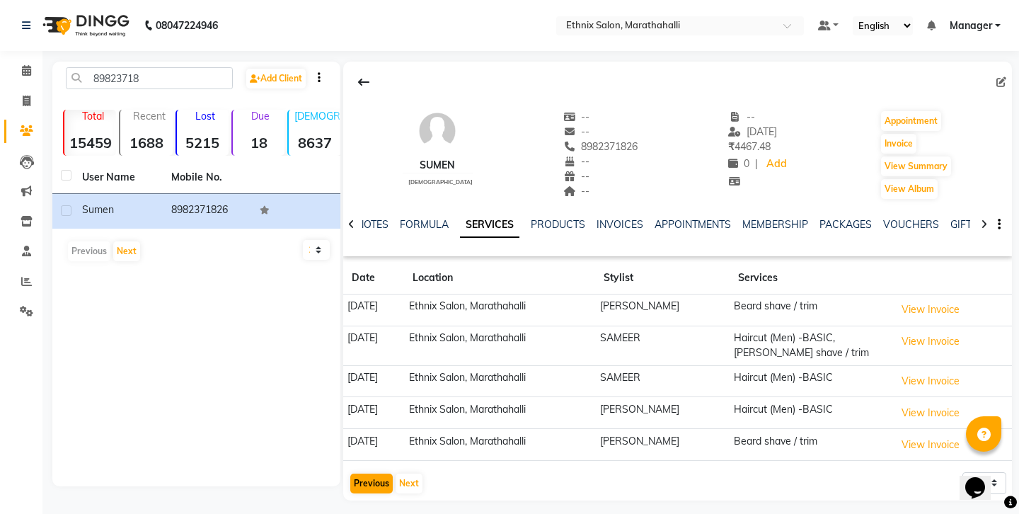
click at [374, 473] on button "Previous" at bounding box center [371, 483] width 42 height 20
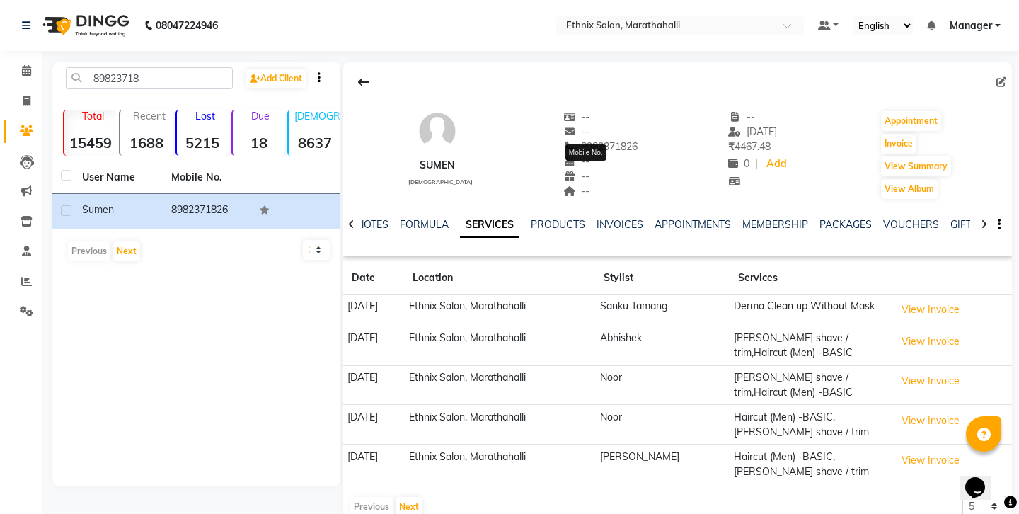
click at [590, 140] on span "8982371826" at bounding box center [600, 146] width 75 height 13
copy span "8982371826"
click at [25, 96] on icon at bounding box center [27, 101] width 8 height 11
select select "4783"
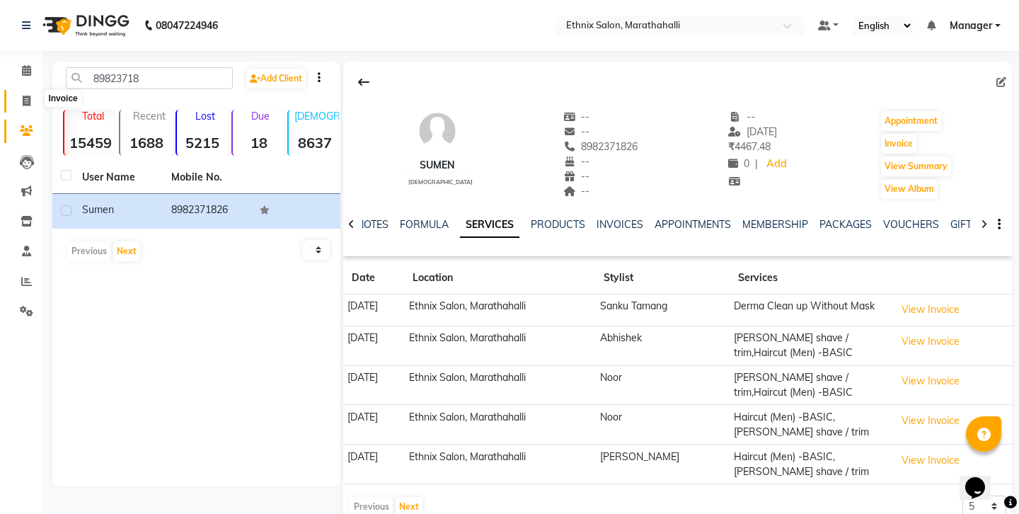
select select "service"
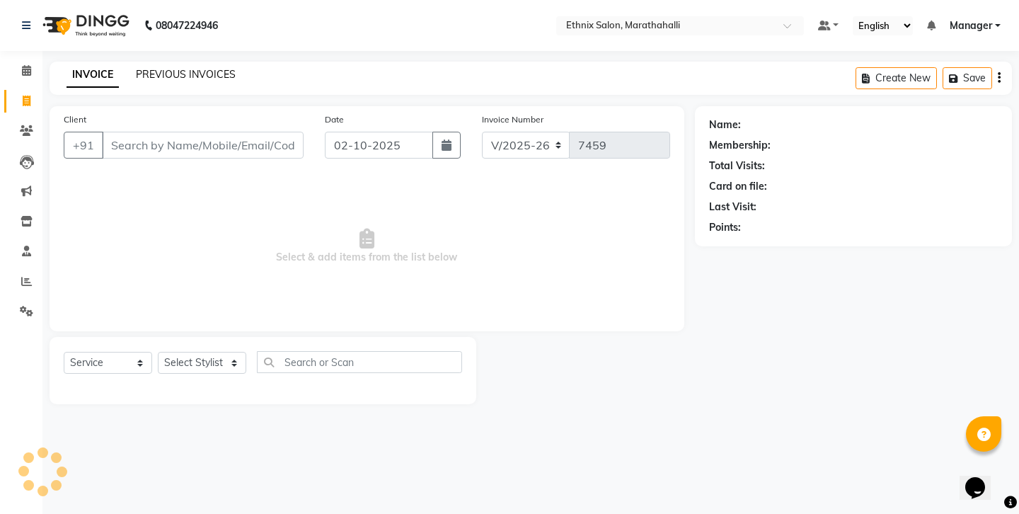
click at [182, 71] on link "PREVIOUS INVOICES" at bounding box center [186, 74] width 100 height 13
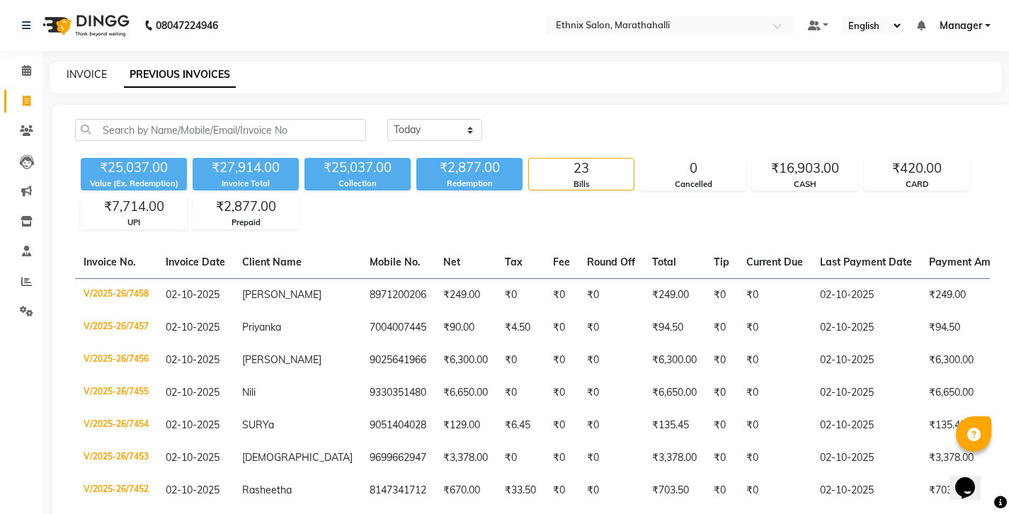
click at [86, 71] on link "INVOICE" at bounding box center [87, 74] width 40 height 13
select select "service"
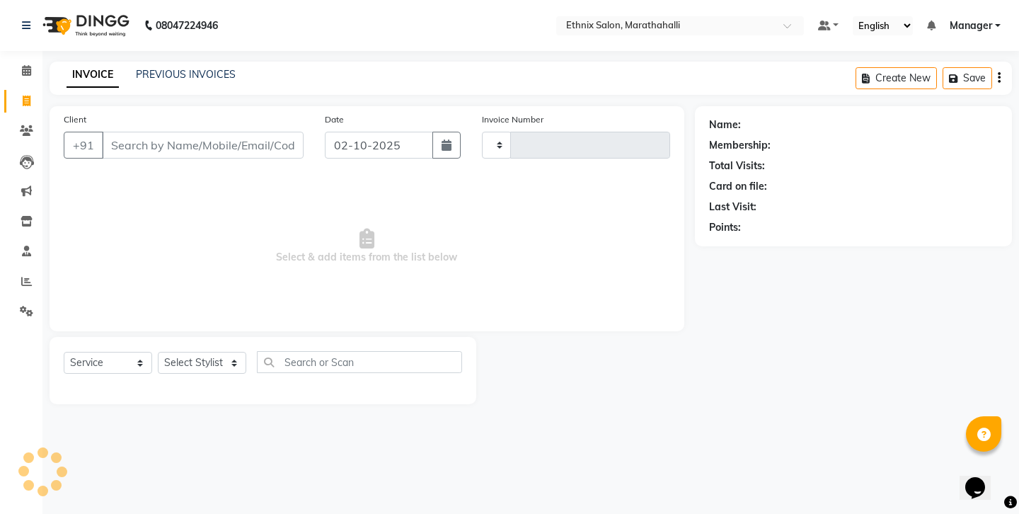
type input "7459"
select select "4783"
click at [161, 76] on div "PREVIOUS INVOICES" at bounding box center [186, 74] width 100 height 15
click at [161, 71] on link "PREVIOUS INVOICES" at bounding box center [186, 74] width 100 height 13
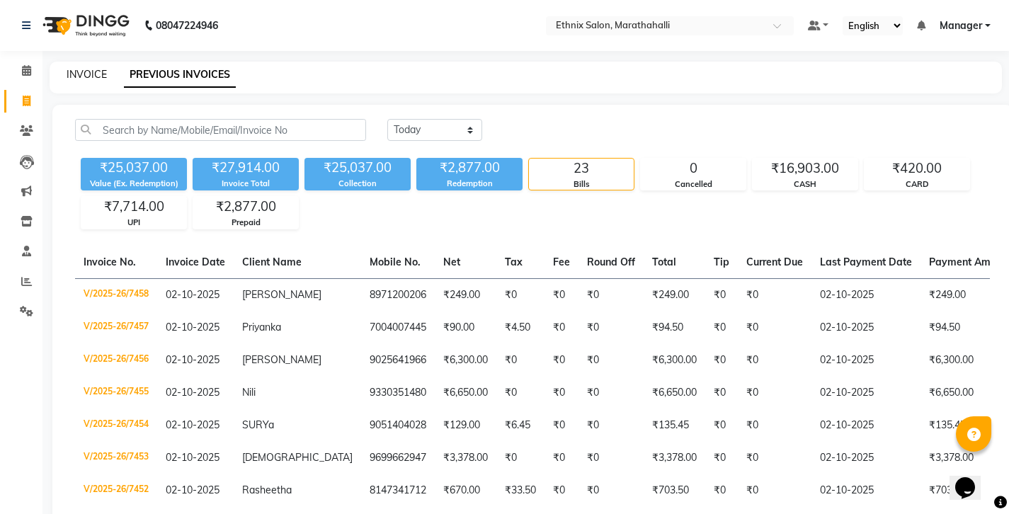
click at [71, 71] on link "INVOICE" at bounding box center [87, 74] width 40 height 13
select select "4783"
select select "service"
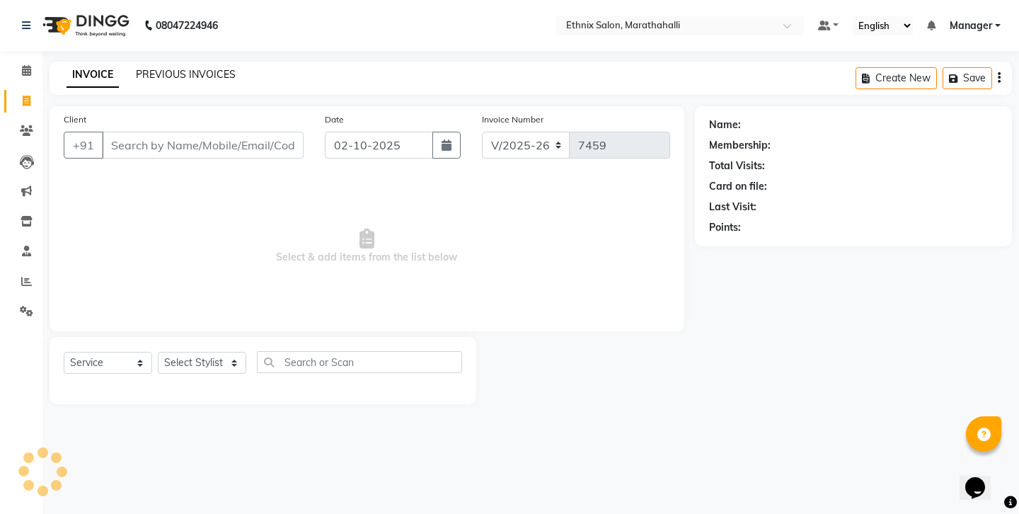
click at [161, 71] on link "PREVIOUS INVOICES" at bounding box center [186, 74] width 100 height 13
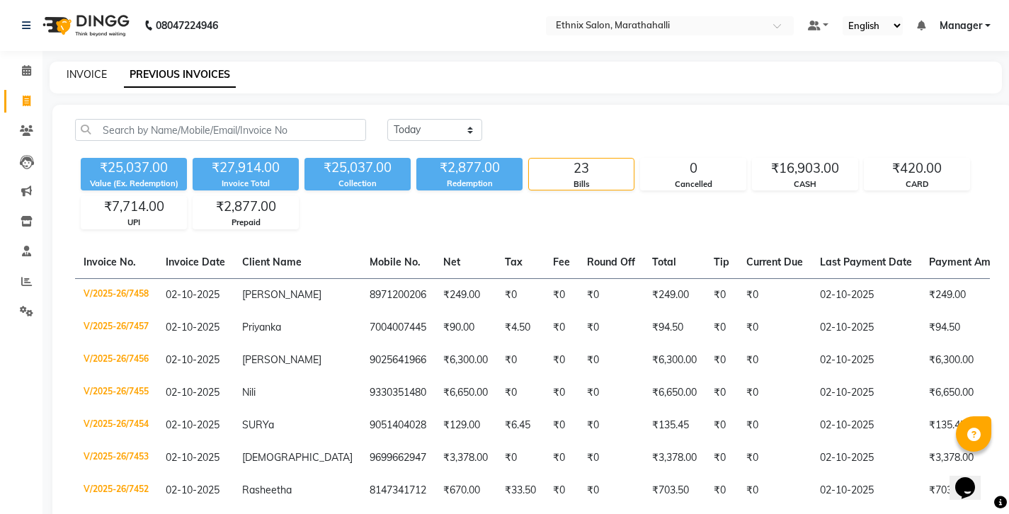
click at [81, 71] on link "INVOICE" at bounding box center [87, 74] width 40 height 13
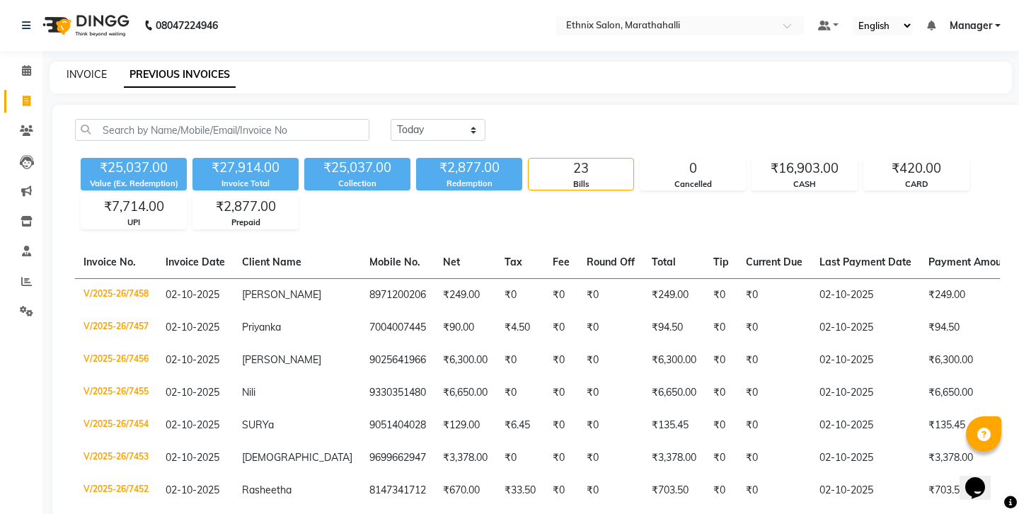
select select "4783"
select select "service"
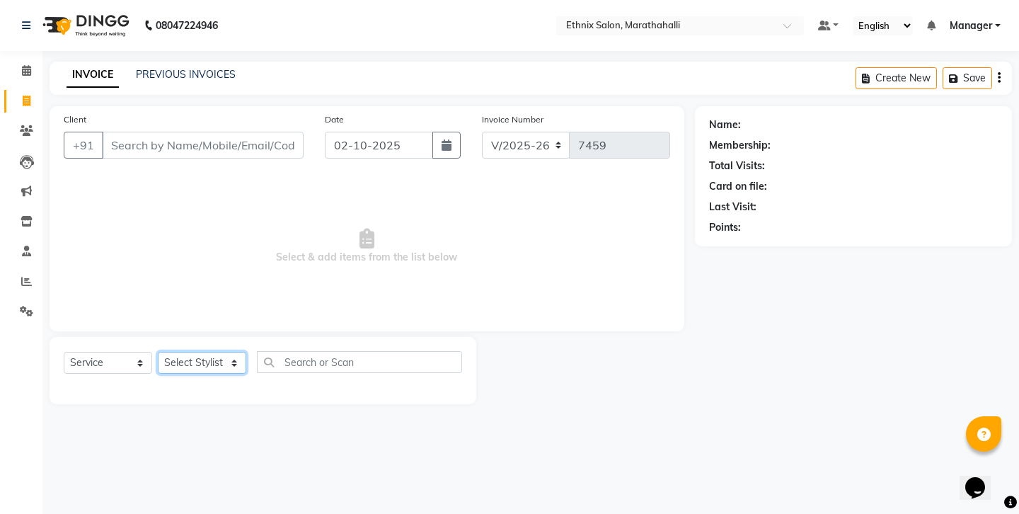
select select "93048"
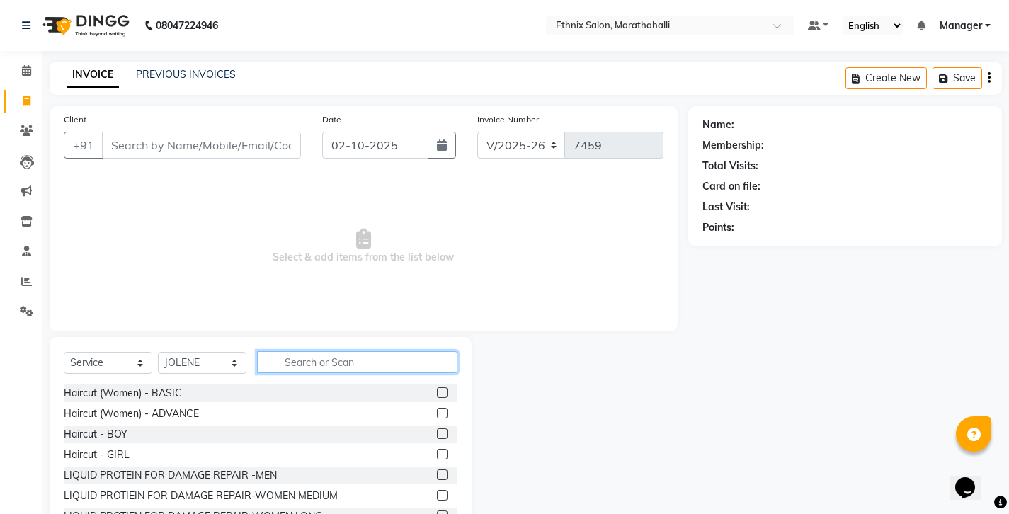
click at [328, 351] on input "text" at bounding box center [357, 362] width 200 height 22
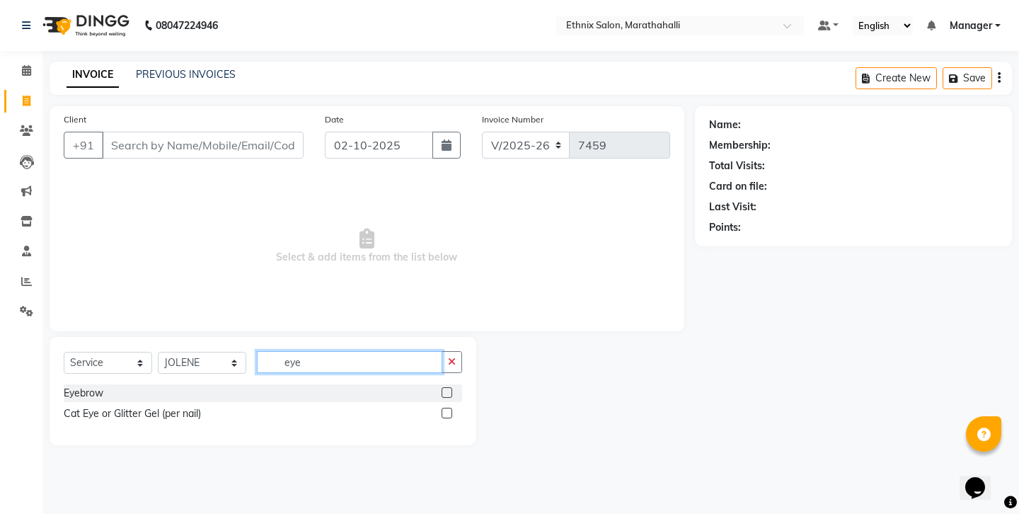
type input "eye"
click at [452, 387] on label at bounding box center [447, 392] width 11 height 11
click at [451, 389] on input "checkbox" at bounding box center [446, 393] width 9 height 9
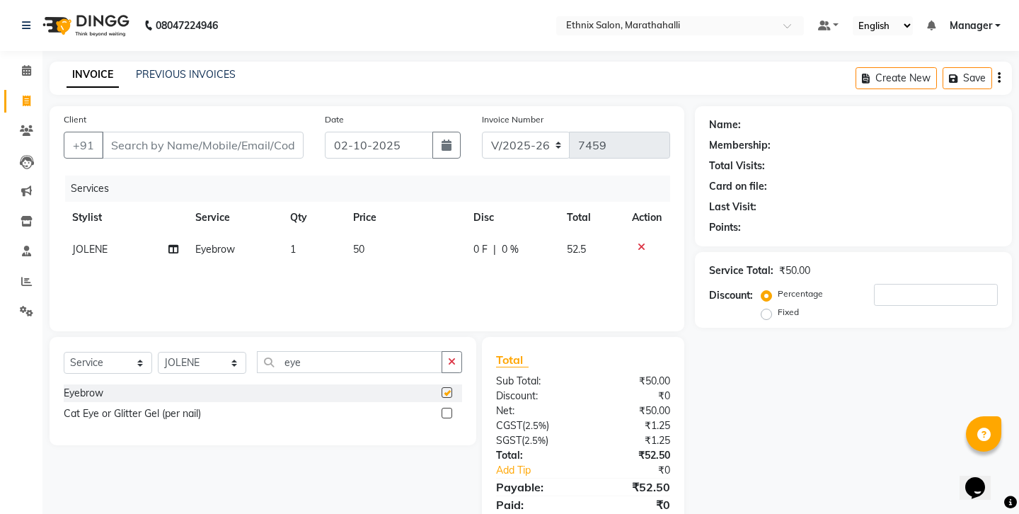
checkbox input "false"
click at [178, 135] on input "Client" at bounding box center [203, 145] width 202 height 27
type input "8"
type input "0"
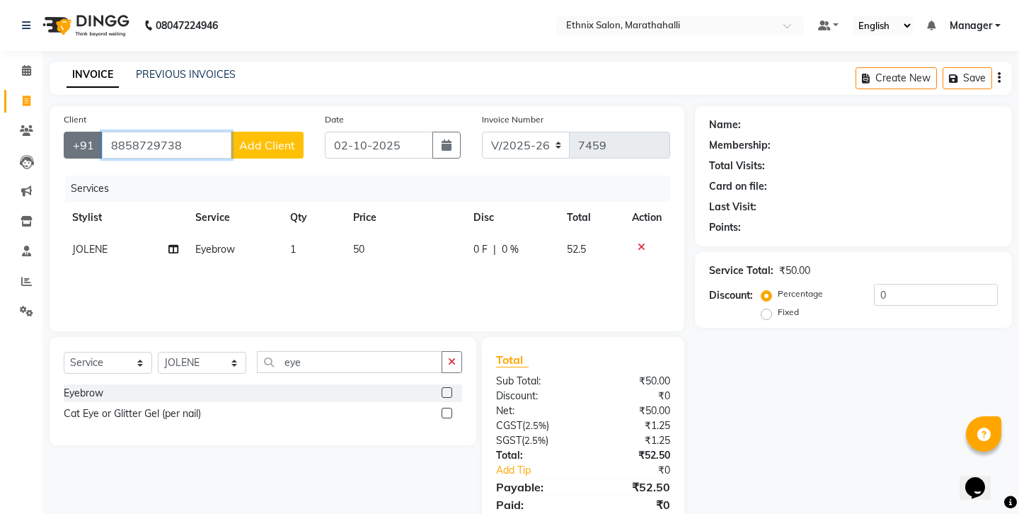
drag, startPoint x: 203, startPoint y: 132, endPoint x: 63, endPoint y: 120, distance: 140.7
click at [64, 132] on div "+91 8858729738 Add Client" at bounding box center [184, 145] width 240 height 27
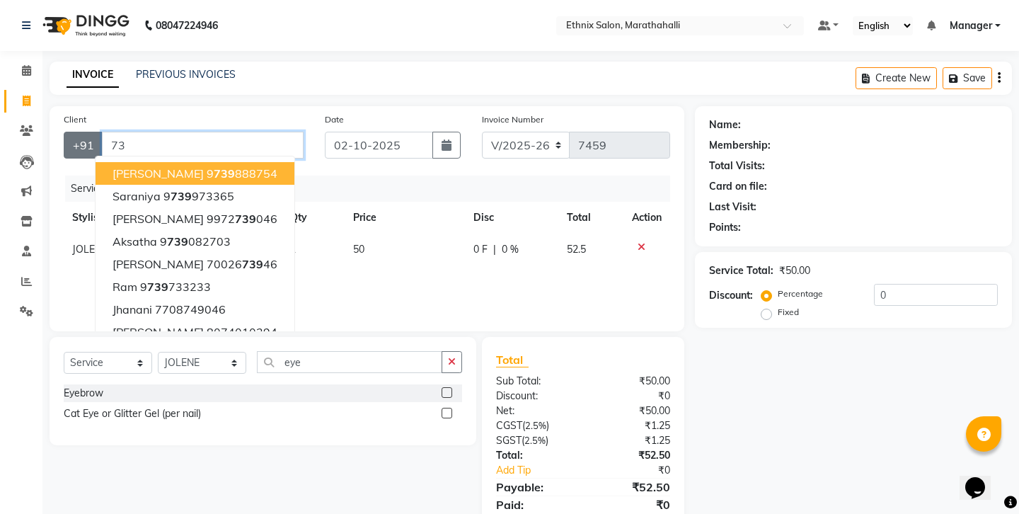
type input "7"
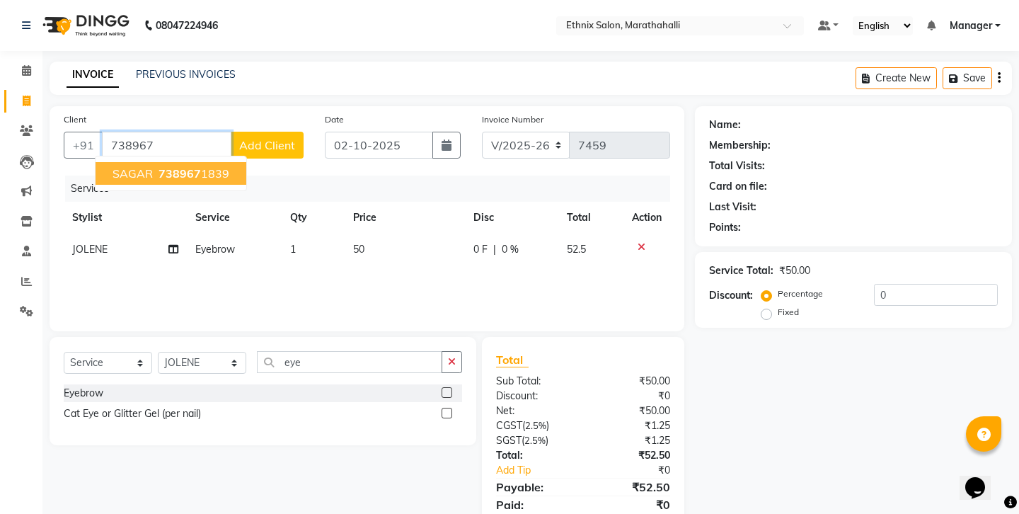
click at [169, 166] on span "738967" at bounding box center [180, 173] width 42 height 14
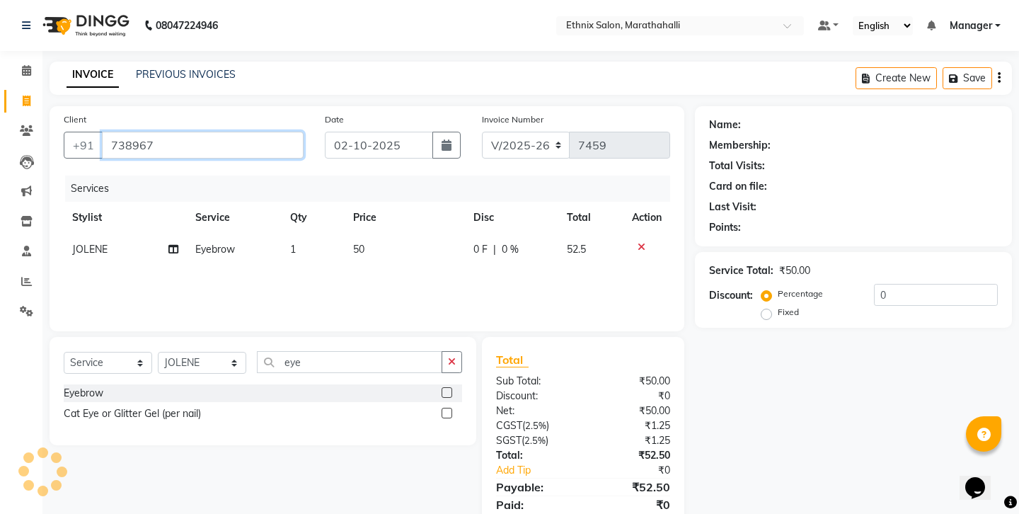
type input "7389671839"
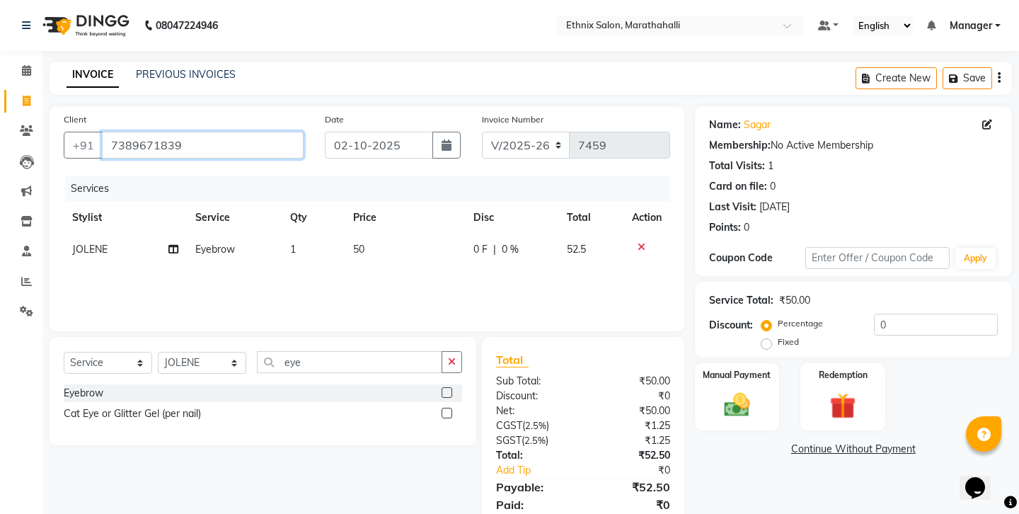
click at [127, 132] on input "7389671839" at bounding box center [203, 145] width 202 height 27
click at [735, 389] on img at bounding box center [737, 404] width 44 height 31
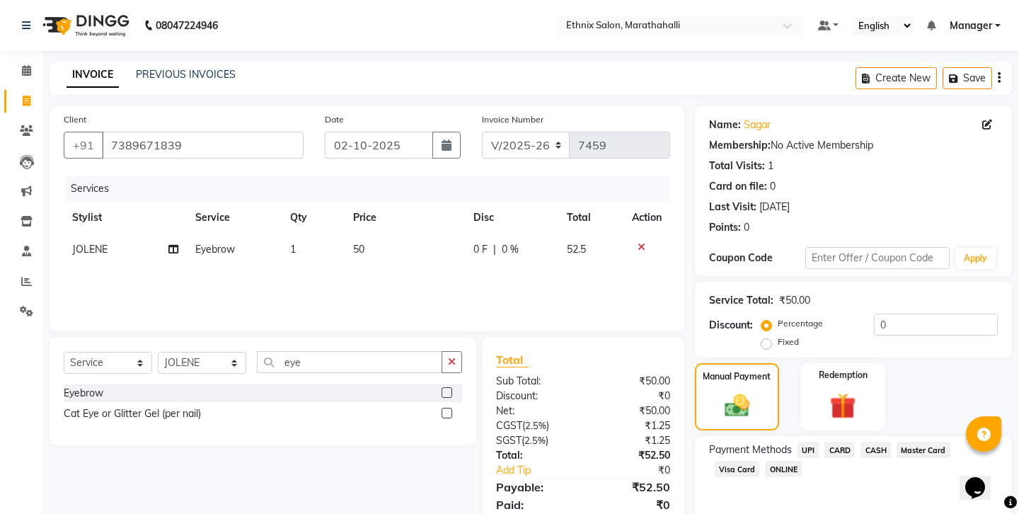
click at [798, 442] on span "UPI" at bounding box center [809, 450] width 22 height 16
click at [141, 132] on input "7389671839" at bounding box center [203, 145] width 202 height 27
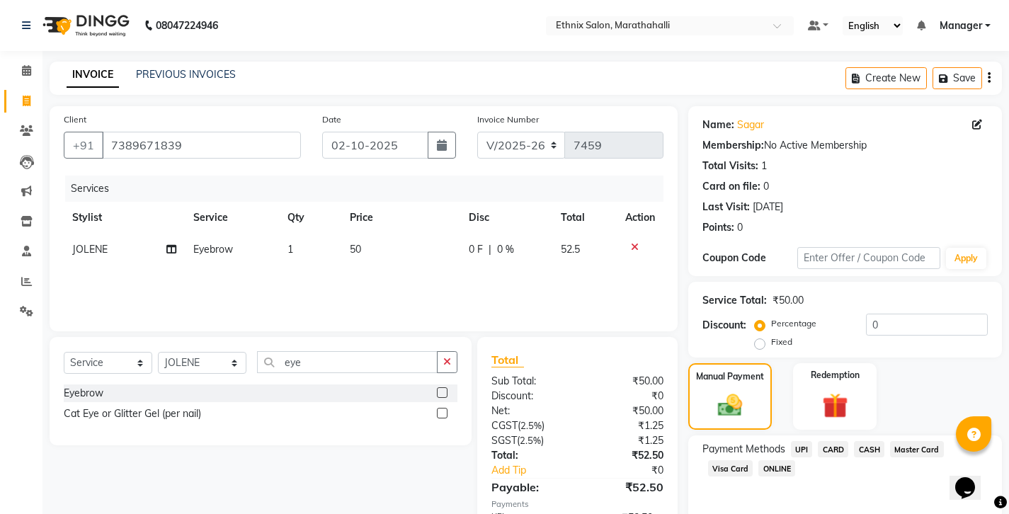
scroll to position [47, 0]
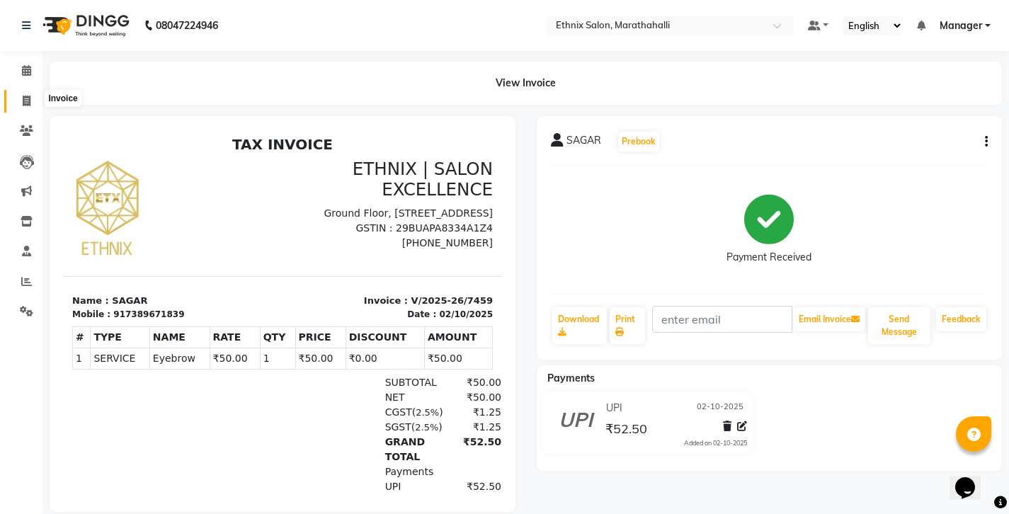
click at [18, 100] on span at bounding box center [26, 101] width 25 height 16
select select "service"
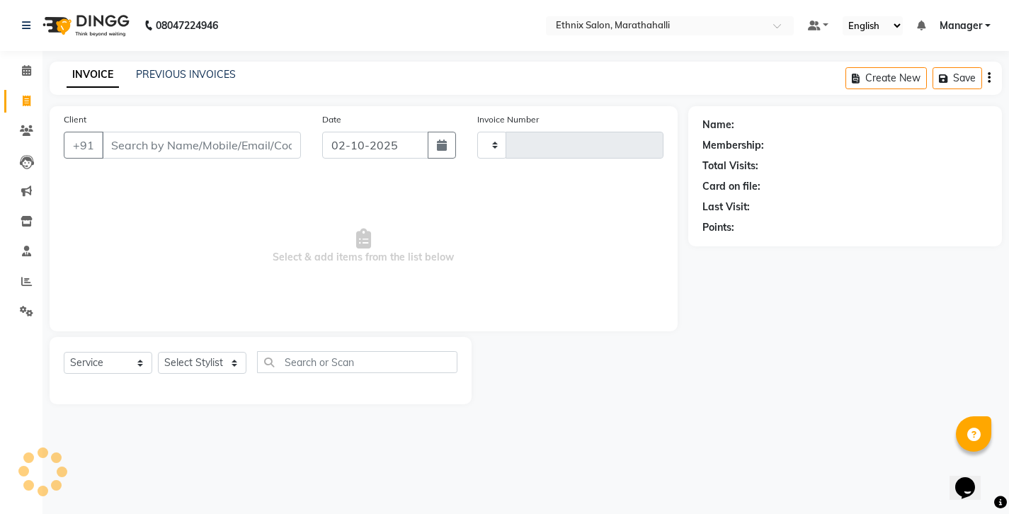
type input "7460"
select select "4783"
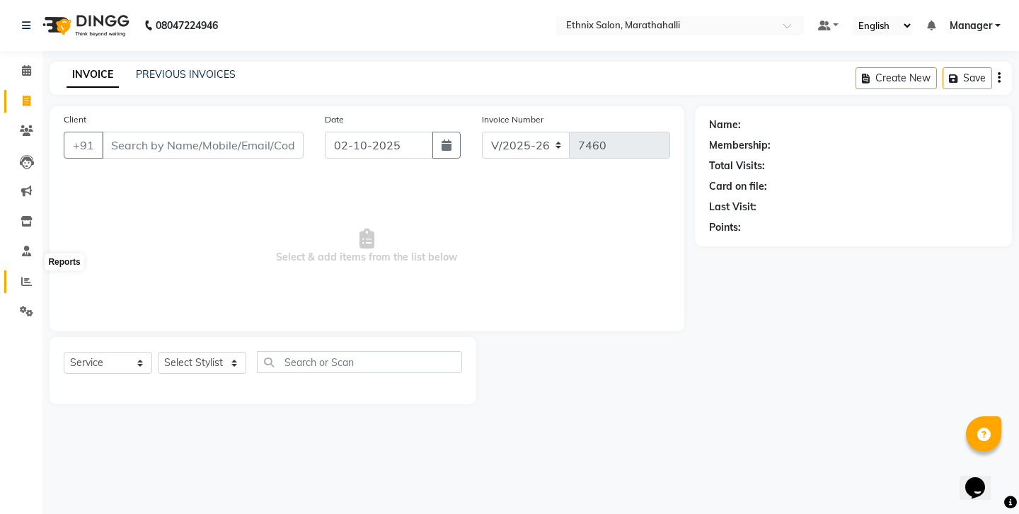
click at [24, 274] on span at bounding box center [26, 282] width 25 height 16
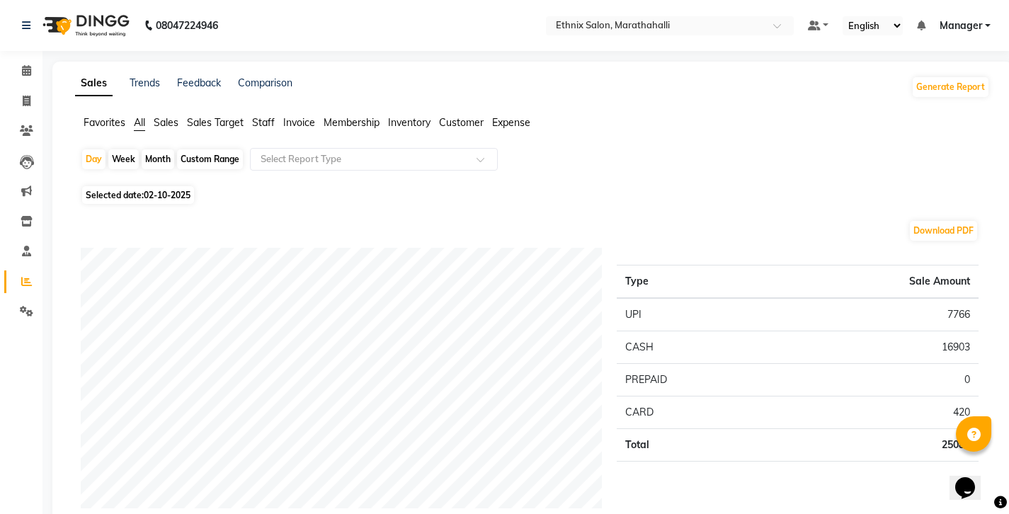
click at [252, 116] on span "Staff" at bounding box center [263, 122] width 23 height 13
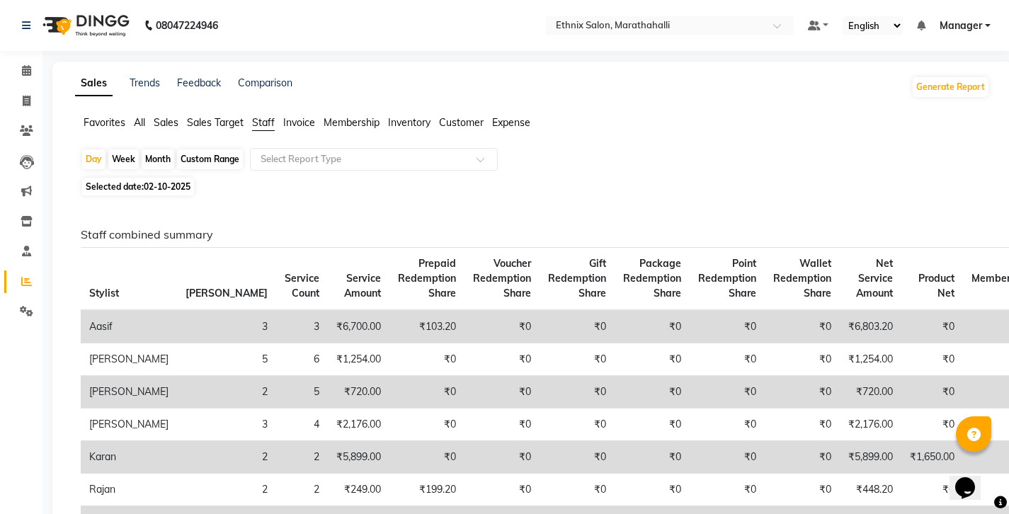
click at [142, 149] on div "Month" at bounding box center [158, 159] width 33 height 20
select select "10"
select select "2025"
click at [144, 181] on span "02-10-2025" at bounding box center [167, 186] width 47 height 11
select select "10"
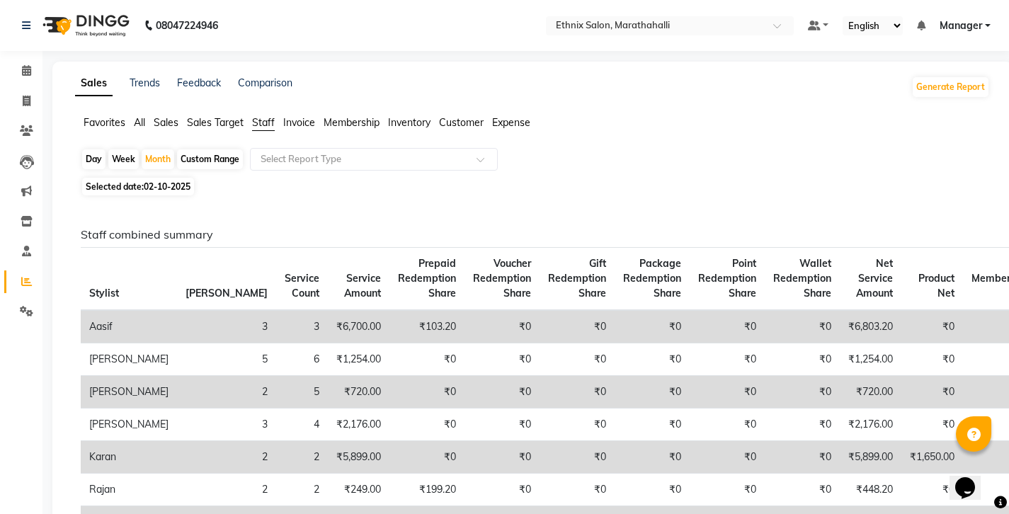
select select "2025"
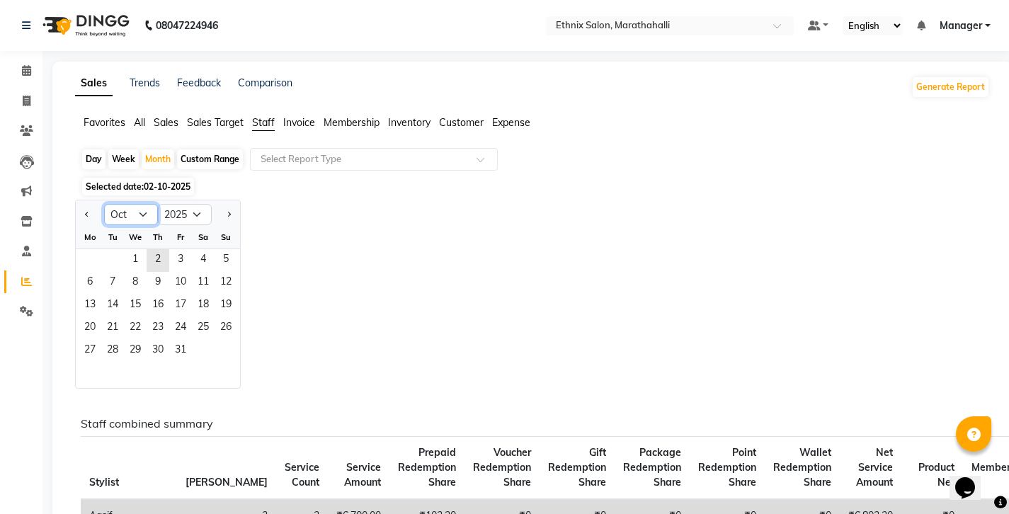
select select "9"
click at [81, 249] on span "1" at bounding box center [90, 260] width 23 height 23
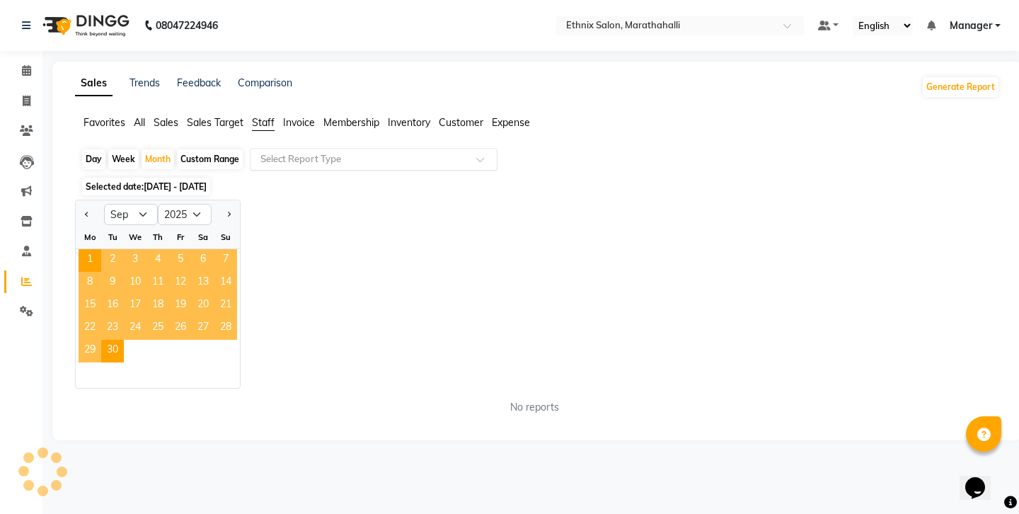
click at [263, 152] on input "text" at bounding box center [360, 159] width 204 height 14
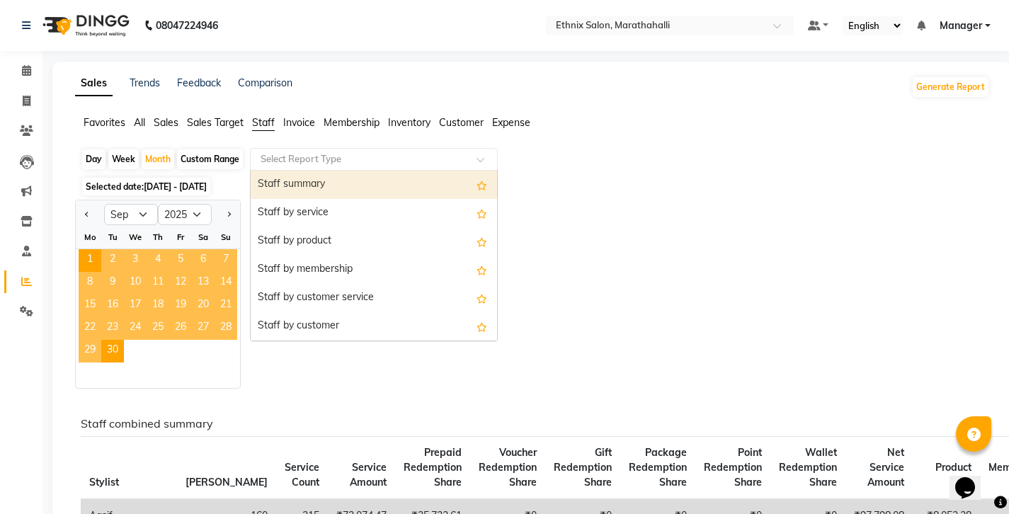
click at [260, 171] on div "Staff summary" at bounding box center [374, 185] width 246 height 28
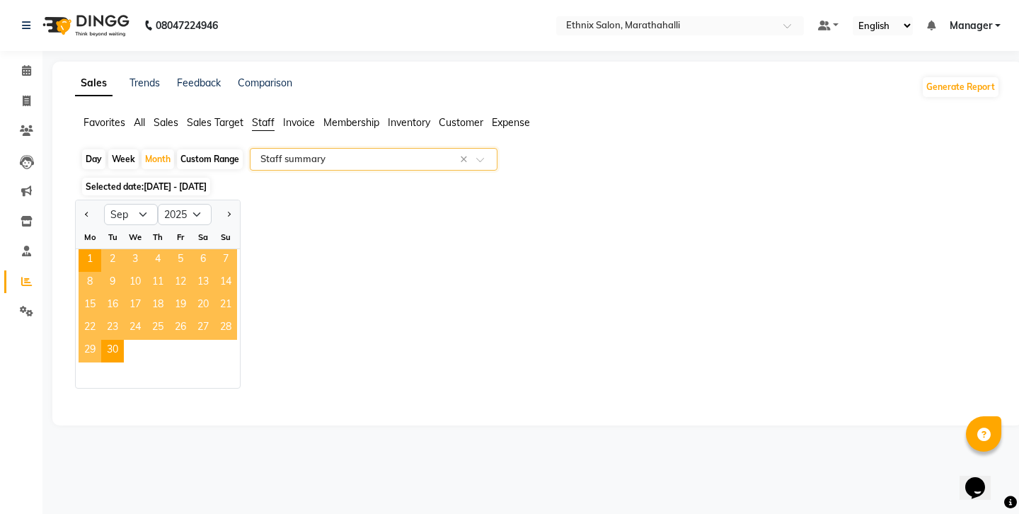
select select "full_report"
select select "csv"
